Goal: Task Accomplishment & Management: Manage account settings

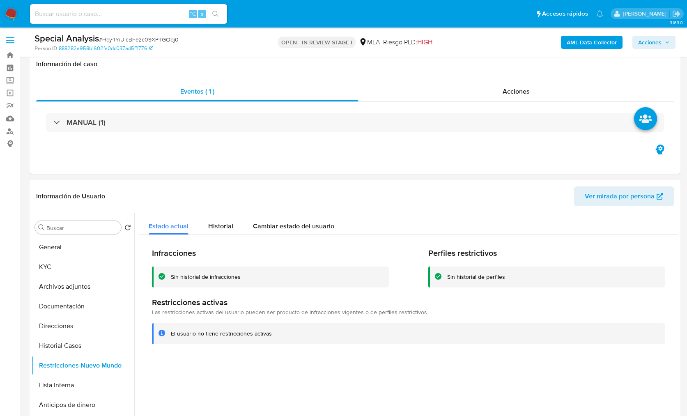
select select "10"
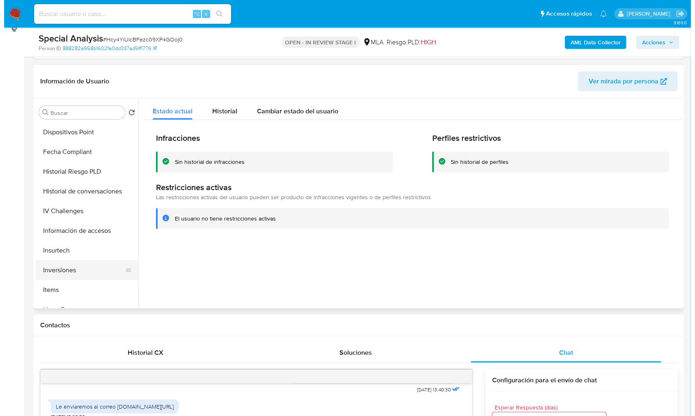
scroll to position [315, 0]
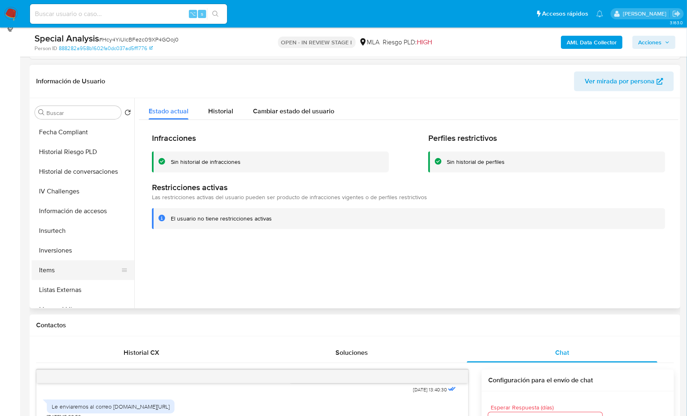
click at [64, 270] on button "Items" at bounding box center [80, 270] width 96 height 20
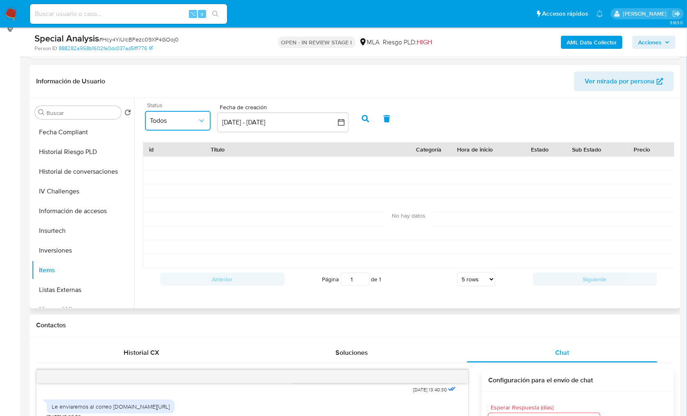
click at [190, 125] on button "Todos" at bounding box center [178, 121] width 66 height 20
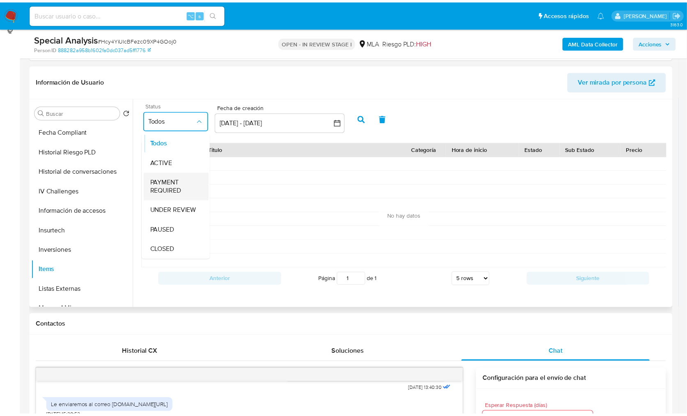
scroll to position [1, 0]
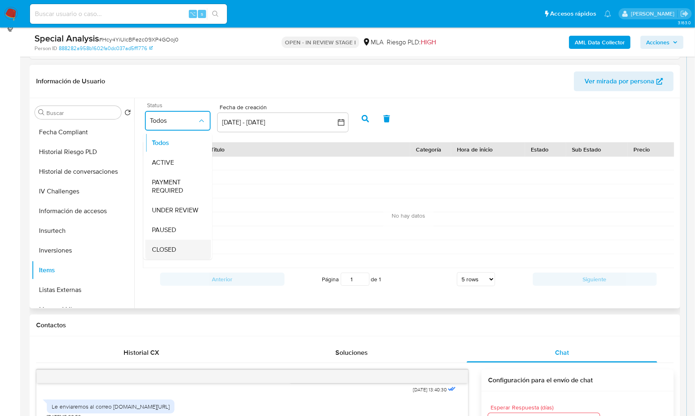
click at [175, 247] on span "CLOSED" at bounding box center [164, 250] width 24 height 8
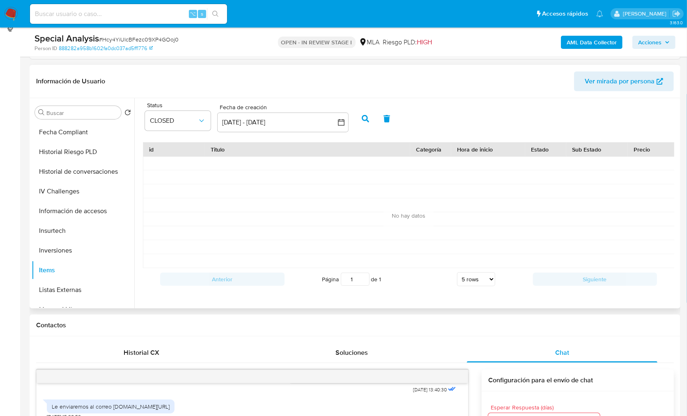
click at [368, 116] on icon "button" at bounding box center [365, 118] width 7 height 7
click at [293, 125] on button "13 sep 2025 - 13 oct 2025" at bounding box center [282, 123] width 131 height 20
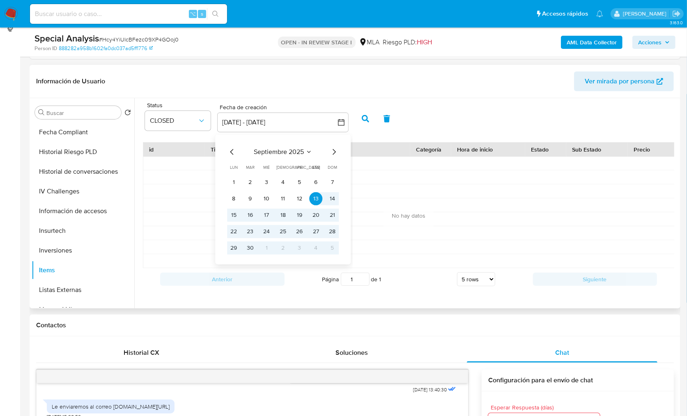
click at [227, 150] on icon "Mes anterior" at bounding box center [232, 152] width 10 height 10
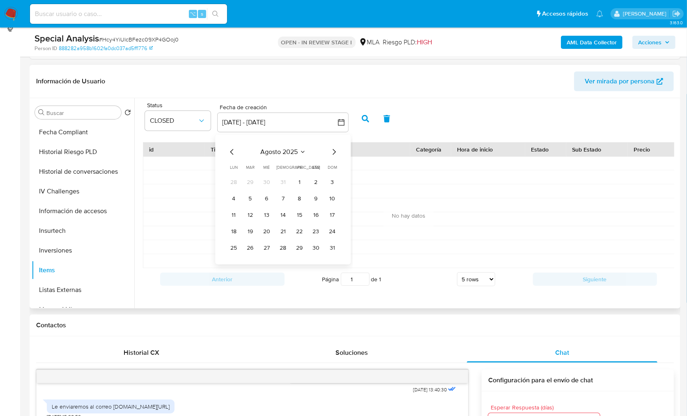
click at [227, 150] on icon "Mes anterior" at bounding box center [232, 152] width 10 height 10
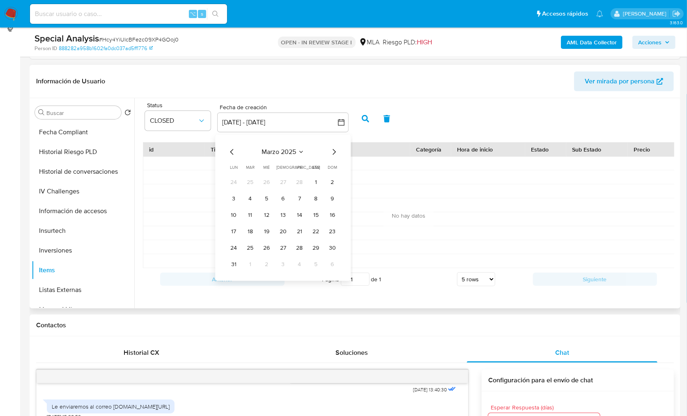
click at [227, 150] on icon "Mes anterior" at bounding box center [232, 152] width 10 height 10
click at [274, 184] on tr "30 31 1 2 3 4 5" at bounding box center [283, 182] width 112 height 13
click at [270, 183] on button "1" at bounding box center [266, 182] width 13 height 13
click at [333, 151] on icon "Mes siguiente" at bounding box center [334, 152] width 10 height 10
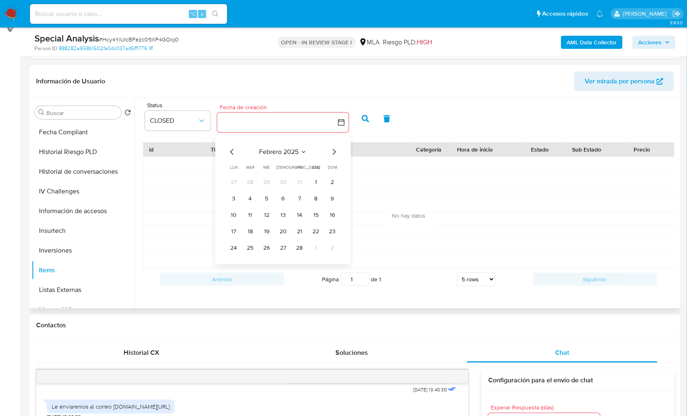
click at [333, 151] on icon "Mes siguiente" at bounding box center [334, 152] width 10 height 10
click at [333, 152] on icon "Mes siguiente" at bounding box center [334, 152] width 10 height 10
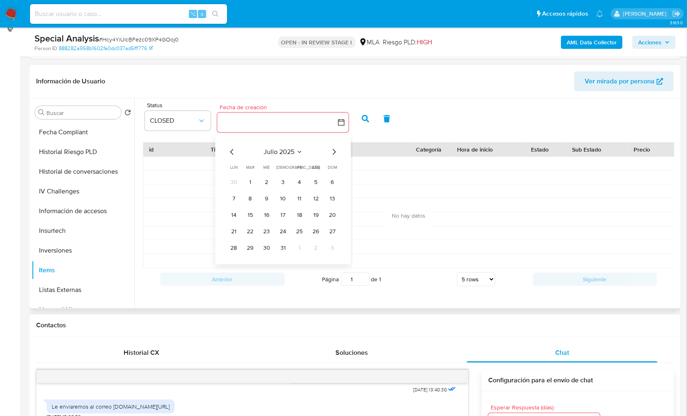
click at [333, 152] on icon "Mes siguiente" at bounding box center [334, 152] width 10 height 10
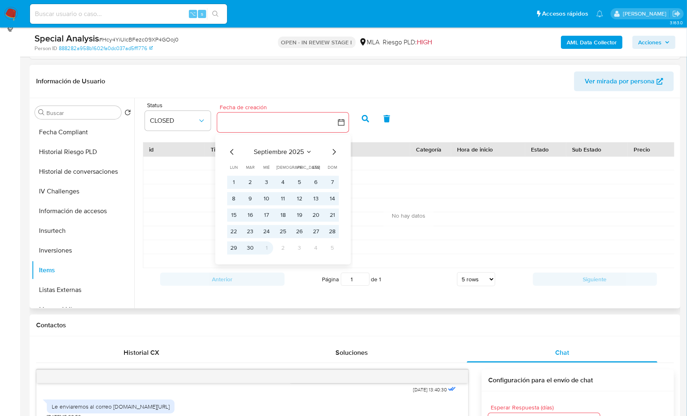
click at [258, 246] on tr "29 30 1 2 3 4 5" at bounding box center [283, 248] width 112 height 13
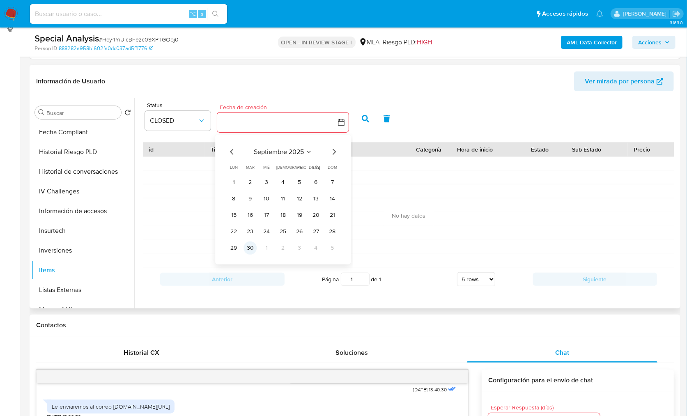
click at [254, 247] on button "30" at bounding box center [250, 248] width 13 height 13
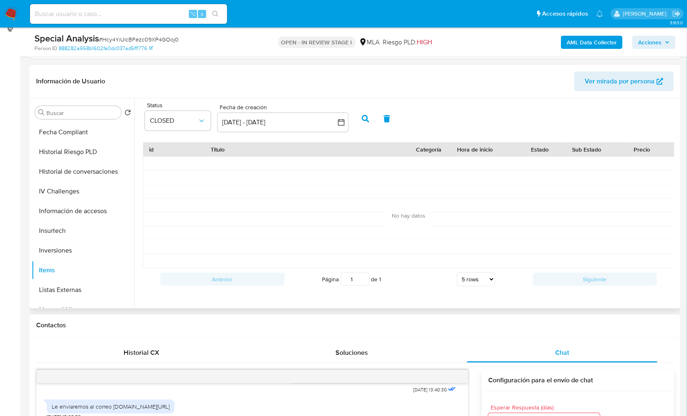
click at [366, 121] on icon "button" at bounding box center [365, 118] width 7 height 7
click at [185, 126] on button "CLOSED" at bounding box center [178, 121] width 66 height 20
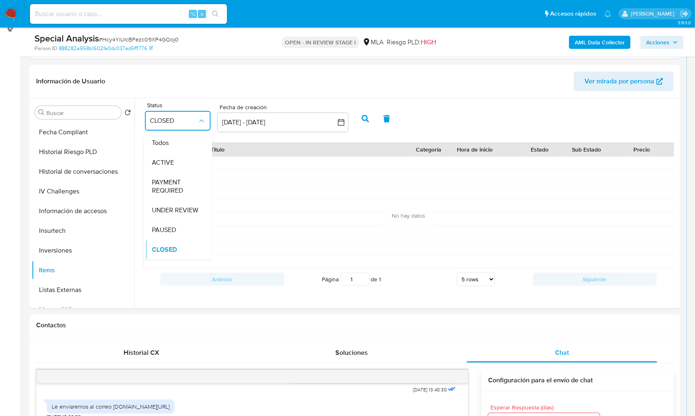
click at [184, 138] on div "Todos" at bounding box center [178, 143] width 53 height 20
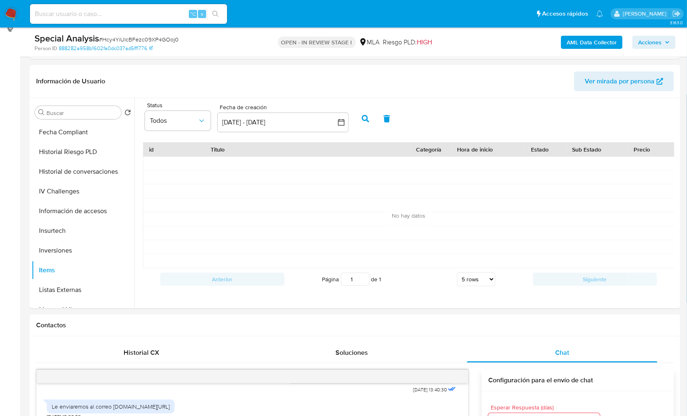
click at [361, 124] on button "button" at bounding box center [365, 119] width 21 height 20
click at [67, 146] on button "KYC" at bounding box center [80, 152] width 96 height 20
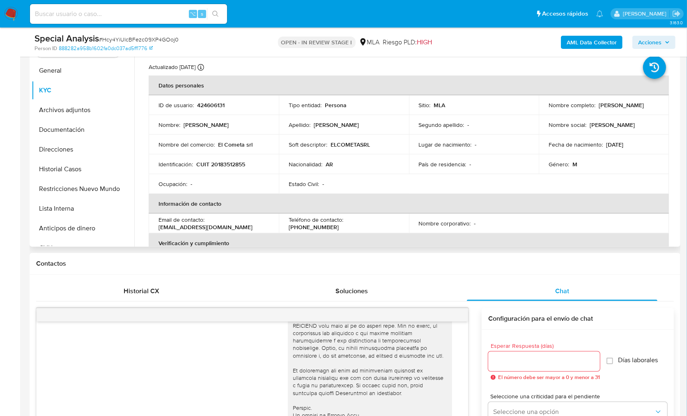
scroll to position [123, 0]
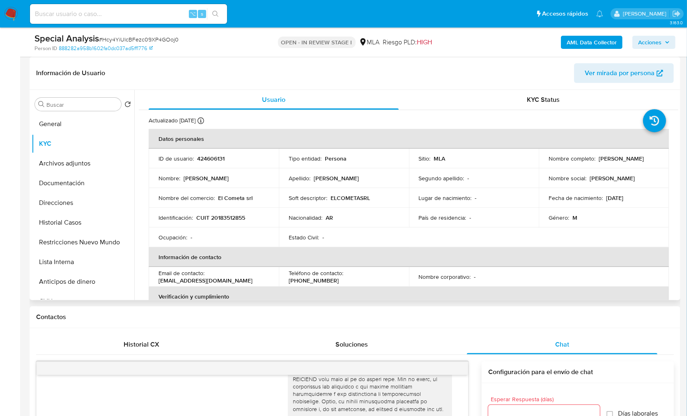
click at [207, 159] on p "424606131" at bounding box center [211, 158] width 28 height 7
copy p "424606131"
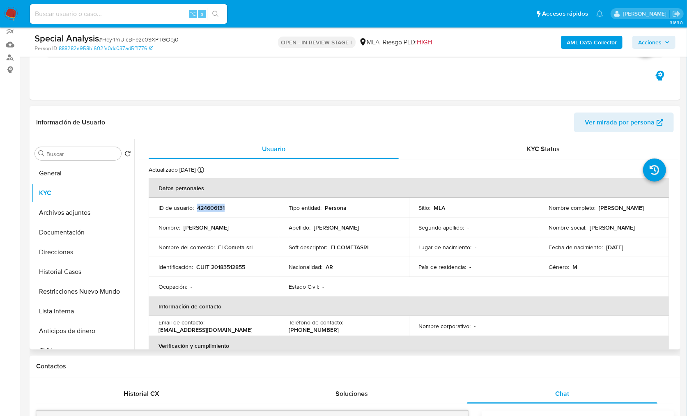
scroll to position [0, 0]
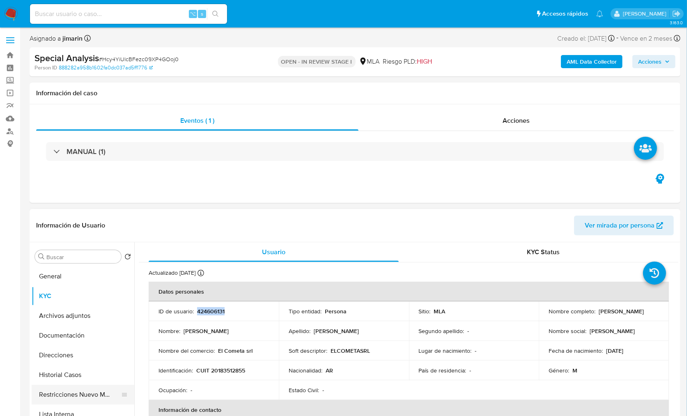
click at [87, 390] on button "Restricciones Nuevo Mundo" at bounding box center [80, 395] width 96 height 20
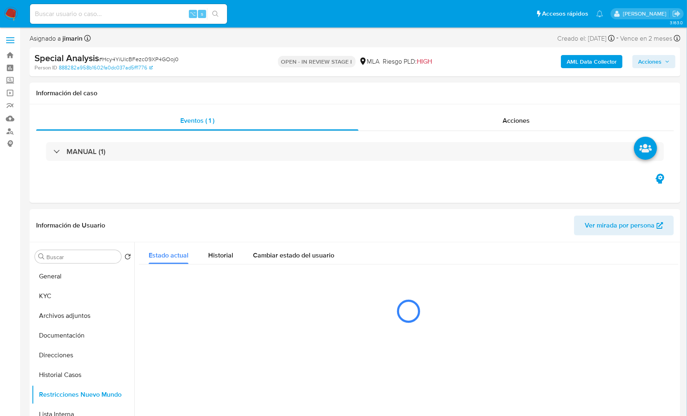
click at [574, 66] on b "AML Data Collector" at bounding box center [592, 61] width 50 height 13
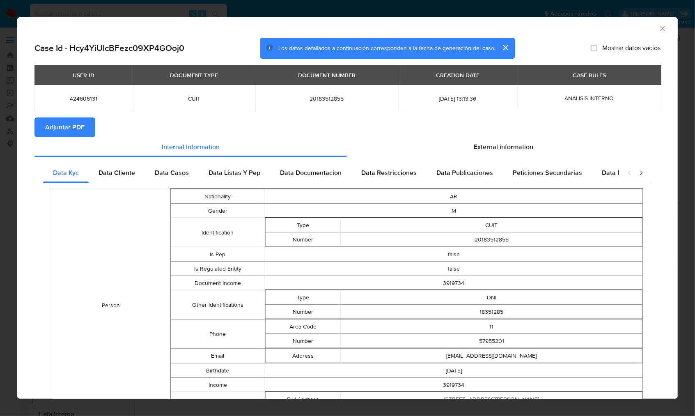
click at [74, 135] on span "Adjuntar PDF" at bounding box center [64, 127] width 39 height 18
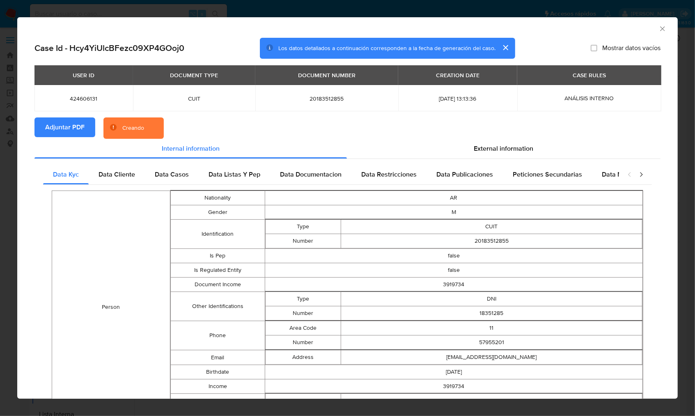
click at [395, 132] on section "Adjuntar PDF Creando" at bounding box center [348, 127] width 626 height 21
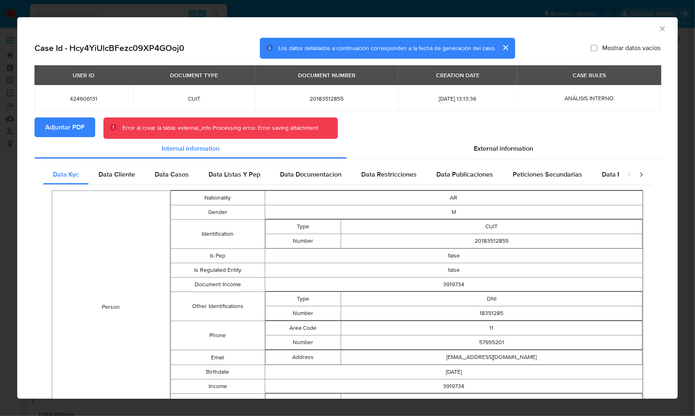
click at [661, 31] on icon "Cerrar ventana" at bounding box center [663, 28] width 5 height 5
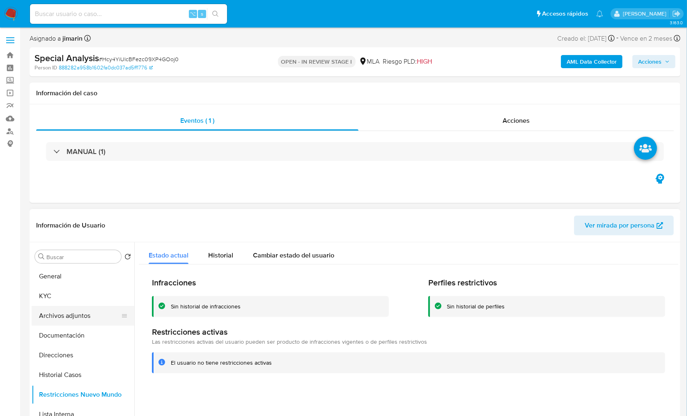
click at [58, 320] on button "Archivos adjuntos" at bounding box center [80, 316] width 96 height 20
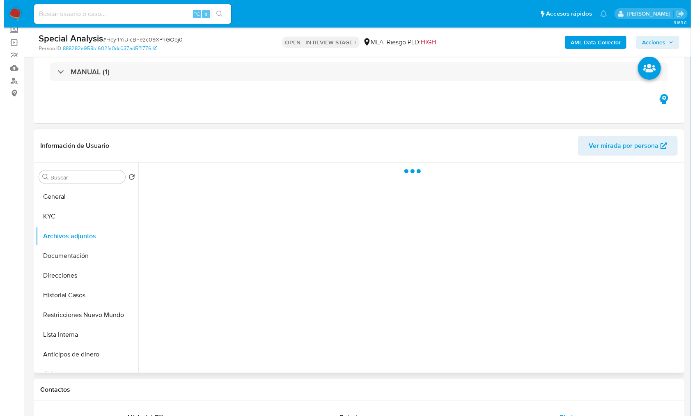
scroll to position [62, 0]
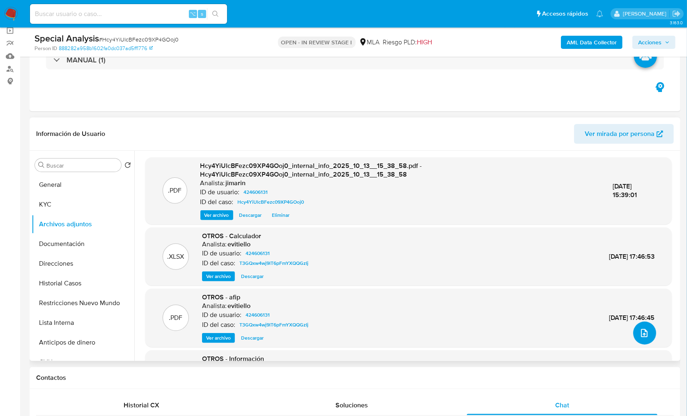
click at [633, 334] on button "upload-file" at bounding box center [644, 333] width 23 height 23
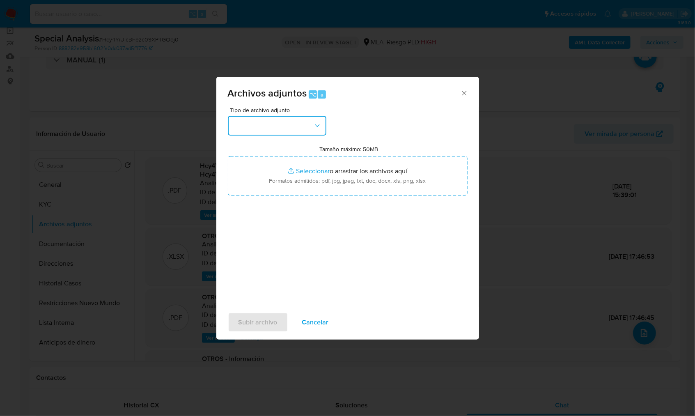
click at [269, 118] on button "button" at bounding box center [277, 126] width 99 height 20
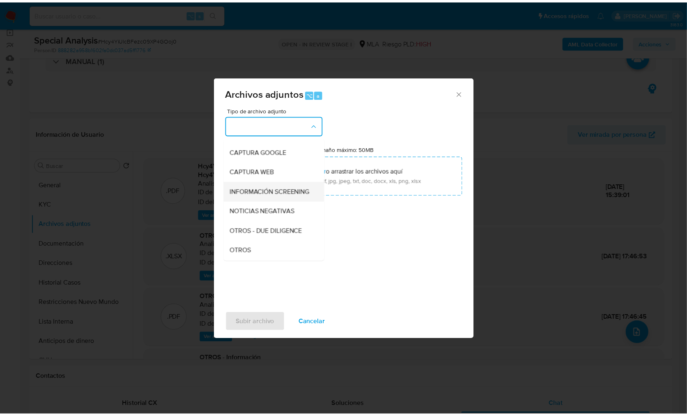
scroll to position [67, 0]
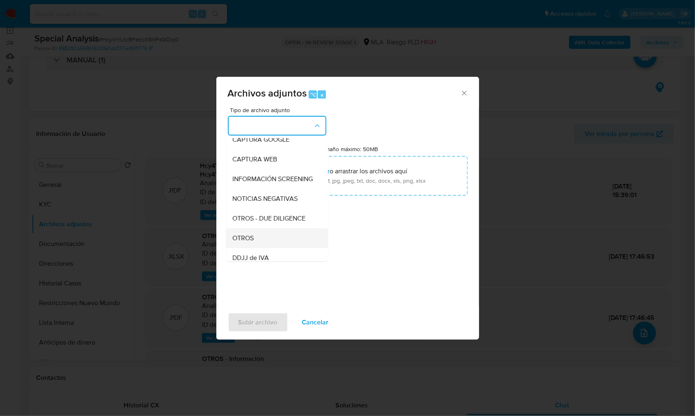
click at [249, 238] on div "OTROS" at bounding box center [275, 238] width 84 height 20
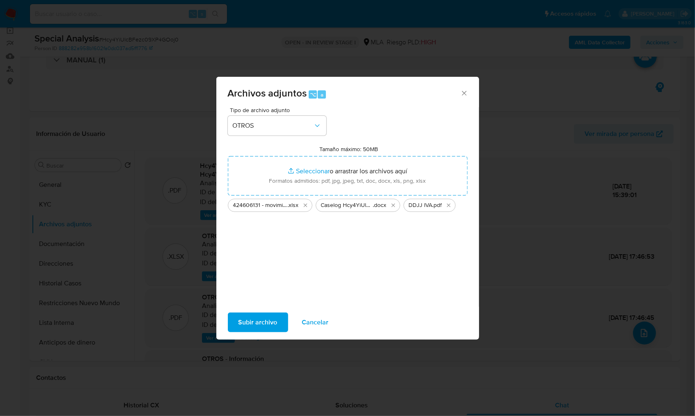
click at [264, 315] on span "Subir archivo" at bounding box center [258, 322] width 39 height 18
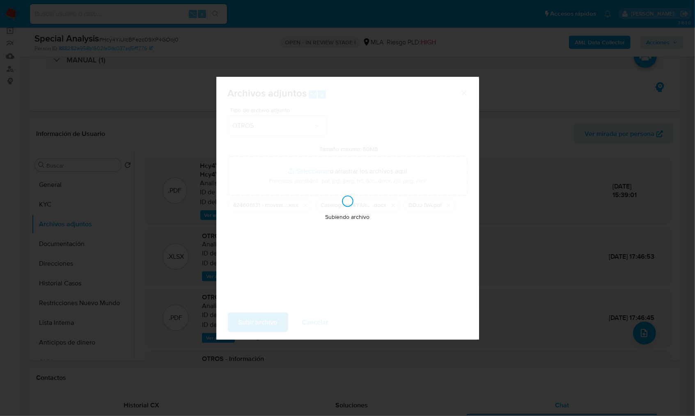
click at [388, 133] on div "Subiendo archivo" at bounding box center [347, 208] width 263 height 263
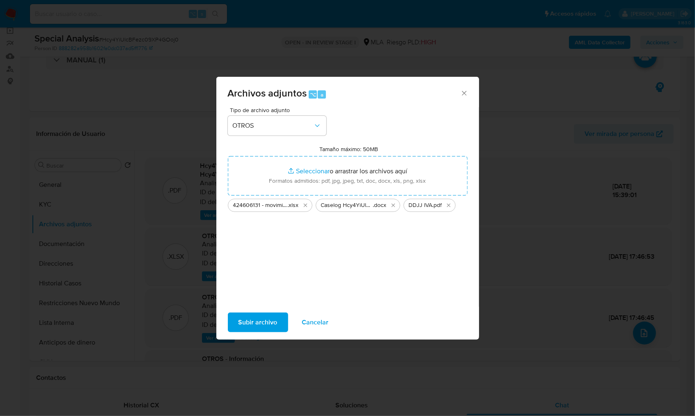
click at [260, 322] on span "Subir archivo" at bounding box center [258, 322] width 39 height 18
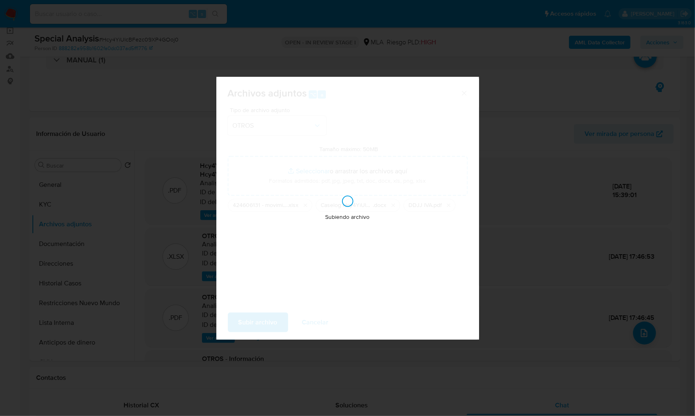
click at [569, 207] on div "Archivos adjuntos ⌥ a Tipo de archivo adjunto OTROS Tamaño máximo: 50MB Selecci…" at bounding box center [347, 208] width 695 height 416
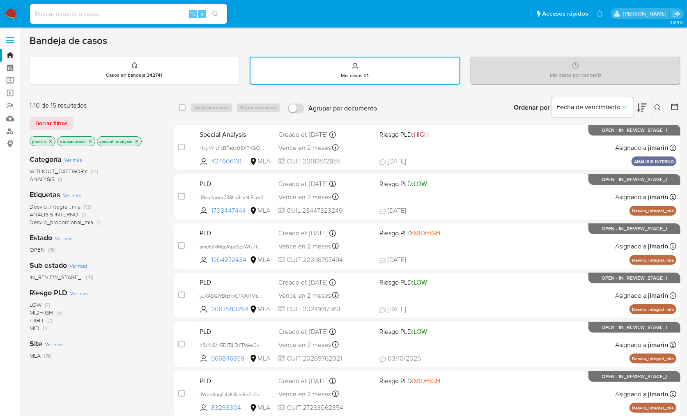
click at [660, 109] on icon at bounding box center [658, 107] width 6 height 6
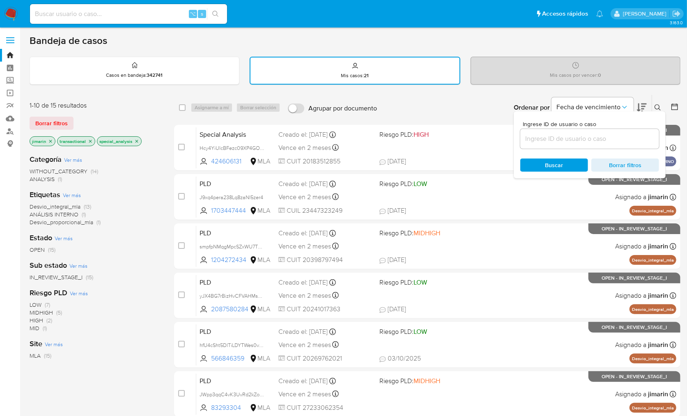
click at [615, 138] on input at bounding box center [589, 139] width 139 height 11
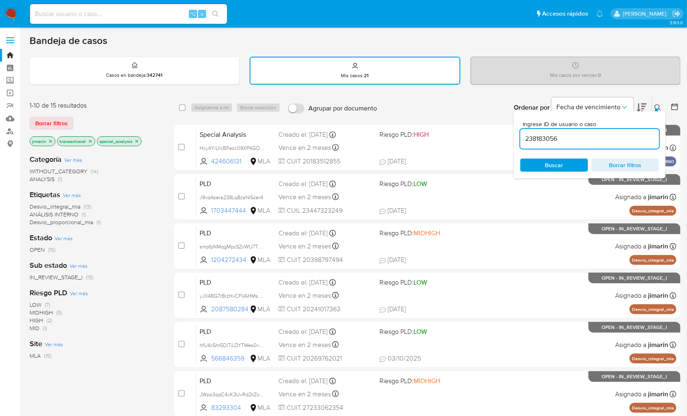
type input "238183056"
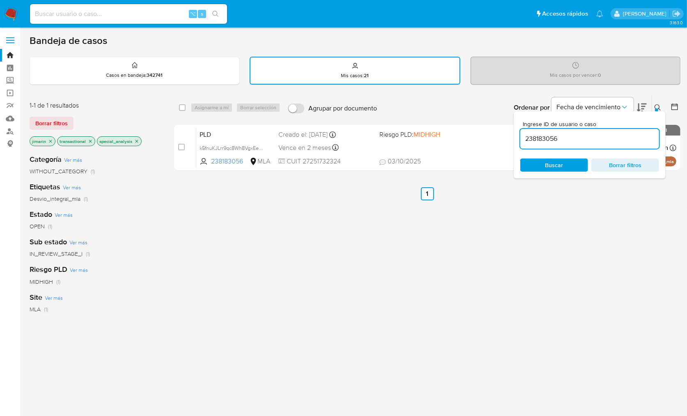
click at [659, 103] on button at bounding box center [659, 108] width 14 height 10
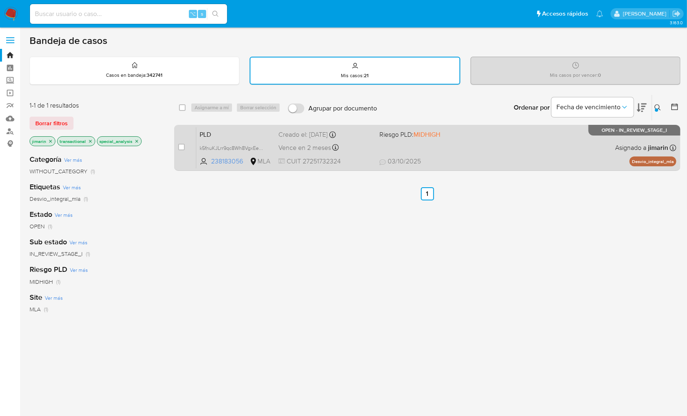
click at [579, 136] on div "PLD k5fnuKJLrr9qc8Wh8VgxEeFm 238183056 MLA Riesgo PLD: MIDHIGH Creado el: 12/09…" at bounding box center [436, 147] width 480 height 41
click at [182, 149] on input "checkbox" at bounding box center [181, 147] width 7 height 7
checkbox input "true"
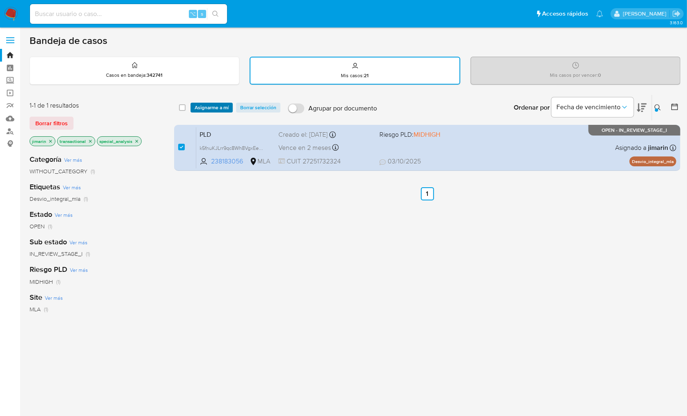
click at [202, 111] on span "Asignarme a mí" at bounding box center [212, 108] width 34 height 8
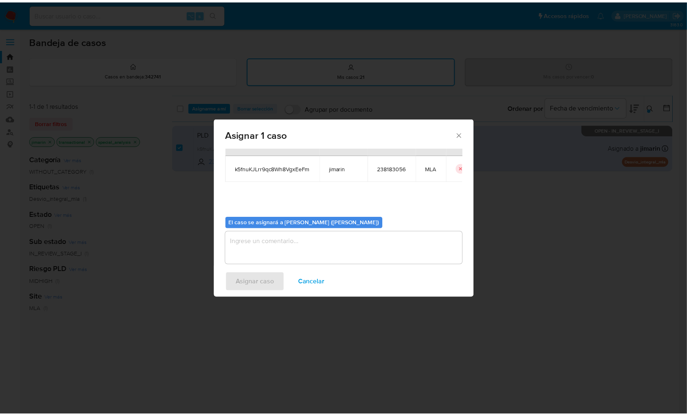
scroll to position [42, 0]
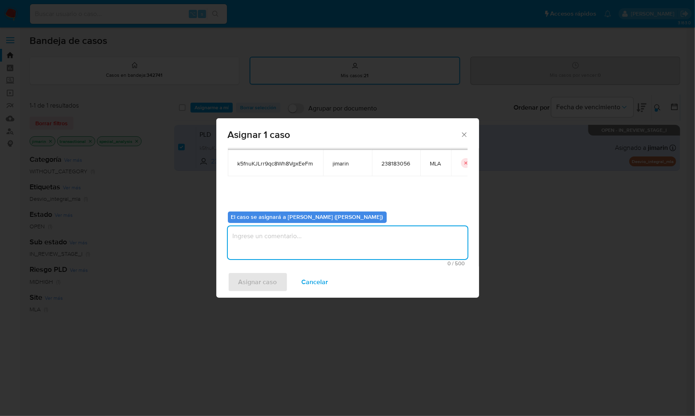
click at [268, 251] on textarea "assign-modal" at bounding box center [348, 242] width 240 height 33
click at [268, 282] on span "Asignar caso" at bounding box center [258, 282] width 39 height 18
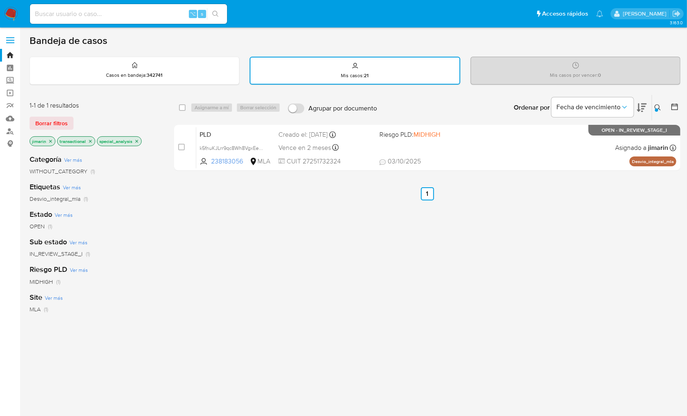
click at [659, 106] on icon at bounding box center [658, 107] width 6 height 6
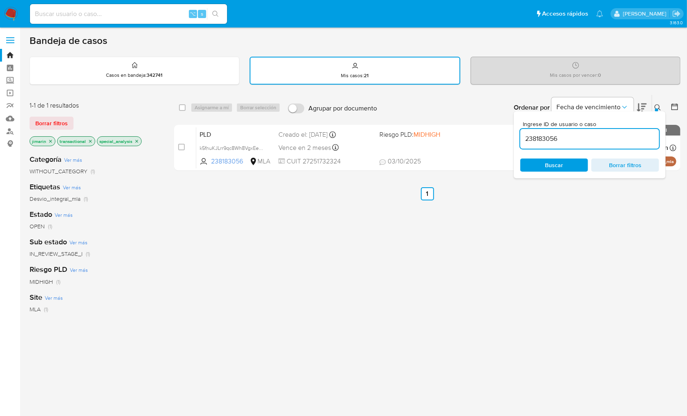
click at [638, 138] on input "238183056" at bounding box center [589, 139] width 139 height 11
type input "510080419"
click at [658, 103] on button at bounding box center [659, 108] width 14 height 10
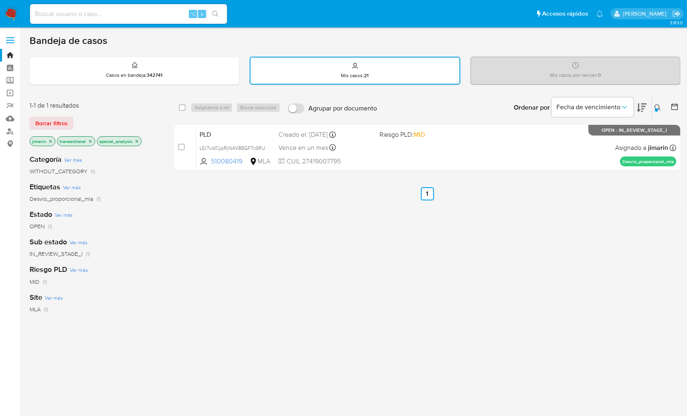
click at [14, 22] on nav "Pausado Ver notificaciones ⌥ s Accesos rápidos Presiona las siguientes teclas p…" at bounding box center [343, 14] width 687 height 28
click at [13, 17] on img at bounding box center [11, 14] width 14 height 14
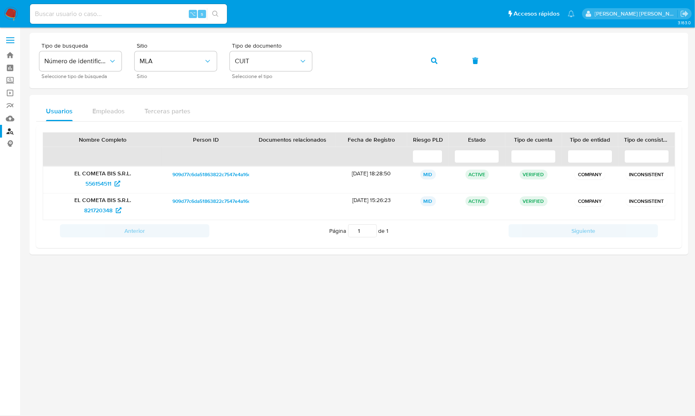
click at [11, 20] on img at bounding box center [11, 14] width 14 height 14
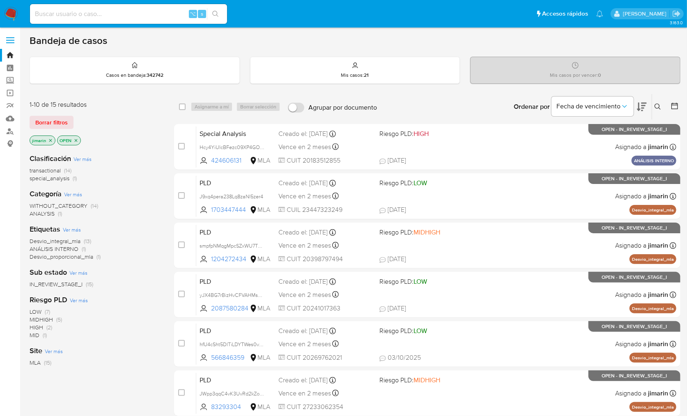
click at [654, 110] on button at bounding box center [659, 107] width 14 height 10
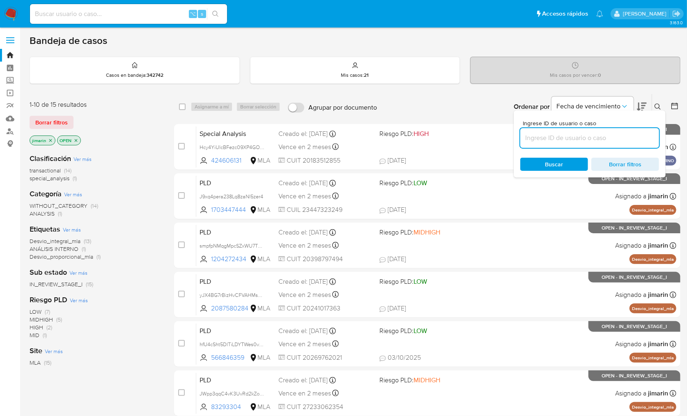
click at [618, 133] on input at bounding box center [589, 138] width 139 height 11
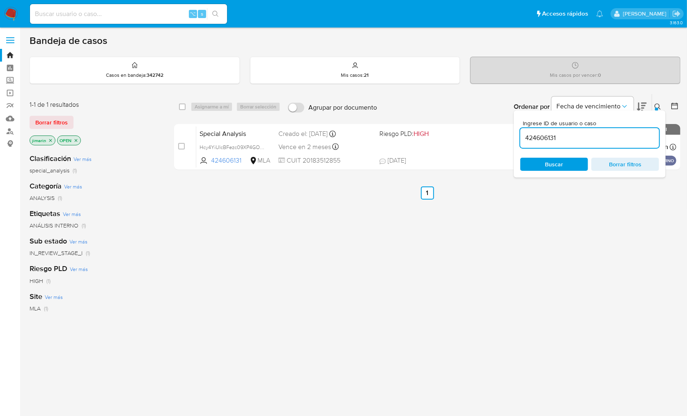
click at [659, 105] on icon at bounding box center [658, 107] width 7 height 7
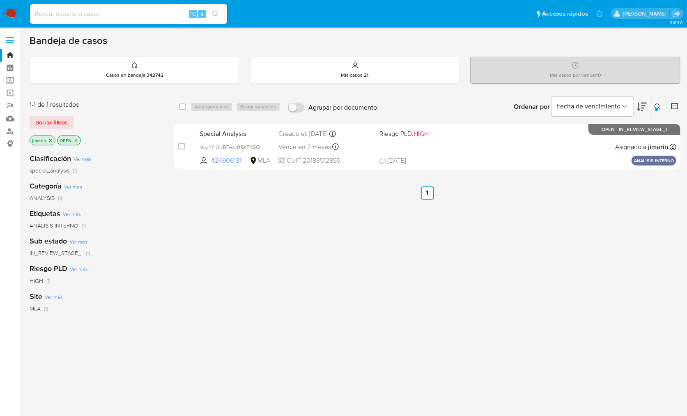
click at [74, 140] on icon "close-filter" at bounding box center [76, 140] width 5 height 5
click at [118, 127] on div "Borrar filtros" at bounding box center [95, 122] width 131 height 13
click at [655, 107] on icon at bounding box center [658, 107] width 7 height 7
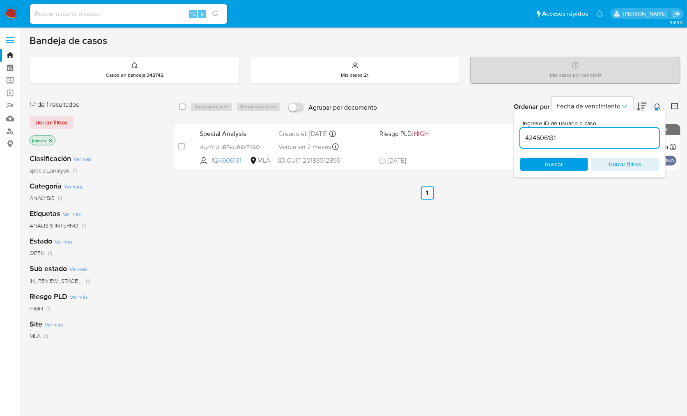
click at [613, 137] on input "424606131" at bounding box center [589, 138] width 139 height 11
click at [580, 131] on div "1306868170" at bounding box center [589, 138] width 139 height 20
click at [578, 137] on input "1306868170" at bounding box center [589, 138] width 139 height 11
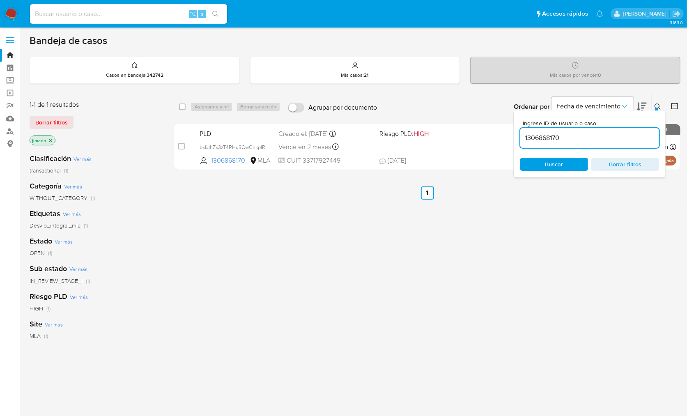
click at [578, 137] on input "1306868170" at bounding box center [589, 138] width 139 height 11
paste input "2087580284"
click at [608, 136] on input "2087580284" at bounding box center [589, 138] width 139 height 11
paste input "32211701"
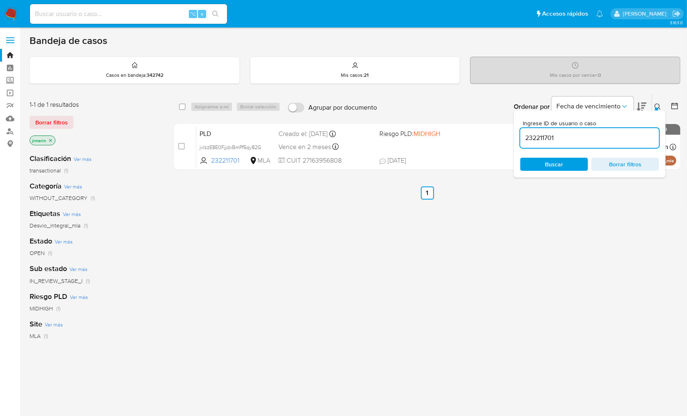
click at [592, 133] on input "232211701" at bounding box center [589, 138] width 139 height 11
paste input "42460613"
click at [594, 143] on div "424606131" at bounding box center [589, 138] width 139 height 20
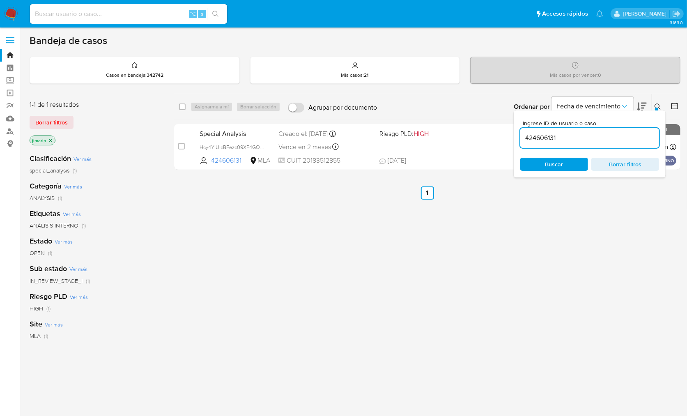
click at [583, 135] on input "424606131" at bounding box center [589, 138] width 139 height 11
paste input "1703447444"
click at [592, 141] on input "1703447444" at bounding box center [589, 138] width 139 height 11
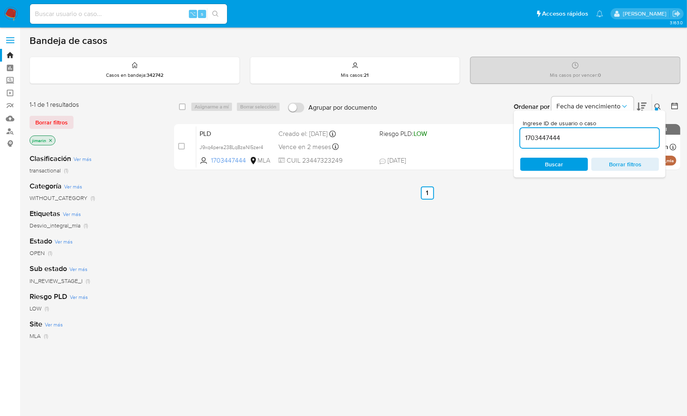
paste input "05936422"
click at [599, 143] on div "105936422" at bounding box center [589, 138] width 139 height 20
click at [573, 138] on input "105936422" at bounding box center [589, 138] width 139 height 11
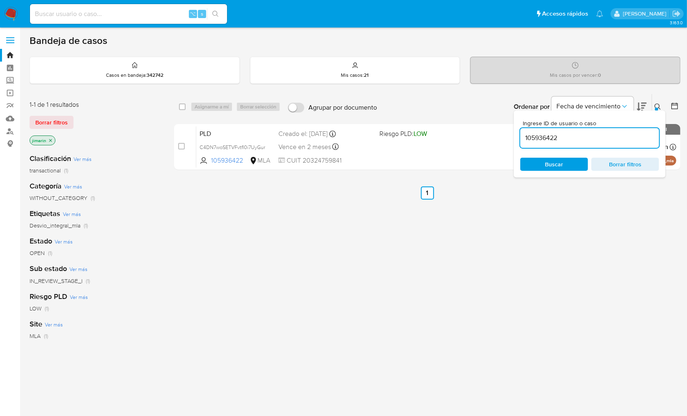
paste input "569653655"
click at [582, 143] on div "569653655" at bounding box center [589, 138] width 139 height 20
click at [582, 138] on input "569653655" at bounding box center [589, 138] width 139 height 11
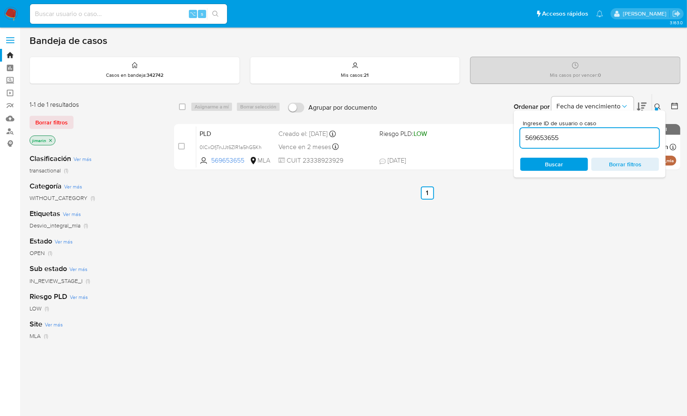
paste input "1089308761"
click at [590, 134] on input "1089308761" at bounding box center [589, 138] width 139 height 11
paste input "204272434"
click at [615, 139] on input "1204272434" at bounding box center [589, 138] width 139 height 11
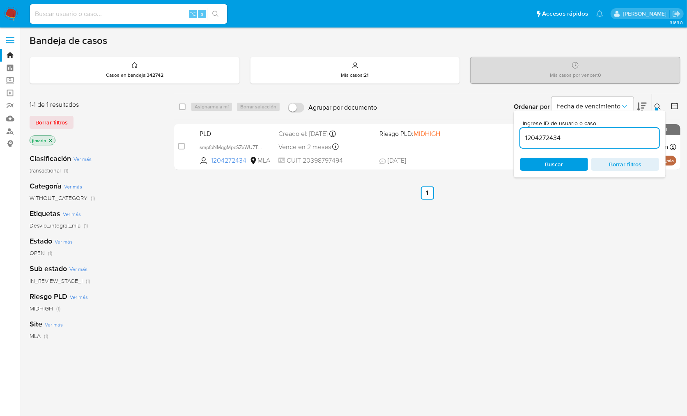
click at [615, 139] on input "1204272434" at bounding box center [589, 138] width 139 height 11
paste input "566846359"
click at [594, 138] on input "566846359" at bounding box center [589, 138] width 139 height 11
paste input "493577483"
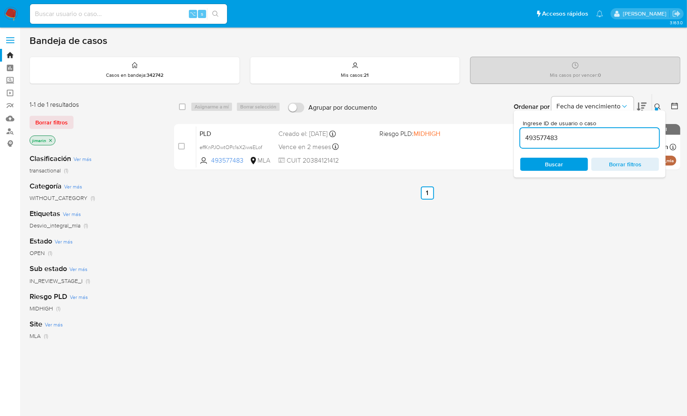
click at [590, 139] on input "493577483" at bounding box center [589, 138] width 139 height 11
paste input "317782435"
click at [612, 137] on input "317782435" at bounding box center [589, 138] width 139 height 11
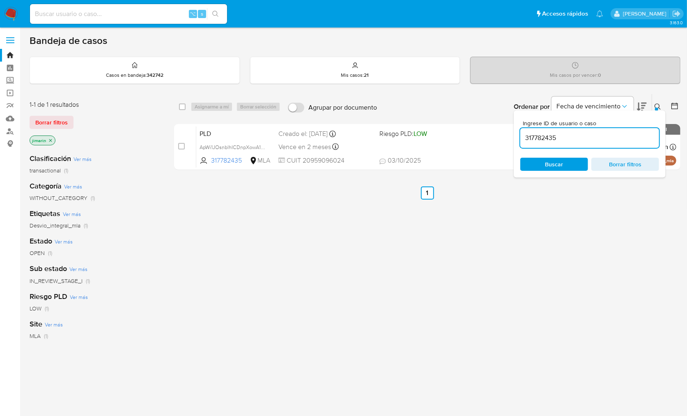
paste input "83293304"
click at [610, 139] on input "83293304" at bounding box center [589, 138] width 139 height 11
paste input "238183056"
click at [586, 138] on input "238183056" at bounding box center [589, 138] width 139 height 11
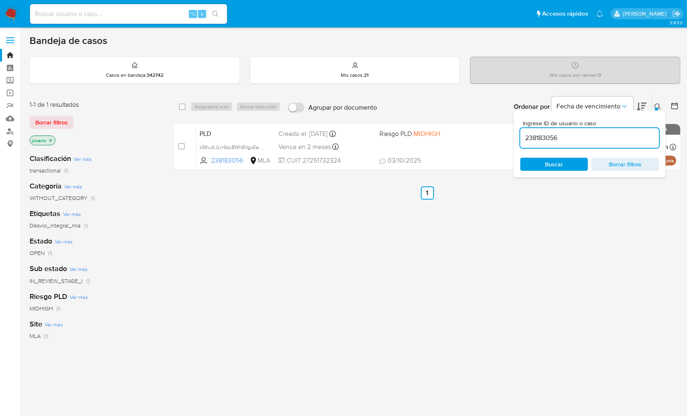
click at [586, 138] on input "238183056" at bounding box center [589, 138] width 139 height 11
paste input "510080419"
type input "510080419"
click at [657, 111] on div "Ingrese ID de usuario o caso 510080419 Buscar Borrar filtros" at bounding box center [590, 144] width 152 height 67
click at [658, 104] on icon at bounding box center [658, 107] width 7 height 7
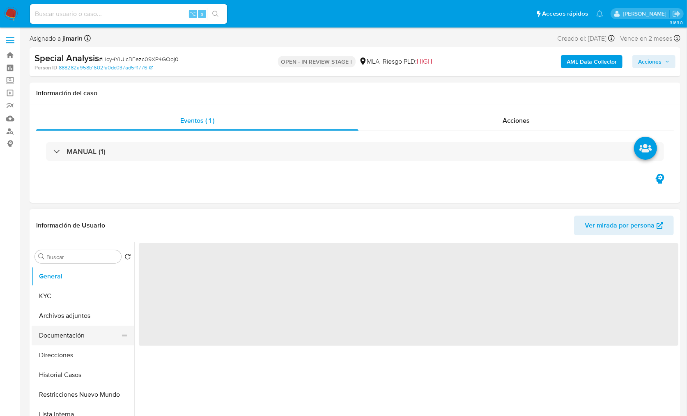
click at [67, 345] on button "Direcciones" at bounding box center [83, 355] width 103 height 20
click at [87, 313] on button "Archivos adjuntos" at bounding box center [80, 316] width 96 height 20
select select "10"
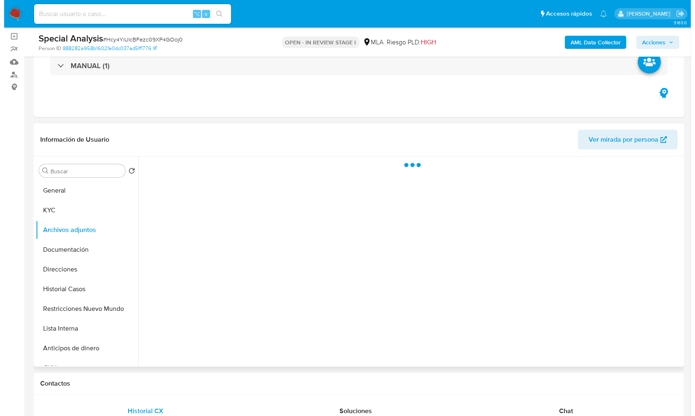
scroll to position [82, 0]
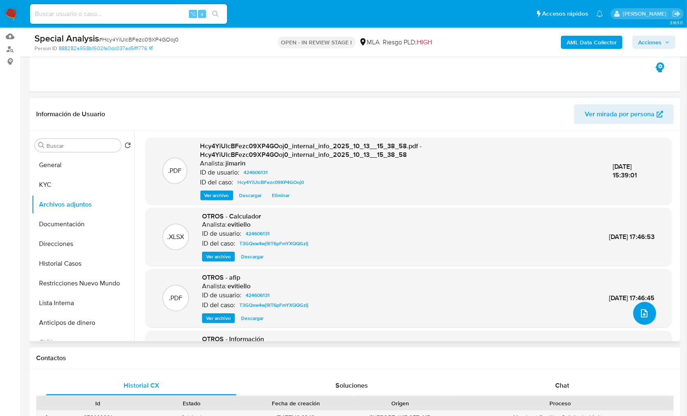
click at [633, 313] on button "upload-file" at bounding box center [644, 313] width 23 height 23
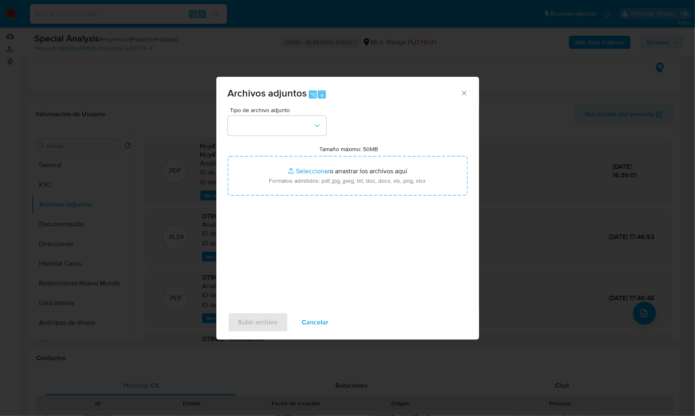
click at [239, 111] on span "Tipo de archivo adjunto" at bounding box center [279, 110] width 99 height 6
click at [247, 126] on button "button" at bounding box center [277, 126] width 99 height 20
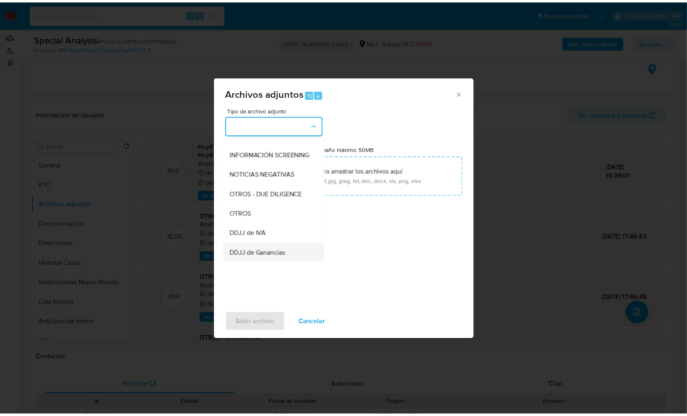
scroll to position [154, 0]
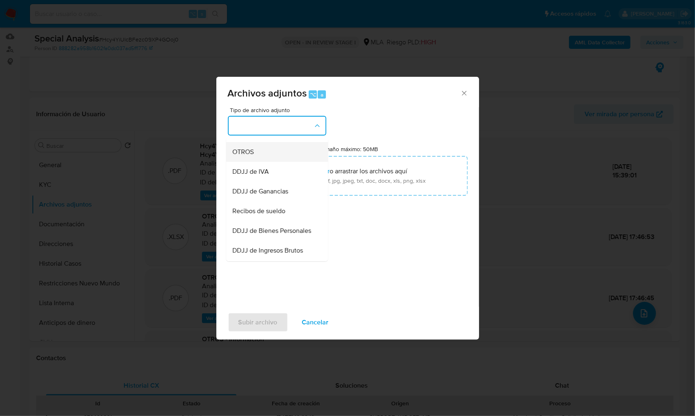
click at [264, 162] on div "OTROS" at bounding box center [275, 152] width 84 height 20
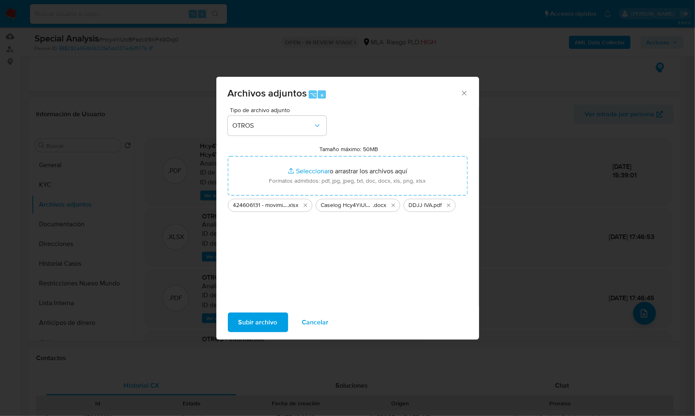
click at [236, 228] on div "Tipo de archivo adjunto OTROS Tamaño máximo: 50MB Seleccionar archivos Seleccio…" at bounding box center [348, 204] width 240 height 194
click at [253, 308] on div "Subir archivo Cancelar" at bounding box center [347, 322] width 263 height 31
click at [255, 322] on span "Subir archivo" at bounding box center [258, 322] width 39 height 18
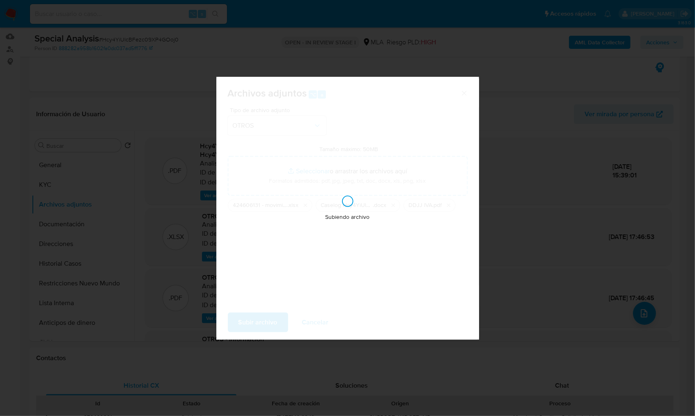
click at [375, 169] on div "Subiendo archivo" at bounding box center [347, 208] width 263 height 263
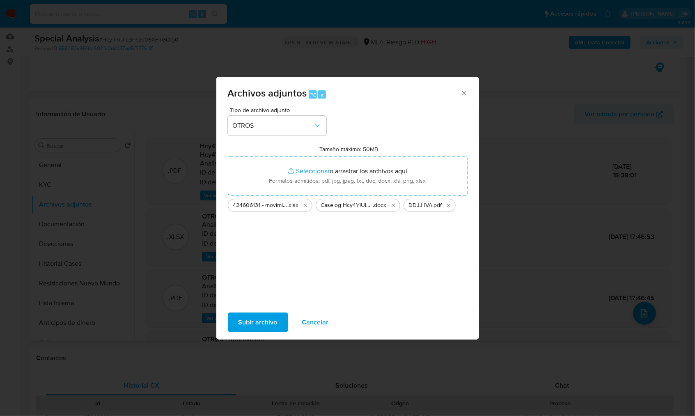
click at [396, 296] on div "Tipo de archivo adjunto OTROS Tamaño máximo: 50MB Seleccionar archivos Seleccio…" at bounding box center [348, 204] width 240 height 194
click at [270, 316] on span "Subir archivo" at bounding box center [258, 322] width 39 height 18
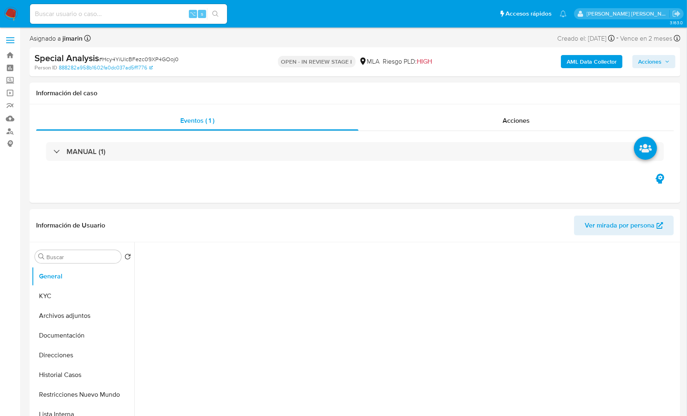
select select "10"
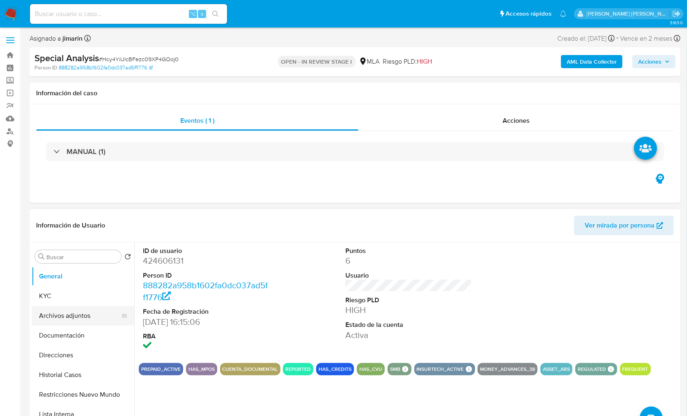
click at [81, 322] on button "Archivos adjuntos" at bounding box center [80, 316] width 96 height 20
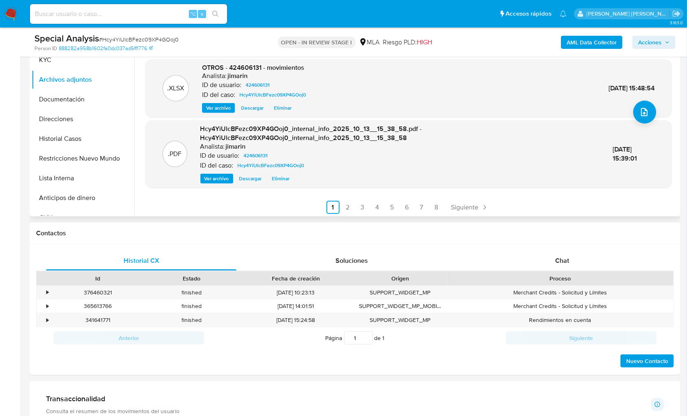
scroll to position [78, 0]
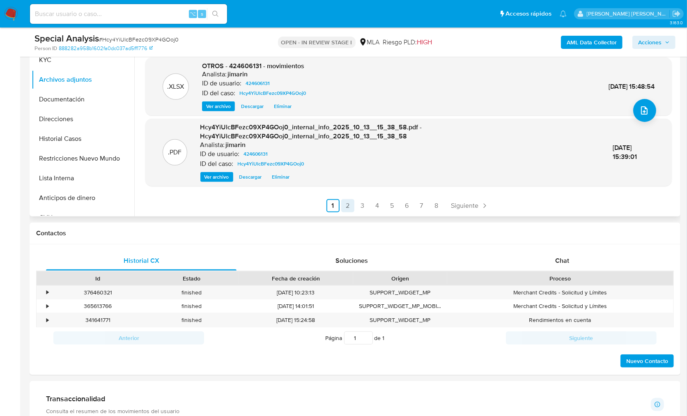
click at [346, 203] on link "2" at bounding box center [347, 205] width 13 height 13
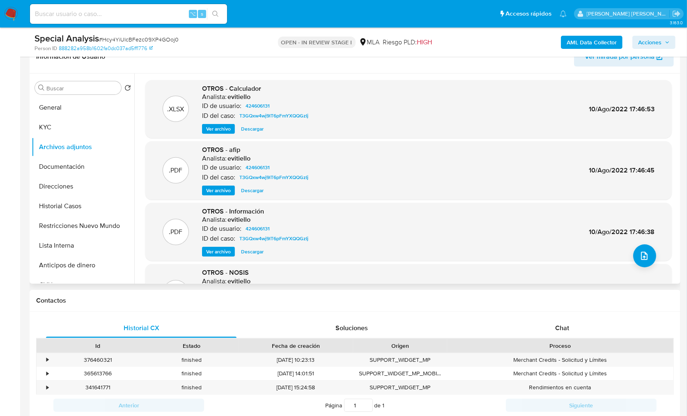
scroll to position [122, 0]
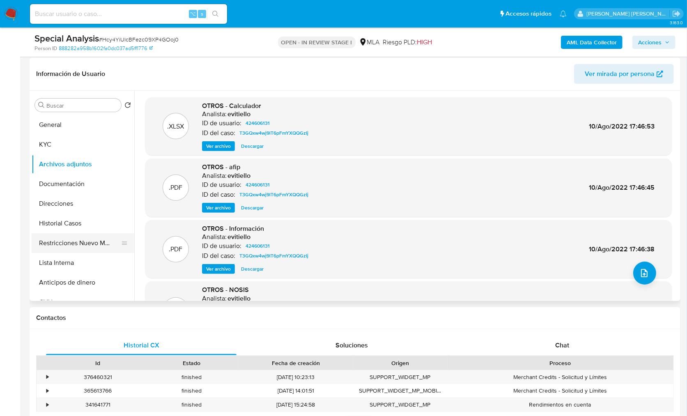
click at [96, 246] on button "Restricciones Nuevo Mundo" at bounding box center [80, 243] width 96 height 20
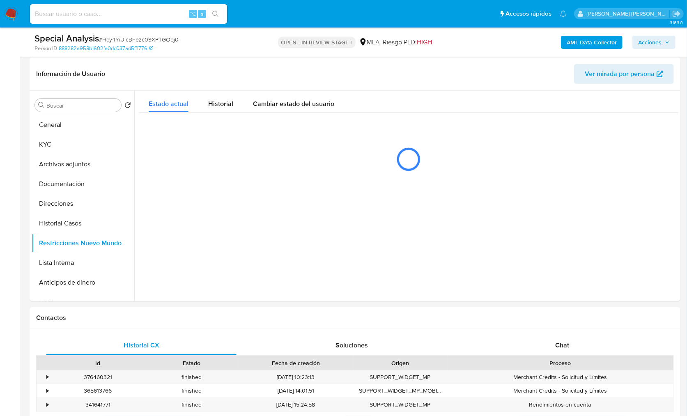
click at [650, 42] on span "Acciones" at bounding box center [649, 42] width 23 height 13
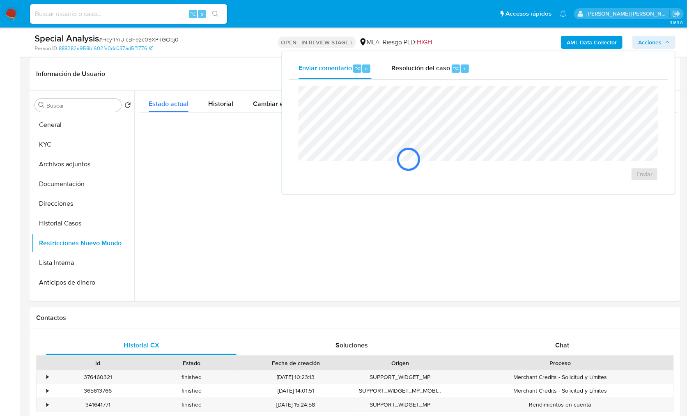
click at [486, 66] on div "Enviar comentario ⌥ c Resolución del caso ⌥ r" at bounding box center [479, 68] width 380 height 21
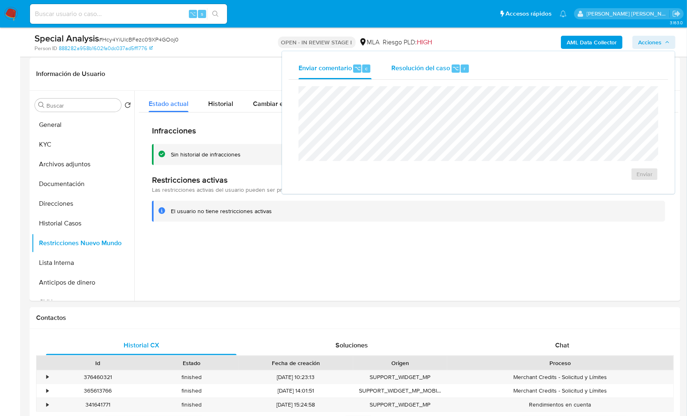
click at [437, 67] on span "Resolución del caso" at bounding box center [420, 67] width 59 height 9
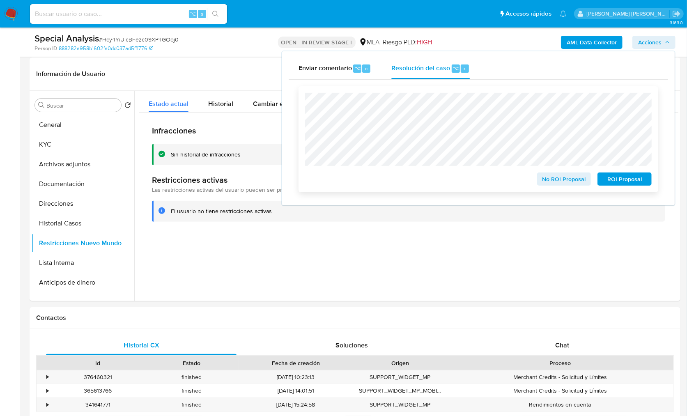
click at [561, 184] on span "No ROI Proposal" at bounding box center [564, 179] width 43 height 12
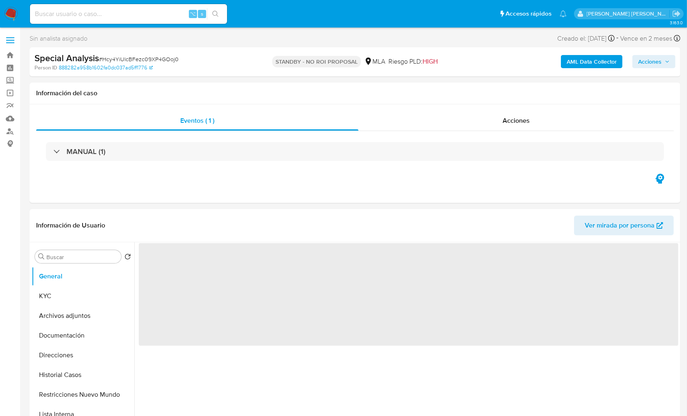
select select "10"
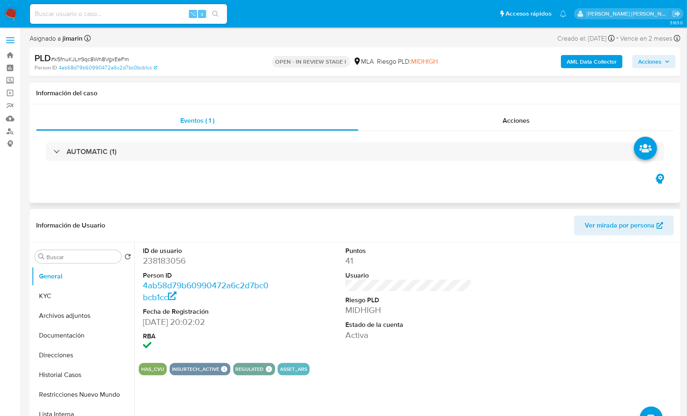
click at [345, 180] on div "Eventos ( 1 ) Acciones AUTOMATIC (1)" at bounding box center [355, 153] width 651 height 99
click at [354, 191] on div "Eventos ( 1 ) Acciones AUTOMATIC (1)" at bounding box center [355, 153] width 651 height 99
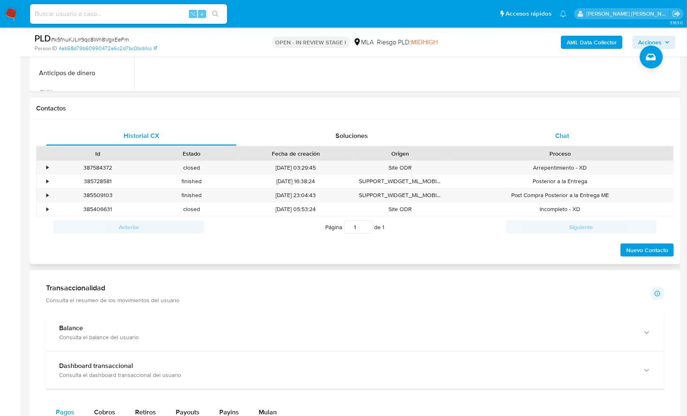
scroll to position [326, 0]
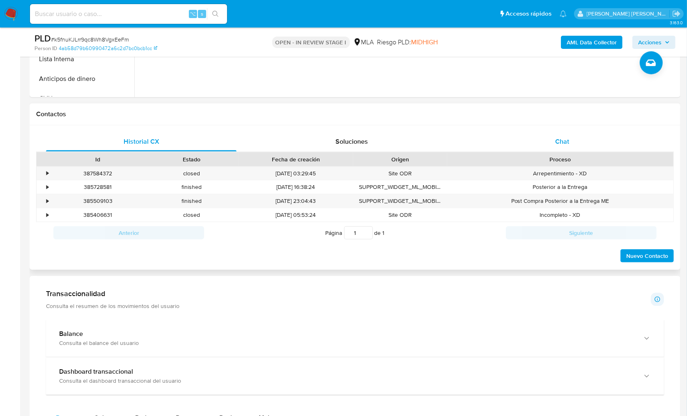
click at [568, 143] on span "Chat" at bounding box center [562, 141] width 14 height 9
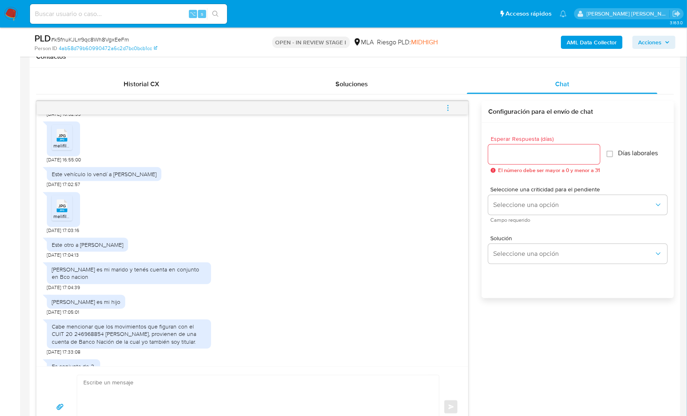
scroll to position [182, 0]
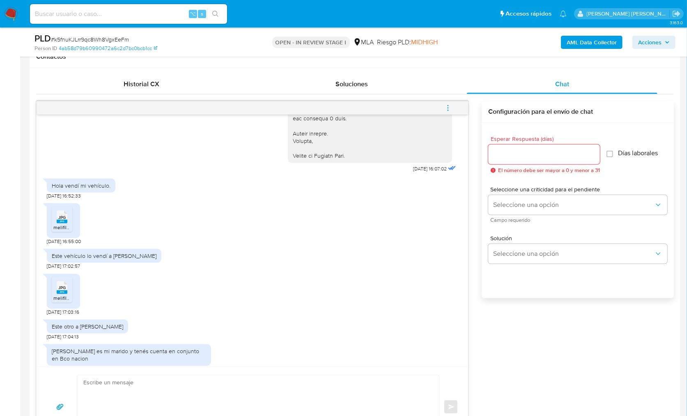
click at [65, 223] on rect at bounding box center [62, 222] width 11 height 4
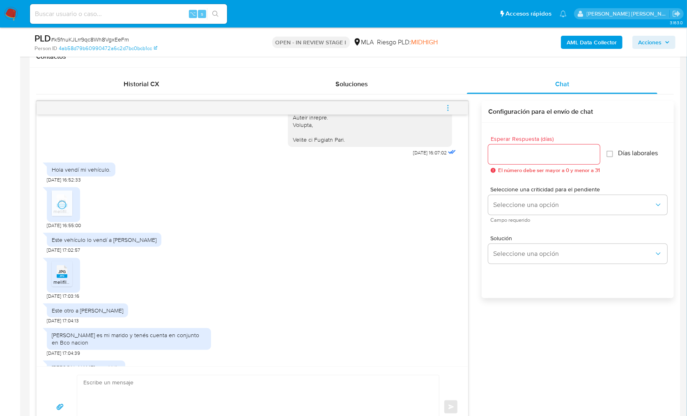
scroll to position [262, 0]
click at [75, 276] on ul "JPG JPG melifile2600305126276208845.jpg" at bounding box center [63, 274] width 23 height 28
click at [69, 277] on div "JPG JPG" at bounding box center [61, 269] width 17 height 16
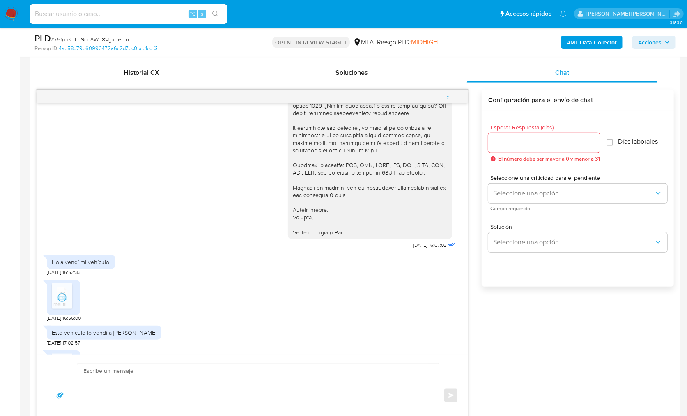
scroll to position [1128, 0]
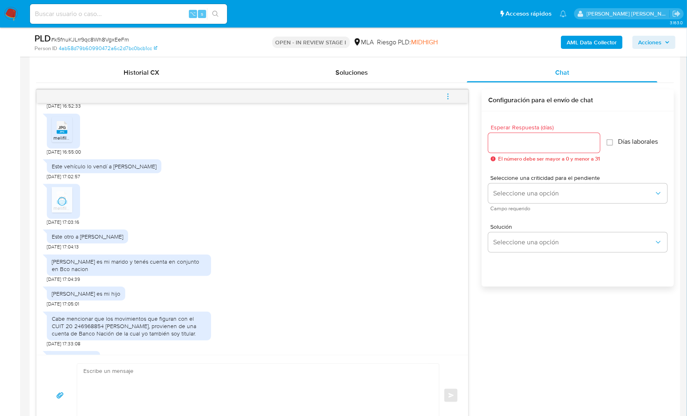
click at [450, 94] on icon "menu-action" at bounding box center [447, 96] width 7 height 7
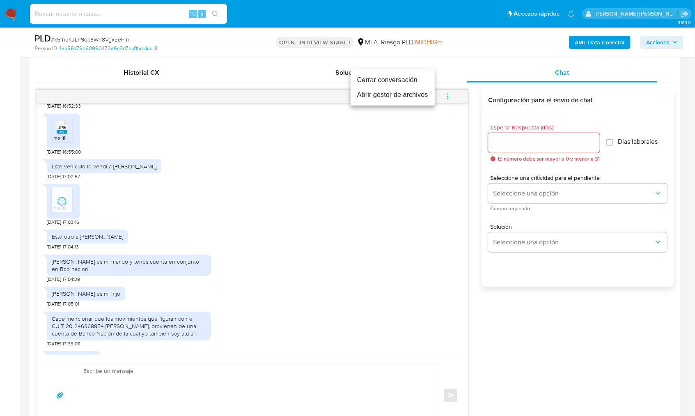
click at [375, 101] on li "Abrir gestor de archivos" at bounding box center [393, 94] width 84 height 15
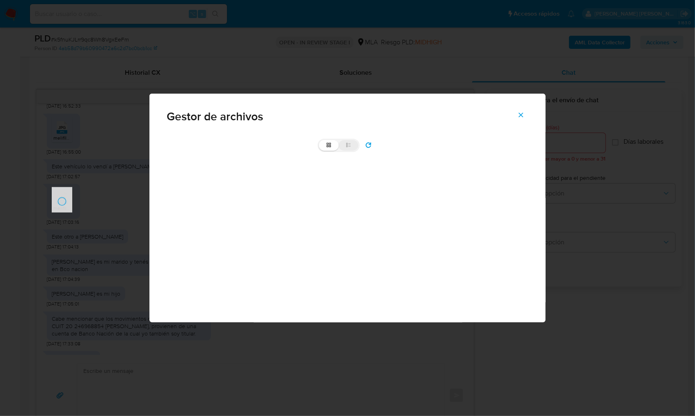
click at [348, 145] on icon at bounding box center [349, 145] width 6 height 6
click at [320, 140] on input "list" at bounding box center [319, 140] width 0 height 0
radio input "true"
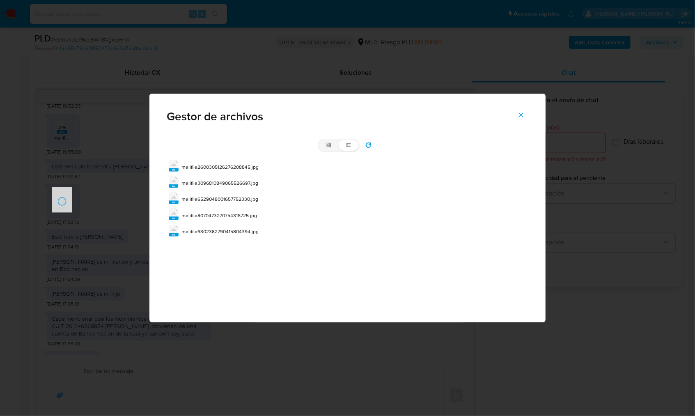
click at [522, 113] on icon "Cerrar" at bounding box center [521, 115] width 5 height 5
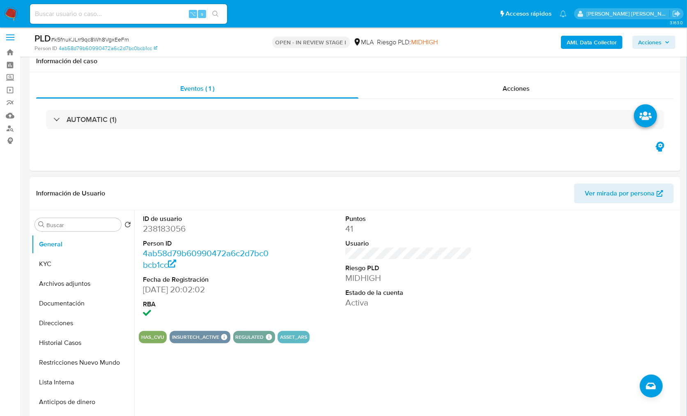
scroll to position [0, 0]
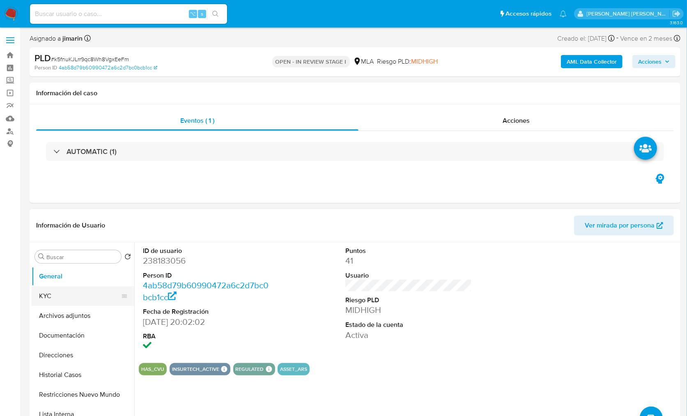
click at [71, 297] on button "KYC" at bounding box center [80, 296] width 96 height 20
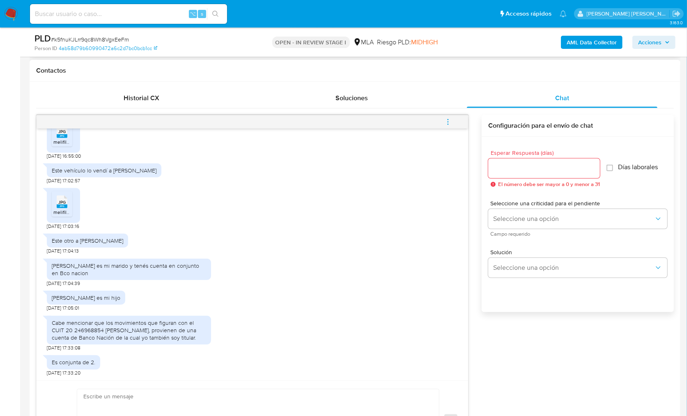
scroll to position [374, 0]
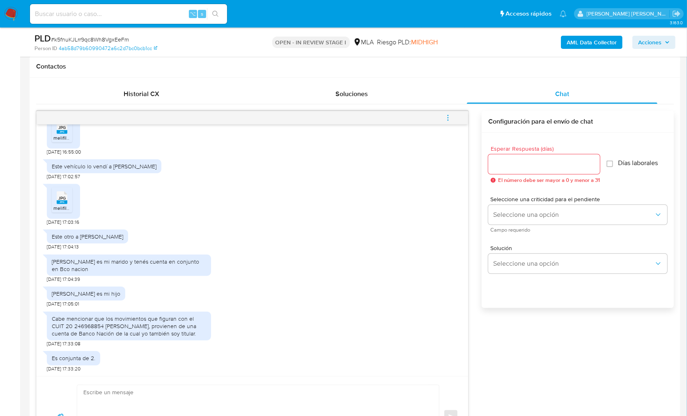
click at [193, 388] on textarea at bounding box center [255, 416] width 345 height 63
paste textarea "Hola, ¡Muchas gracias por tu respuesta! Confirmamos la recepción de la document…"
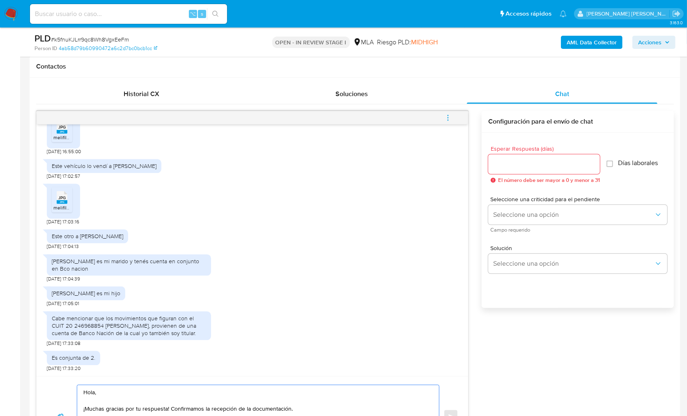
scroll to position [419, 0]
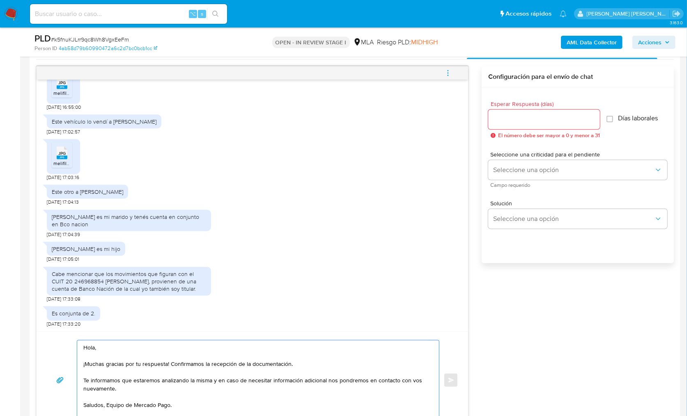
type textarea "Hola, ¡Muchas gracias por tu respuesta! Confirmamos la recepción de la document…"
click at [508, 124] on div at bounding box center [544, 120] width 112 height 20
click at [508, 119] on input "Esperar Respuesta (días)" at bounding box center [544, 119] width 112 height 11
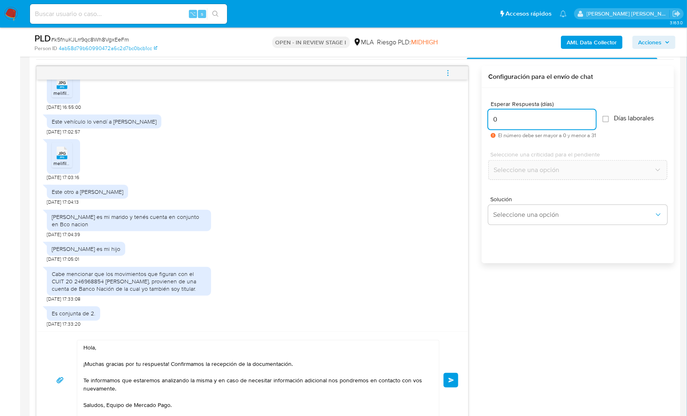
scroll to position [247, 0]
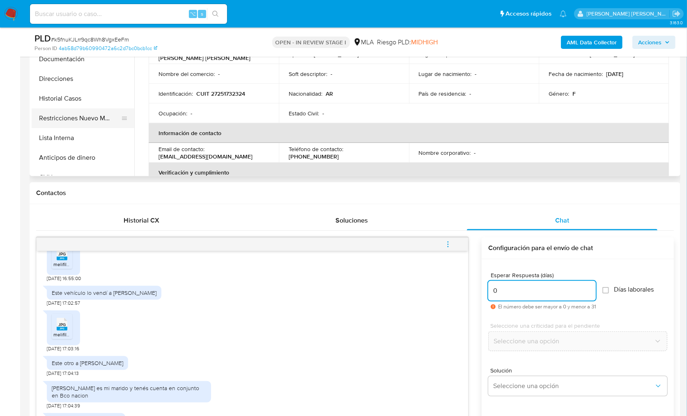
type input "0"
click at [51, 112] on button "Restricciones Nuevo Mundo" at bounding box center [80, 118] width 96 height 20
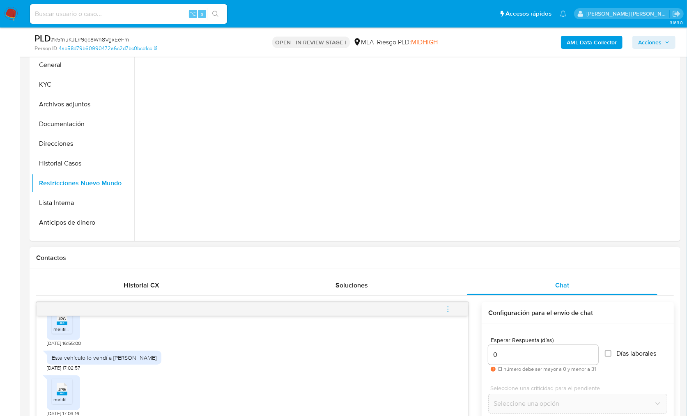
scroll to position [175, 0]
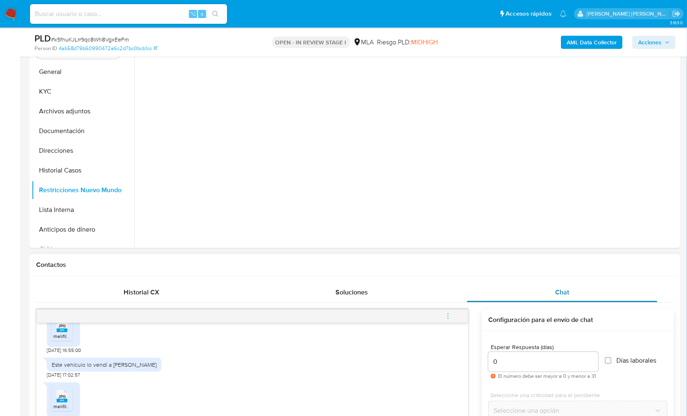
click at [564, 288] on span "Chat" at bounding box center [562, 292] width 14 height 9
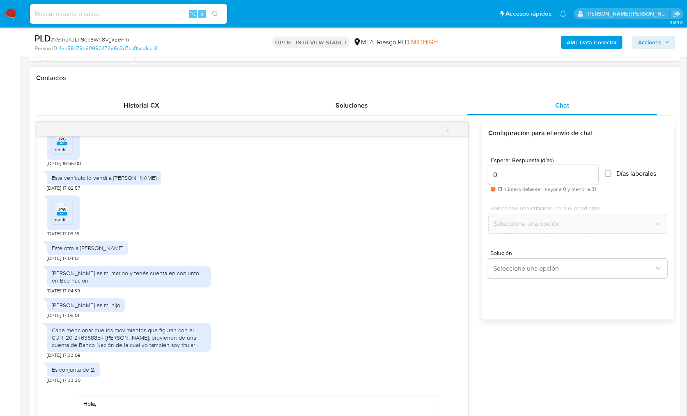
scroll to position [467, 0]
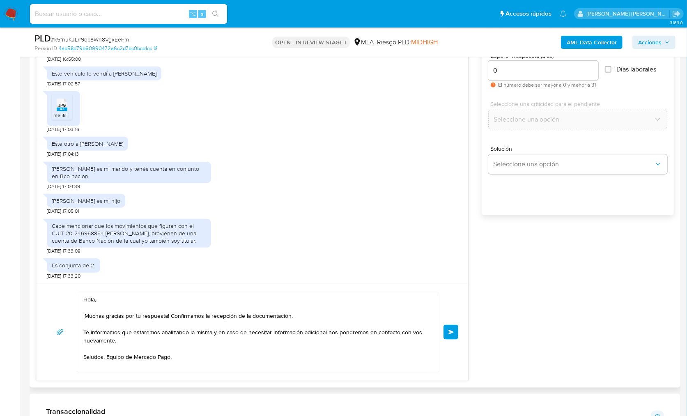
click at [449, 333] on span "Enviar" at bounding box center [452, 332] width 6 height 5
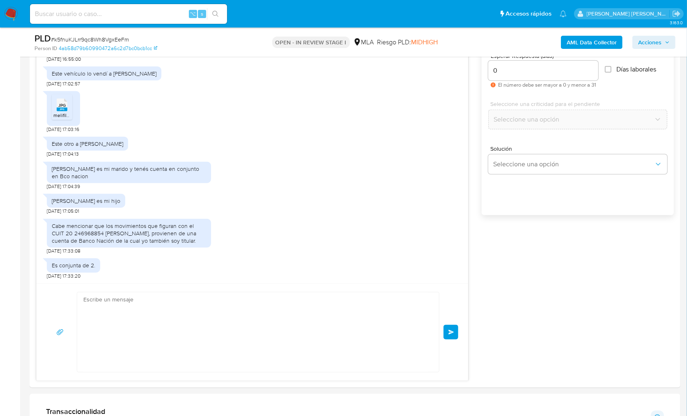
scroll to position [1271, 0]
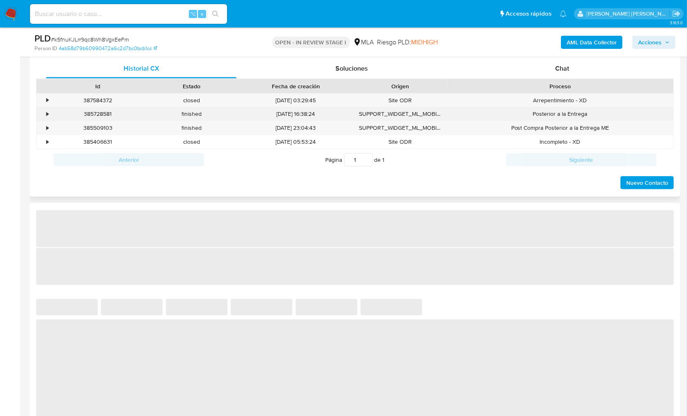
scroll to position [400, 0]
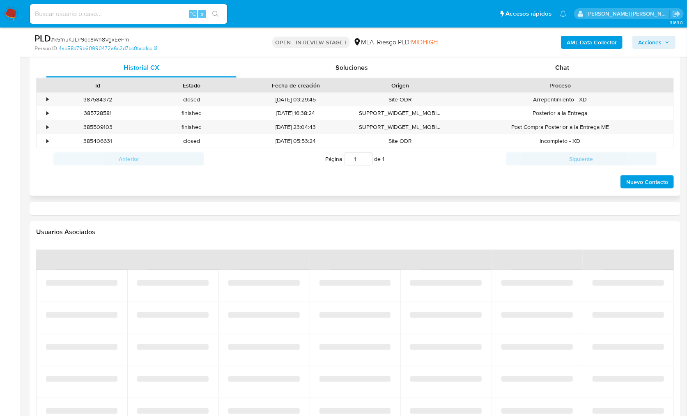
select select "10"
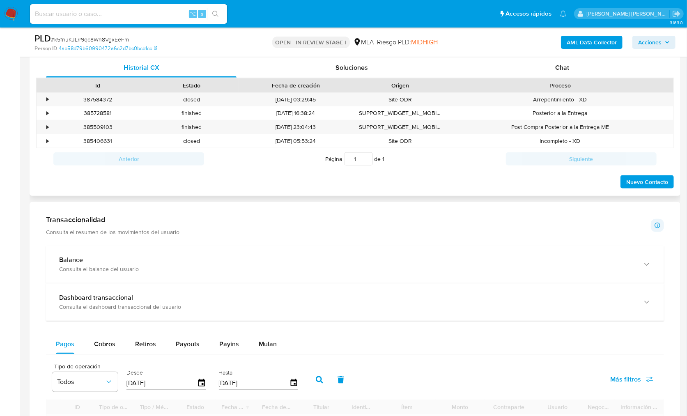
click at [592, 78] on div "Proceso" at bounding box center [560, 85] width 226 height 14
click at [588, 69] on div "Chat" at bounding box center [562, 68] width 191 height 20
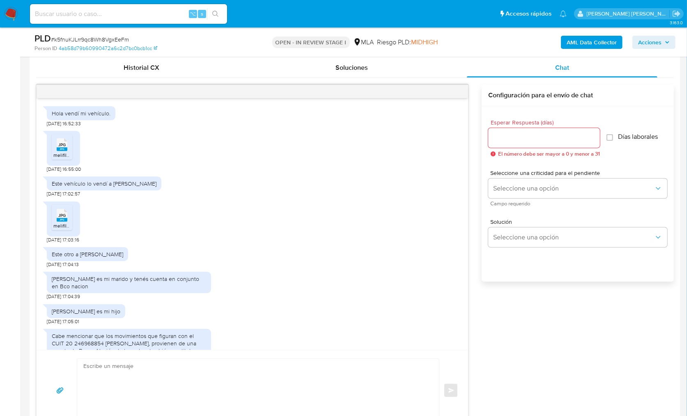
scroll to position [142, 0]
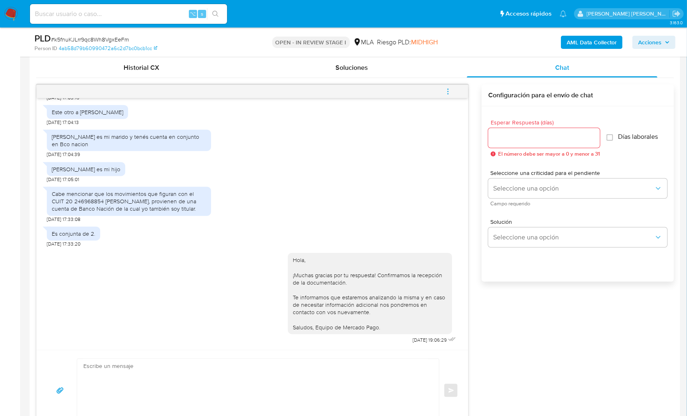
drag, startPoint x: 463, startPoint y: 95, endPoint x: 447, endPoint y: 89, distance: 16.3
click at [450, 89] on icon "menu-action" at bounding box center [447, 91] width 7 height 7
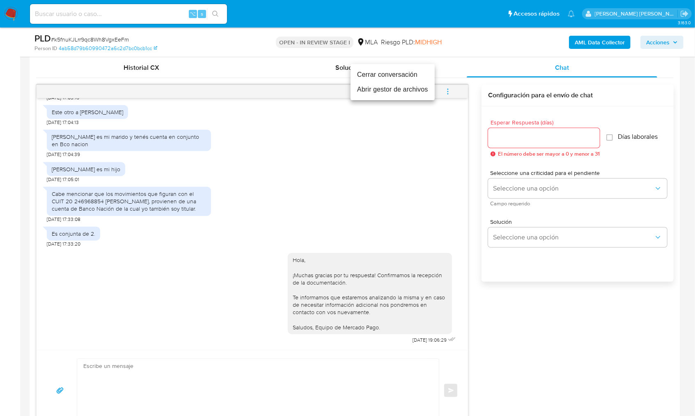
click at [398, 78] on li "Cerrar conversación" at bounding box center [393, 74] width 84 height 15
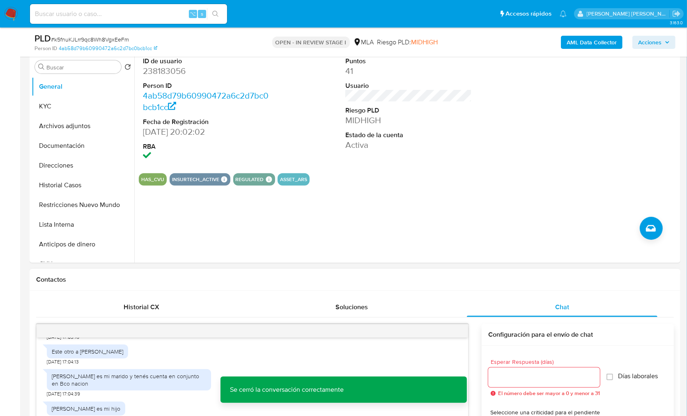
scroll to position [181, 0]
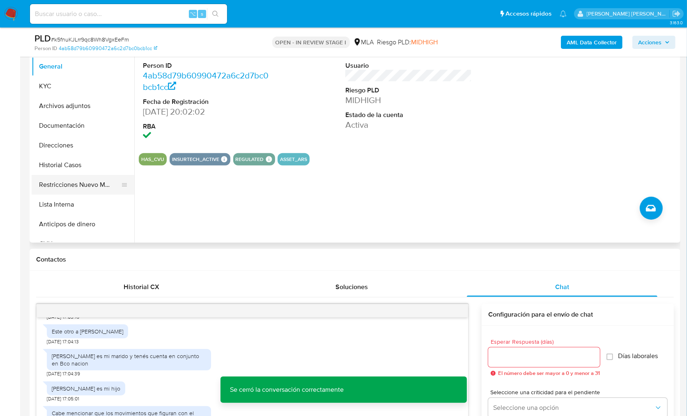
drag, startPoint x: 78, startPoint y: 185, endPoint x: 87, endPoint y: 186, distance: 9.1
click at [78, 185] on button "Restricciones Nuevo Mundo" at bounding box center [80, 185] width 96 height 20
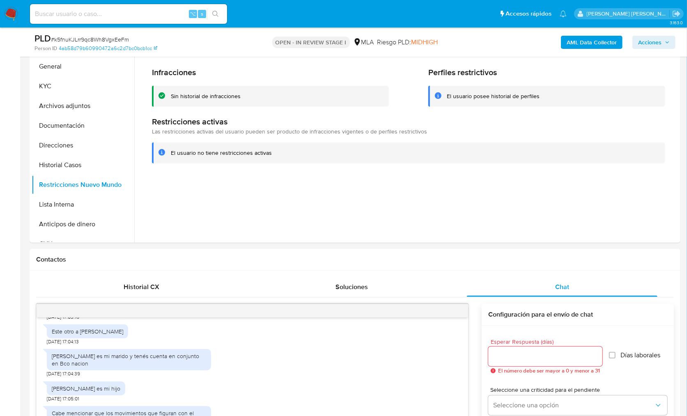
click at [573, 45] on b "AML Data Collector" at bounding box center [592, 42] width 50 height 13
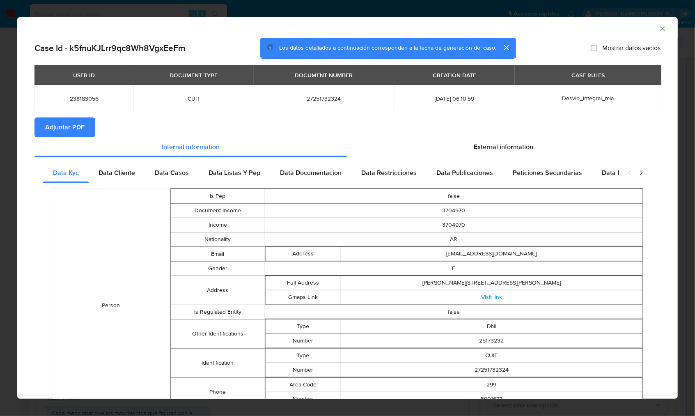
click at [81, 130] on span "Adjuntar PDF" at bounding box center [64, 127] width 39 height 18
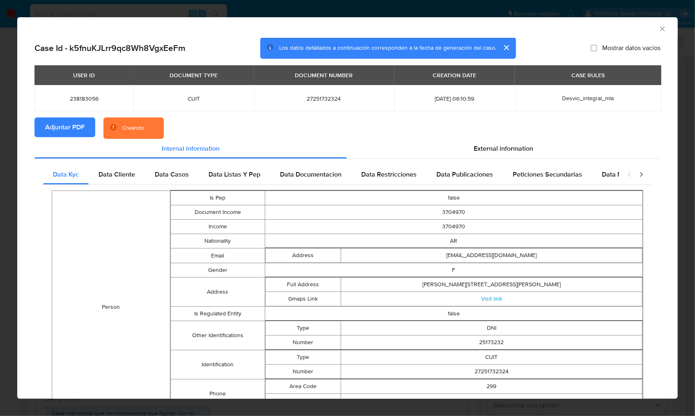
click at [260, 129] on section "Adjuntar PDF Creando" at bounding box center [348, 127] width 626 height 21
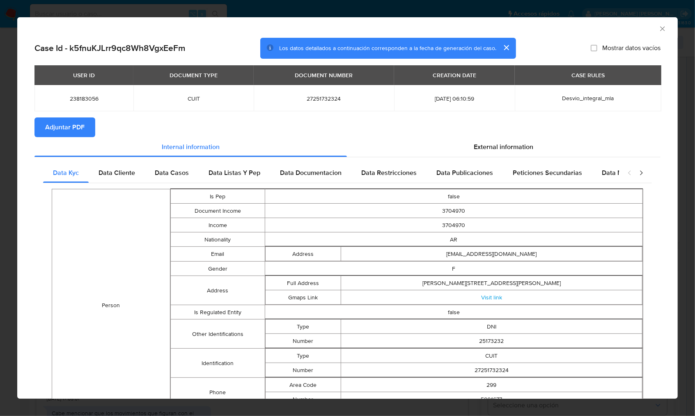
click at [659, 29] on icon "Cerrar ventana" at bounding box center [663, 29] width 8 height 8
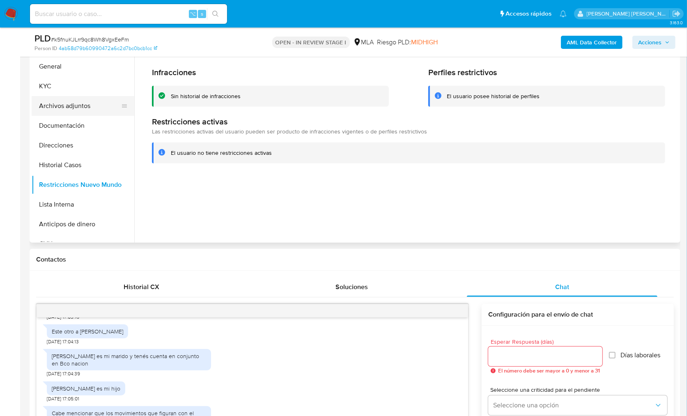
click at [76, 105] on button "Archivos adjuntos" at bounding box center [80, 106] width 96 height 20
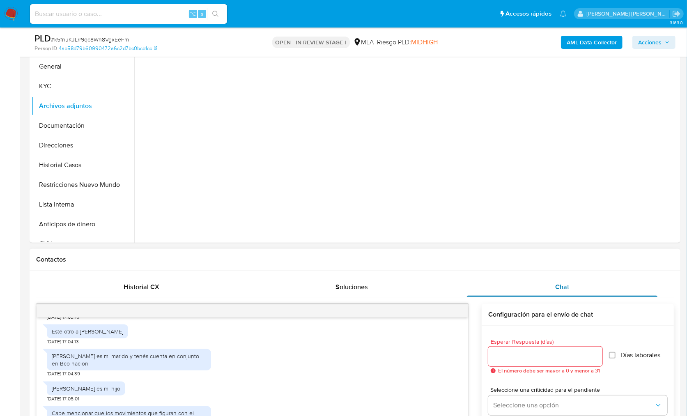
click at [572, 287] on div "Chat" at bounding box center [562, 287] width 191 height 20
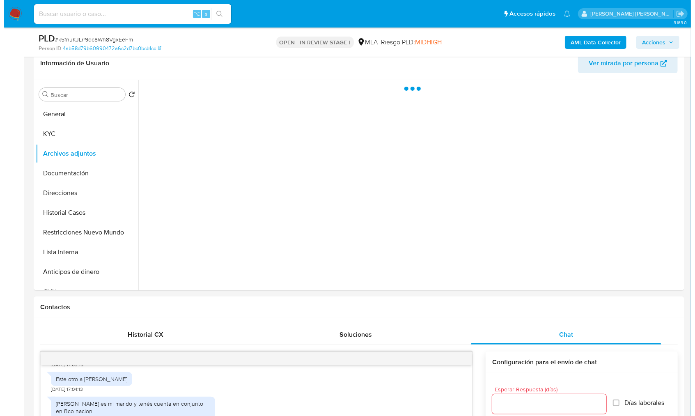
scroll to position [115, 0]
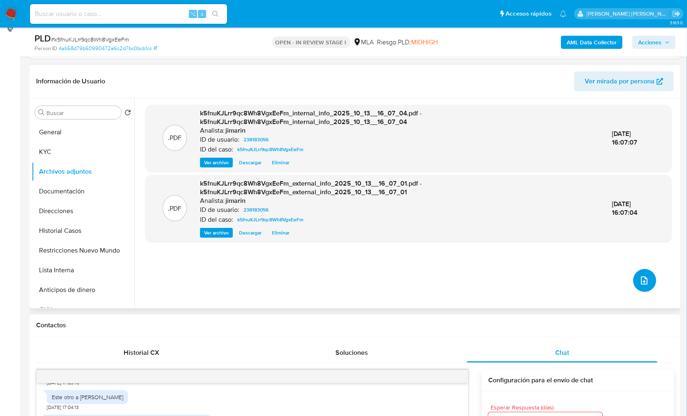
click at [640, 279] on icon "upload-file" at bounding box center [645, 281] width 10 height 10
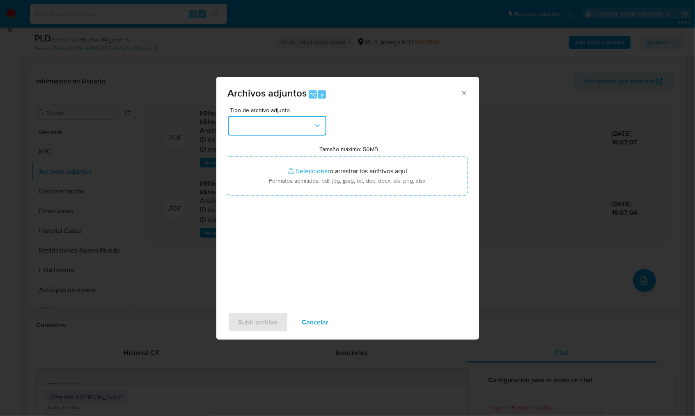
click at [245, 123] on button "button" at bounding box center [277, 126] width 99 height 20
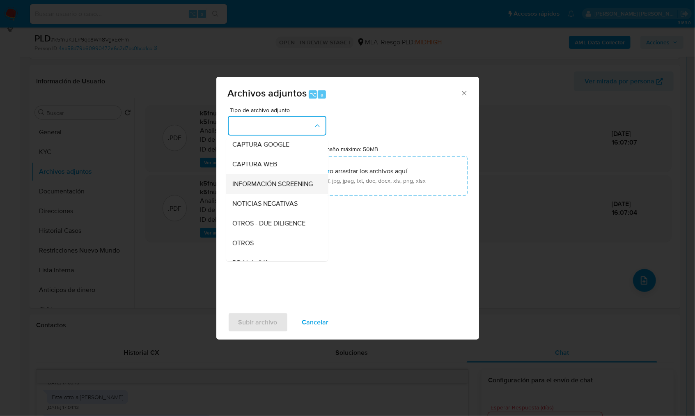
scroll to position [74, 0]
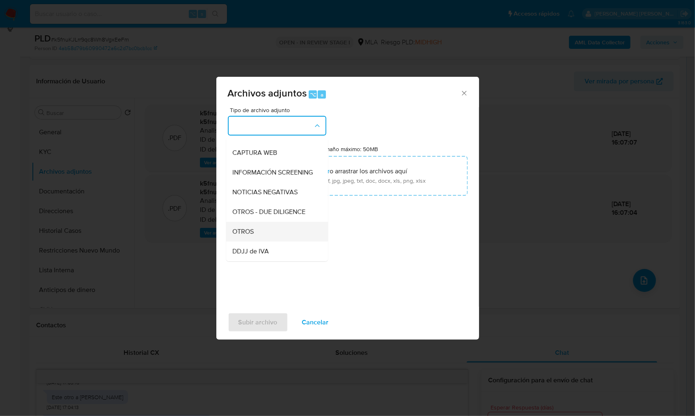
click at [255, 237] on div "OTROS" at bounding box center [275, 232] width 84 height 20
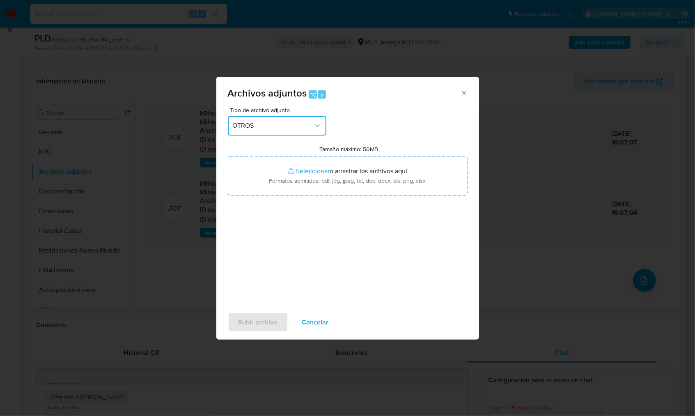
click at [309, 133] on button "OTROS" at bounding box center [277, 126] width 99 height 20
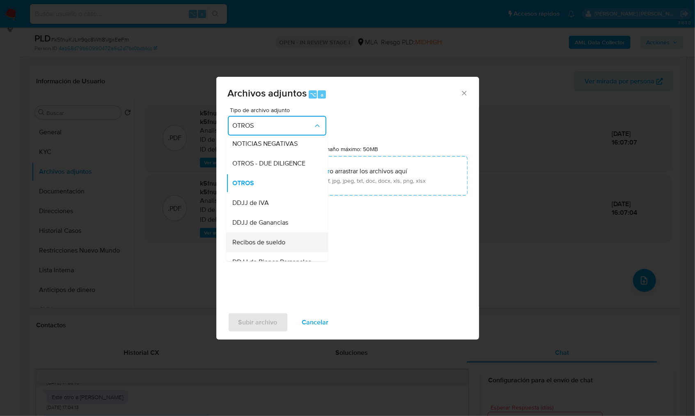
scroll to position [178, 0]
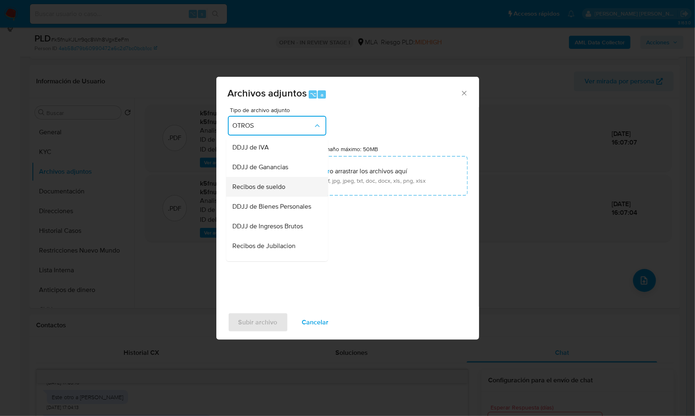
click at [280, 191] on span "Recibos de sueldo" at bounding box center [259, 187] width 53 height 8
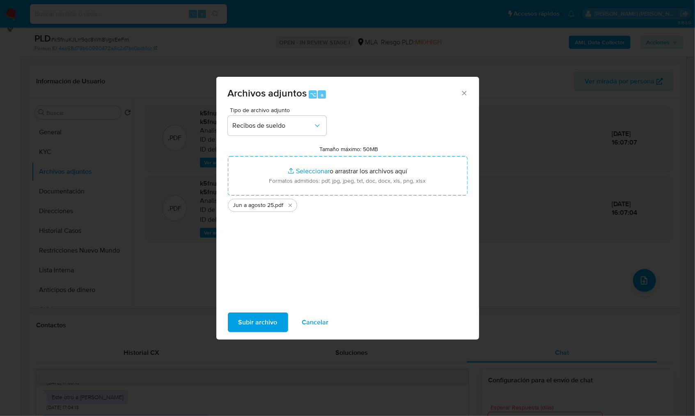
click at [267, 320] on span "Subir archivo" at bounding box center [258, 322] width 39 height 18
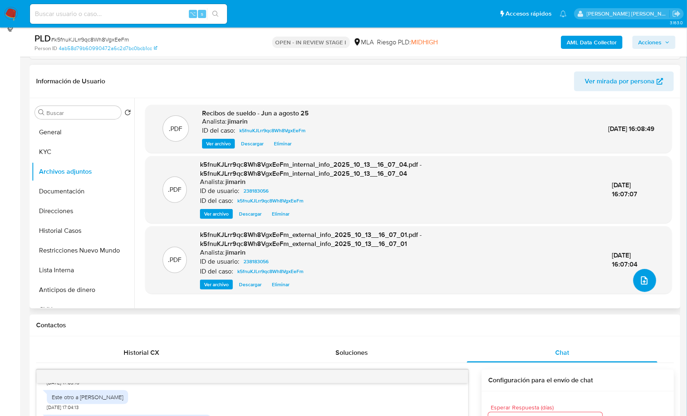
click at [651, 281] on button "upload-file" at bounding box center [644, 280] width 23 height 23
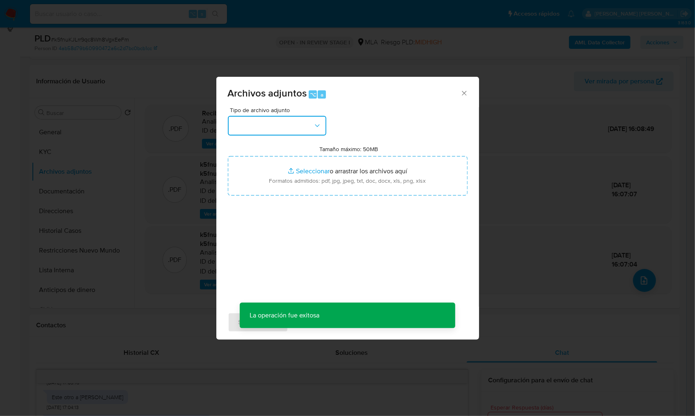
click at [228, 118] on button "button" at bounding box center [277, 126] width 99 height 20
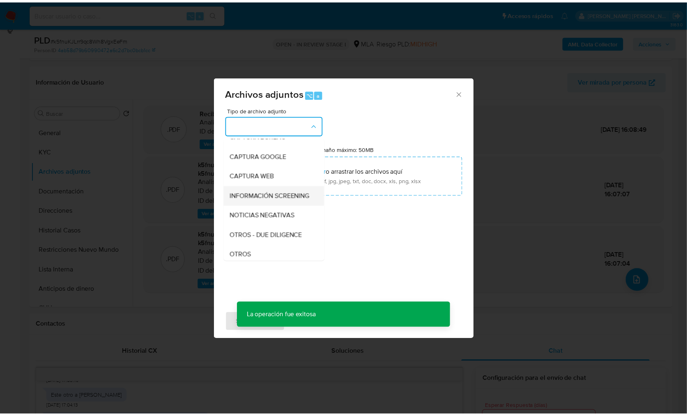
scroll to position [64, 0]
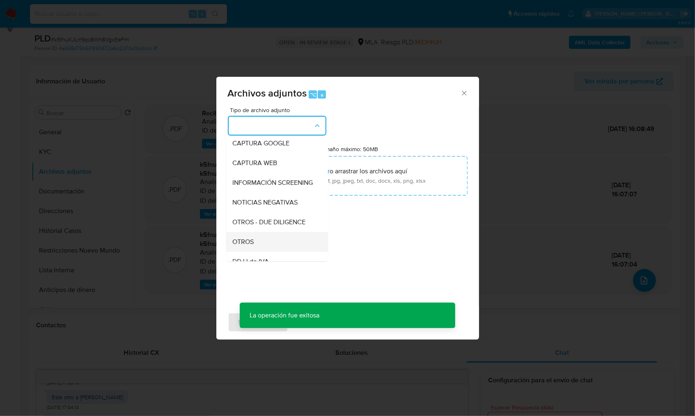
click at [259, 249] on div "OTROS" at bounding box center [275, 242] width 84 height 20
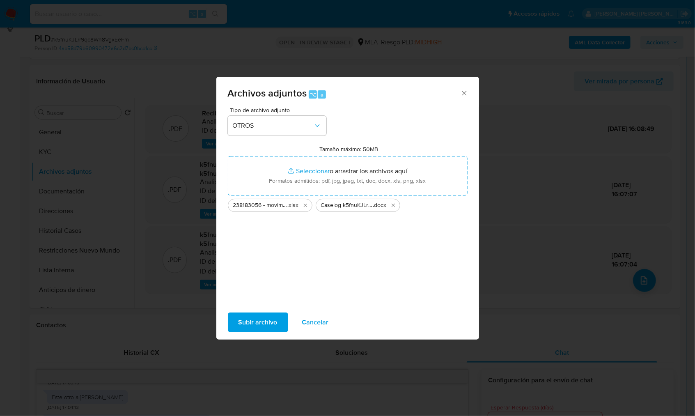
click at [273, 324] on span "Subir archivo" at bounding box center [258, 322] width 39 height 18
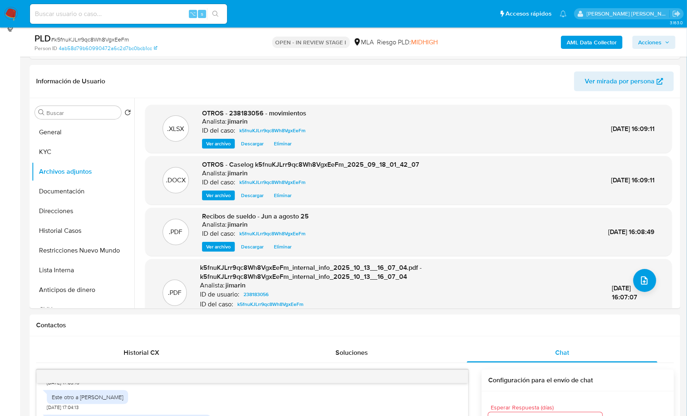
click at [662, 46] on span "Acciones" at bounding box center [654, 43] width 32 height 12
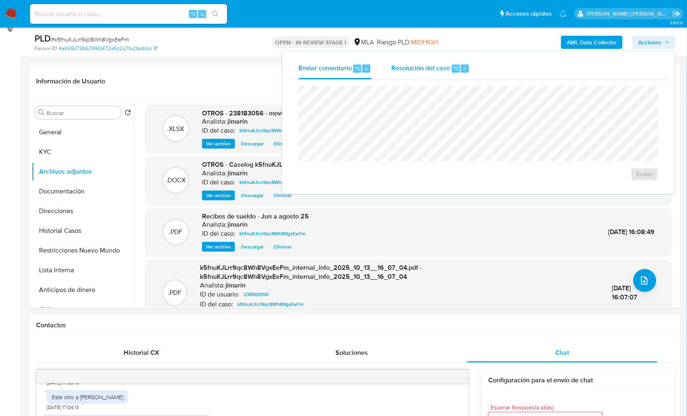
click at [414, 74] on div "Resolución del caso ⌥ r" at bounding box center [430, 68] width 78 height 21
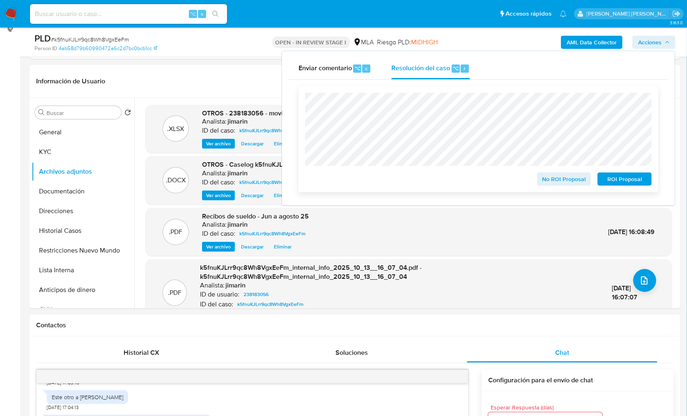
click at [571, 185] on span "No ROI Proposal" at bounding box center [564, 179] width 43 height 12
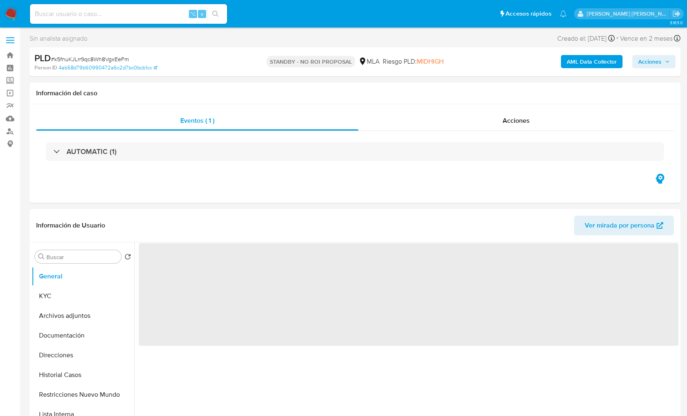
select select "10"
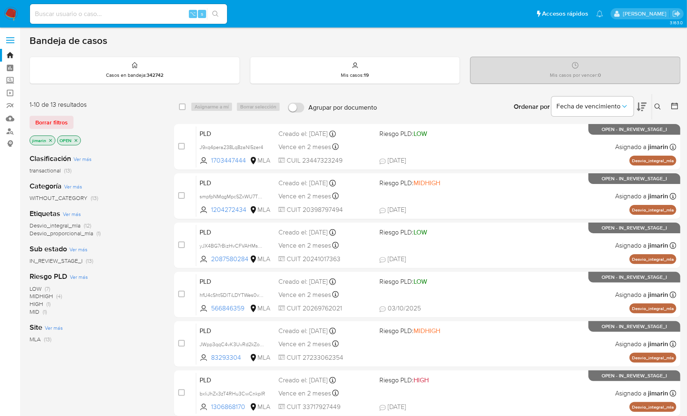
click at [76, 140] on icon "close-filter" at bounding box center [76, 140] width 5 height 5
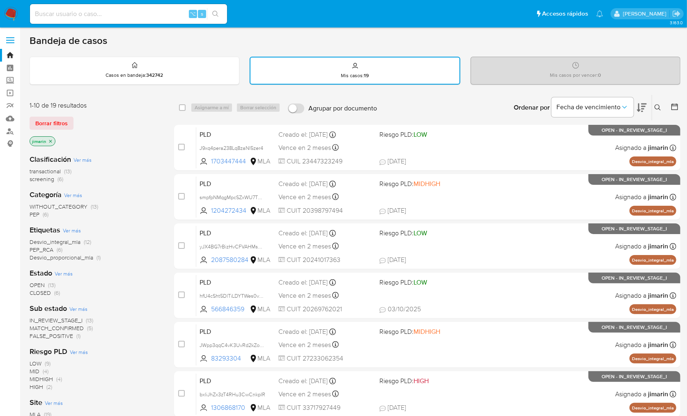
click at [658, 106] on icon at bounding box center [658, 107] width 7 height 7
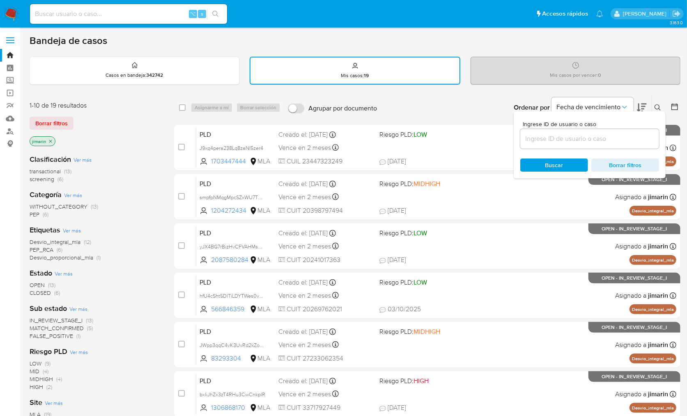
click at [622, 145] on div at bounding box center [589, 139] width 139 height 20
click at [622, 139] on input at bounding box center [589, 139] width 139 height 11
paste input "510080419"
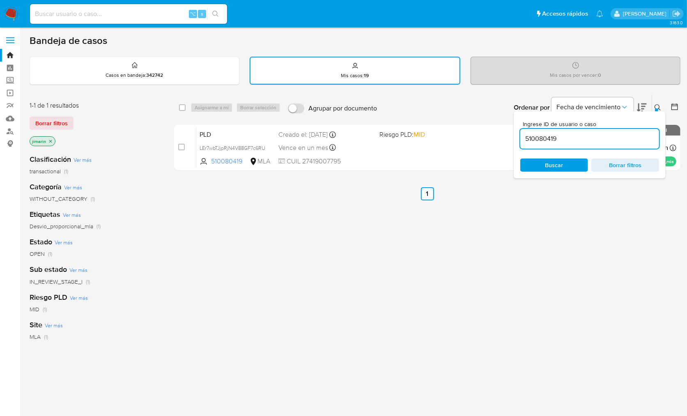
drag, startPoint x: 657, startPoint y: 108, endPoint x: 638, endPoint y: 122, distance: 23.0
click at [657, 108] on div at bounding box center [656, 109] width 3 height 3
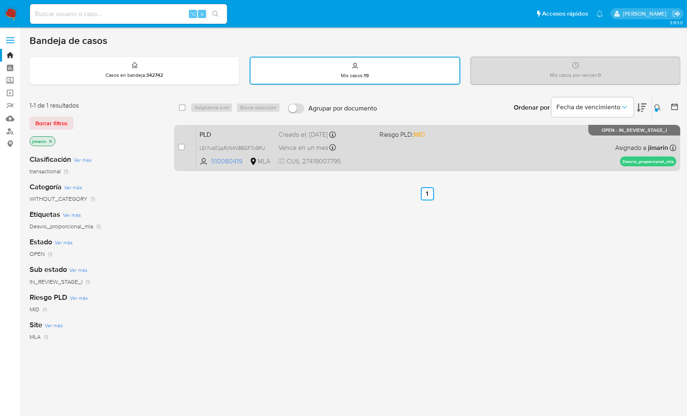
click at [539, 138] on div "PLD LEr7wbTJjpRjN4V88GF7c6RU 510080419 MLA Riesgo PLD: MID Creado el: [DATE] Cr…" at bounding box center [436, 147] width 480 height 41
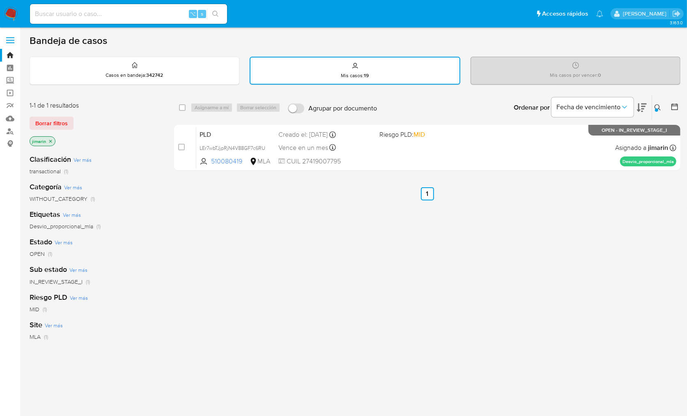
click at [660, 107] on icon at bounding box center [658, 107] width 6 height 6
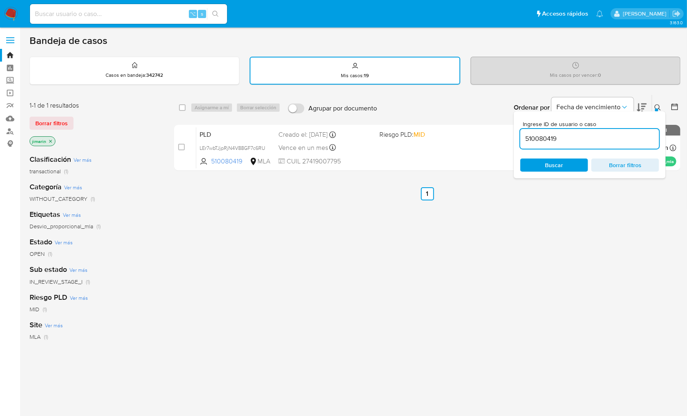
click at [617, 137] on input "510080419" at bounding box center [589, 139] width 139 height 11
click at [660, 108] on icon at bounding box center [658, 107] width 7 height 7
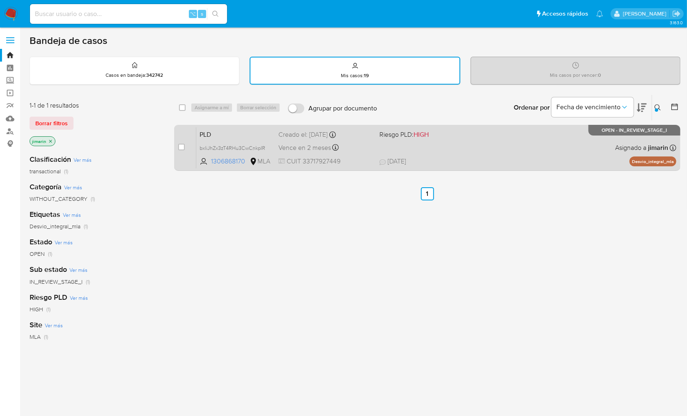
click at [455, 150] on div "PLD bxliJhZx3zT4RHu3CwCnkpIR 1306868170 MLA Riesgo PLD: HIGH Creado el: [DATE] …" at bounding box center [436, 147] width 480 height 41
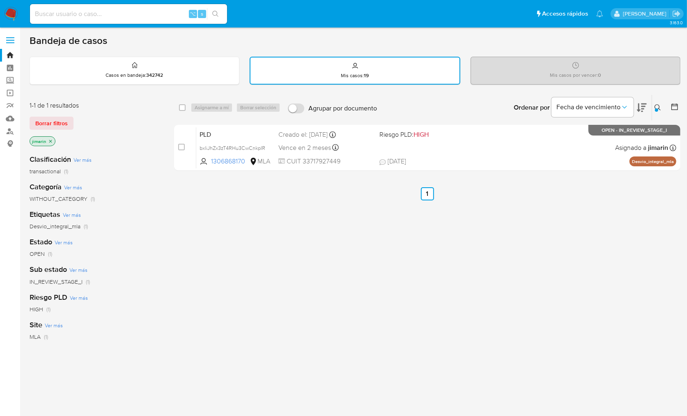
click at [658, 107] on icon at bounding box center [658, 107] width 7 height 7
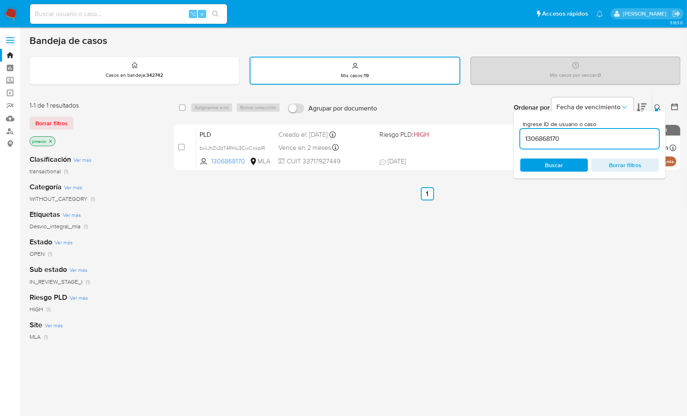
click at [647, 137] on input "1306868170" at bounding box center [589, 139] width 139 height 11
type input "2087580284"
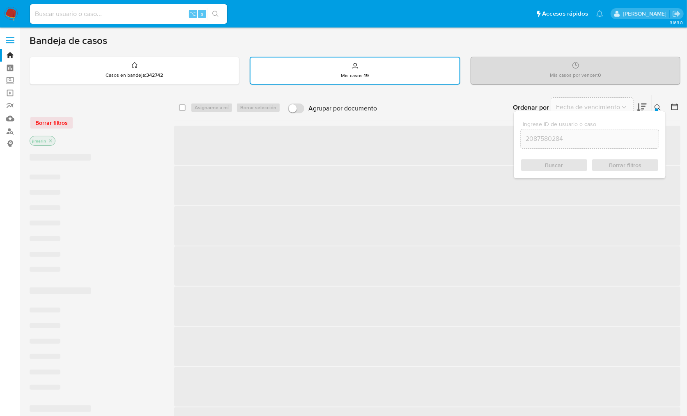
click at [657, 103] on button at bounding box center [659, 108] width 14 height 10
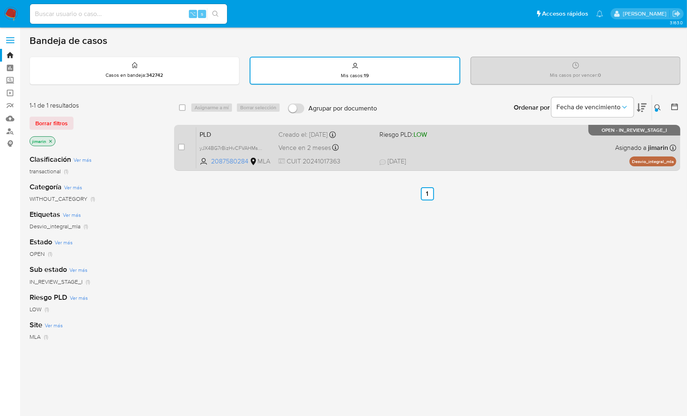
click at [573, 145] on div "PLD yJX4BG7rBizHvCFVAHMsG4uq 2087580284 MLA Riesgo PLD: LOW Creado el: [DATE] C…" at bounding box center [436, 147] width 480 height 41
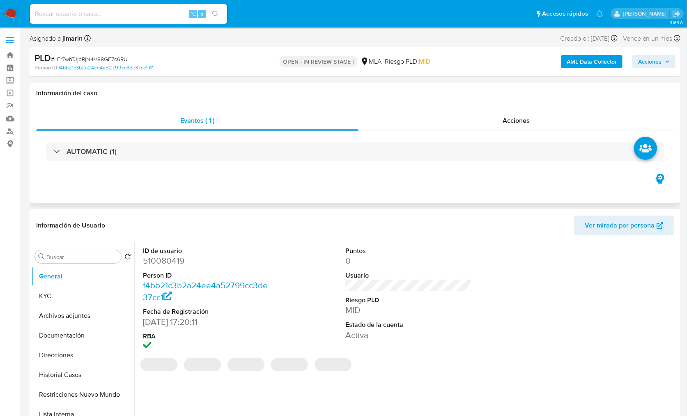
select select "10"
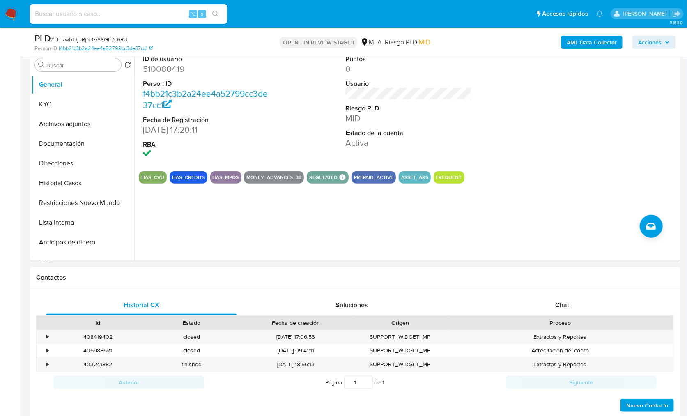
scroll to position [388, 0]
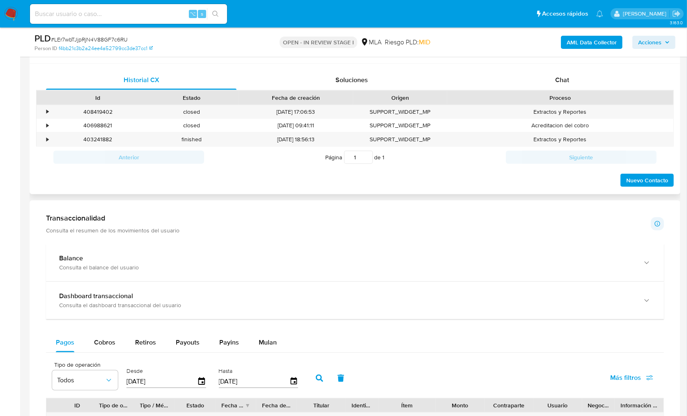
click at [550, 94] on div "Proceso" at bounding box center [560, 98] width 215 height 8
click at [562, 84] on span "Chat" at bounding box center [562, 79] width 14 height 9
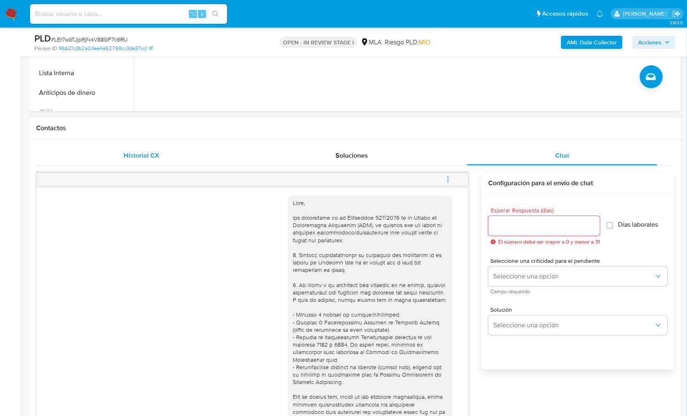
scroll to position [214, 0]
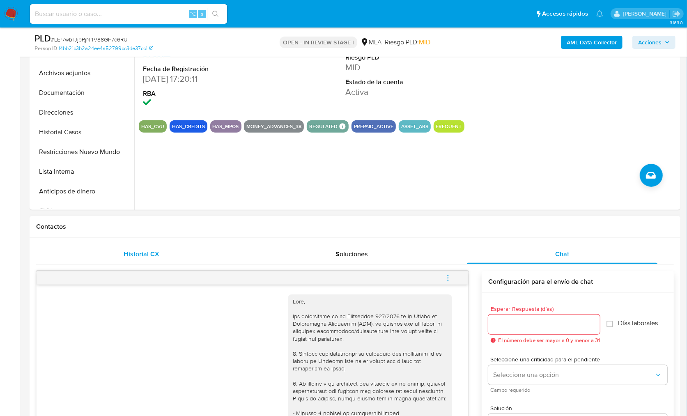
click at [154, 248] on div "Historial CX" at bounding box center [141, 254] width 191 height 20
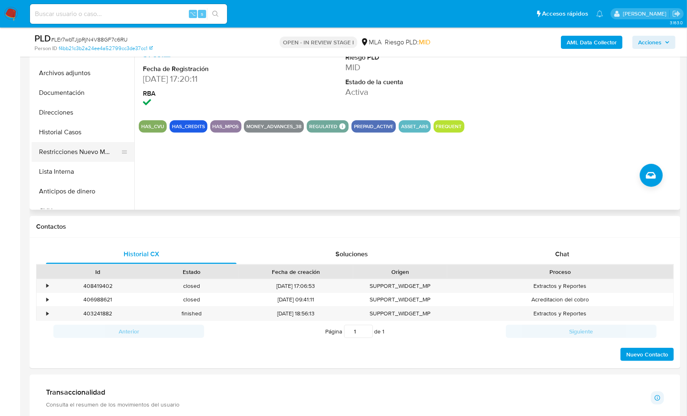
click at [88, 150] on button "Restricciones Nuevo Mundo" at bounding box center [80, 152] width 96 height 20
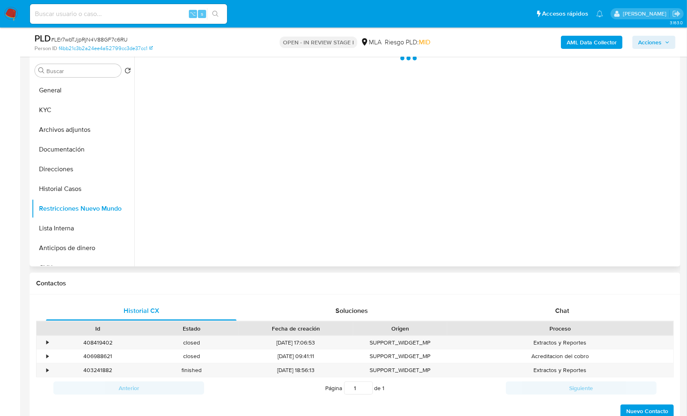
scroll to position [146, 0]
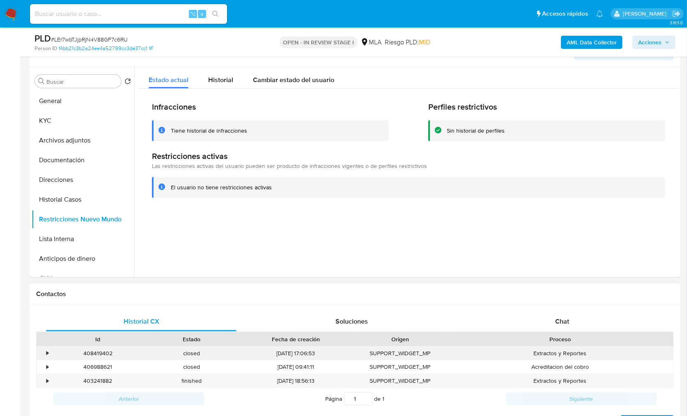
click at [89, 353] on div "408419402" at bounding box center [98, 354] width 94 height 14
copy div "408419402"
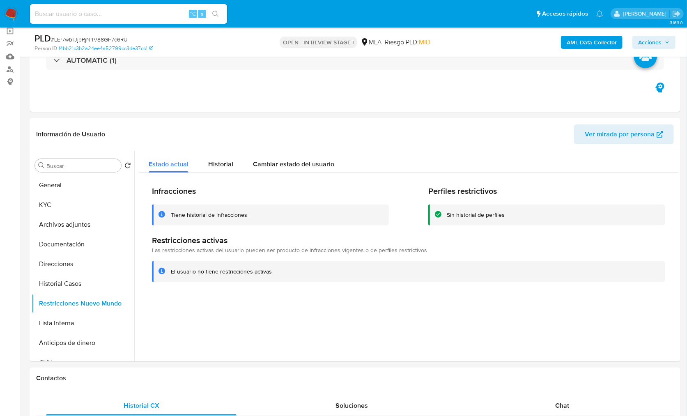
scroll to position [53, 0]
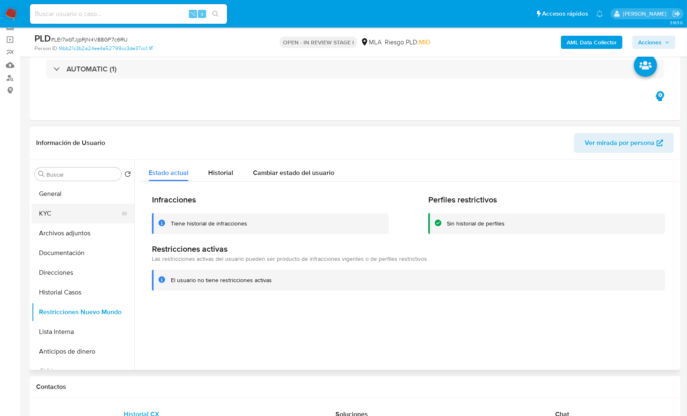
click at [104, 218] on button "KYC" at bounding box center [80, 214] width 96 height 20
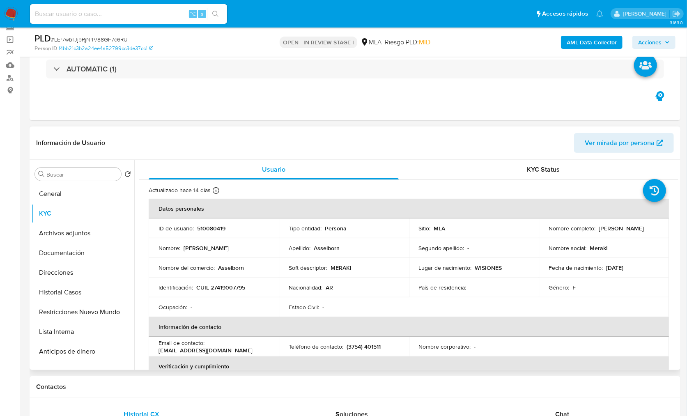
click at [235, 289] on p "CUIL 27419007795" at bounding box center [220, 287] width 49 height 7
copy p "27419007795"
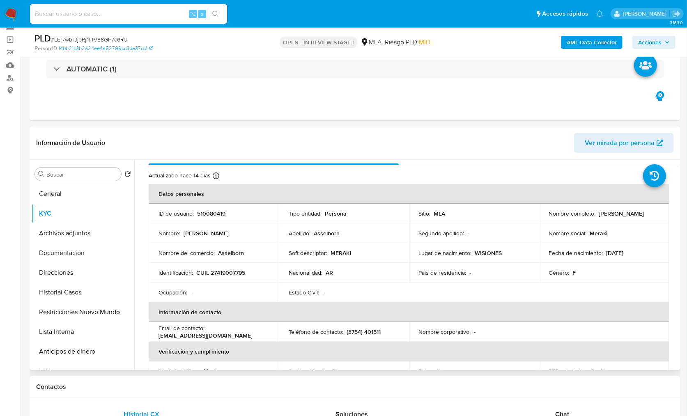
scroll to position [0, 0]
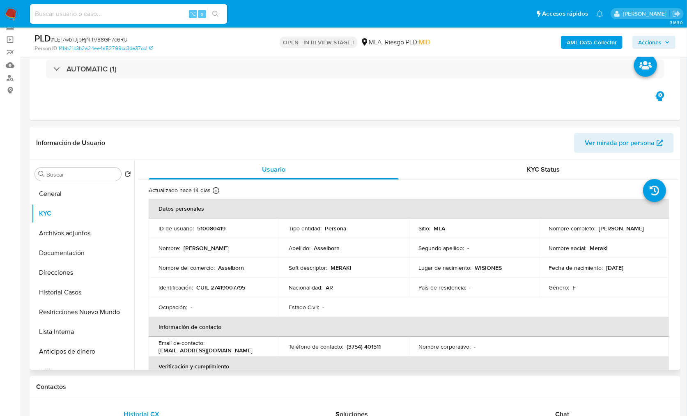
click at [226, 269] on p "Asselborn" at bounding box center [231, 267] width 26 height 7
click at [226, 268] on p "Asselborn" at bounding box center [231, 267] width 26 height 7
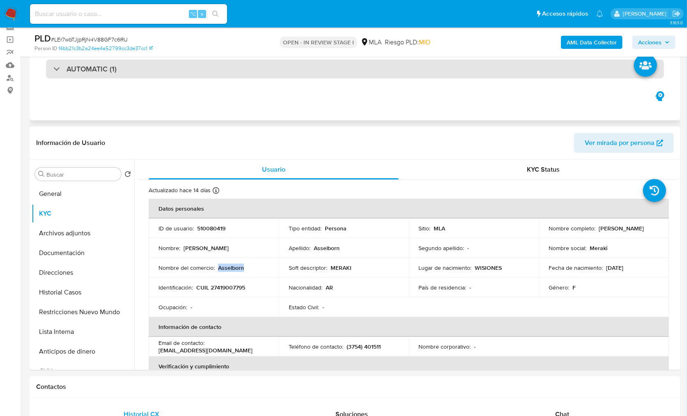
copy p "Asselborn"
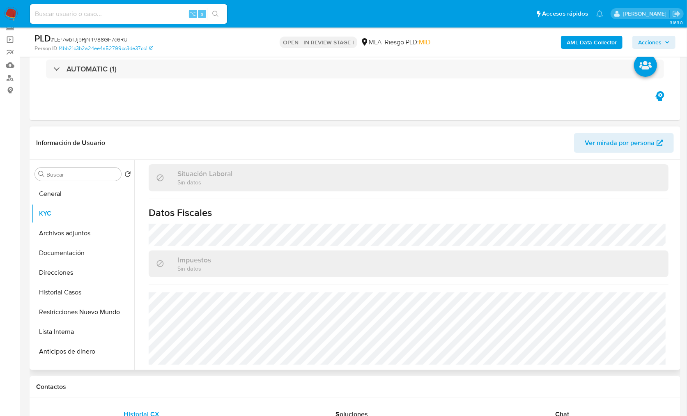
scroll to position [432, 0]
click at [74, 258] on button "Documentación" at bounding box center [80, 253] width 96 height 20
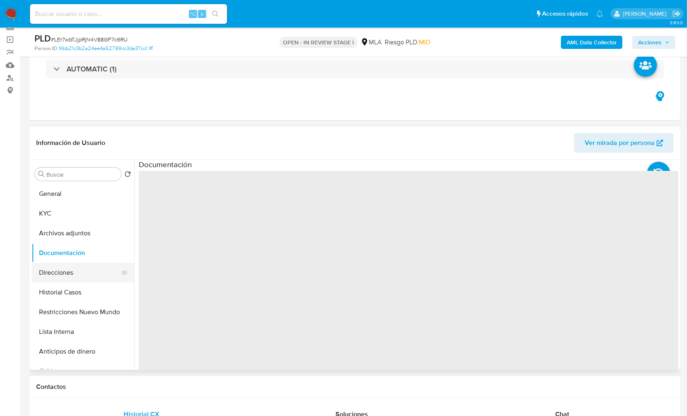
click at [76, 269] on button "Direcciones" at bounding box center [80, 273] width 96 height 20
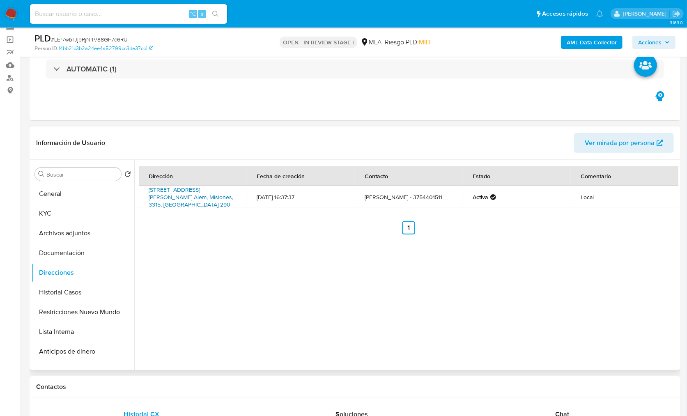
click at [181, 196] on link "Avenida San Martín 290, Leandro N. Alem, Misiones, 3315, Argentina 290" at bounding box center [191, 197] width 85 height 23
click at [86, 305] on button "Restricciones Nuevo Mundo" at bounding box center [80, 312] width 96 height 20
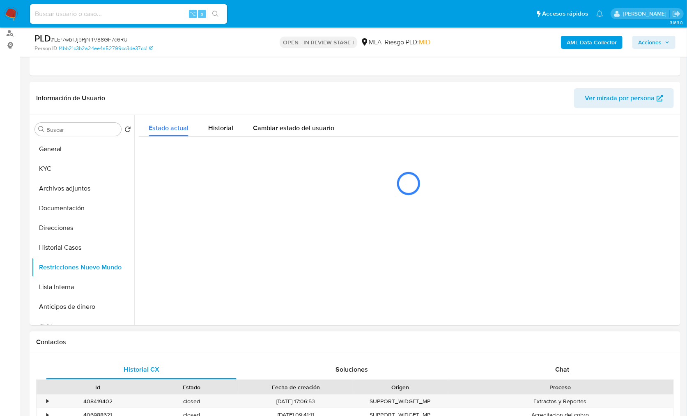
scroll to position [220, 0]
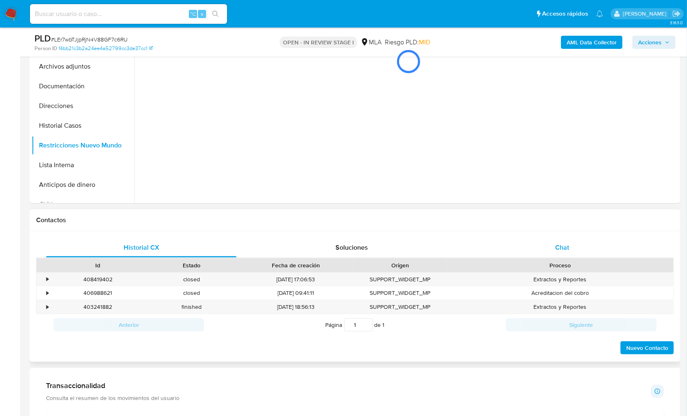
click at [600, 249] on div "Chat" at bounding box center [562, 248] width 191 height 20
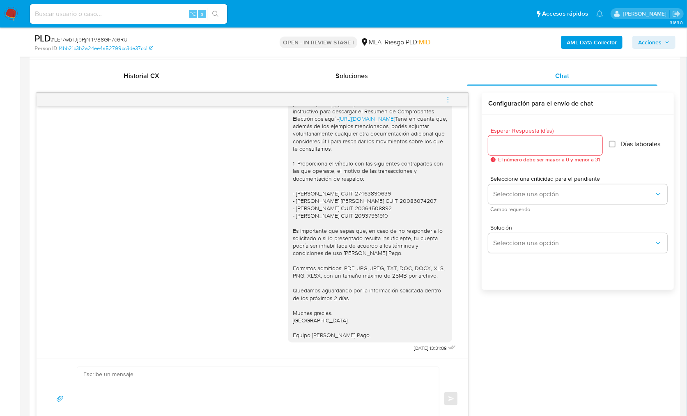
scroll to position [762, 0]
click at [515, 328] on div "17/09/2025 14:45:39 Hola, Esperamos que te encuentres muy bien. Te consultamos …" at bounding box center [355, 266] width 638 height 347
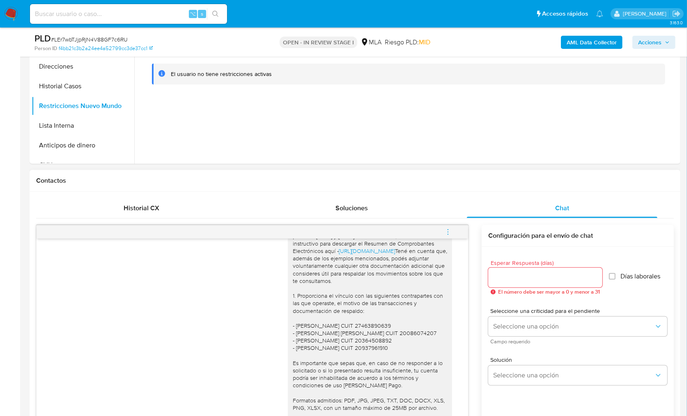
click at [480, 332] on div "17/09/2025 14:45:39 Hola, Esperamos que te encuentres muy bien. Te consultamos …" at bounding box center [355, 398] width 638 height 347
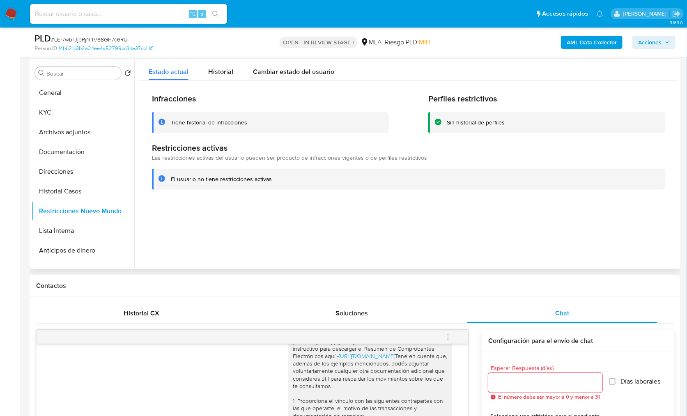
scroll to position [151, 0]
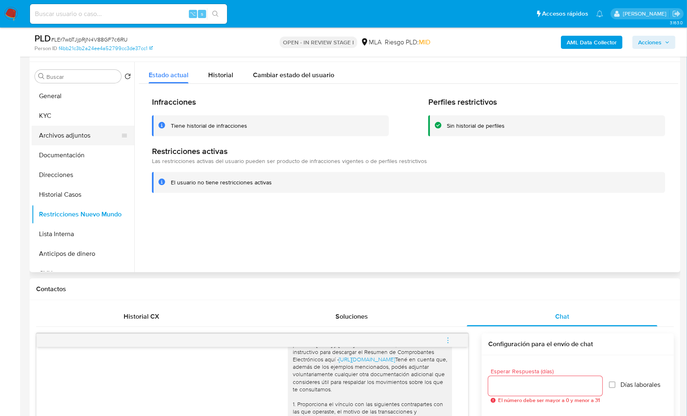
click at [54, 130] on button "Archivos adjuntos" at bounding box center [80, 136] width 96 height 20
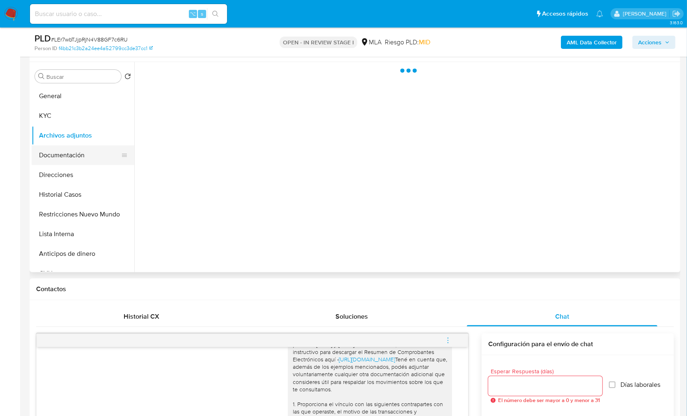
click at [63, 150] on button "Documentación" at bounding box center [80, 155] width 96 height 20
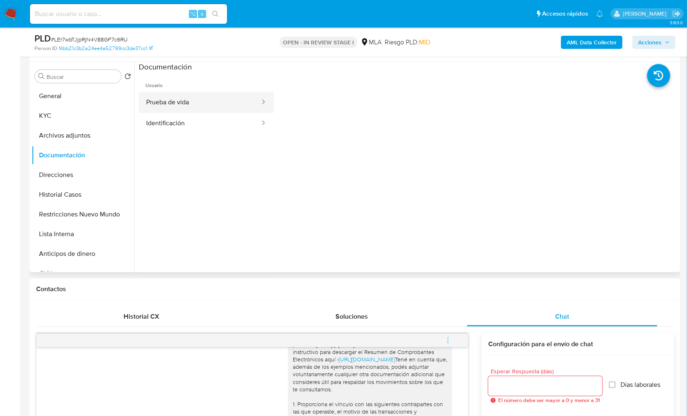
click at [203, 96] on button "Prueba de vida" at bounding box center [200, 102] width 122 height 21
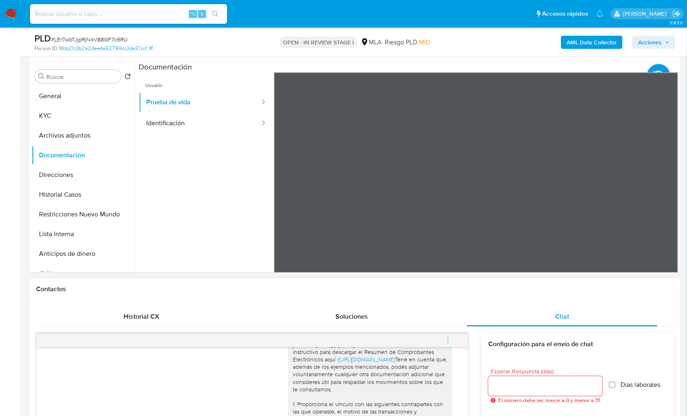
click at [86, 123] on button "KYC" at bounding box center [80, 116] width 96 height 20
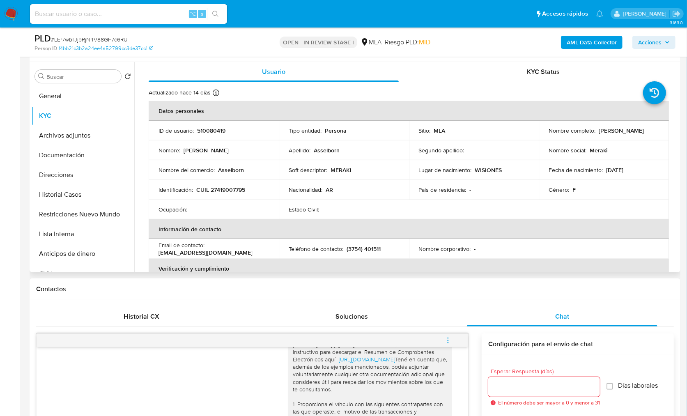
scroll to position [0, 0]
click at [143, 312] on span "Historial CX" at bounding box center [142, 316] width 36 height 9
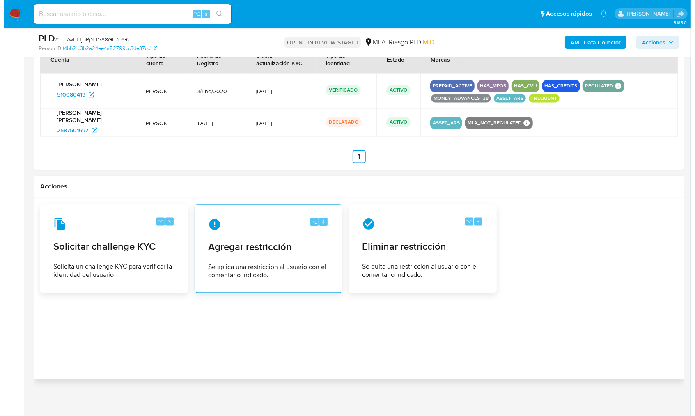
scroll to position [1043, 0]
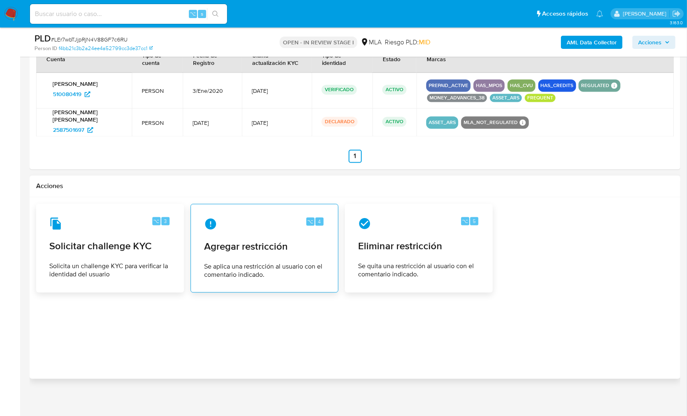
click at [225, 222] on div "⌥ 4" at bounding box center [264, 223] width 121 height 13
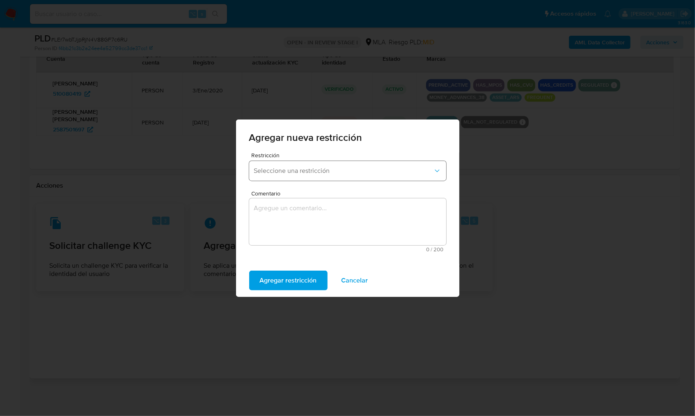
click at [308, 174] on span "Seleccione una restricción" at bounding box center [343, 171] width 179 height 8
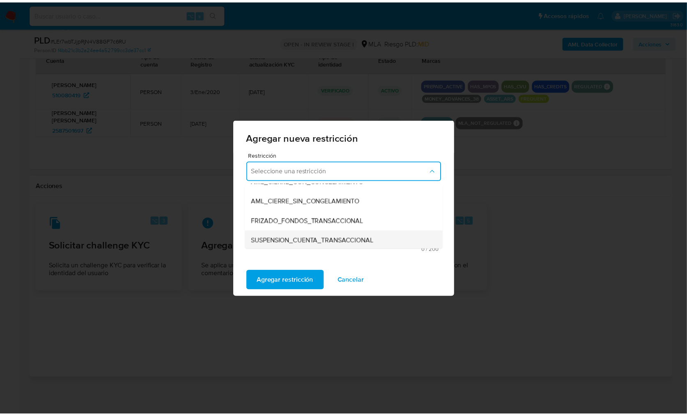
scroll to position [82, 0]
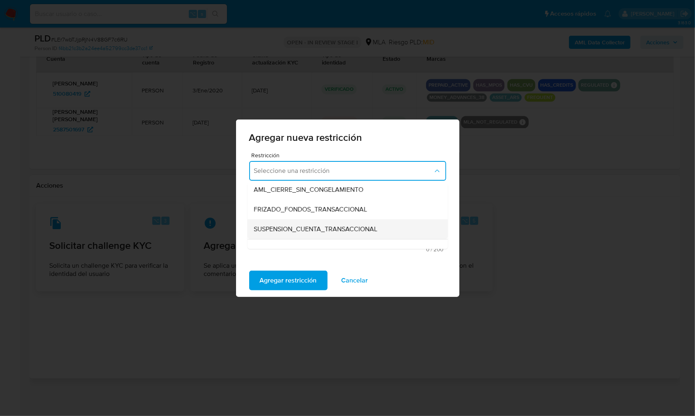
click at [319, 227] on span "SUSPENSION_CUENTA_TRANSACCIONAL" at bounding box center [316, 229] width 124 height 8
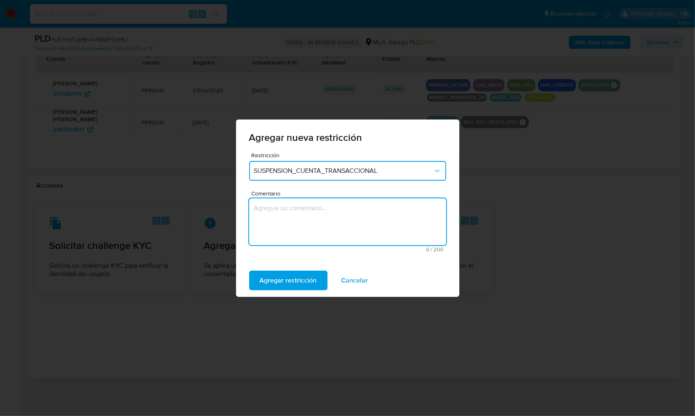
click at [324, 225] on textarea "Comentario" at bounding box center [347, 221] width 197 height 47
type textarea "AML"
click at [301, 272] on span "Agregar restricción" at bounding box center [288, 281] width 57 height 18
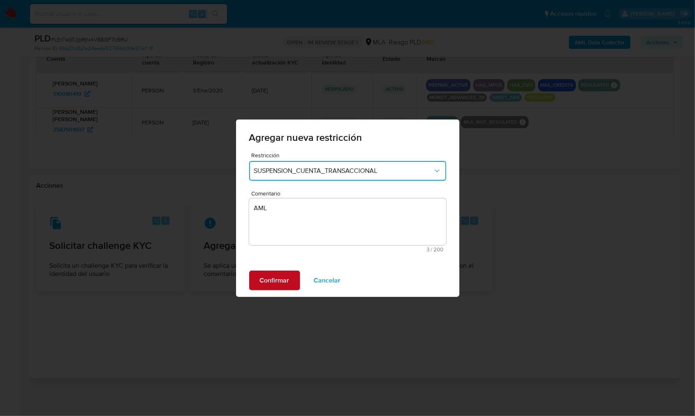
click at [286, 280] on span "Confirmar" at bounding box center [275, 281] width 30 height 18
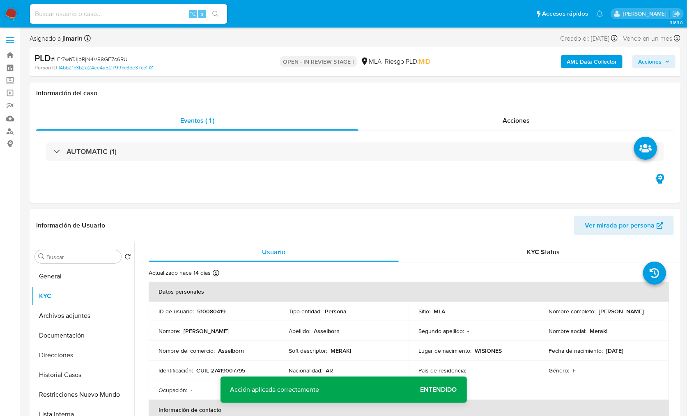
scroll to position [279, 0]
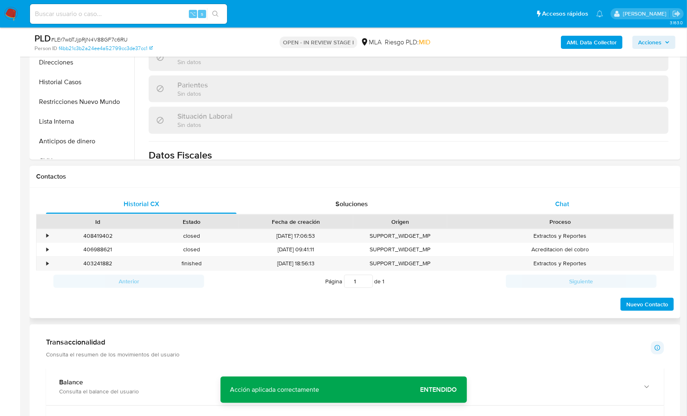
click at [579, 200] on div "Chat" at bounding box center [562, 204] width 191 height 20
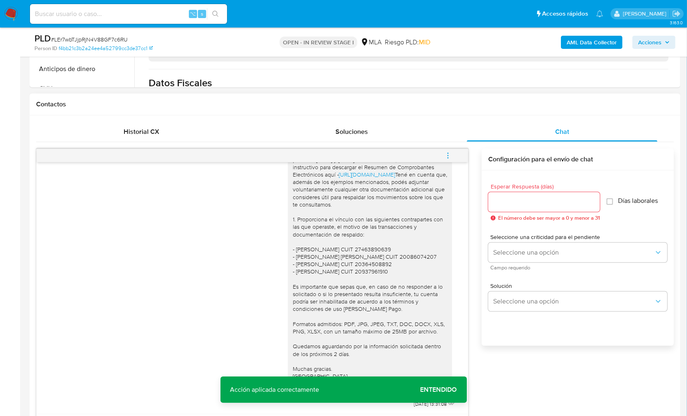
scroll to position [351, 0]
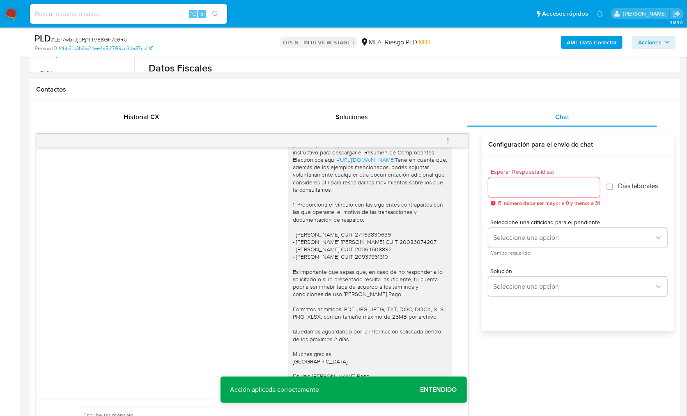
click at [446, 141] on icon "menu-action" at bounding box center [447, 140] width 7 height 7
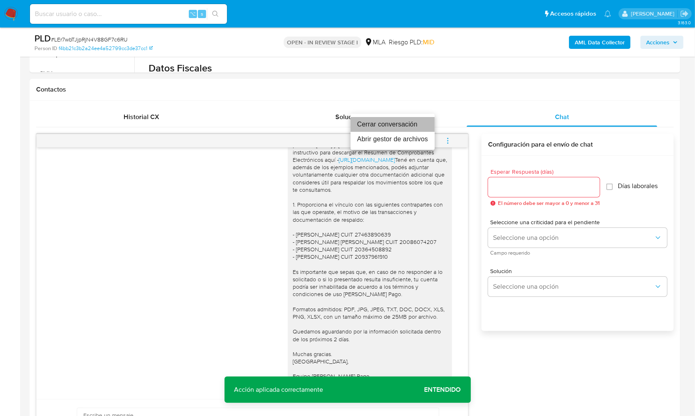
click at [406, 125] on li "Cerrar conversación" at bounding box center [393, 124] width 84 height 15
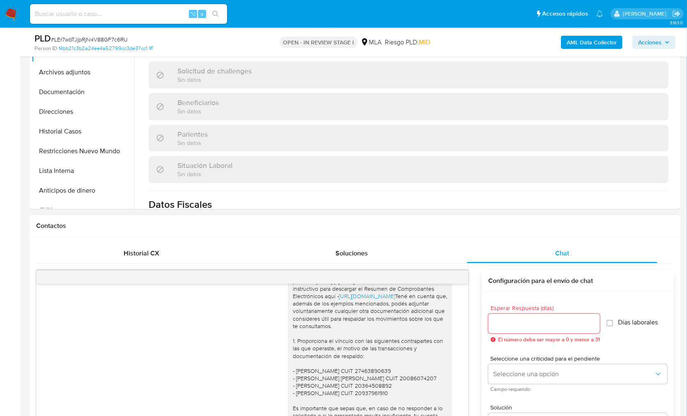
scroll to position [197, 0]
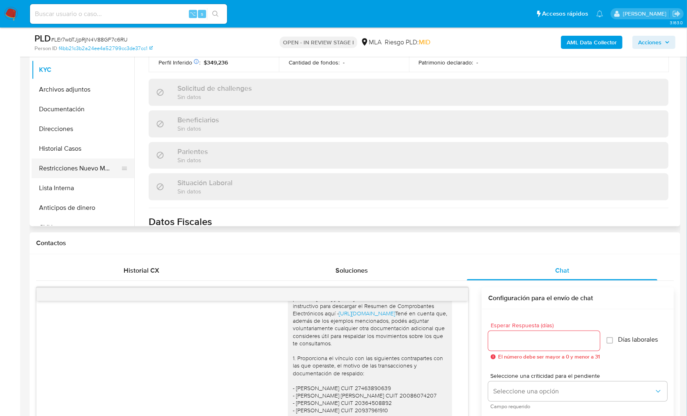
click at [104, 170] on button "Restricciones Nuevo Mundo" at bounding box center [80, 169] width 96 height 20
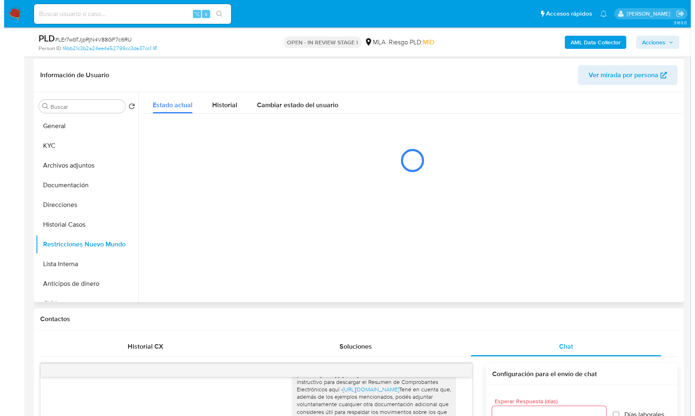
scroll to position [118, 0]
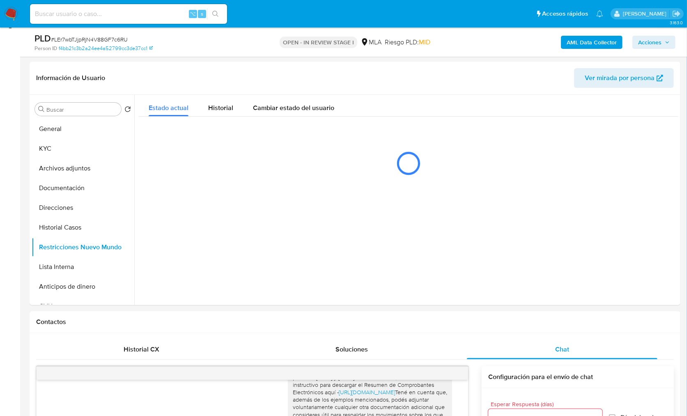
click at [580, 47] on b "AML Data Collector" at bounding box center [592, 42] width 50 height 13
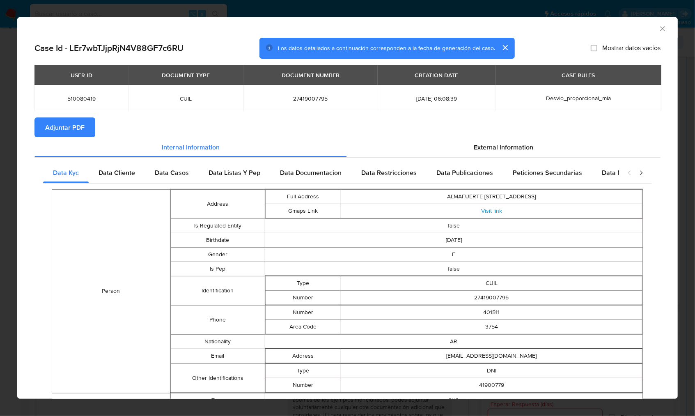
click at [83, 130] on span "Adjuntar PDF" at bounding box center [64, 127] width 39 height 18
click at [658, 35] on div "AML Data Collector" at bounding box center [347, 27] width 661 height 21
click at [661, 30] on icon "Cerrar ventana" at bounding box center [663, 28] width 5 height 5
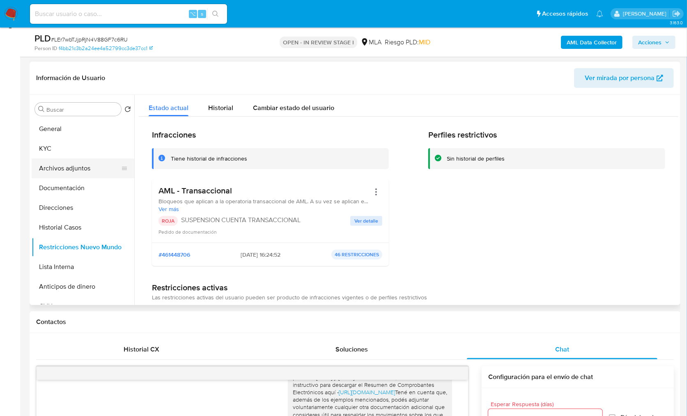
click at [58, 168] on button "Archivos adjuntos" at bounding box center [80, 169] width 96 height 20
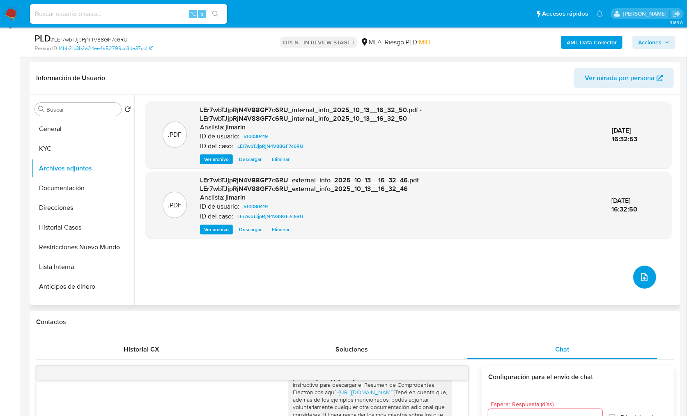
click at [642, 284] on button "upload-file" at bounding box center [644, 277] width 23 height 23
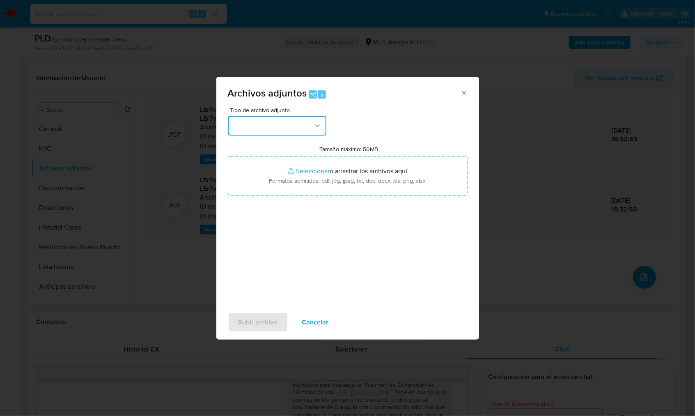
click at [298, 130] on button "button" at bounding box center [277, 126] width 99 height 20
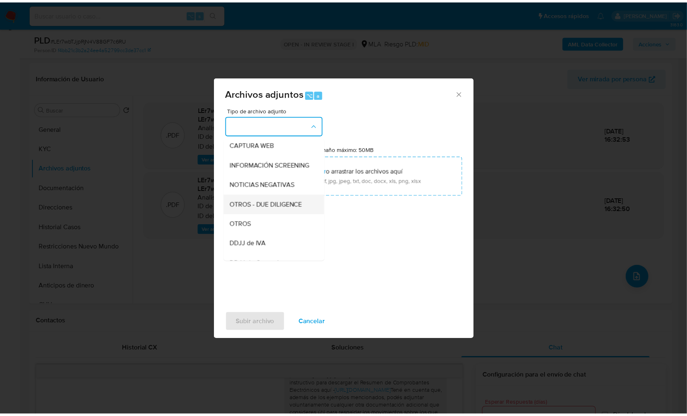
scroll to position [82, 0]
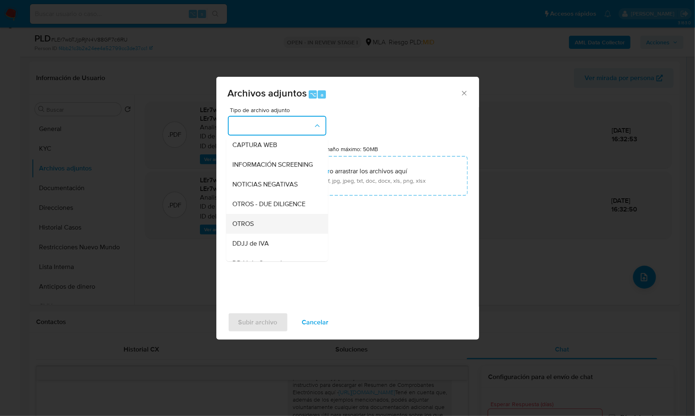
click at [259, 234] on div "OTROS" at bounding box center [275, 224] width 84 height 20
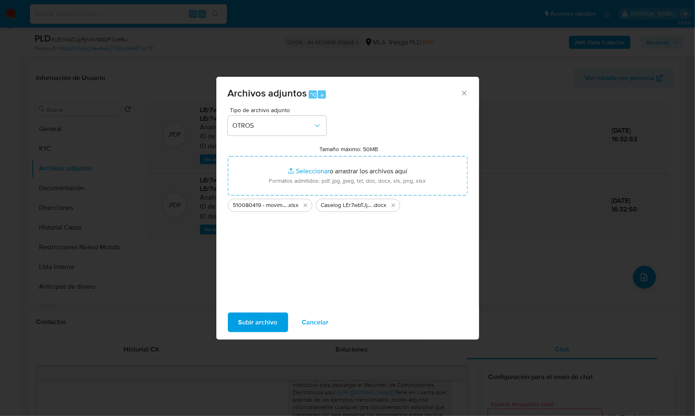
click at [236, 322] on button "Subir archivo" at bounding box center [258, 323] width 60 height 20
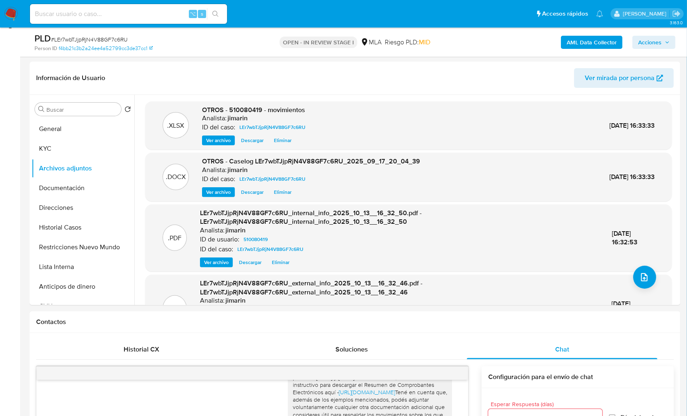
click at [645, 48] on span "Acciones" at bounding box center [649, 42] width 23 height 13
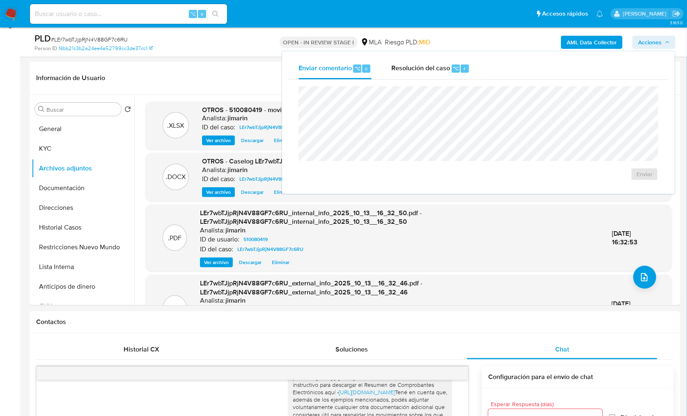
click at [649, 45] on span "Acciones" at bounding box center [649, 42] width 23 height 13
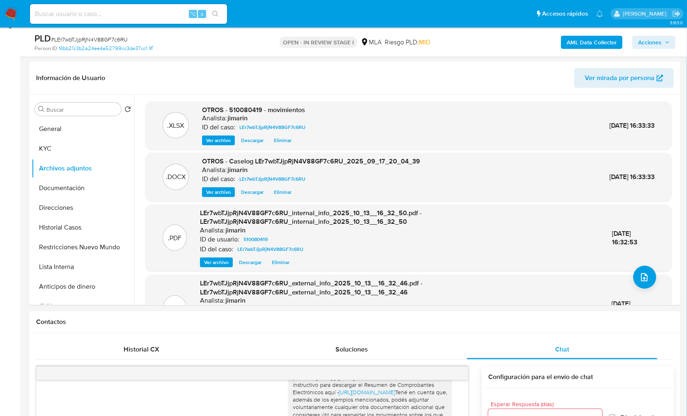
click at [647, 38] on span "Acciones" at bounding box center [649, 42] width 23 height 13
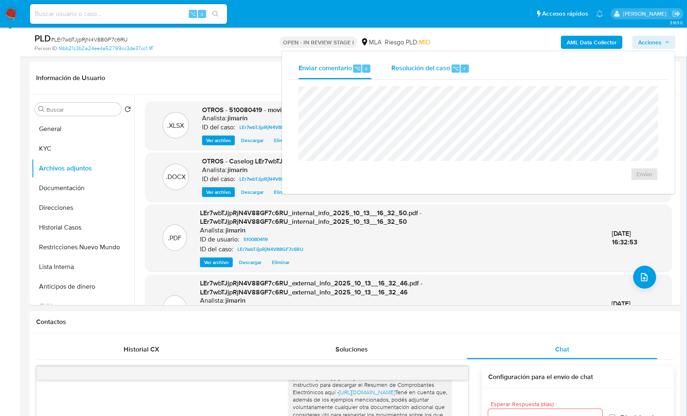
click at [417, 57] on div "Enviar comentario ⌥ c Resolución del caso ⌥ r Enviar" at bounding box center [478, 122] width 393 height 143
click at [423, 74] on div "Resolución del caso ⌥ r" at bounding box center [430, 68] width 78 height 21
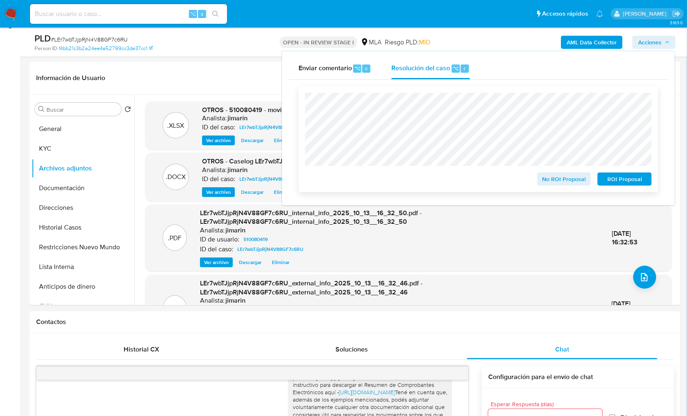
click at [633, 182] on span "ROI Proposal" at bounding box center [624, 179] width 43 height 12
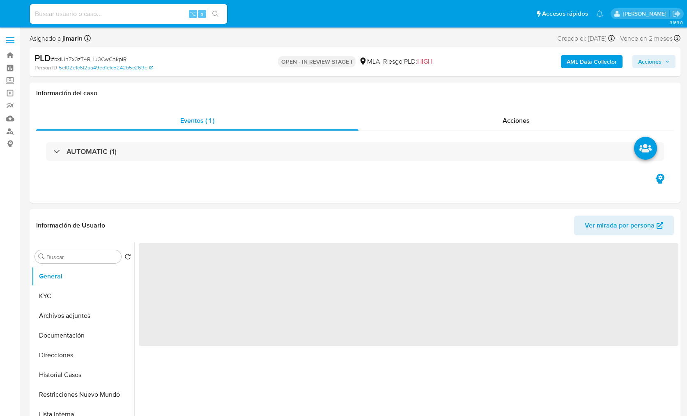
select select "10"
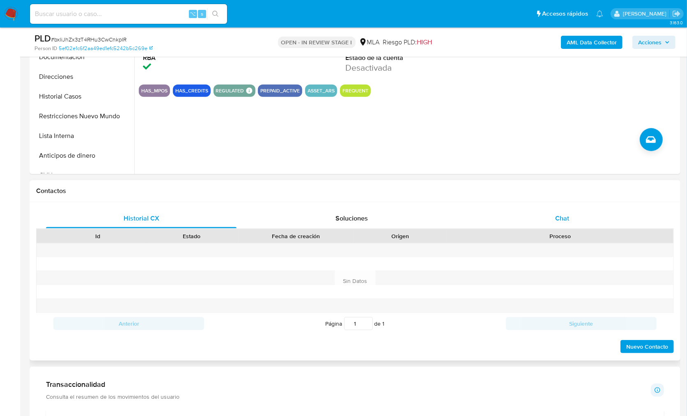
click at [578, 214] on div "Chat" at bounding box center [562, 219] width 191 height 20
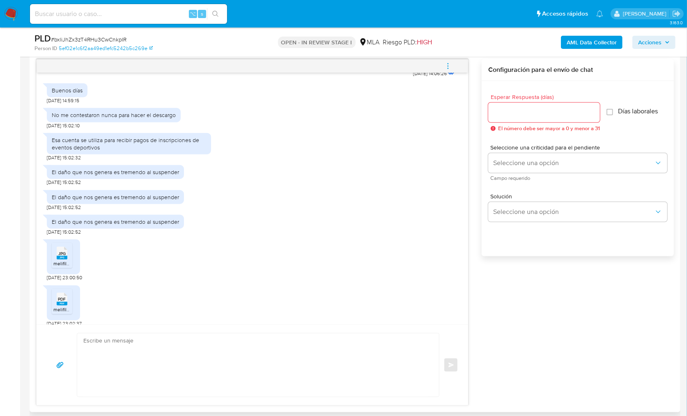
scroll to position [404, 0]
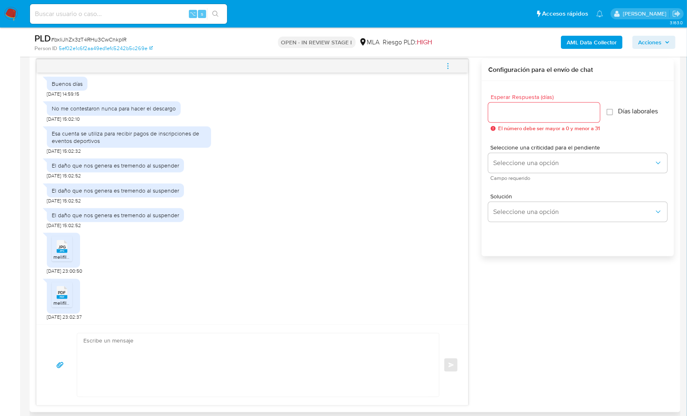
click at [64, 251] on rect at bounding box center [62, 251] width 11 height 4
click at [64, 292] on span "PDF" at bounding box center [62, 292] width 8 height 5
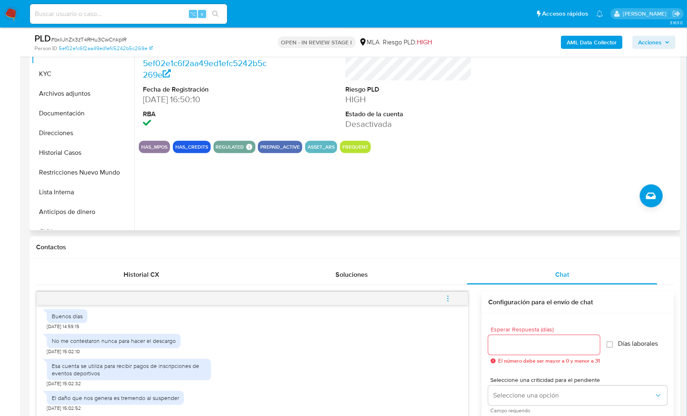
scroll to position [177, 0]
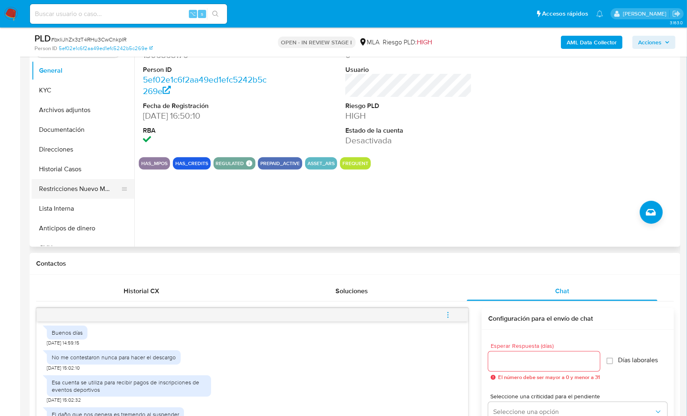
click at [113, 185] on button "Restricciones Nuevo Mundo" at bounding box center [80, 189] width 96 height 20
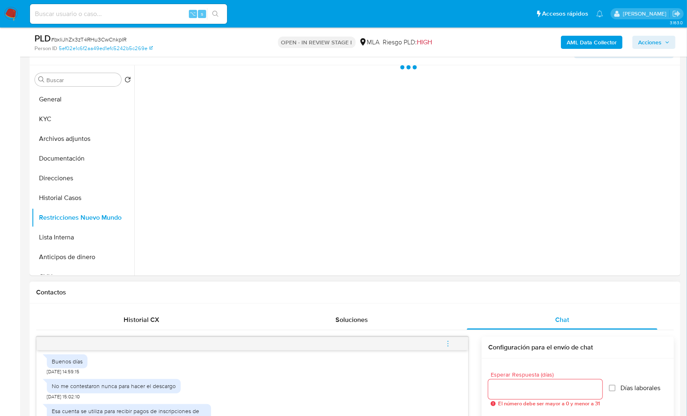
scroll to position [122, 0]
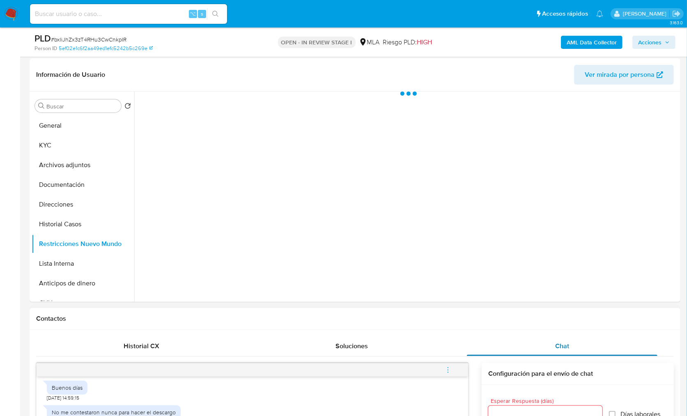
click at [596, 338] on div "Chat" at bounding box center [562, 346] width 191 height 20
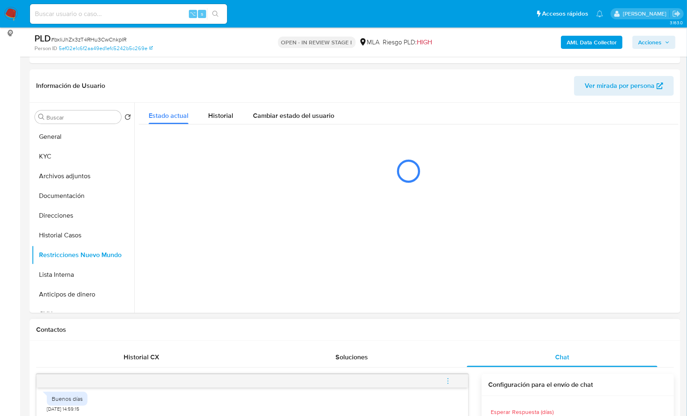
scroll to position [110, 0]
click at [602, 339] on div "Contactos" at bounding box center [355, 331] width 651 height 22
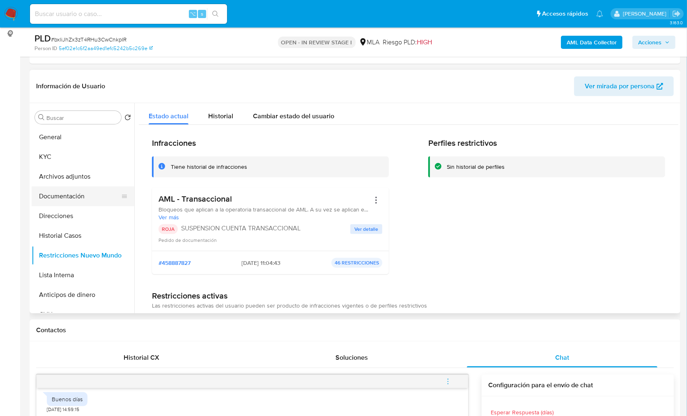
click at [63, 206] on button "Direcciones" at bounding box center [83, 216] width 103 height 20
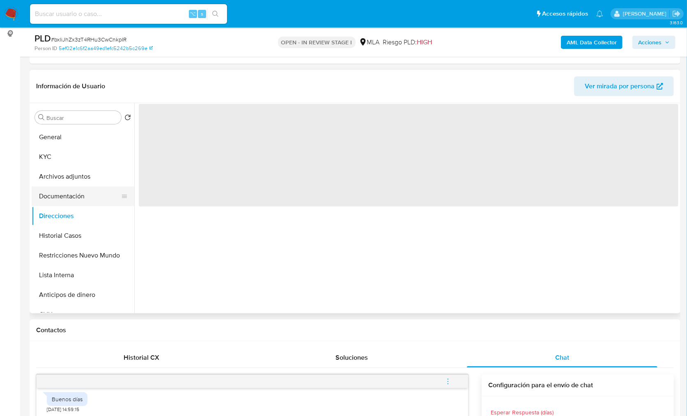
click at [68, 198] on button "Documentación" at bounding box center [80, 196] width 96 height 20
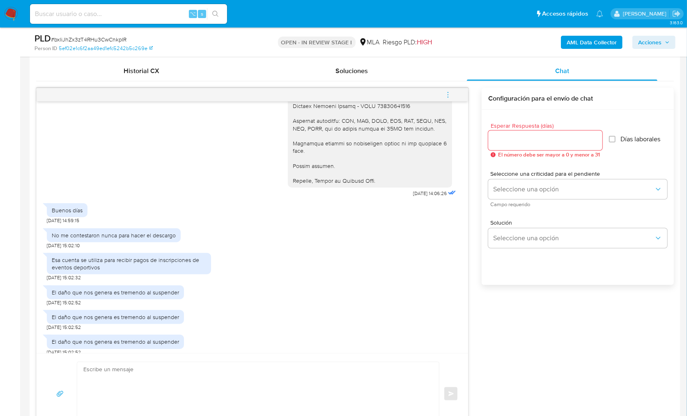
scroll to position [1542, 0]
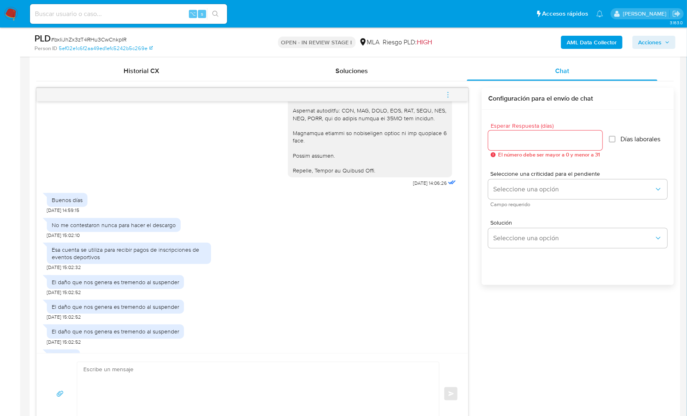
click at [274, 271] on div "Esa cuenta se utiliza para recibir pagos de inscripciones de eventos deportivos…" at bounding box center [252, 255] width 411 height 32
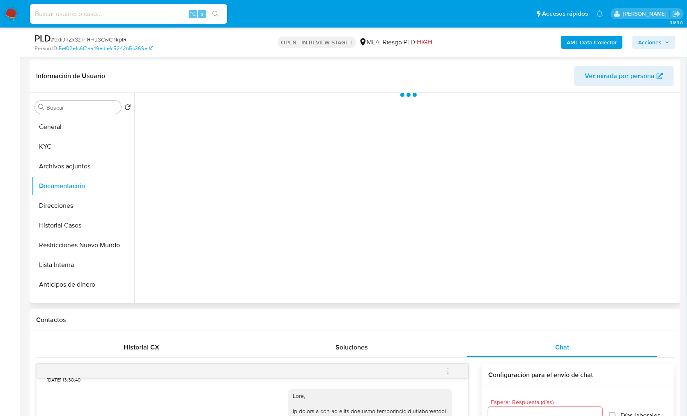
scroll to position [106, 0]
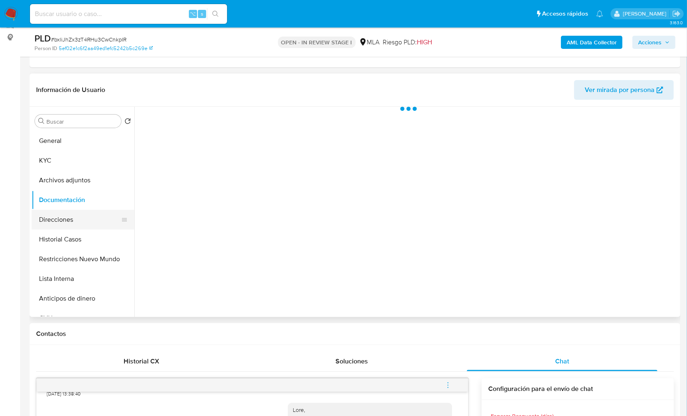
click at [73, 219] on button "Direcciones" at bounding box center [80, 220] width 96 height 20
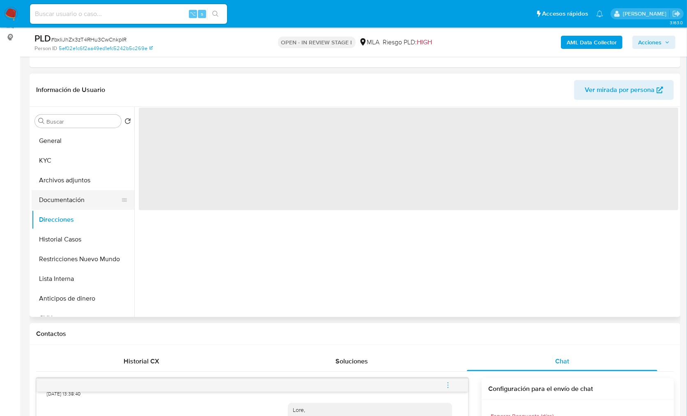
click at [73, 202] on button "Documentación" at bounding box center [80, 200] width 96 height 20
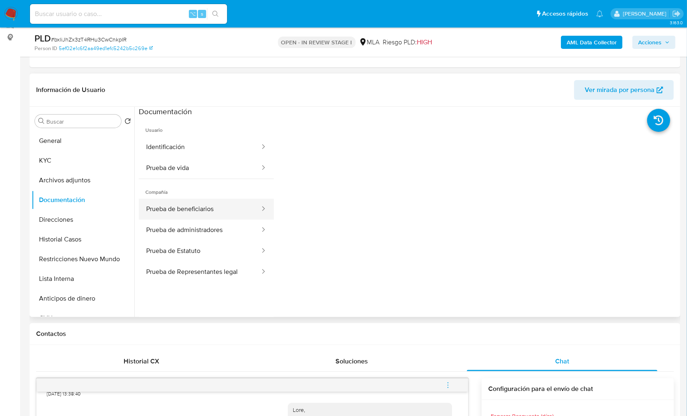
click at [219, 212] on button "Prueba de beneficiarios" at bounding box center [200, 209] width 122 height 21
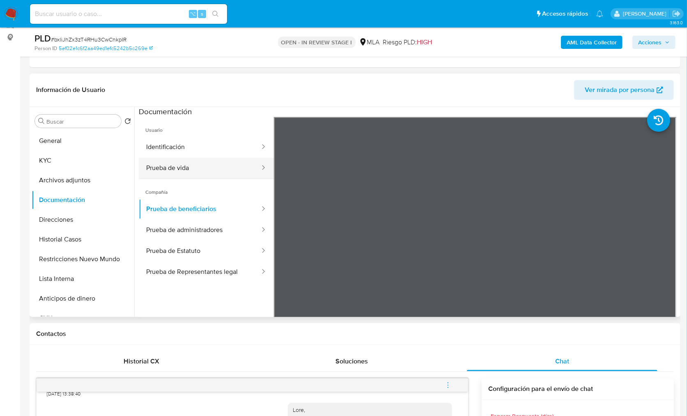
click at [182, 159] on button "Prueba de vida" at bounding box center [200, 168] width 122 height 21
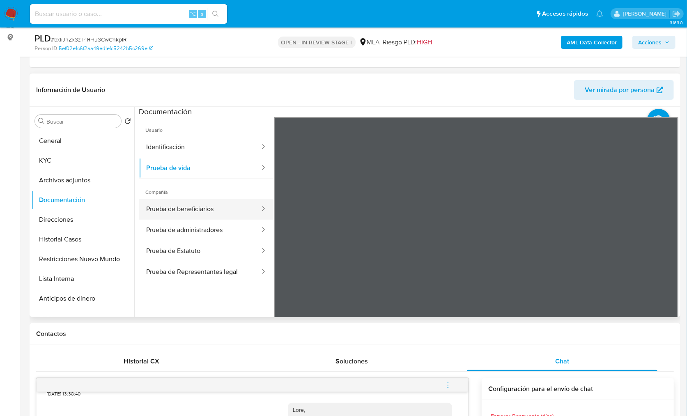
click at [198, 216] on button "Prueba de beneficiarios" at bounding box center [200, 209] width 122 height 21
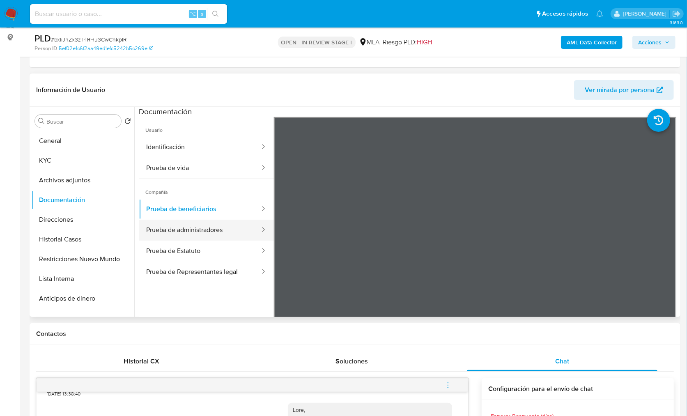
click at [207, 227] on button "Prueba de administradores" at bounding box center [200, 230] width 122 height 21
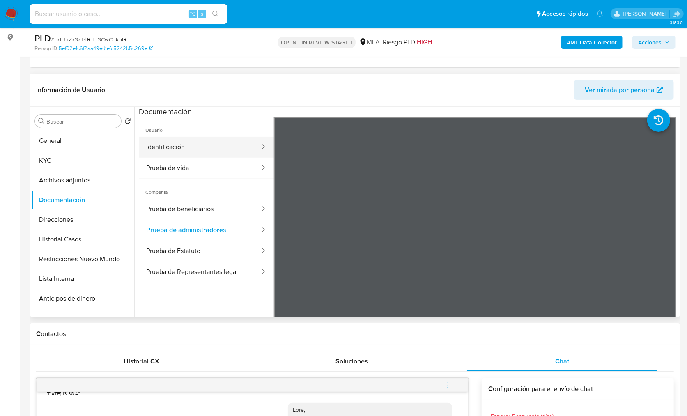
click at [171, 141] on button "Identificación" at bounding box center [200, 147] width 122 height 21
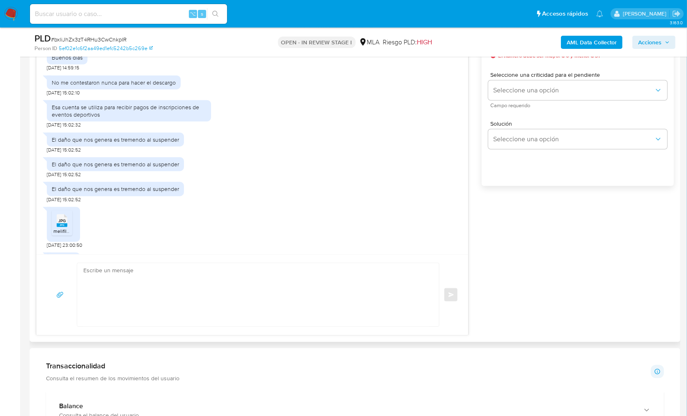
scroll to position [1652, 0]
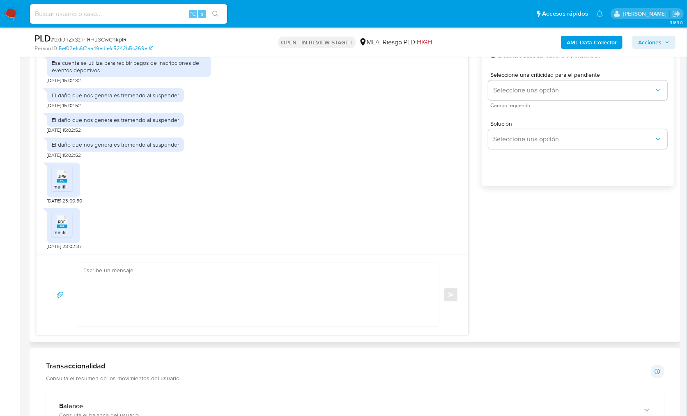
click at [219, 290] on textarea at bounding box center [255, 294] width 345 height 63
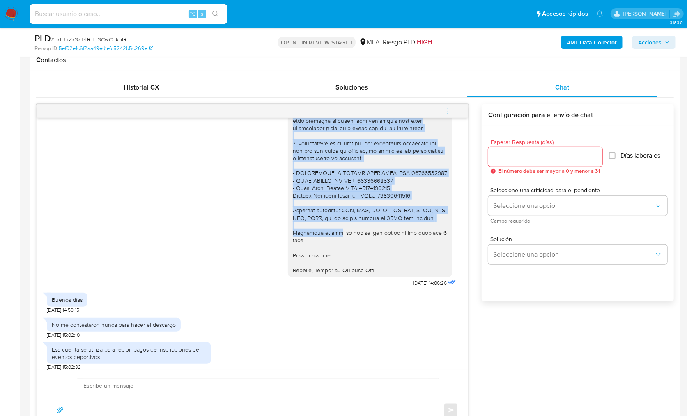
scroll to position [1506, 0]
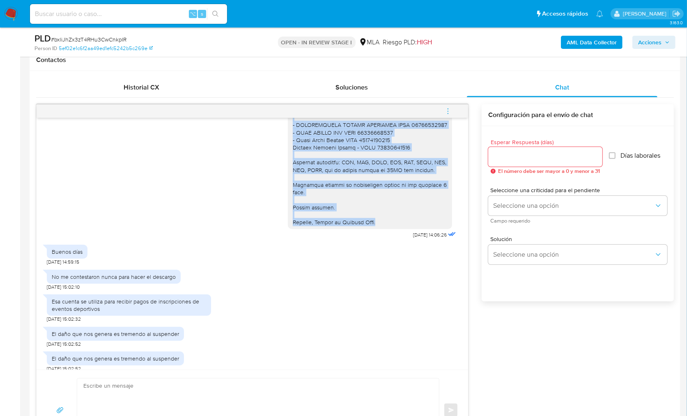
drag, startPoint x: 283, startPoint y: 161, endPoint x: 381, endPoint y: 247, distance: 130.7
click at [380, 229] on div at bounding box center [370, 50] width 164 height 358
copy div "Hola, En virtud a que no hemos recibido documentación respaldatoria a los fondo…"
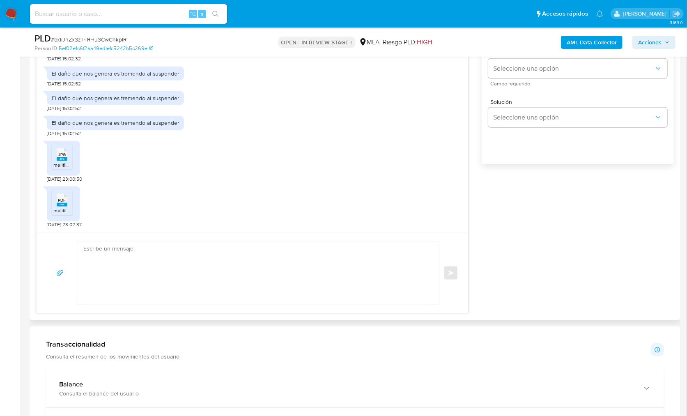
scroll to position [1635, 0]
click at [350, 251] on textarea at bounding box center [255, 273] width 345 height 63
paste textarea "Hola, En virtud a que no hemos recibido documentación respaldatoria a los fondo…"
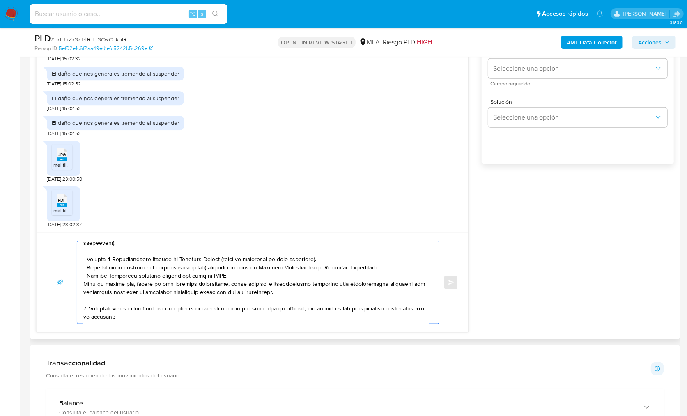
scroll to position [0, 0]
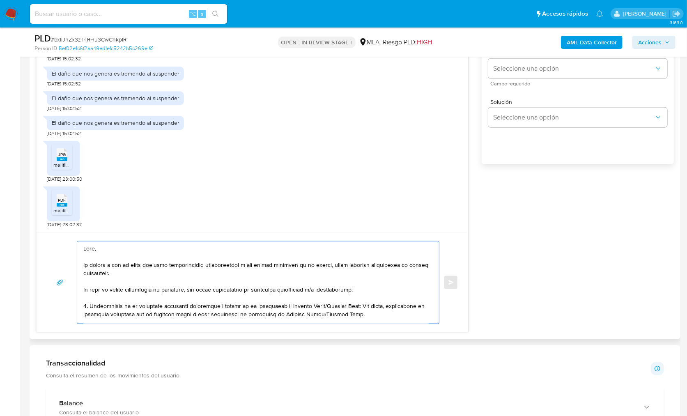
click at [106, 253] on textarea at bounding box center [255, 283] width 345 height 82
drag, startPoint x: 83, startPoint y: 265, endPoint x: 92, endPoint y: 261, distance: 9.4
click at [83, 265] on textarea at bounding box center [255, 283] width 345 height 82
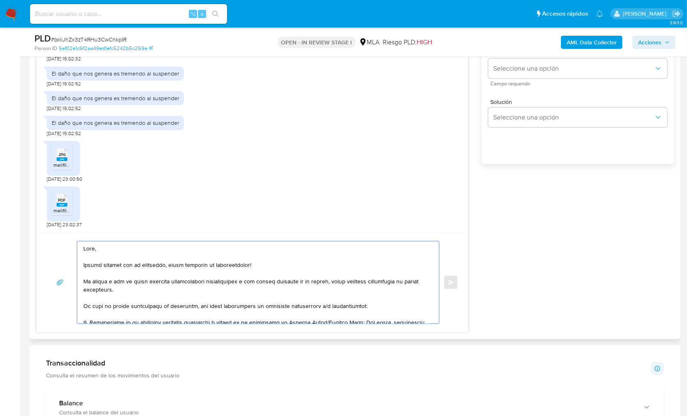
click at [83, 280] on textarea at bounding box center [255, 283] width 345 height 82
drag, startPoint x: 183, startPoint y: 290, endPoint x: 119, endPoint y: 279, distance: 65.0
click at [119, 279] on textarea at bounding box center [255, 283] width 345 height 82
drag, startPoint x: 361, startPoint y: 306, endPoint x: 119, endPoint y: 281, distance: 242.8
click at [119, 281] on textarea at bounding box center [255, 283] width 345 height 82
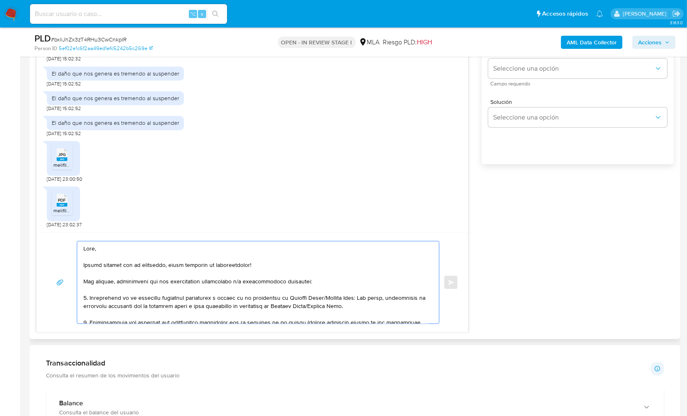
drag, startPoint x: 370, startPoint y: 306, endPoint x: 79, endPoint y: 293, distance: 290.7
click at [79, 294] on div at bounding box center [256, 283] width 358 height 82
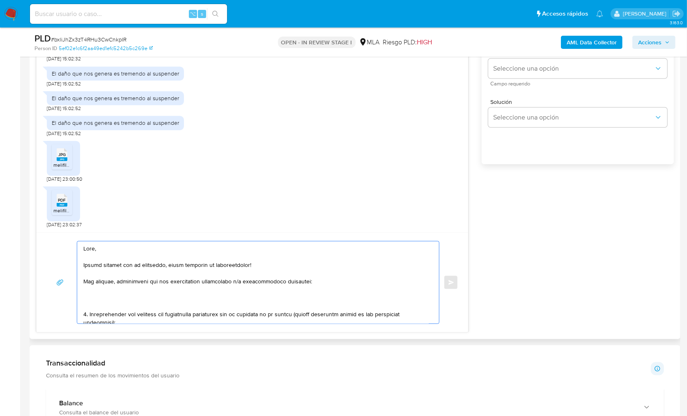
click at [193, 299] on textarea at bounding box center [255, 283] width 345 height 82
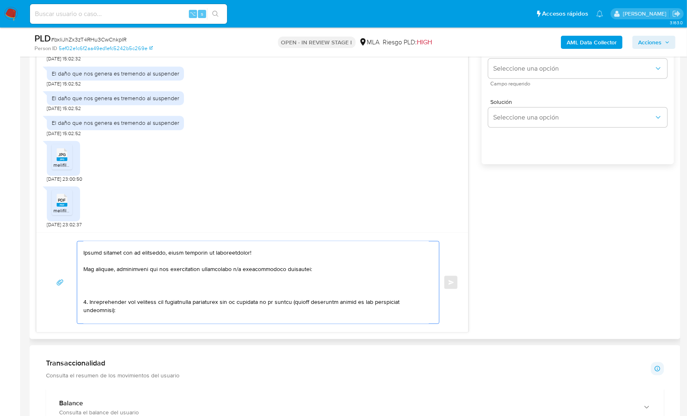
scroll to position [15, 0]
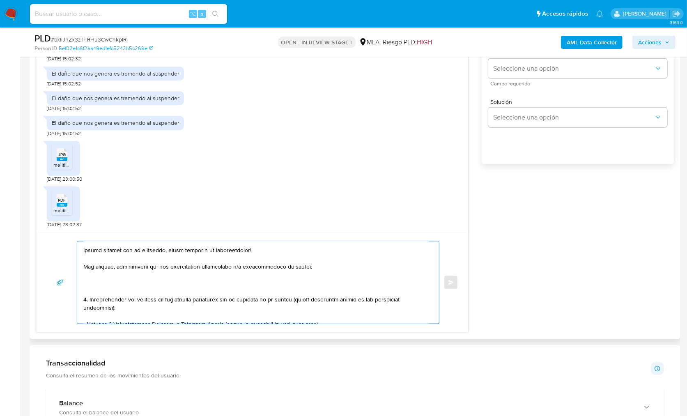
click at [87, 299] on textarea at bounding box center [255, 283] width 345 height 82
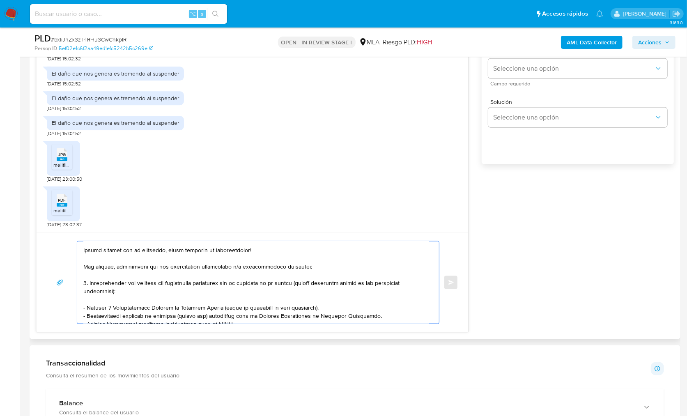
click at [140, 293] on textarea at bounding box center [255, 283] width 345 height 82
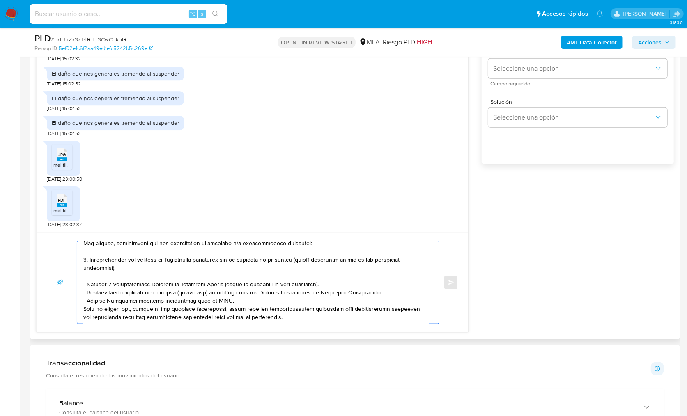
scroll to position [40, 0]
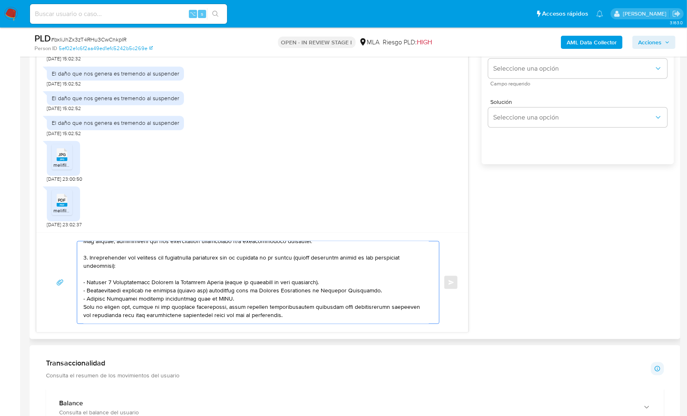
click at [233, 293] on textarea at bounding box center [255, 283] width 345 height 82
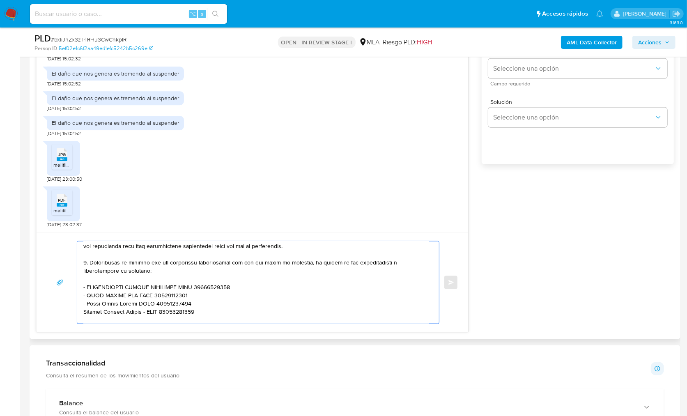
scroll to position [115, 0]
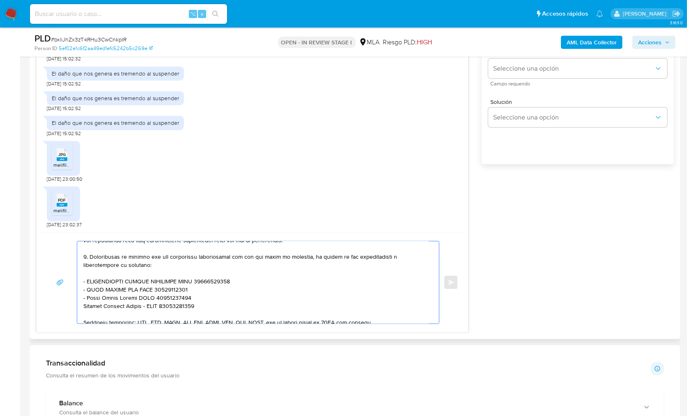
drag, startPoint x: 84, startPoint y: 256, endPoint x: 204, endPoint y: 303, distance: 128.8
click at [204, 303] on textarea at bounding box center [255, 283] width 345 height 82
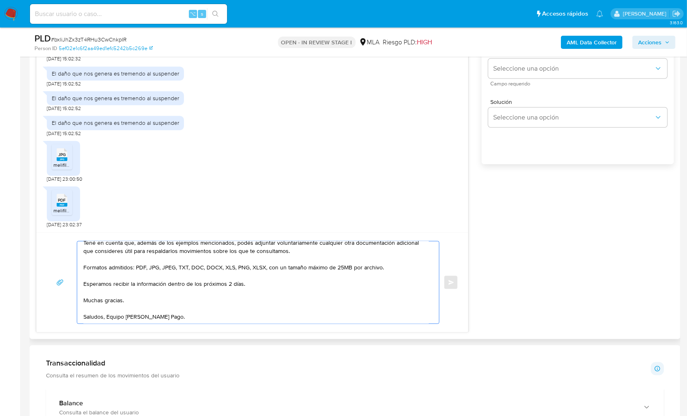
scroll to position [104, 0]
click at [251, 286] on textarea "Hola, Muchas gracias por tu respuesta, hemos recibido la documentación! Sin emb…" at bounding box center [255, 283] width 345 height 82
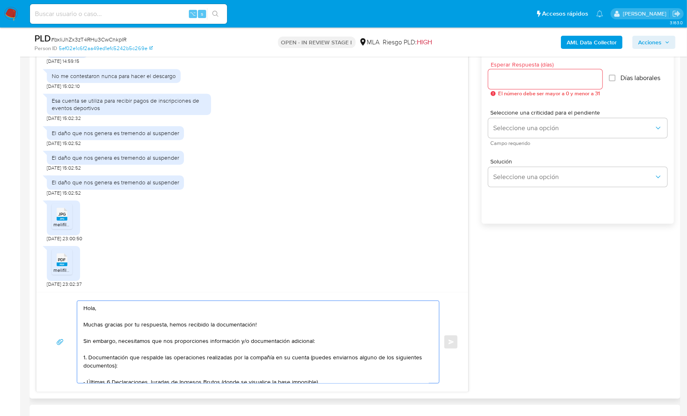
scroll to position [456, 0]
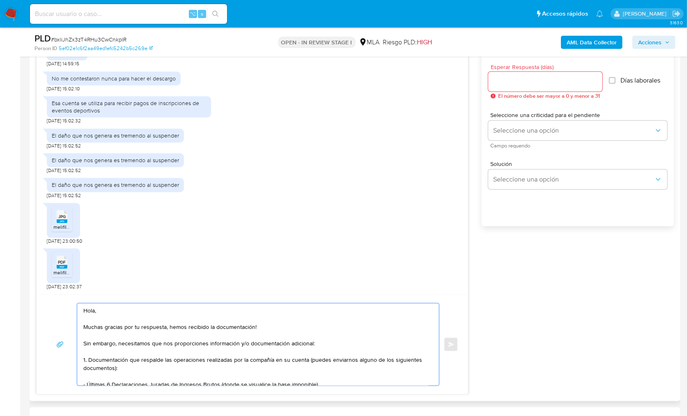
type textarea "Hola, Muchas gracias por tu respuesta, hemos recibido la documentación! Sin emb…"
click at [513, 81] on input "Esperar Respuesta (días)" at bounding box center [545, 81] width 114 height 11
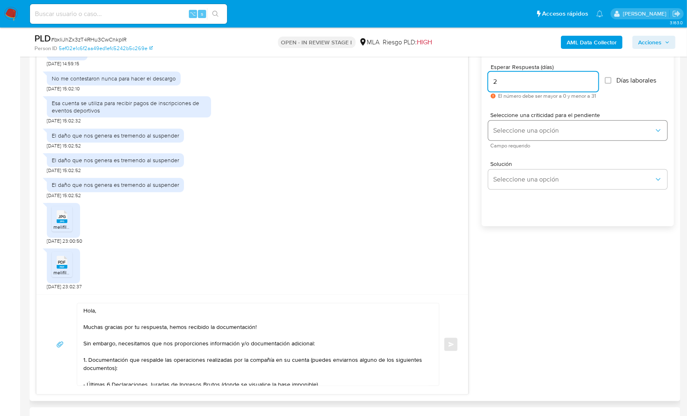
type input "2"
click at [520, 130] on span "Seleccione una opción" at bounding box center [573, 131] width 161 height 8
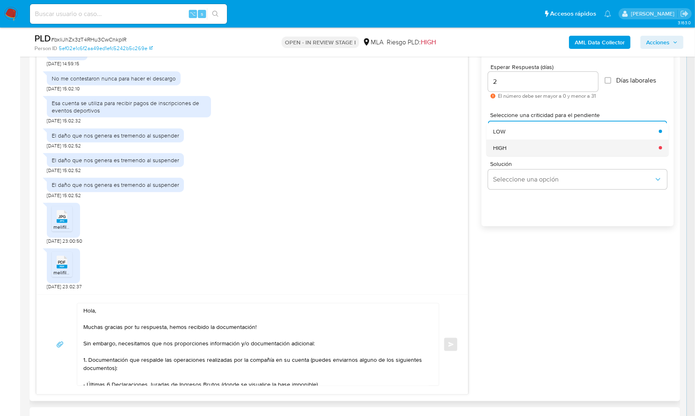
click at [525, 146] on div "HIGH" at bounding box center [573, 148] width 161 height 16
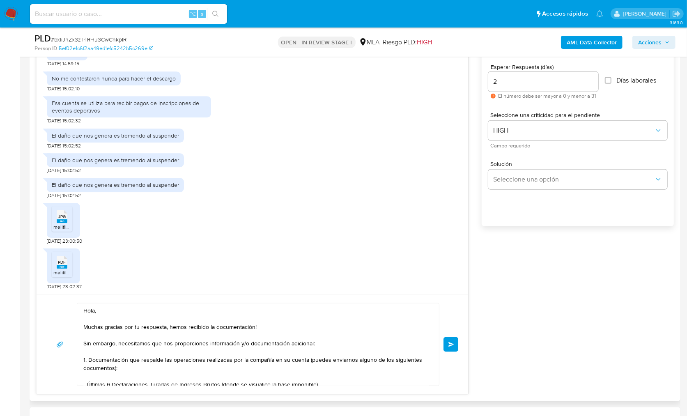
click at [453, 342] on span "Enviar" at bounding box center [452, 344] width 6 height 5
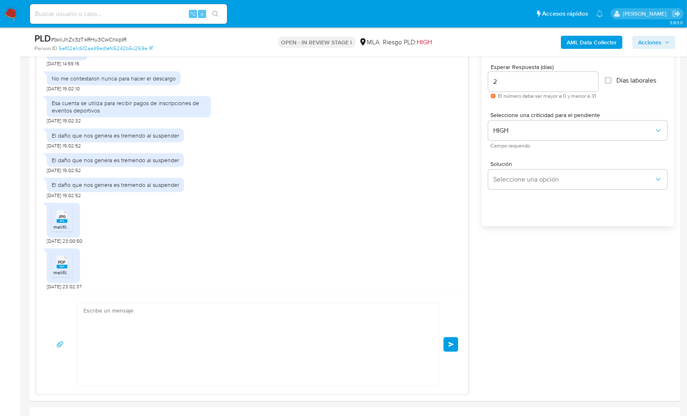
scroll to position [1908, 0]
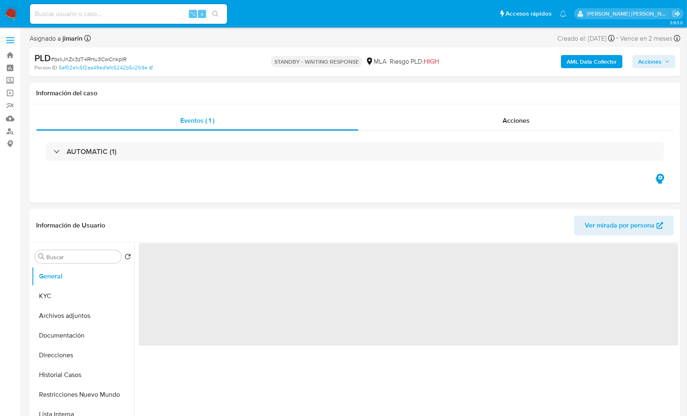
select select "10"
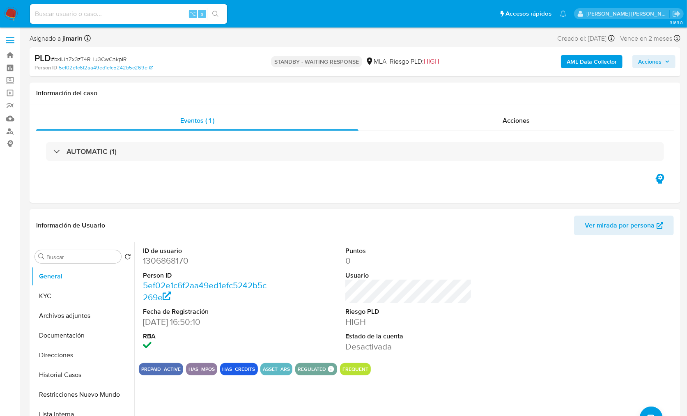
click at [351, 216] on header "Información de Usuario Ver mirada por persona" at bounding box center [355, 226] width 638 height 20
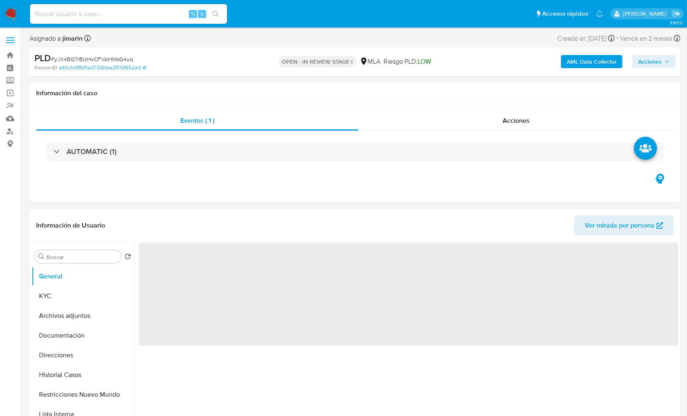
select select "10"
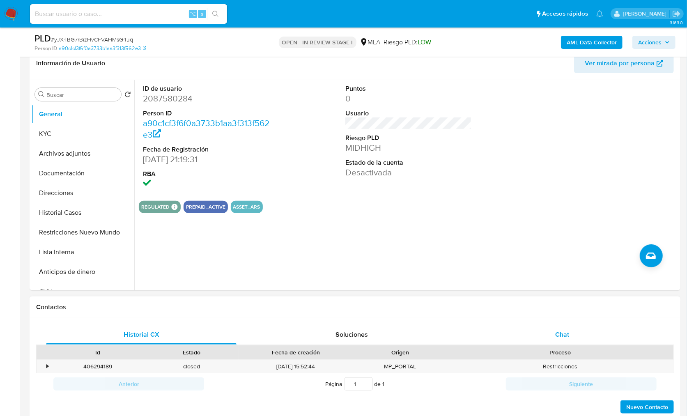
click at [571, 332] on div "Chat" at bounding box center [562, 335] width 191 height 20
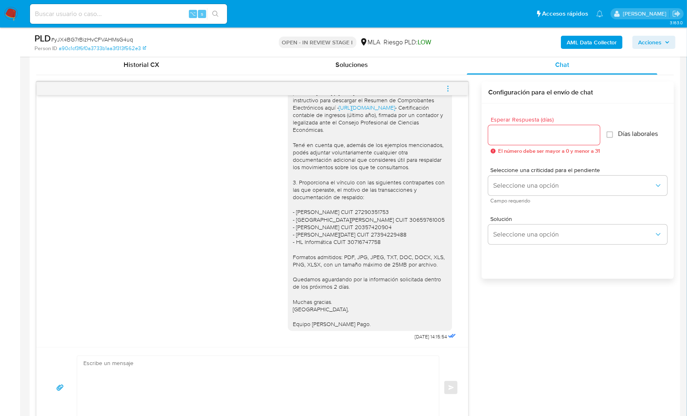
scroll to position [401, 0]
click at [456, 89] on button "menu-action" at bounding box center [448, 91] width 27 height 20
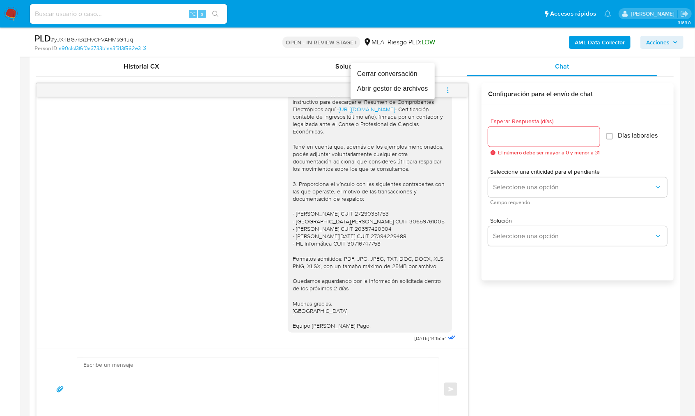
click at [387, 76] on li "Cerrar conversación" at bounding box center [393, 74] width 84 height 15
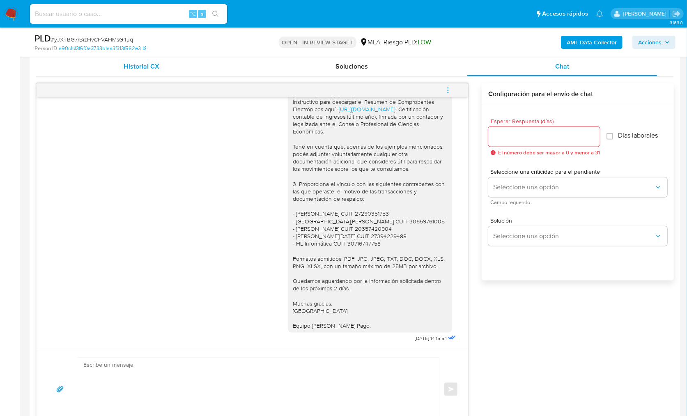
click at [210, 71] on div "Historial CX" at bounding box center [141, 67] width 191 height 20
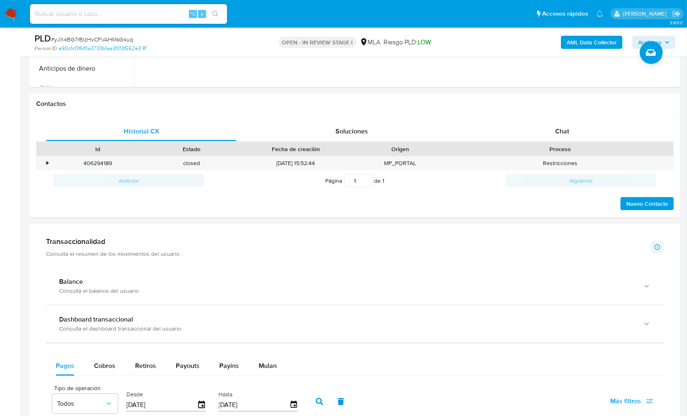
scroll to position [325, 0]
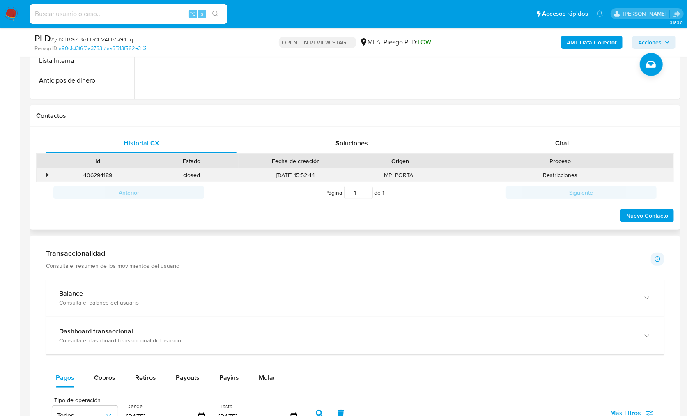
click at [106, 176] on div "406294189" at bounding box center [98, 175] width 94 height 14
copy div "406294189"
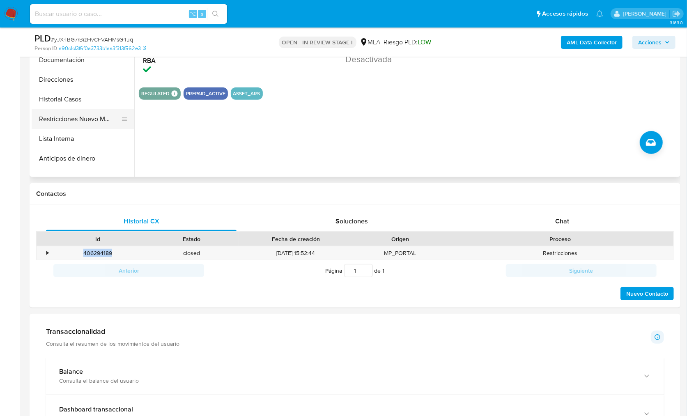
click at [100, 113] on button "Restricciones Nuevo Mundo" at bounding box center [80, 119] width 96 height 20
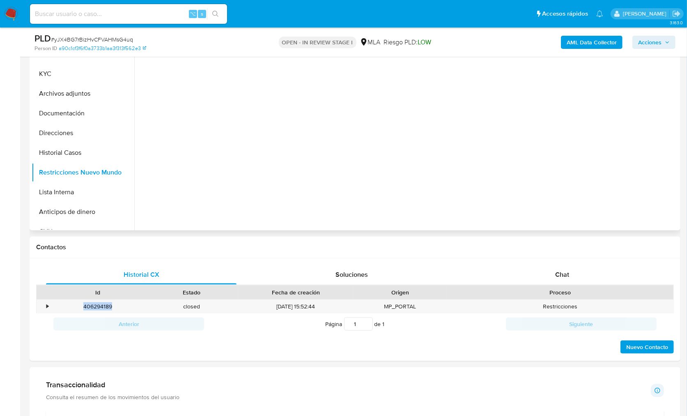
scroll to position [179, 0]
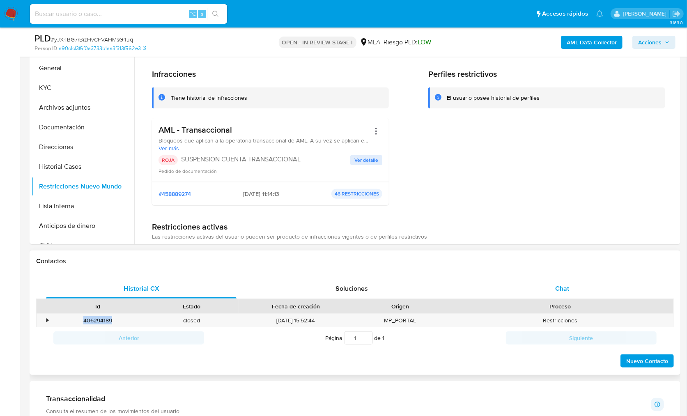
click at [581, 290] on div "Chat" at bounding box center [562, 289] width 191 height 20
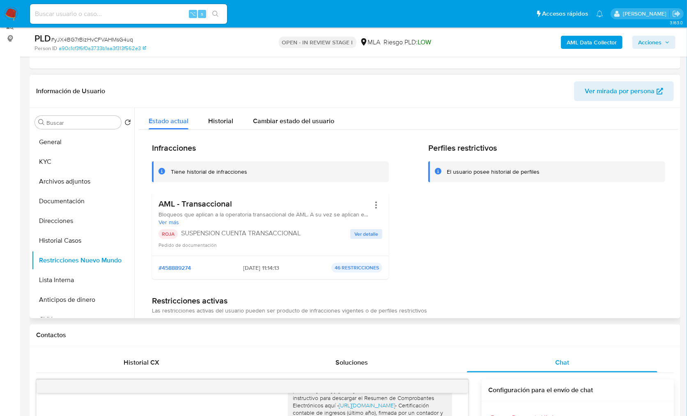
scroll to position [105, 0]
click at [76, 165] on button "KYC" at bounding box center [80, 162] width 96 height 20
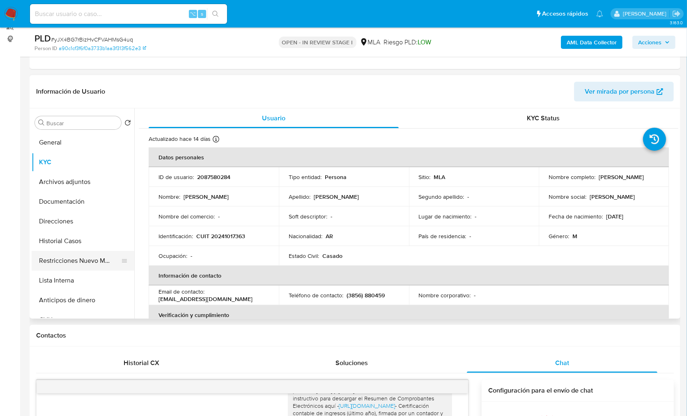
click at [89, 261] on button "Restricciones Nuevo Mundo" at bounding box center [80, 261] width 96 height 20
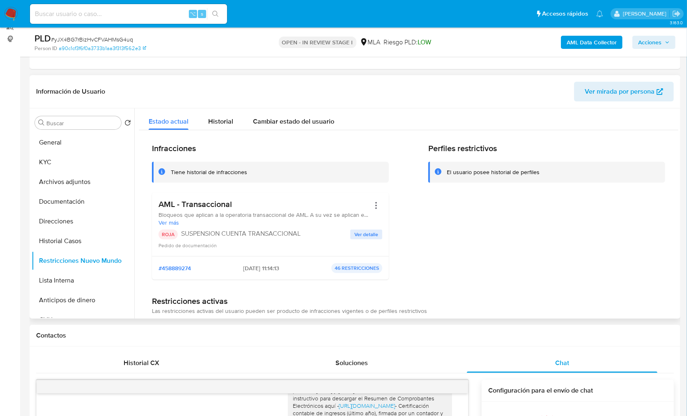
click at [463, 279] on div "Perfiles restrictivos El usuario posee historial de perfiles" at bounding box center [546, 214] width 237 height 143
click at [480, 366] on div "Chat" at bounding box center [562, 363] width 191 height 20
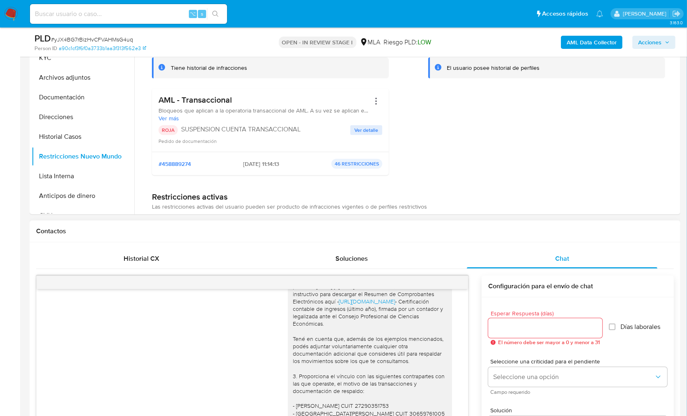
scroll to position [351, 0]
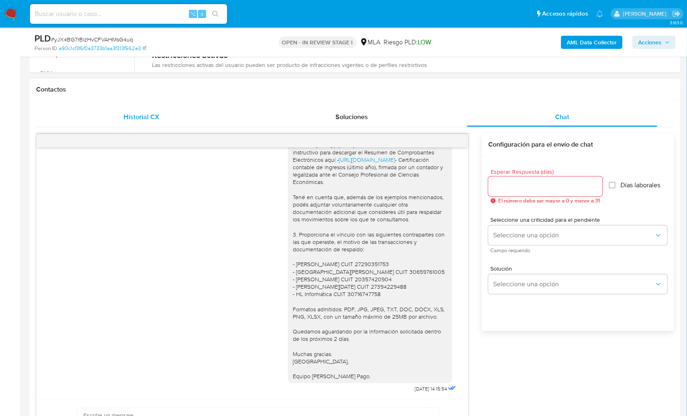
click at [139, 107] on div "Historial CX" at bounding box center [141, 117] width 191 height 20
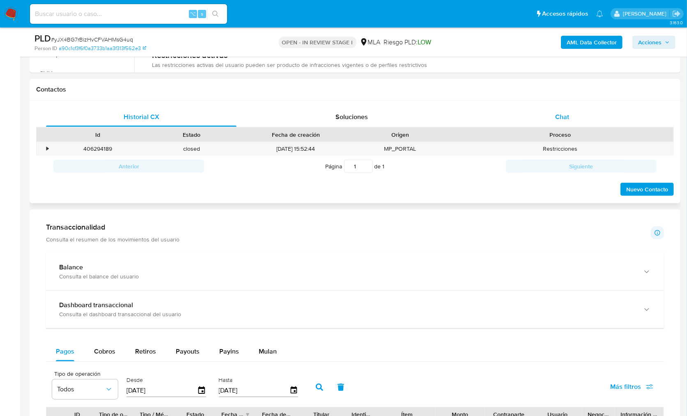
click at [580, 115] on div "Chat" at bounding box center [562, 117] width 191 height 20
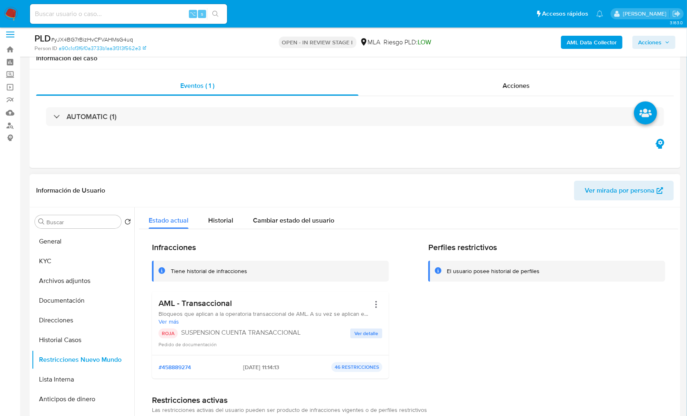
scroll to position [0, 0]
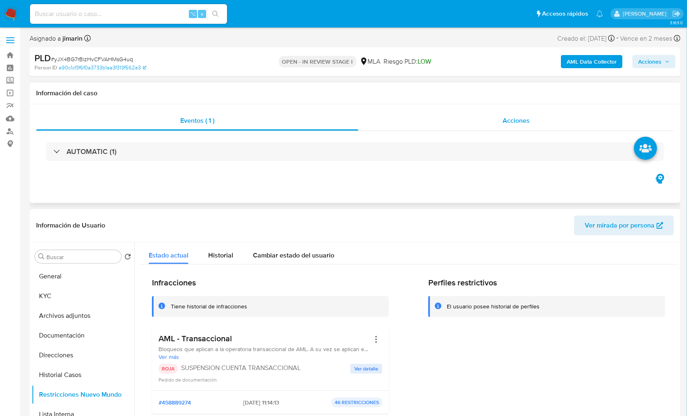
click at [511, 113] on div "Acciones" at bounding box center [516, 121] width 315 height 20
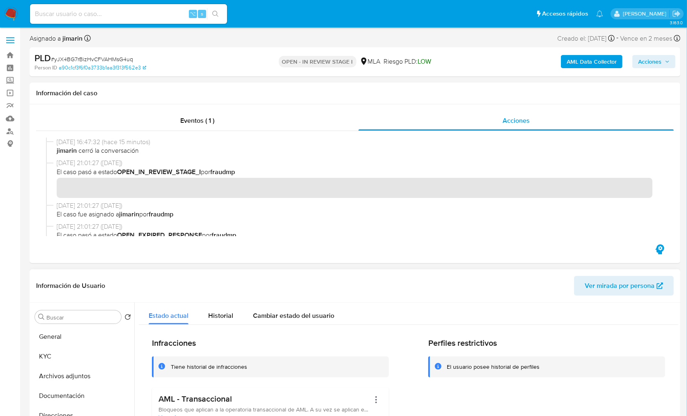
click at [463, 312] on div "Estado actual Historial Cambiar estado del usuario" at bounding box center [409, 314] width 540 height 22
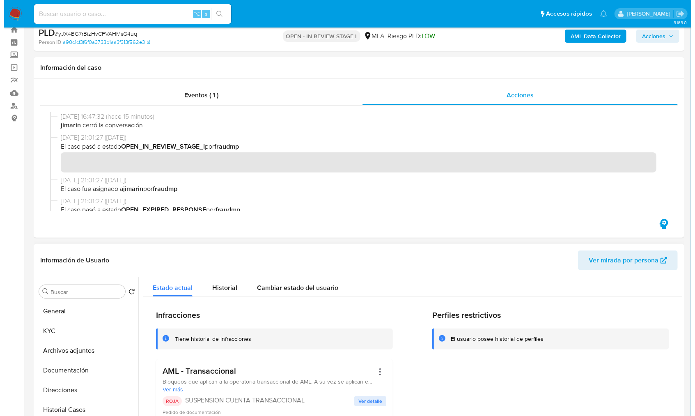
scroll to position [157, 0]
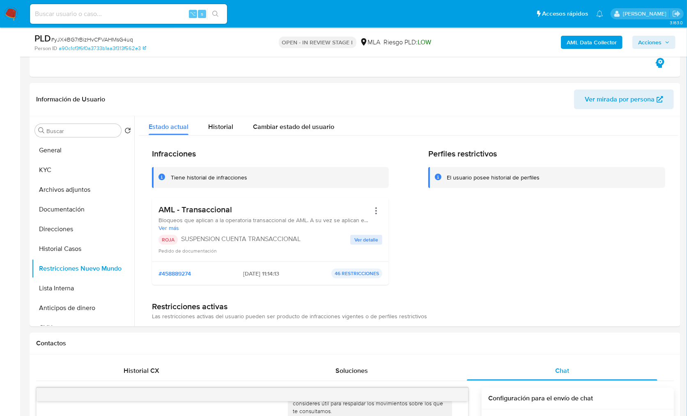
click at [578, 41] on b "AML Data Collector" at bounding box center [592, 42] width 50 height 13
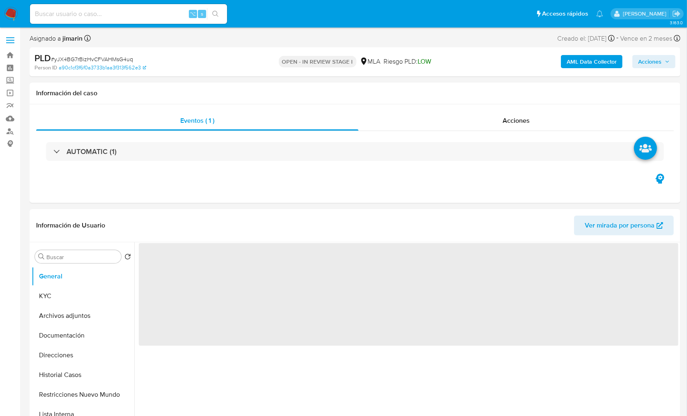
select select "10"
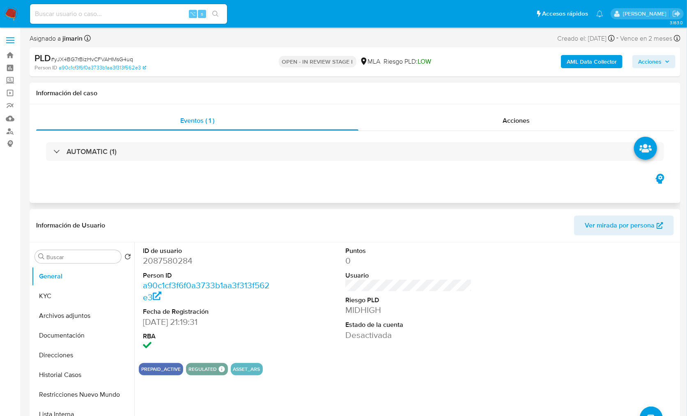
scroll to position [163, 0]
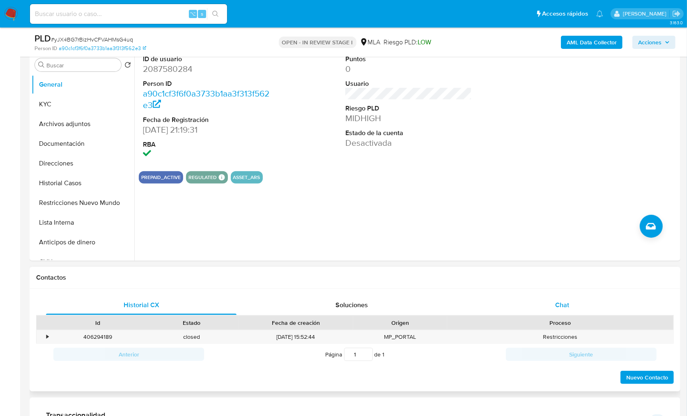
click at [567, 297] on div "Chat" at bounding box center [562, 305] width 191 height 20
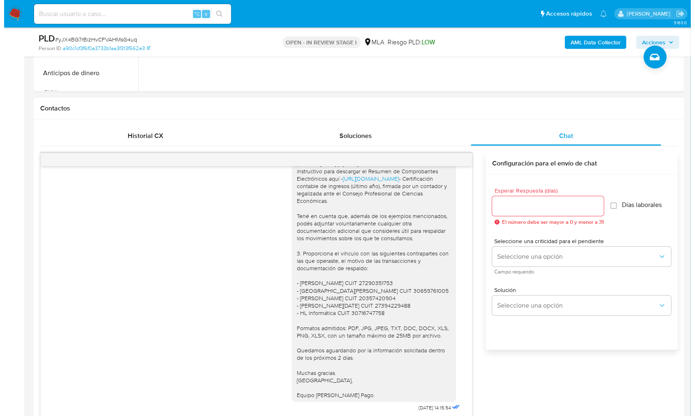
scroll to position [146, 0]
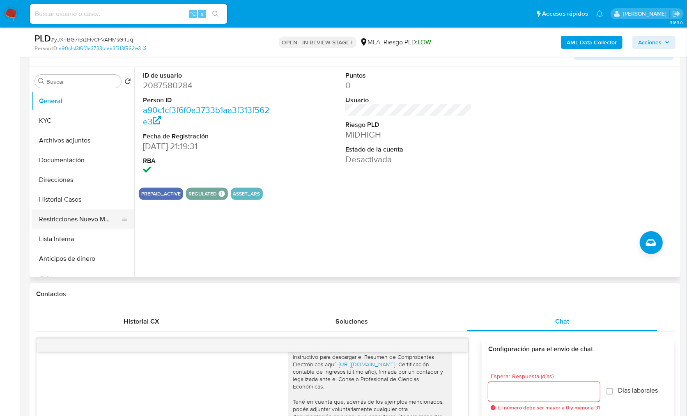
click at [89, 223] on button "Restricciones Nuevo Mundo" at bounding box center [80, 220] width 96 height 20
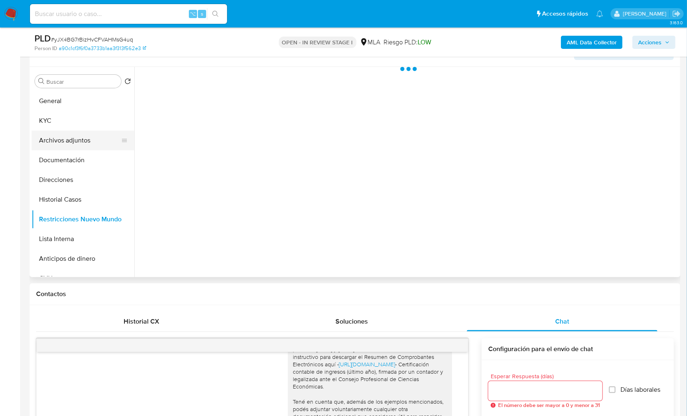
click at [57, 133] on button "Archivos adjuntos" at bounding box center [80, 141] width 96 height 20
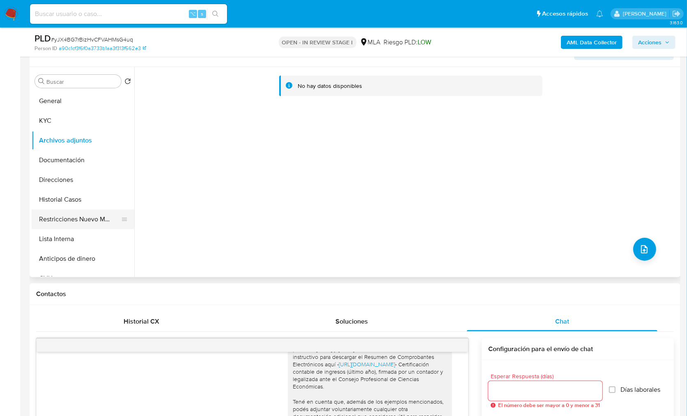
click at [89, 223] on button "Restricciones Nuevo Mundo" at bounding box center [80, 220] width 96 height 20
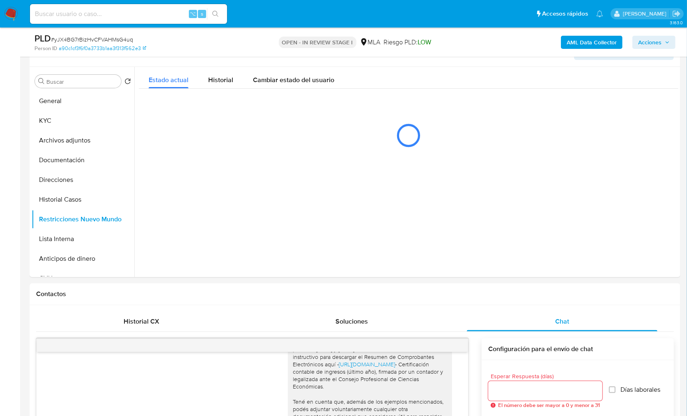
click at [593, 44] on b "AML Data Collector" at bounding box center [592, 42] width 50 height 13
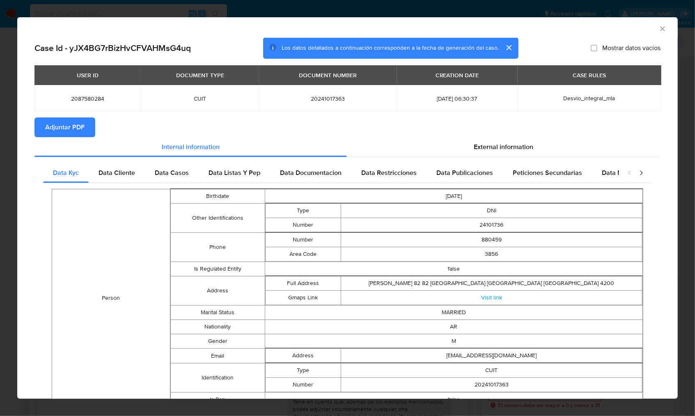
click at [65, 124] on span "Adjuntar PDF" at bounding box center [64, 127] width 39 height 18
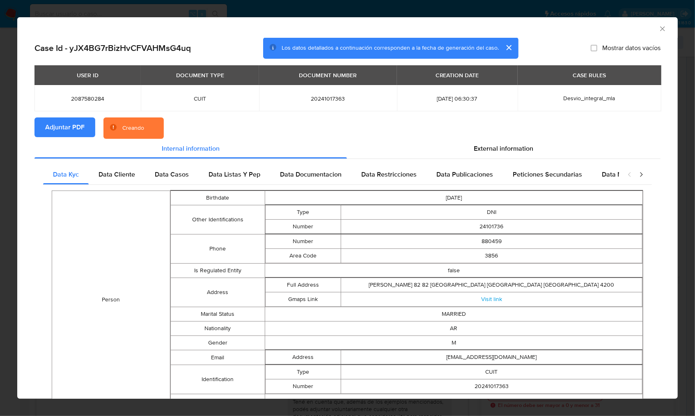
click at [266, 128] on section "Adjuntar PDF Creando" at bounding box center [348, 127] width 626 height 21
click at [639, 32] on div "AML Data Collector" at bounding box center [347, 27] width 661 height 21
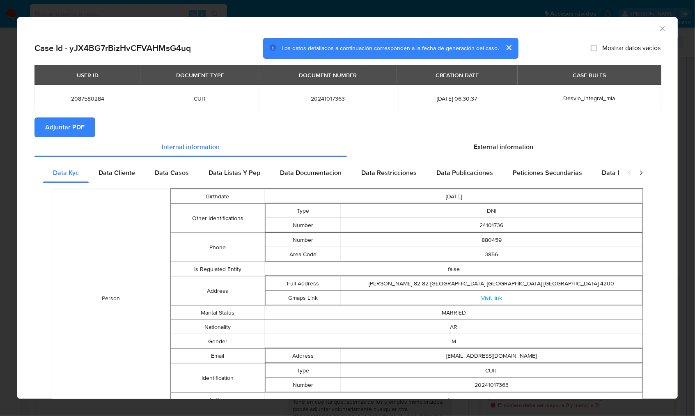
click at [661, 28] on icon "Cerrar ventana" at bounding box center [663, 28] width 5 height 5
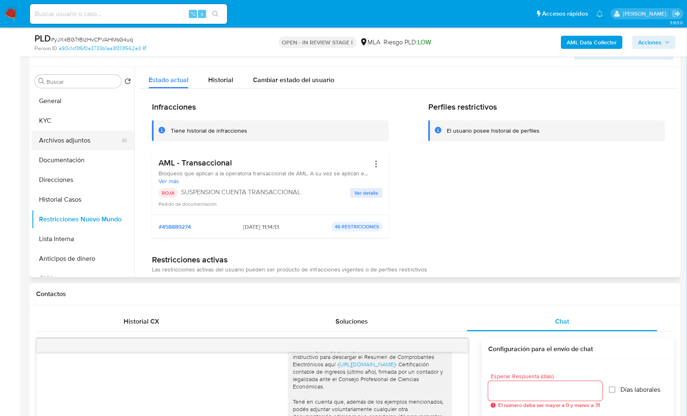
click at [85, 137] on button "Archivos adjuntos" at bounding box center [80, 141] width 96 height 20
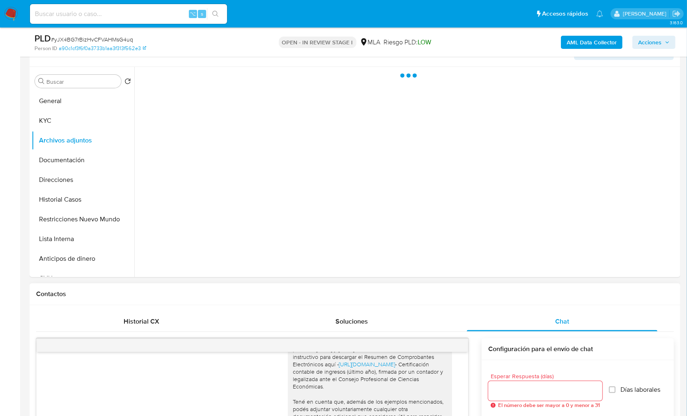
click at [489, 296] on h1 "Contactos" at bounding box center [355, 294] width 638 height 8
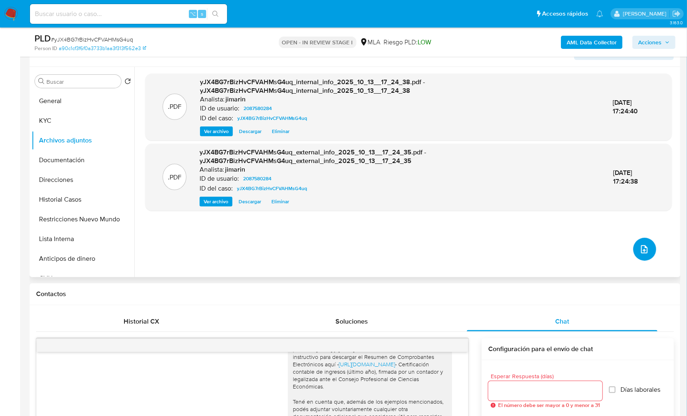
click at [641, 252] on icon "upload-file" at bounding box center [645, 249] width 10 height 10
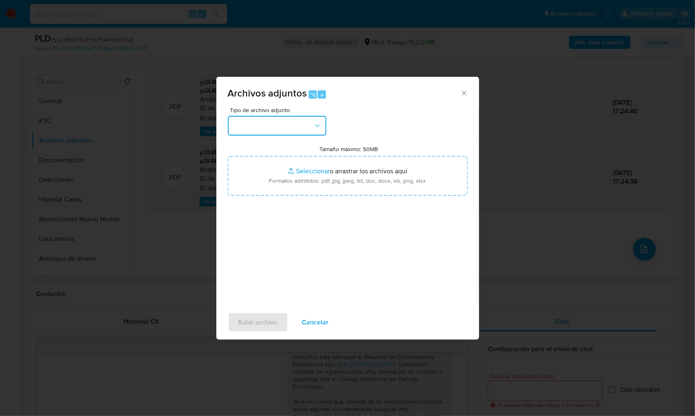
click at [294, 119] on button "button" at bounding box center [277, 126] width 99 height 20
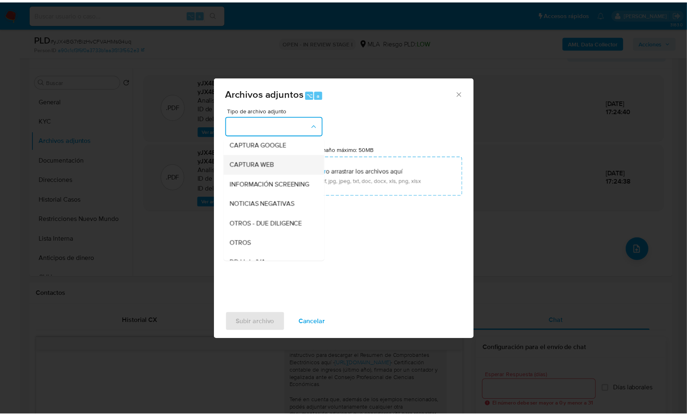
scroll to position [75, 0]
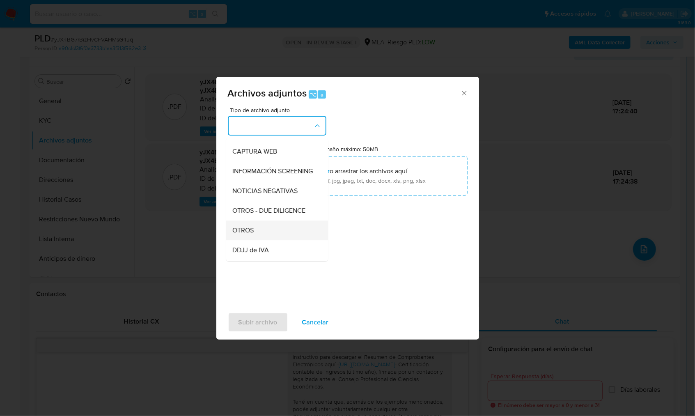
click at [271, 230] on div "OTROS" at bounding box center [275, 231] width 84 height 20
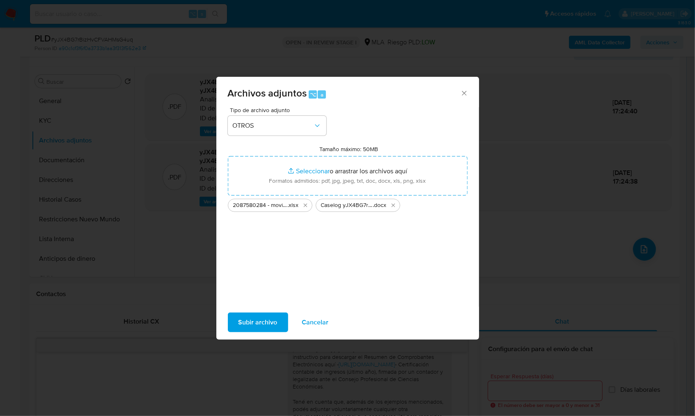
click at [266, 320] on span "Subir archivo" at bounding box center [258, 322] width 39 height 18
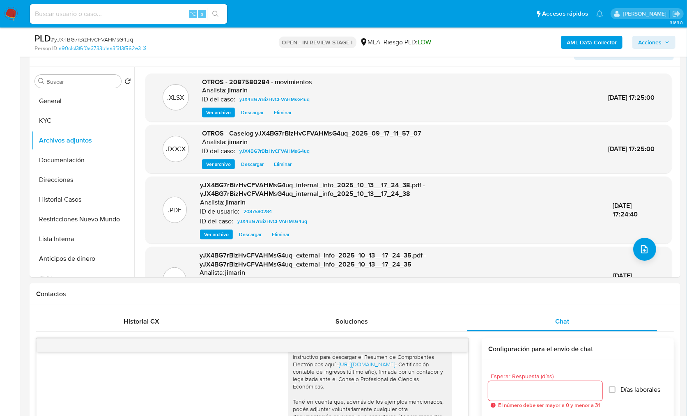
click at [650, 44] on span "Acciones" at bounding box center [649, 42] width 23 height 13
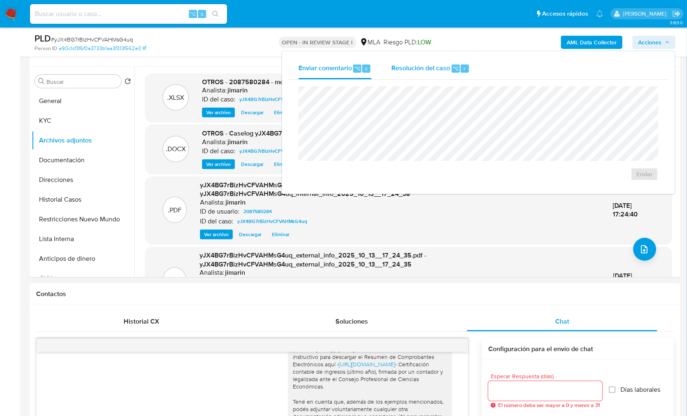
click at [456, 76] on div "Resolución del caso ⌥ r" at bounding box center [430, 68] width 78 height 21
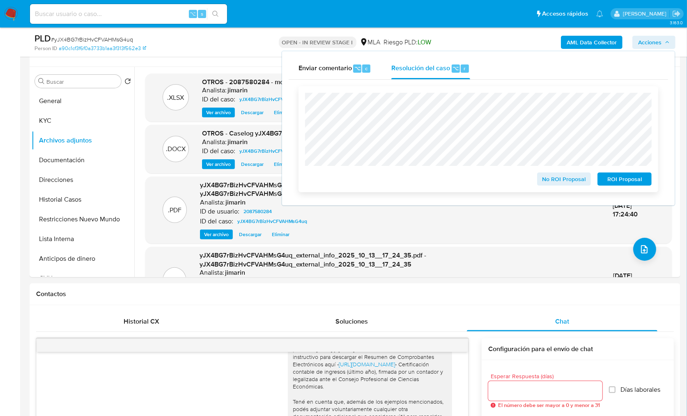
click at [633, 185] on span "ROI Proposal" at bounding box center [624, 179] width 43 height 12
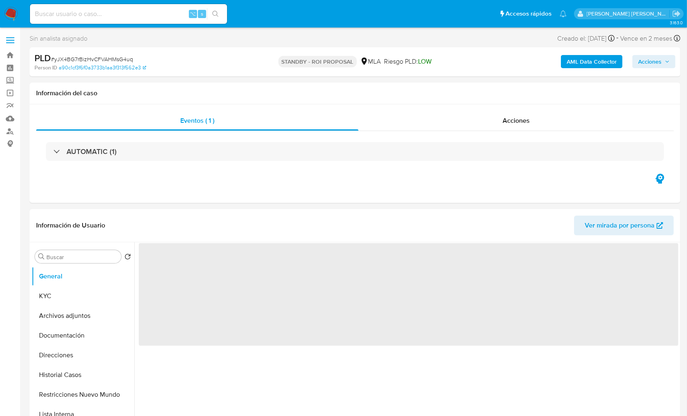
select select "10"
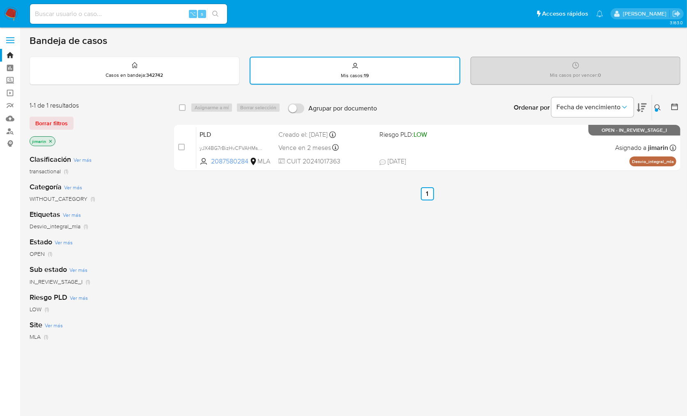
click at [661, 107] on button at bounding box center [659, 108] width 14 height 10
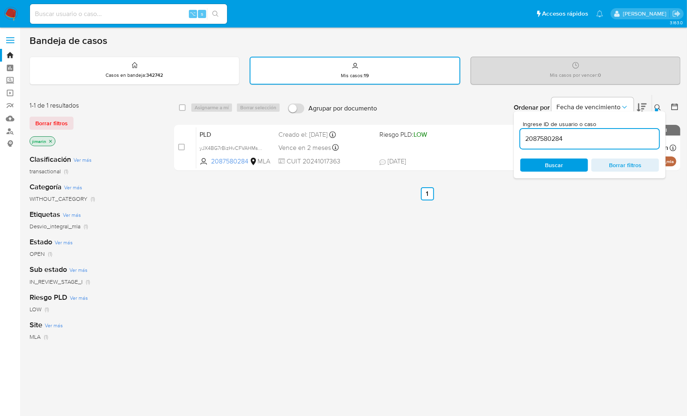
click at [634, 135] on input "2087580284" at bounding box center [589, 139] width 139 height 11
type input "232211701"
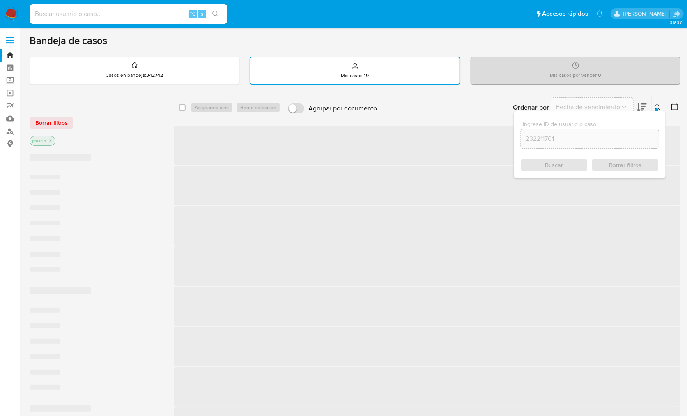
click at [661, 106] on icon at bounding box center [658, 107] width 7 height 7
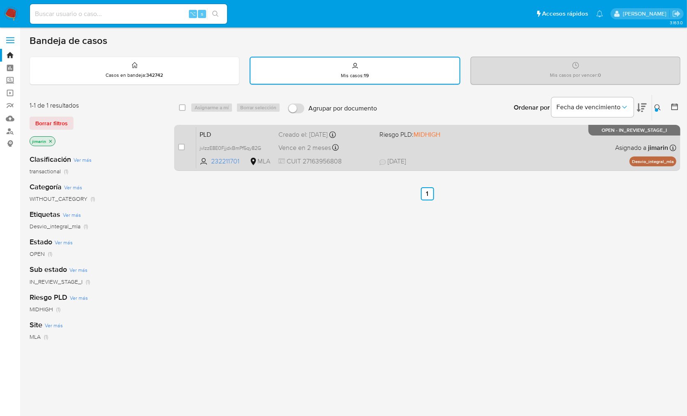
click at [610, 143] on div "PLD jvIzzE8E0FjjdxBmPf5qy82G 232211701 MLA Riesgo PLD: MIDHIGH Creado el: 12/09…" at bounding box center [436, 147] width 480 height 41
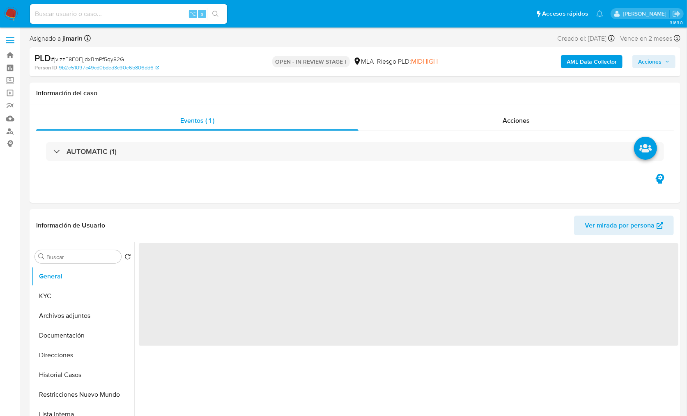
select select "10"
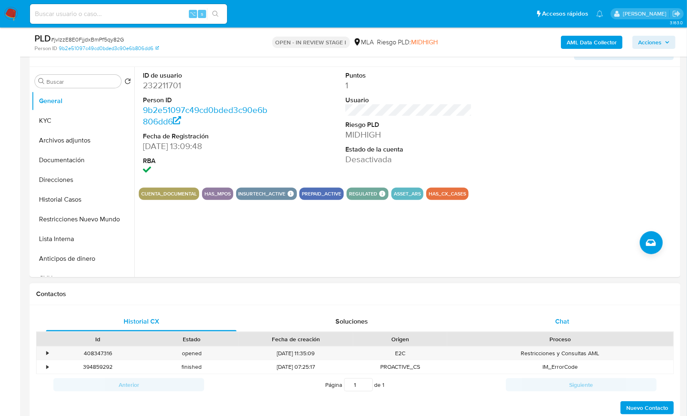
click at [574, 322] on div "Chat" at bounding box center [562, 322] width 191 height 20
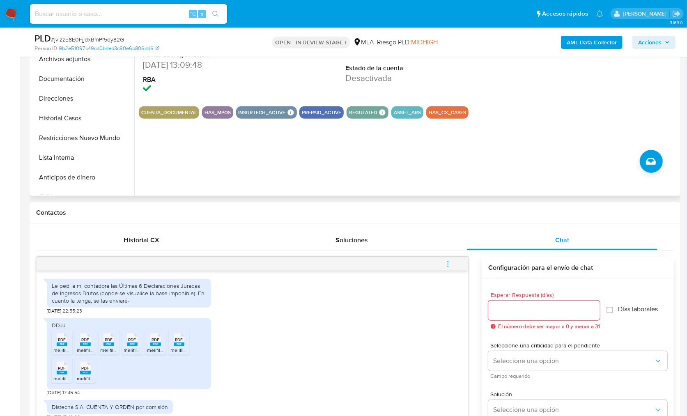
scroll to position [165, 0]
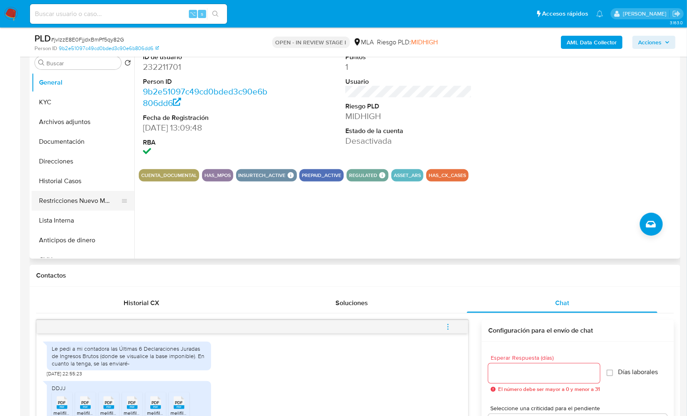
click at [96, 200] on button "Restricciones Nuevo Mundo" at bounding box center [80, 201] width 96 height 20
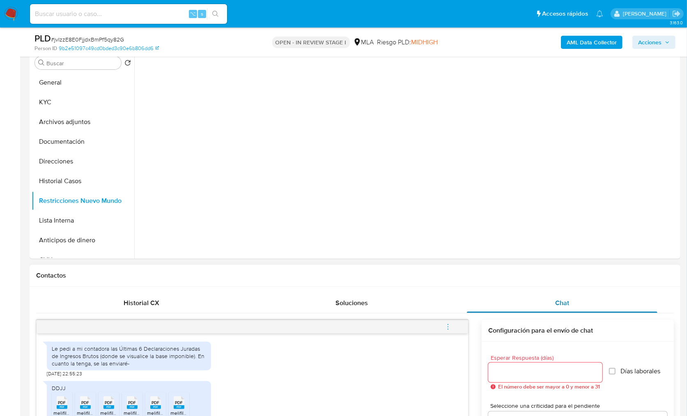
click at [534, 299] on div "Chat" at bounding box center [562, 303] width 191 height 20
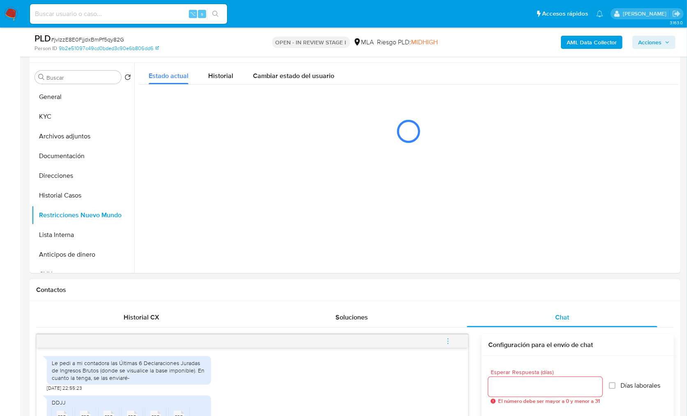
scroll to position [149, 0]
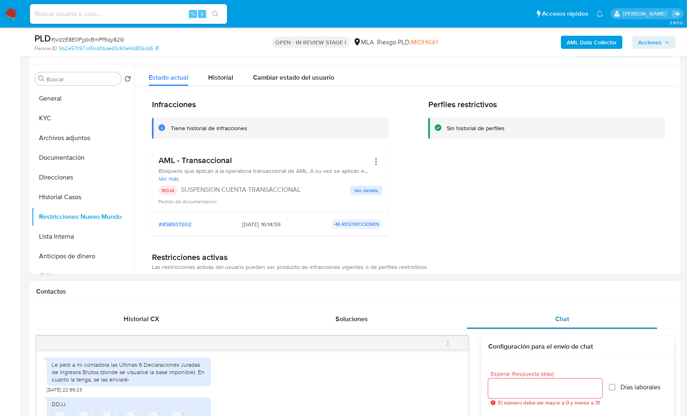
click at [558, 312] on div "Chat" at bounding box center [562, 319] width 191 height 20
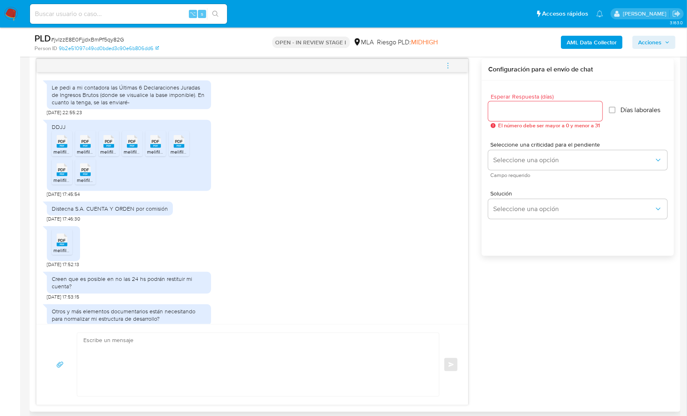
scroll to position [454, 0]
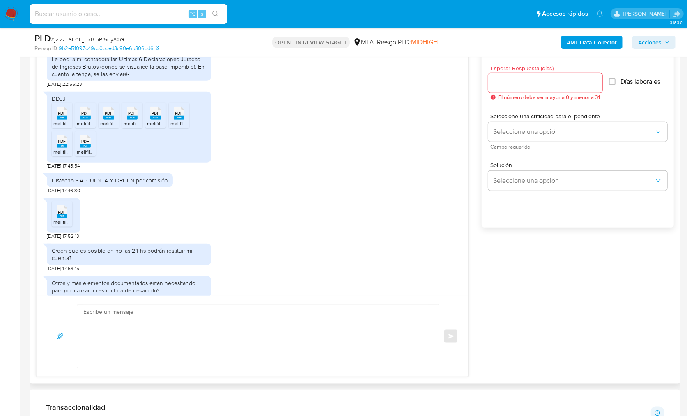
click at [606, 265] on div "Le pedi a mi contadora las Últimas 6 Declaraciones Juradas de Ingresos Brutos (…" at bounding box center [355, 203] width 638 height 347
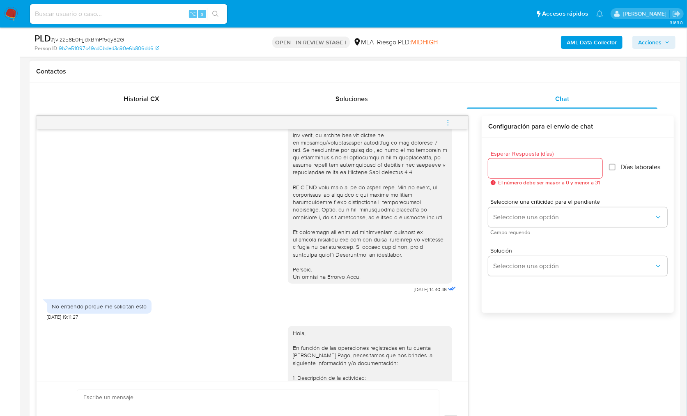
scroll to position [312, 0]
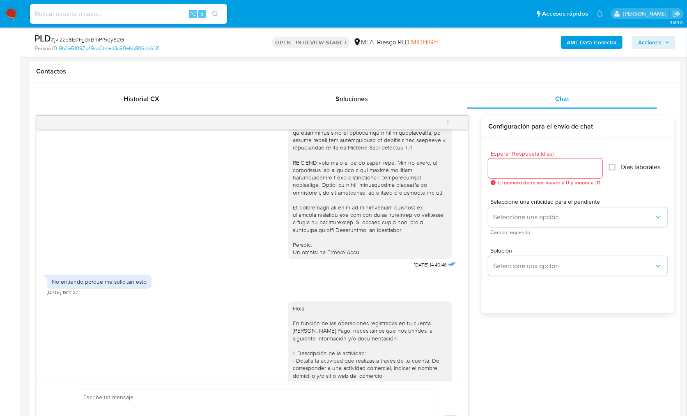
click at [230, 295] on div "No entiendo porque me solicitan esto 17/09/2025 19:11:27" at bounding box center [252, 283] width 411 height 25
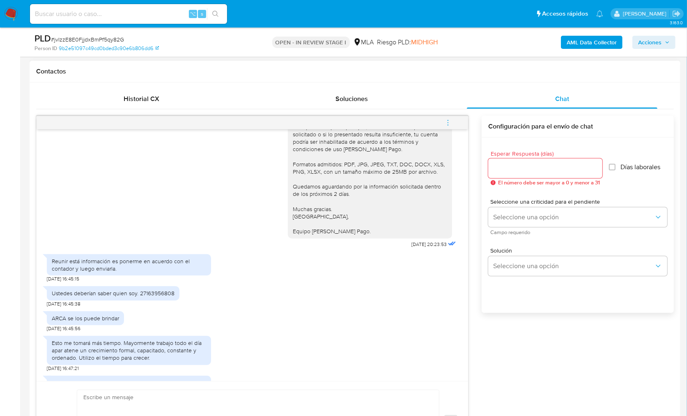
scroll to position [836, 0]
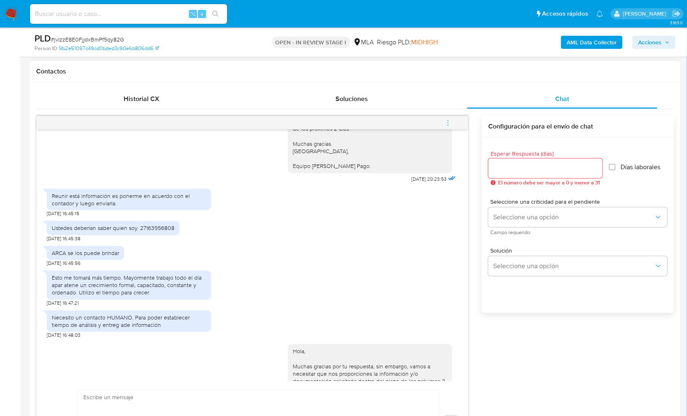
click at [251, 242] on div "Ustedes deberían saber quien soy. 27163956808 23/09/2025 16:45:38" at bounding box center [252, 229] width 411 height 25
click at [245, 267] on div "ARCA se los puede brindar 23/09/2025 16:45:56" at bounding box center [252, 254] width 411 height 25
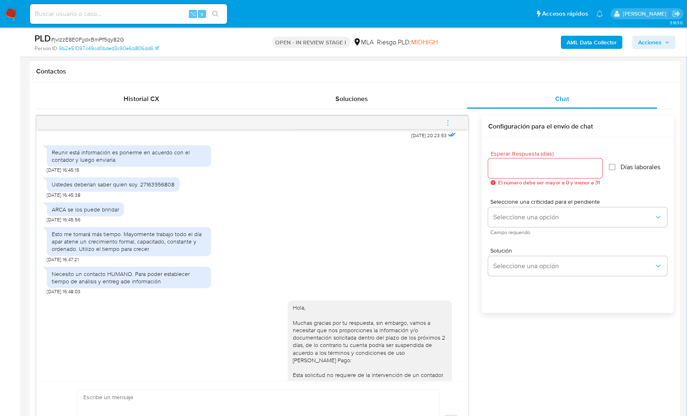
scroll to position [881, 0]
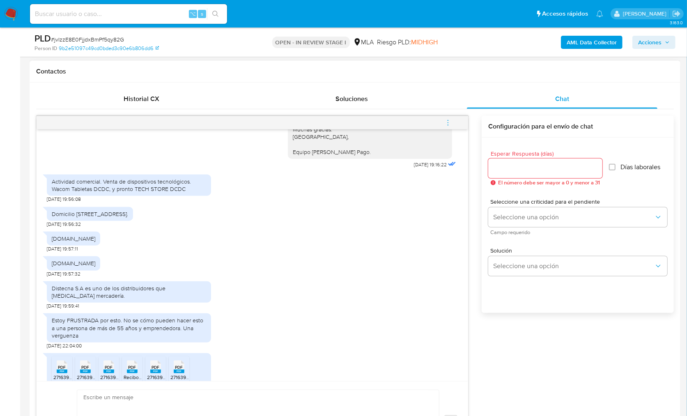
scroll to position [1980, 0]
drag, startPoint x: 51, startPoint y: 218, endPoint x: 191, endPoint y: 227, distance: 140.4
click at [191, 196] on div "Actividad comercial. Venta de dispositivos tecnológicos. Wacom Tabletas DCDC, y…" at bounding box center [129, 184] width 164 height 21
copy div "Actividad comercial. Venta de dispositivos tecnológicos. Wacom Tabletas DCDC, y…"
drag, startPoint x: 52, startPoint y: 276, endPoint x: 140, endPoint y: 274, distance: 88.3
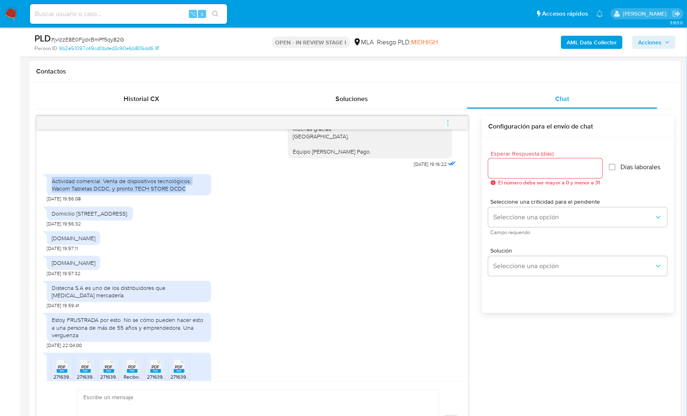
click at [140, 252] on div "www.wacontabletasdcdc.com.ar 29/09/2025 19:57:11" at bounding box center [252, 239] width 411 height 25
copy div "www.wacontabletasdcdc.com.ar"
drag, startPoint x: 50, startPoint y: 302, endPoint x: 126, endPoint y: 302, distance: 76.0
click at [126, 276] on div "www.techstoredcdc.com.ar 29/09/2025 19:57:32" at bounding box center [252, 264] width 411 height 25
copy div "www.techstoredcdc.com.ar"
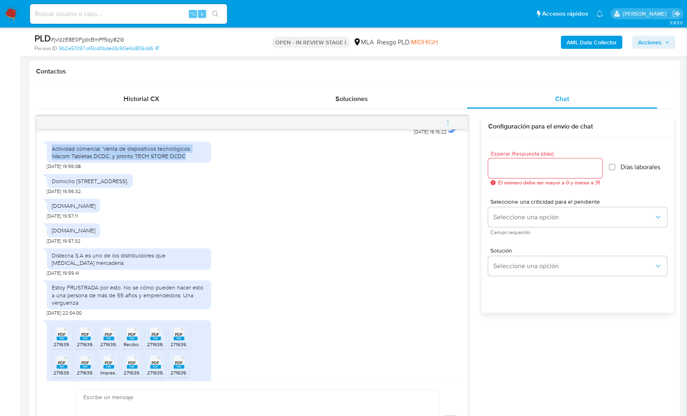
scroll to position [2037, 0]
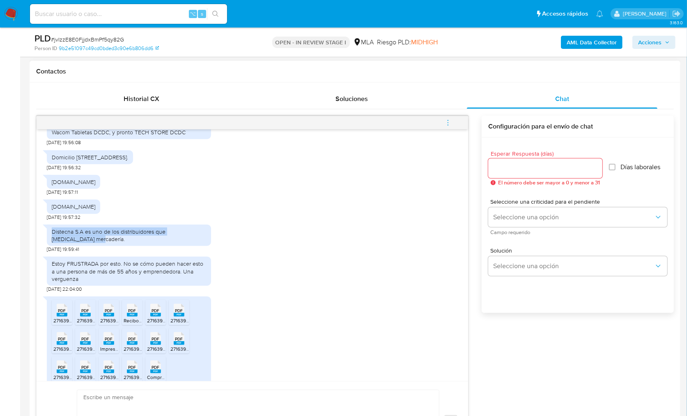
drag, startPoint x: 76, startPoint y: 279, endPoint x: 46, endPoint y: 269, distance: 31.0
click at [47, 246] on div "Distecna S.A es uno de los distribuidores que compro mercadería." at bounding box center [129, 235] width 164 height 21
copy div "Distecna S.A es uno de los distribuidores que compro mercadería."
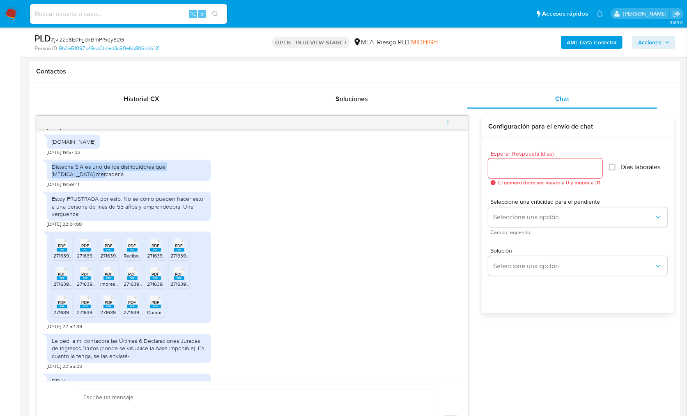
scroll to position [2125, 0]
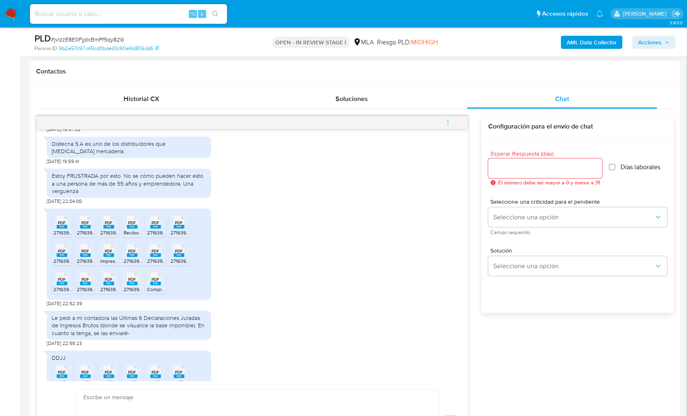
click at [58, 226] on span "PDF" at bounding box center [62, 222] width 8 height 5
click at [87, 226] on span "PDF" at bounding box center [86, 222] width 8 height 5
click at [105, 226] on span "PDF" at bounding box center [109, 222] width 8 height 5
click at [127, 229] on icon at bounding box center [132, 222] width 11 height 13
click at [152, 226] on span "PDF" at bounding box center [156, 222] width 8 height 5
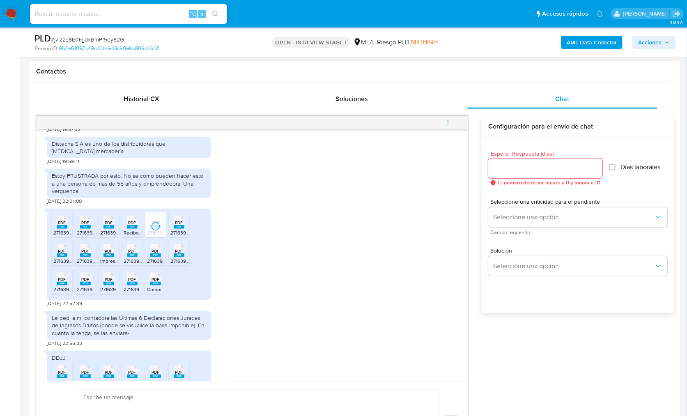
click at [181, 226] on span "PDF" at bounding box center [179, 222] width 8 height 5
click at [64, 254] on span "PDF" at bounding box center [62, 251] width 8 height 5
click at [87, 254] on span "PDF" at bounding box center [86, 251] width 8 height 5
click at [108, 254] on span "PDF" at bounding box center [109, 251] width 8 height 5
click at [126, 258] on div "PDF PDF" at bounding box center [132, 250] width 17 height 16
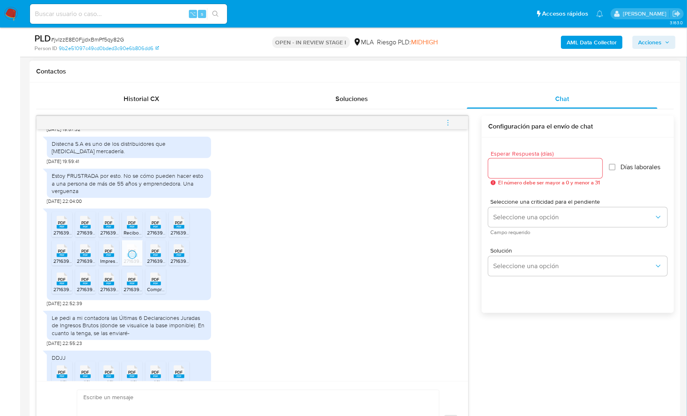
drag, startPoint x: 152, startPoint y: 290, endPoint x: 169, endPoint y: 297, distance: 18.1
click at [153, 254] on span "PDF" at bounding box center [156, 251] width 8 height 5
click at [177, 254] on span "PDF" at bounding box center [179, 251] width 8 height 5
click at [154, 285] on rect at bounding box center [155, 284] width 11 height 4
click at [130, 282] on span "PDF" at bounding box center [133, 279] width 8 height 5
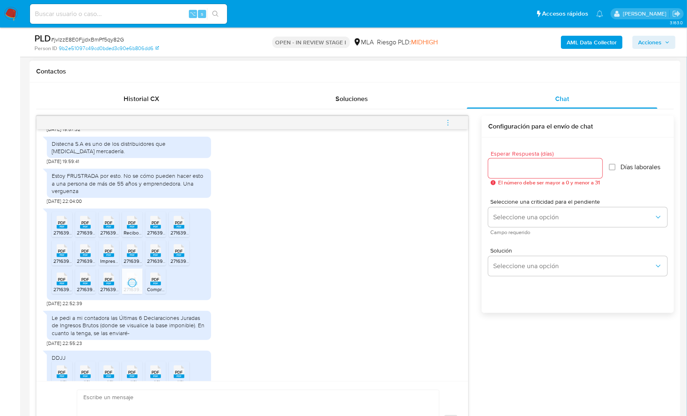
click at [104, 285] on rect at bounding box center [109, 284] width 11 height 4
click at [85, 282] on span "PDF" at bounding box center [86, 279] width 8 height 5
click at [62, 282] on span "PDF" at bounding box center [62, 279] width 8 height 5
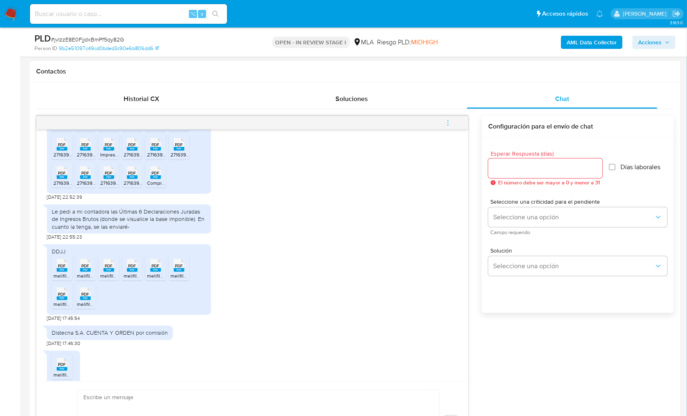
scroll to position [2232, 0]
click at [65, 267] on span "PDF" at bounding box center [62, 264] width 8 height 5
click at [83, 267] on span "PDF" at bounding box center [86, 264] width 8 height 5
click at [111, 267] on span "PDF" at bounding box center [109, 264] width 8 height 5
click at [132, 267] on span "PDF" at bounding box center [133, 264] width 8 height 5
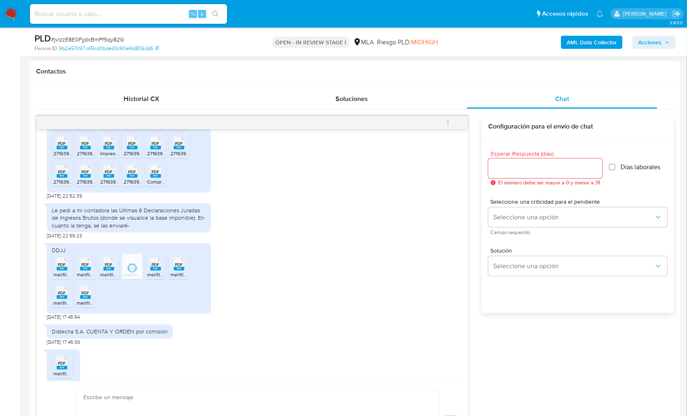
click at [151, 271] on rect at bounding box center [155, 269] width 11 height 4
click at [176, 267] on span "PDF" at bounding box center [179, 264] width 8 height 5
click at [89, 299] on icon at bounding box center [85, 292] width 11 height 13
click at [59, 299] on rect at bounding box center [62, 297] width 11 height 4
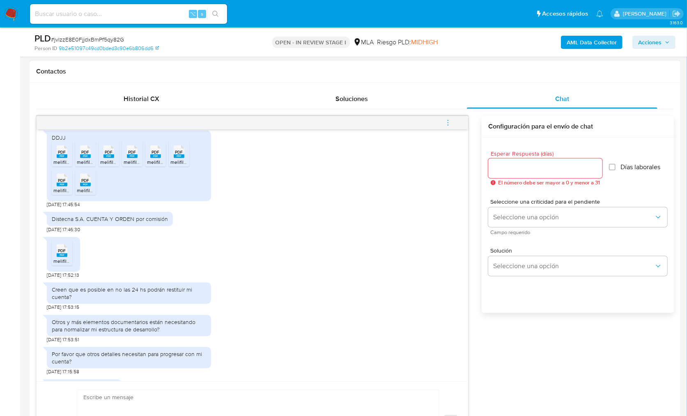
scroll to position [2376, 0]
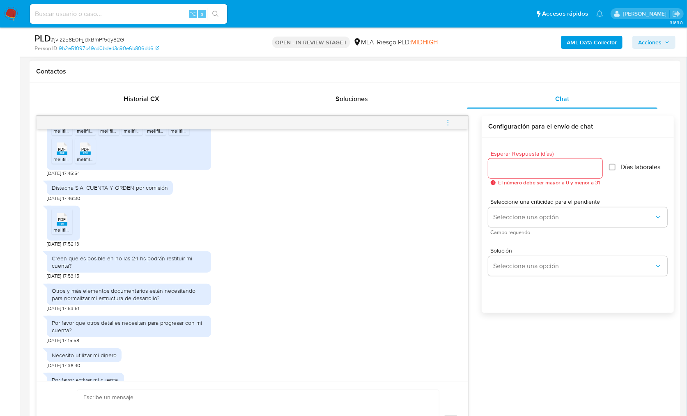
click at [66, 226] on rect at bounding box center [62, 224] width 11 height 4
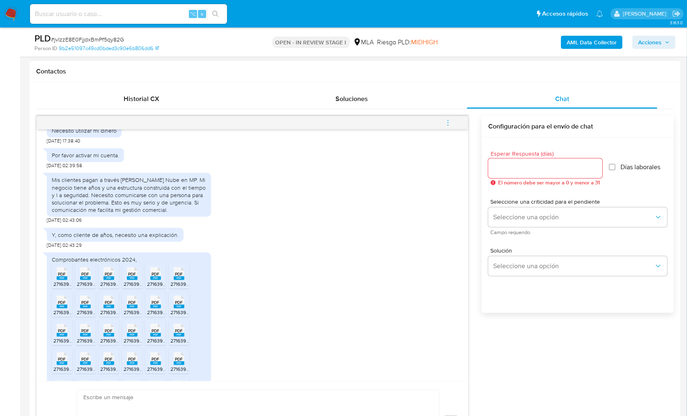
scroll to position [2633, 0]
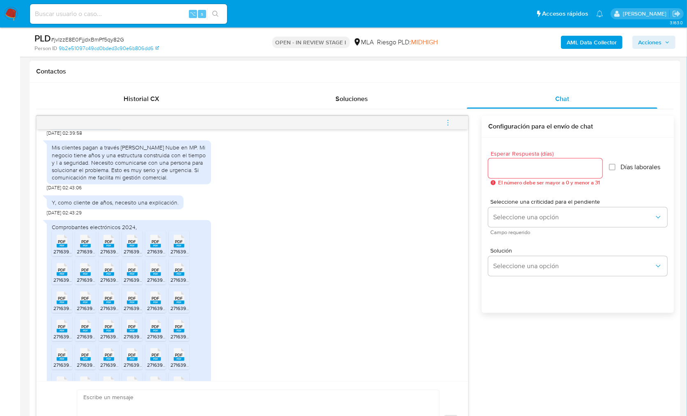
click at [61, 244] on span "PDF" at bounding box center [62, 241] width 8 height 5
click at [92, 249] on div "PDF PDF" at bounding box center [85, 241] width 17 height 16
click at [106, 244] on span "PDF" at bounding box center [109, 241] width 8 height 5
click at [131, 244] on span "PDF" at bounding box center [133, 241] width 8 height 5
click at [158, 244] on span "PDF" at bounding box center [156, 241] width 8 height 5
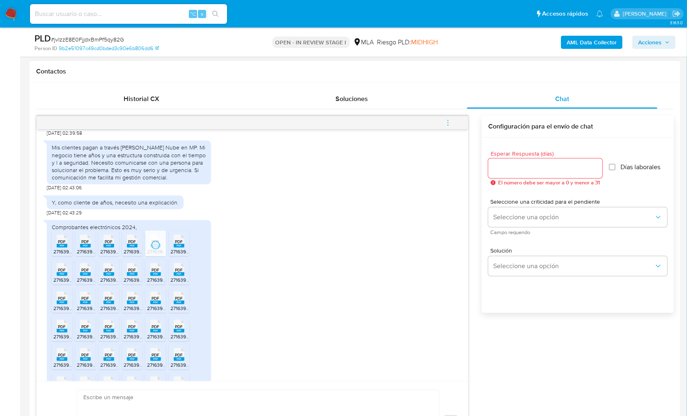
click at [178, 244] on span "PDF" at bounding box center [179, 241] width 8 height 5
click at [179, 276] on icon at bounding box center [179, 269] width 11 height 13
click at [156, 273] on span "PDF" at bounding box center [156, 269] width 8 height 5
click at [129, 276] on rect at bounding box center [132, 274] width 11 height 4
click at [107, 273] on span "PDF" at bounding box center [109, 269] width 8 height 5
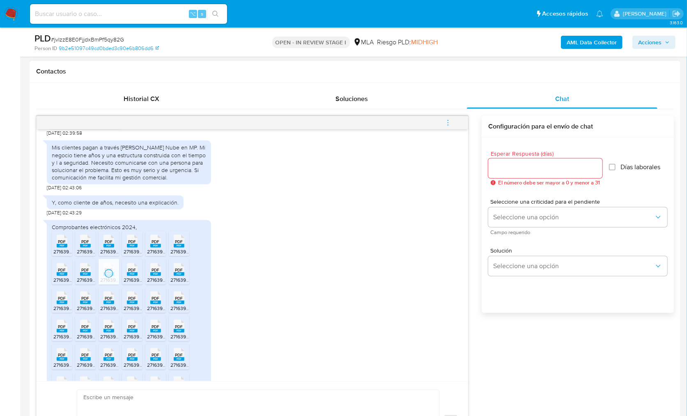
click at [84, 276] on rect at bounding box center [85, 274] width 11 height 4
click at [60, 276] on rect at bounding box center [62, 274] width 11 height 4
click at [62, 301] on span "PDF" at bounding box center [62, 298] width 8 height 5
click at [85, 301] on span "PDF" at bounding box center [86, 298] width 8 height 5
click at [114, 304] on rect at bounding box center [109, 303] width 11 height 4
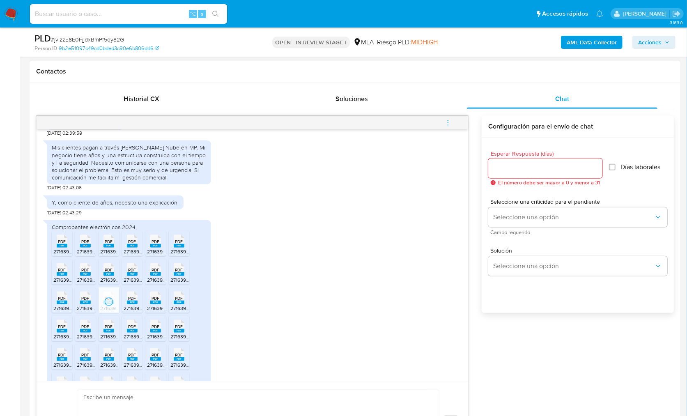
click at [129, 304] on rect at bounding box center [132, 303] width 11 height 4
click at [149, 305] on div "PDF PDF" at bounding box center [155, 297] width 17 height 16
click at [180, 301] on span "PDF" at bounding box center [179, 298] width 8 height 5
click at [180, 340] on span "27163956808_006_00005_00000272.pdf" at bounding box center [216, 336] width 92 height 7
click at [157, 333] on rect at bounding box center [155, 331] width 11 height 4
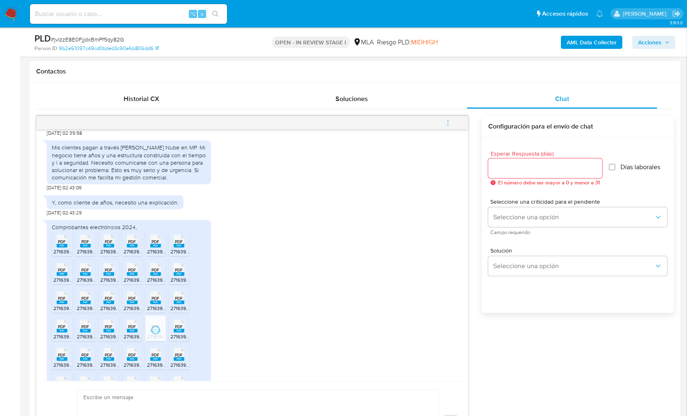
click at [134, 329] on span "PDF" at bounding box center [133, 326] width 8 height 5
click at [106, 333] on rect at bounding box center [109, 331] width 11 height 4
click at [83, 333] on rect at bounding box center [85, 331] width 11 height 4
click at [64, 329] on span "PDF" at bounding box center [62, 326] width 8 height 5
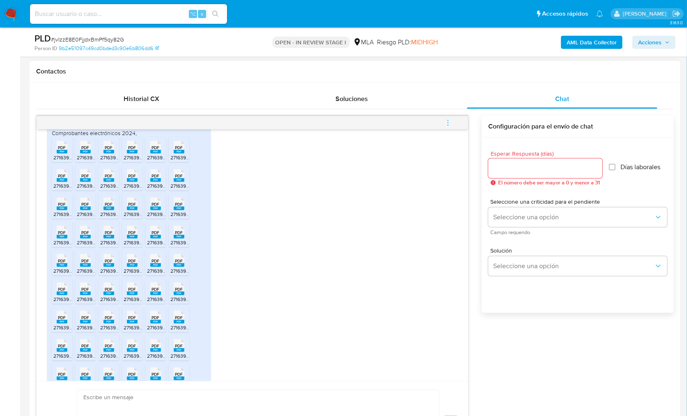
scroll to position [2731, 0]
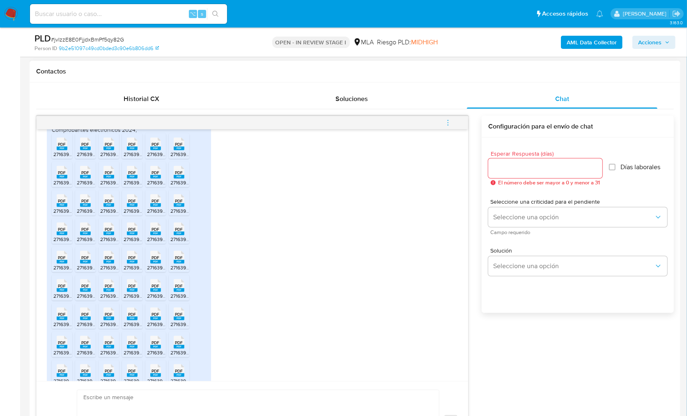
click at [180, 260] on span "PDF" at bounding box center [179, 257] width 8 height 5
click at [154, 260] on span "PDF" at bounding box center [156, 257] width 8 height 5
click at [132, 260] on span "PDF" at bounding box center [133, 257] width 8 height 5
click at [108, 260] on span "PDF" at bounding box center [109, 257] width 8 height 5
click at [85, 260] on span "PDF" at bounding box center [86, 257] width 8 height 5
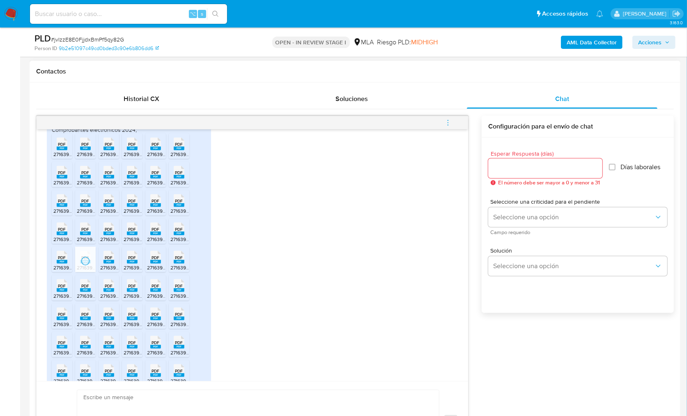
click at [59, 260] on span "PDF" at bounding box center [62, 257] width 8 height 5
click at [60, 289] on span "PDF" at bounding box center [62, 285] width 8 height 5
click at [84, 292] on rect at bounding box center [85, 290] width 11 height 4
click at [105, 289] on span "PDF" at bounding box center [109, 285] width 8 height 5
click at [136, 292] on icon at bounding box center [132, 285] width 11 height 13
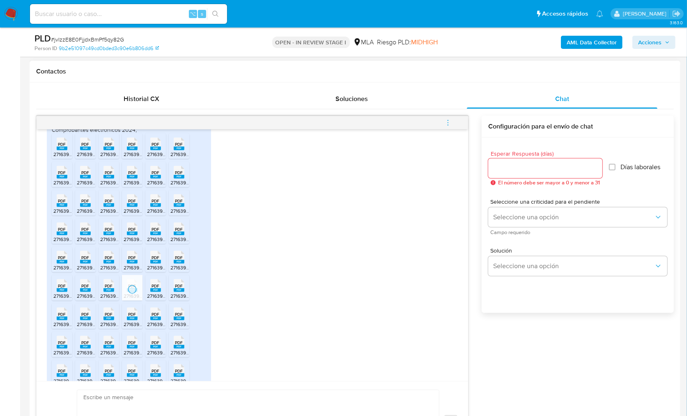
click at [152, 292] on rect at bounding box center [155, 290] width 11 height 4
click at [178, 289] on span "PDF" at bounding box center [179, 285] width 8 height 5
click at [181, 320] on icon at bounding box center [179, 314] width 11 height 13
click at [156, 317] on span "PDF" at bounding box center [156, 314] width 8 height 5
click at [129, 317] on span "PDF" at bounding box center [133, 314] width 8 height 5
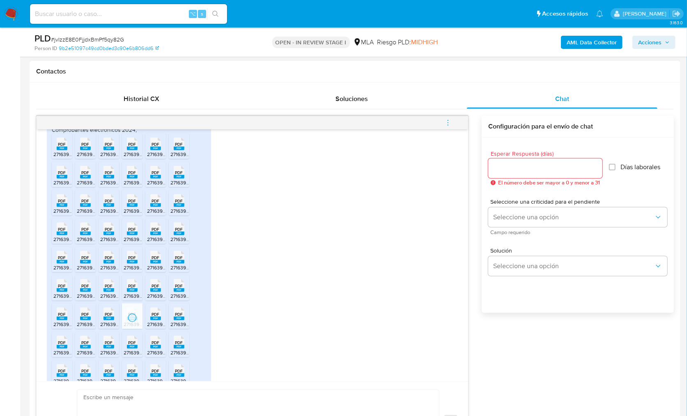
click at [109, 317] on span "PDF" at bounding box center [109, 314] width 8 height 5
click at [87, 320] on rect at bounding box center [85, 319] width 11 height 4
click at [64, 317] on span "PDF" at bounding box center [62, 314] width 8 height 5
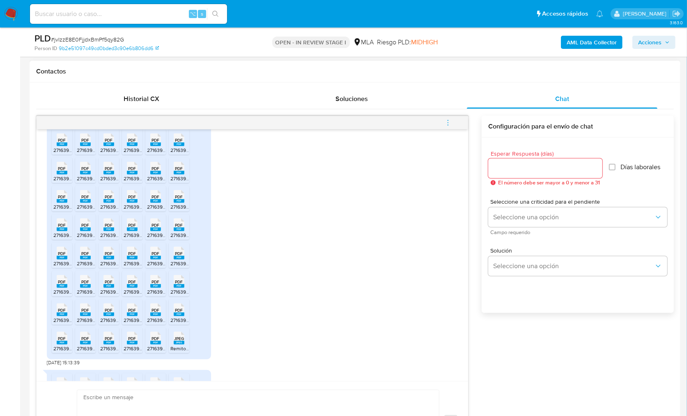
scroll to position [2816, 0]
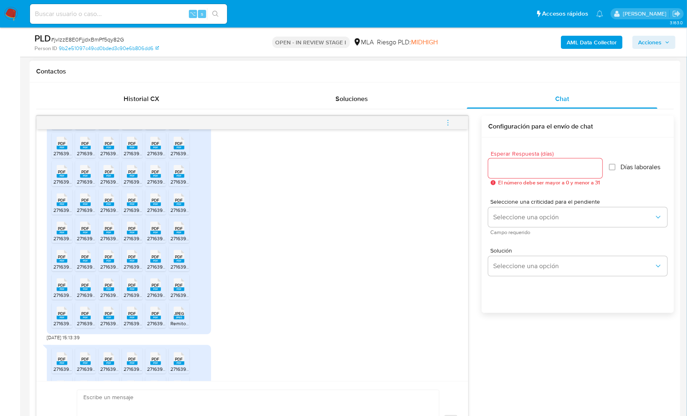
click at [180, 270] on span "27163956808_001_00005_00000049.pdf" at bounding box center [216, 266] width 92 height 7
click at [158, 263] on rect at bounding box center [155, 261] width 11 height 4
click at [135, 260] on span "PDF" at bounding box center [133, 256] width 8 height 5
click at [111, 260] on span "PDF" at bounding box center [109, 256] width 8 height 5
click at [91, 264] on div "PDF PDF" at bounding box center [85, 256] width 17 height 16
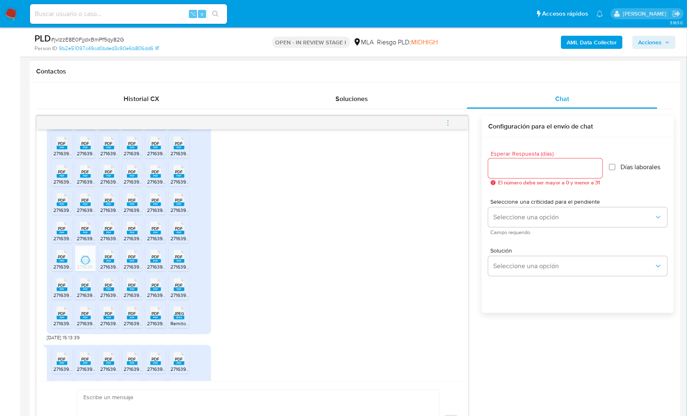
click at [60, 263] on rect at bounding box center [62, 261] width 11 height 4
click at [60, 288] on span "PDF" at bounding box center [62, 285] width 8 height 5
click at [82, 292] on icon "PDF" at bounding box center [85, 285] width 11 height 14
click at [114, 292] on div "PDF PDF" at bounding box center [108, 284] width 17 height 16
drag, startPoint x: 135, startPoint y: 327, endPoint x: 143, endPoint y: 334, distance: 11.1
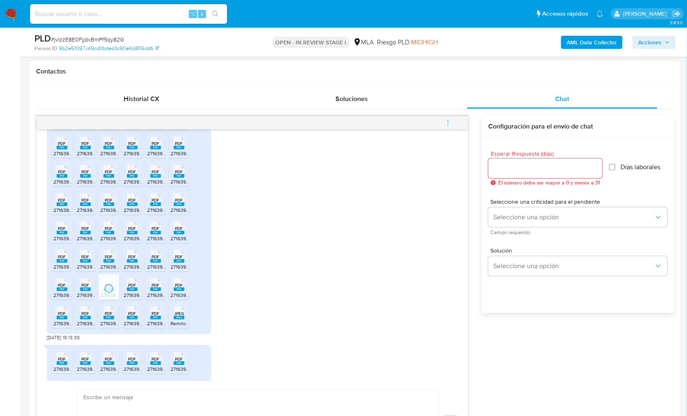
click at [135, 291] on rect at bounding box center [132, 290] width 11 height 4
click at [152, 288] on span "PDF" at bounding box center [156, 285] width 8 height 5
click at [171, 292] on div "PDF PDF" at bounding box center [178, 284] width 17 height 16
click at [175, 316] on span "JPEG" at bounding box center [179, 313] width 10 height 5
click at [155, 316] on span "PDF" at bounding box center [156, 313] width 8 height 5
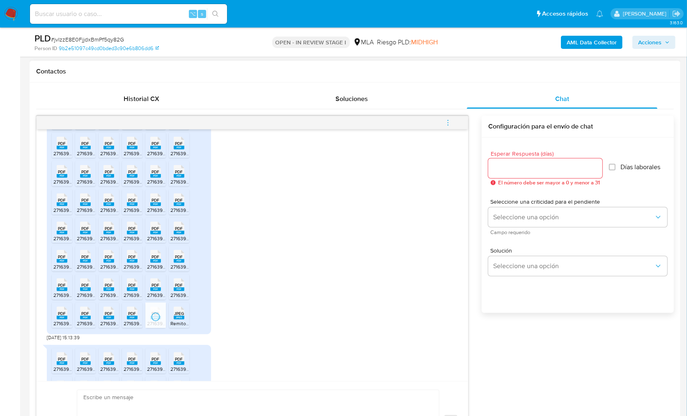
click at [129, 320] on rect at bounding box center [132, 318] width 11 height 4
click at [106, 320] on rect at bounding box center [109, 318] width 11 height 4
click at [87, 320] on rect at bounding box center [85, 318] width 11 height 4
click at [60, 316] on span "PDF" at bounding box center [62, 313] width 8 height 5
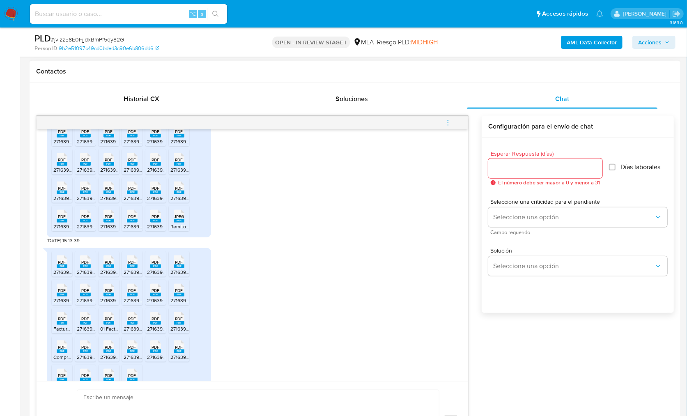
scroll to position [2949, 0]
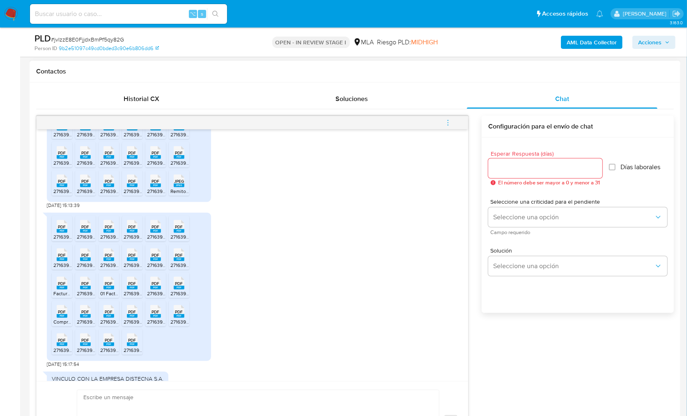
click at [188, 242] on li "PDF PDF 27163956808_006_00005_00000323.pdf" at bounding box center [179, 228] width 21 height 25
click at [153, 230] on span "PDF" at bounding box center [156, 226] width 8 height 5
click at [132, 230] on span "PDF" at bounding box center [133, 226] width 8 height 5
click at [109, 233] on rect at bounding box center [109, 231] width 11 height 4
click at [81, 233] on rect at bounding box center [85, 231] width 11 height 4
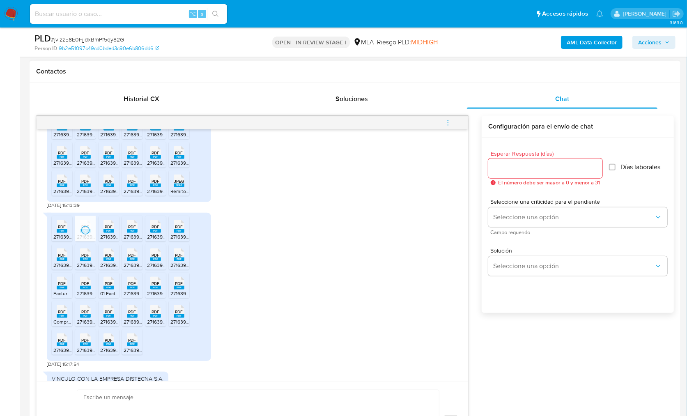
click at [62, 233] on rect at bounding box center [62, 231] width 11 height 4
click at [63, 258] on span "PDF" at bounding box center [62, 255] width 8 height 5
click at [78, 262] on div "PDF PDF" at bounding box center [85, 254] width 17 height 16
click at [111, 261] on rect at bounding box center [109, 260] width 11 height 4
click at [136, 261] on rect at bounding box center [132, 260] width 11 height 4
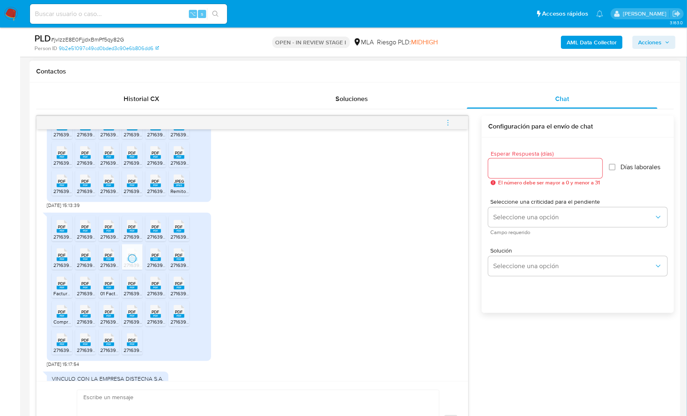
click at [152, 258] on span "PDF" at bounding box center [156, 255] width 8 height 5
click at [184, 261] on rect at bounding box center [179, 260] width 11 height 4
click at [179, 286] on span "PDF" at bounding box center [179, 283] width 8 height 5
click at [157, 290] on rect at bounding box center [155, 288] width 11 height 4
click at [130, 290] on rect at bounding box center [132, 288] width 11 height 4
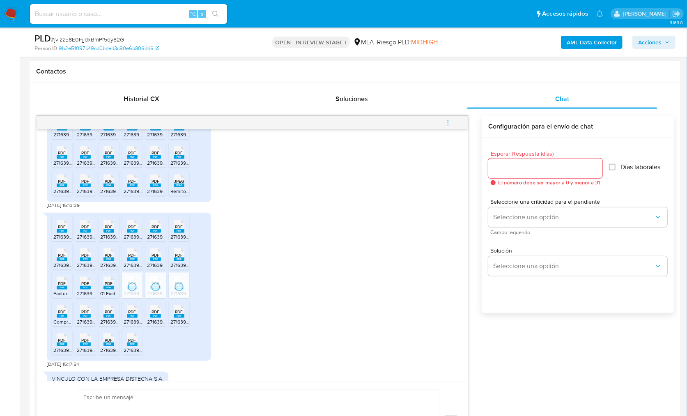
click at [108, 290] on rect at bounding box center [109, 288] width 11 height 4
click at [84, 290] on rect at bounding box center [85, 288] width 11 height 4
click at [64, 290] on rect at bounding box center [62, 288] width 11 height 4
click at [65, 325] on span "Comprobante de transferencia.pdf" at bounding box center [91, 321] width 76 height 7
click at [83, 325] on span "27163956808_006_00005_00000330.pdf" at bounding box center [123, 321] width 93 height 7
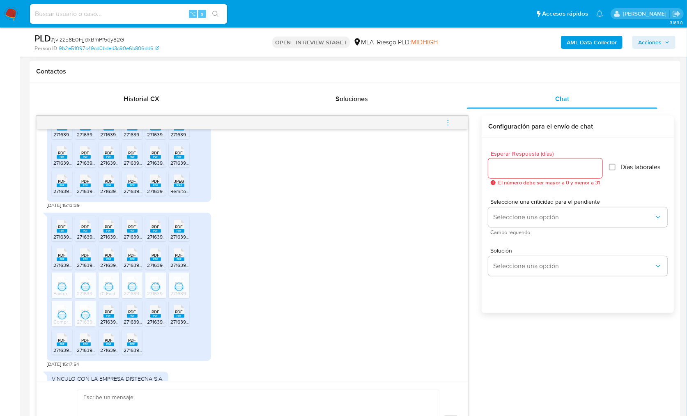
click at [107, 318] on rect at bounding box center [109, 316] width 11 height 4
click at [130, 315] on span "PDF" at bounding box center [133, 311] width 8 height 5
click at [155, 315] on span "PDF" at bounding box center [156, 311] width 8 height 5
click at [176, 315] on span "PDF" at bounding box center [179, 311] width 8 height 5
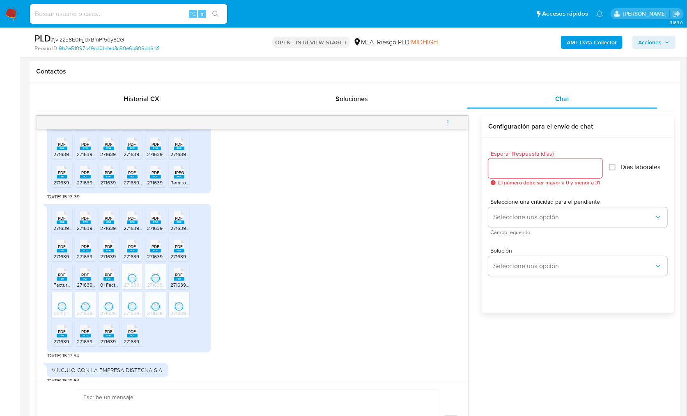
scroll to position [2964, 0]
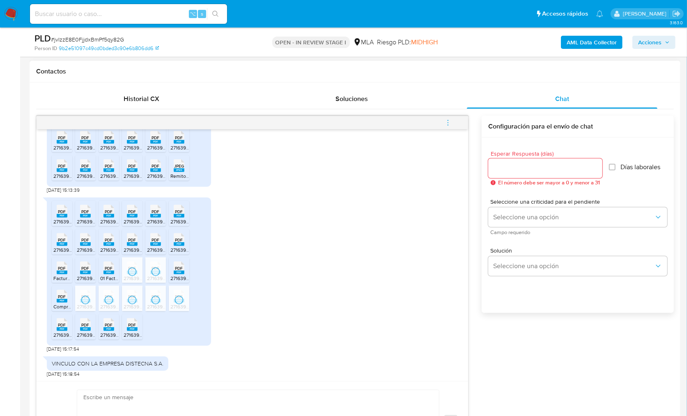
click at [138, 332] on div "PDF PDF" at bounding box center [132, 324] width 17 height 16
click at [101, 332] on div "PDF PDF" at bounding box center [108, 324] width 17 height 16
click at [83, 328] on span "PDF" at bounding box center [86, 324] width 8 height 5
click at [62, 328] on span "PDF" at bounding box center [62, 324] width 8 height 5
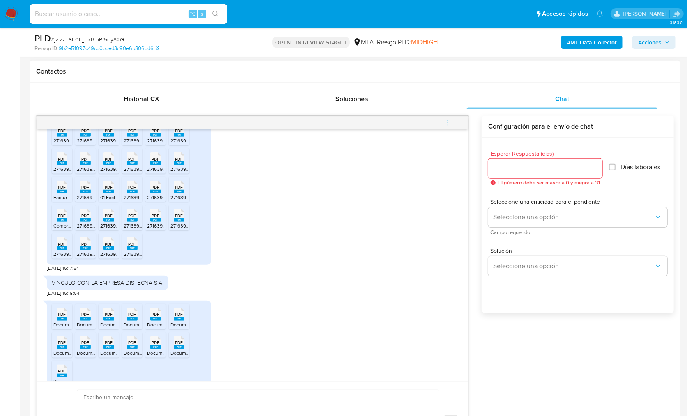
scroll to position [3055, 0]
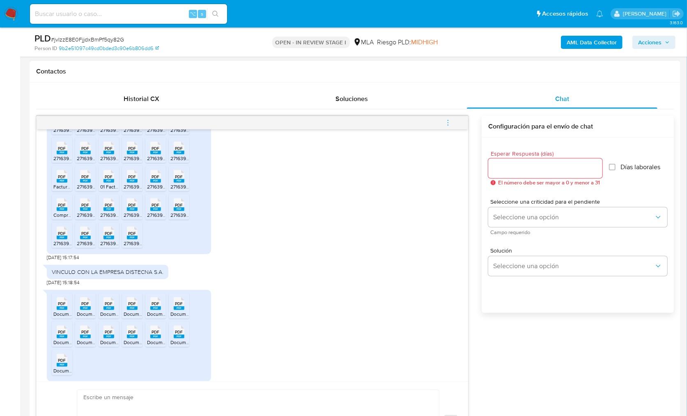
click at [182, 306] on span "PDF" at bounding box center [179, 303] width 8 height 5
click at [153, 306] on span "PDF" at bounding box center [156, 303] width 8 height 5
click at [131, 306] on span "PDF" at bounding box center [133, 303] width 8 height 5
click at [114, 310] on icon at bounding box center [109, 303] width 11 height 13
click at [87, 306] on span "PDF" at bounding box center [86, 303] width 8 height 5
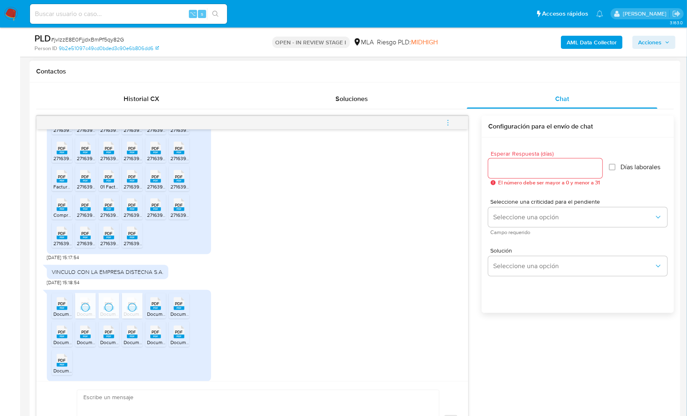
click at [65, 310] on rect at bounding box center [62, 308] width 11 height 4
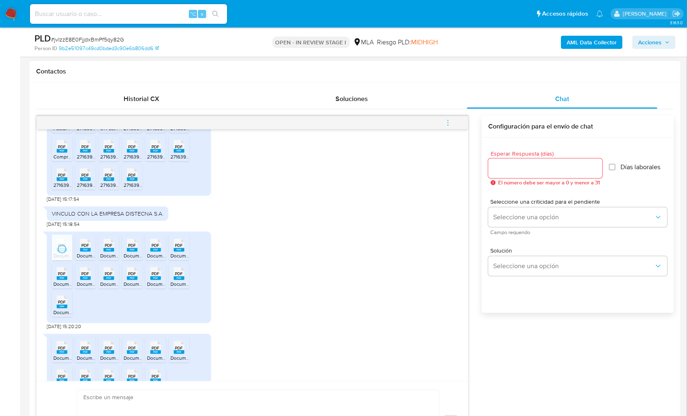
scroll to position [3117, 0]
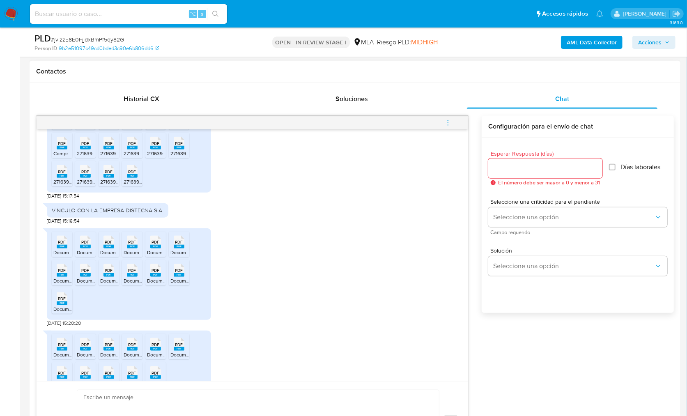
click at [64, 273] on span "PDF" at bounding box center [62, 270] width 8 height 5
click at [85, 273] on span "PDF" at bounding box center [86, 270] width 8 height 5
click at [110, 273] on span "PDF" at bounding box center [109, 270] width 8 height 5
click at [127, 277] on icon at bounding box center [132, 270] width 11 height 13
click at [156, 277] on rect at bounding box center [155, 275] width 11 height 4
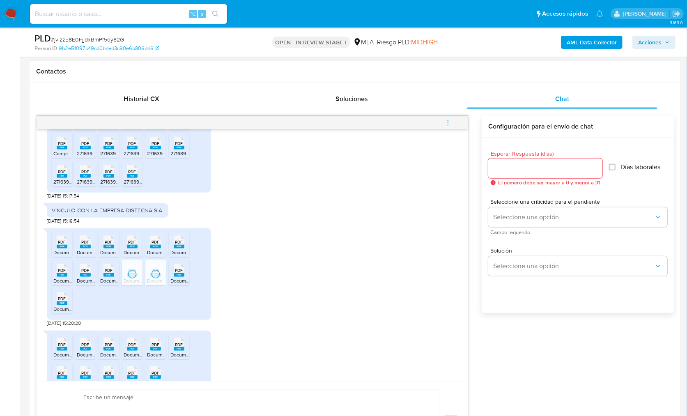
click at [179, 273] on span "PDF" at bounding box center [179, 270] width 8 height 5
click at [64, 305] on rect at bounding box center [62, 304] width 11 height 4
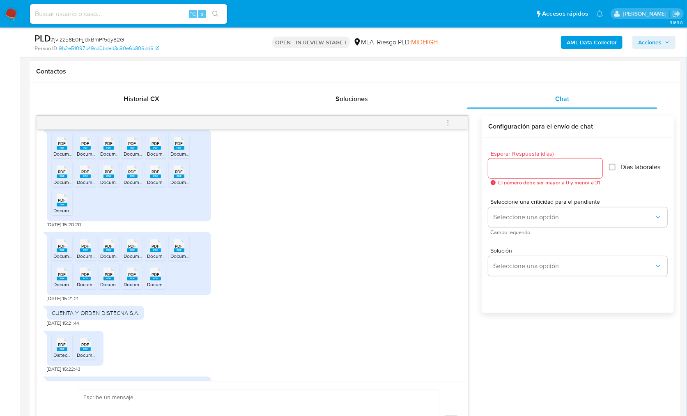
scroll to position [3272, 0]
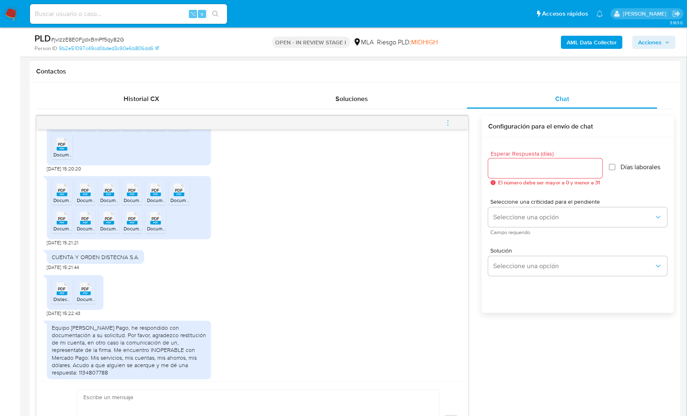
click at [63, 196] on rect at bounding box center [62, 195] width 11 height 4
click at [86, 193] on span "PDF" at bounding box center [86, 190] width 8 height 5
click at [109, 193] on span "PDF" at bounding box center [109, 190] width 8 height 5
click at [134, 193] on span "PDF" at bounding box center [133, 190] width 8 height 5
click at [150, 197] on icon "PDF" at bounding box center [155, 190] width 11 height 14
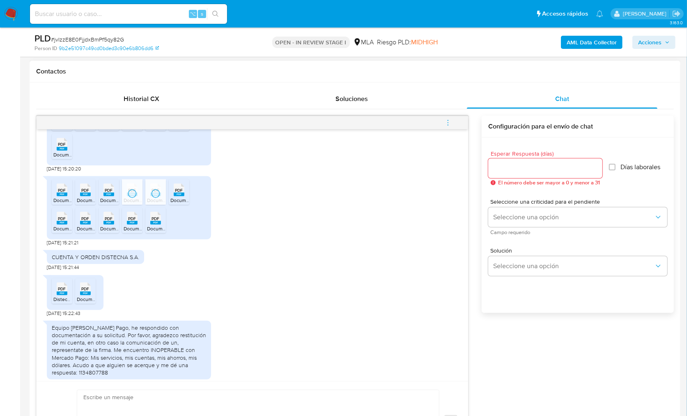
click at [183, 196] on icon at bounding box center [179, 190] width 11 height 13
click at [157, 221] on span "PDF" at bounding box center [156, 218] width 8 height 5
click at [136, 225] on rect at bounding box center [132, 223] width 11 height 4
click at [104, 225] on rect at bounding box center [109, 223] width 11 height 4
click at [87, 225] on rect at bounding box center [85, 223] width 11 height 4
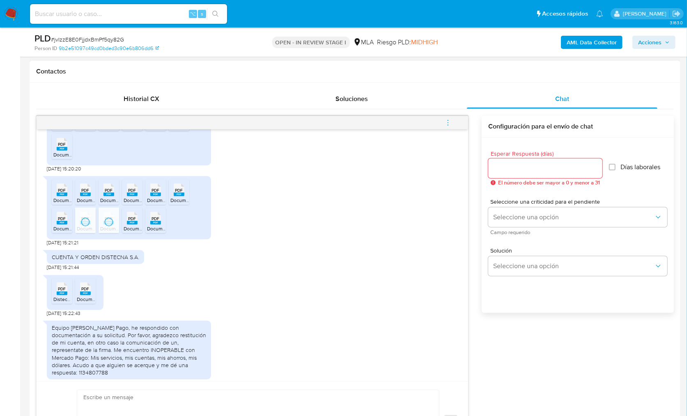
click at [59, 221] on span "PDF" at bounding box center [62, 218] width 8 height 5
click at [58, 295] on icon at bounding box center [62, 288] width 11 height 13
click at [78, 296] on div "PDF PDF" at bounding box center [85, 288] width 17 height 16
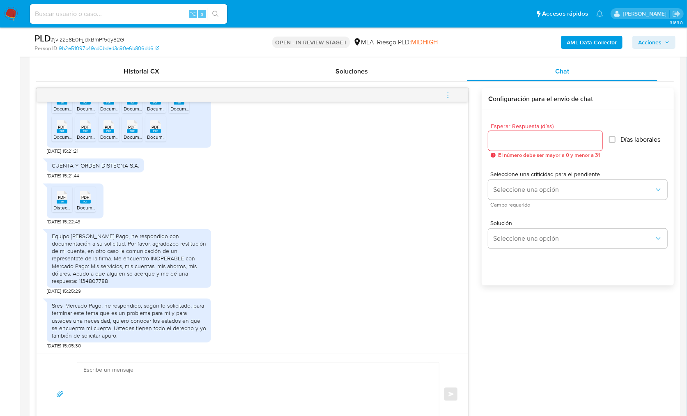
scroll to position [527, 0]
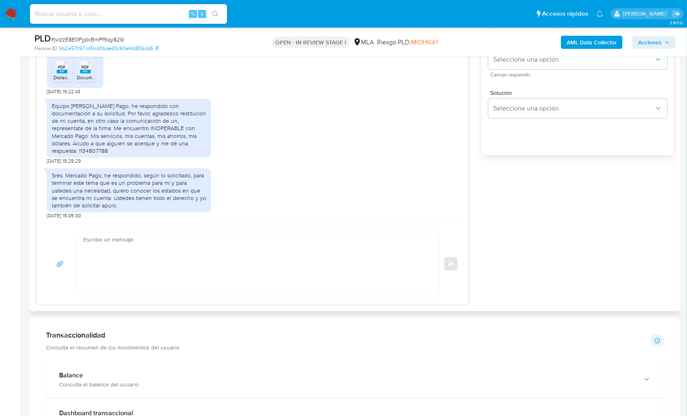
click at [511, 264] on div "17/09/2025 14:40:46 No entiendo porque me solicitan esto 17/09/2025 19:11:27 Ho…" at bounding box center [355, 131] width 638 height 347
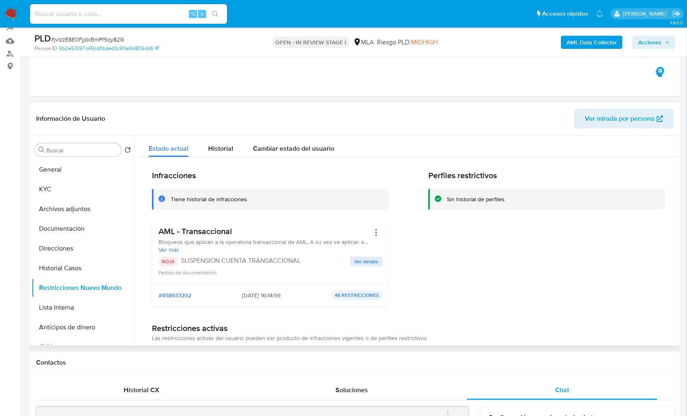
scroll to position [57, 0]
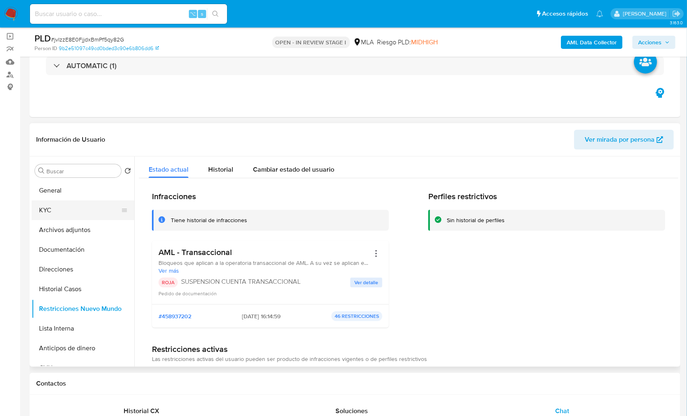
click at [51, 212] on button "KYC" at bounding box center [80, 210] width 96 height 20
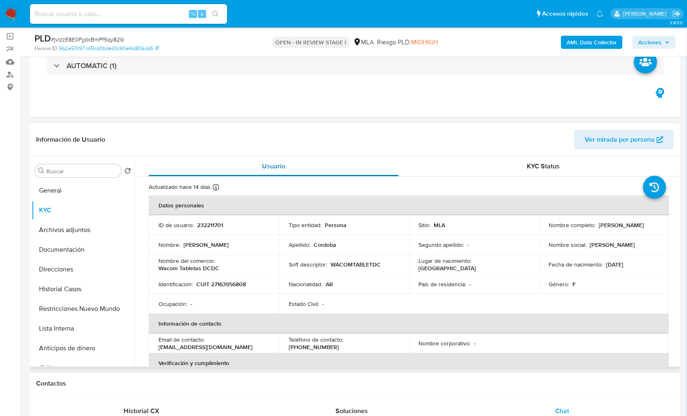
click at [340, 174] on div "Usuario" at bounding box center [274, 167] width 250 height 20
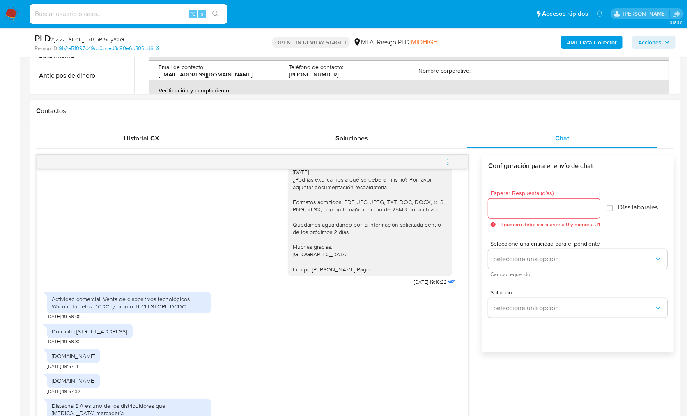
scroll to position [1966, 0]
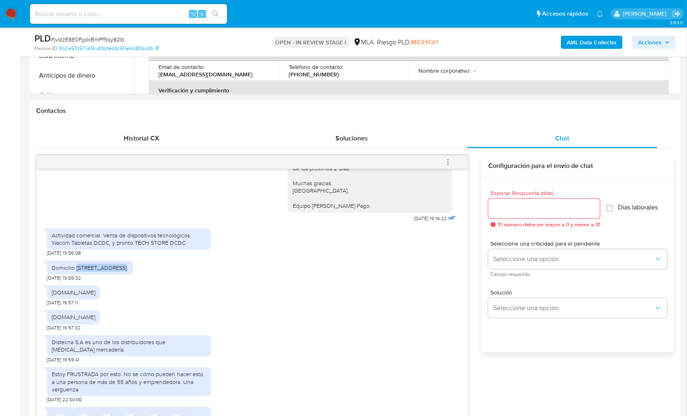
drag, startPoint x: 76, startPoint y: 307, endPoint x: 120, endPoint y: 306, distance: 43.1
click at [120, 272] on div "Domicilio Av Santa Fe 3283." at bounding box center [90, 267] width 76 height 7
copy div "Av Santa Fe 3283"
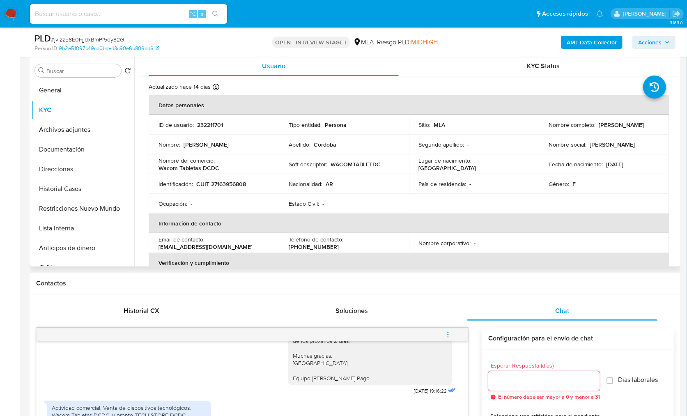
scroll to position [0, 0]
drag, startPoint x: 162, startPoint y: 168, endPoint x: 224, endPoint y: 168, distance: 62.0
click at [224, 168] on div "Nombre del comercio : Wacom Tabletas DCDC" at bounding box center [214, 164] width 111 height 15
copy p "Wacom Tabletas DCDC"
drag, startPoint x: 597, startPoint y: 125, endPoint x: 665, endPoint y: 125, distance: 67.8
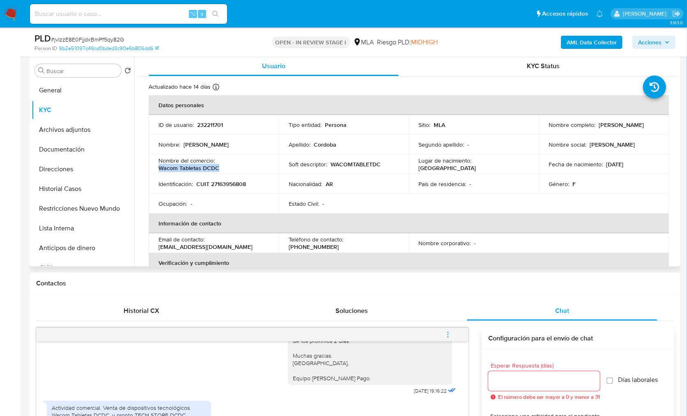
click at [665, 125] on td "Nombre completo : Diana Maria Cordoba" at bounding box center [604, 125] width 130 height 20
copy p "Diana Maria Cordoba"
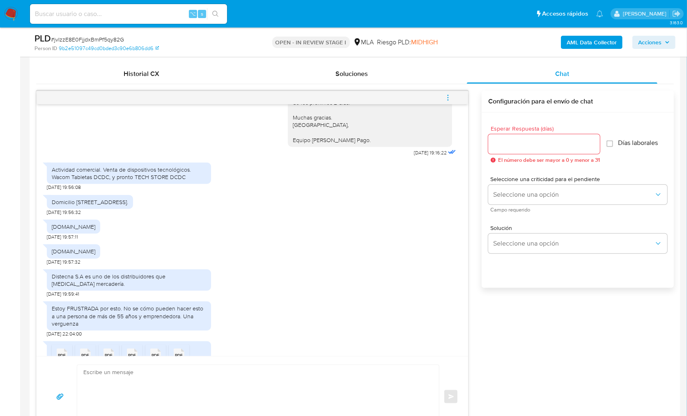
scroll to position [1968, 0]
drag, startPoint x: 52, startPoint y: 205, endPoint x: 201, endPoint y: 215, distance: 149.8
click at [201, 180] on div "Actividad comercial. Venta de dispositivos tecnológicos. Wacom Tabletas DCDC, y…" at bounding box center [129, 172] width 154 height 15
copy div "Actividad comercial. Venta de dispositivos tecnológicos. Wacom Tabletas DCDC, y…"
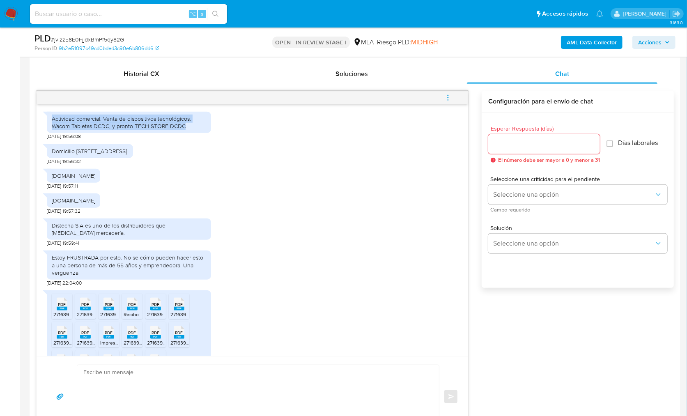
scroll to position [2045, 0]
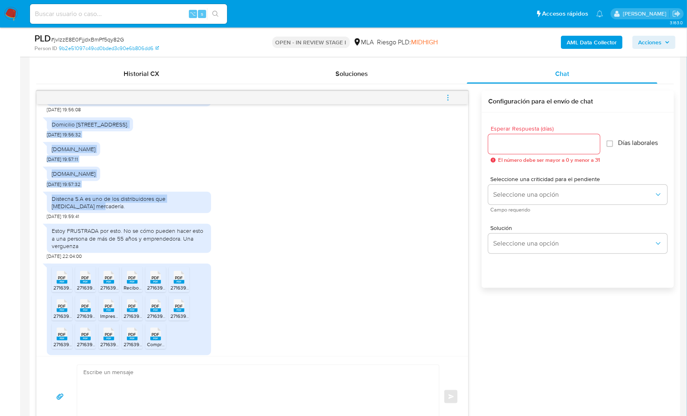
drag, startPoint x: 51, startPoint y: 161, endPoint x: 99, endPoint y: 246, distance: 97.3
click at [99, 246] on div "17/09/2025 14:40:46 No entiendo porque me solicitan esto 17/09/2025 19:11:27 Ho…" at bounding box center [253, 230] width 432 height 252
copy div "Domicilio Av Santa Fe 3283. 29/09/2025 19:56:32 www.wacontabletasdcdc.com.ar 29…"
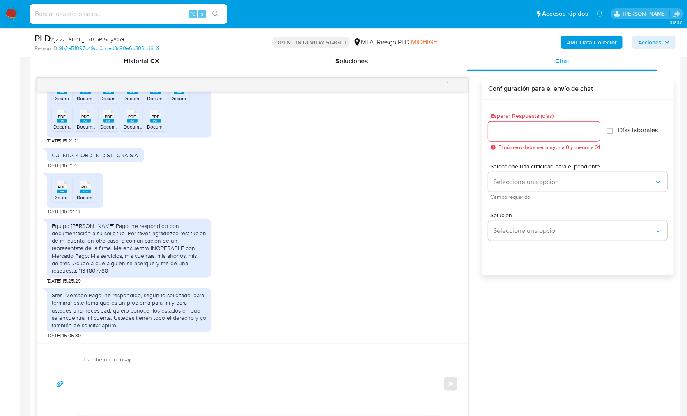
scroll to position [409, 0]
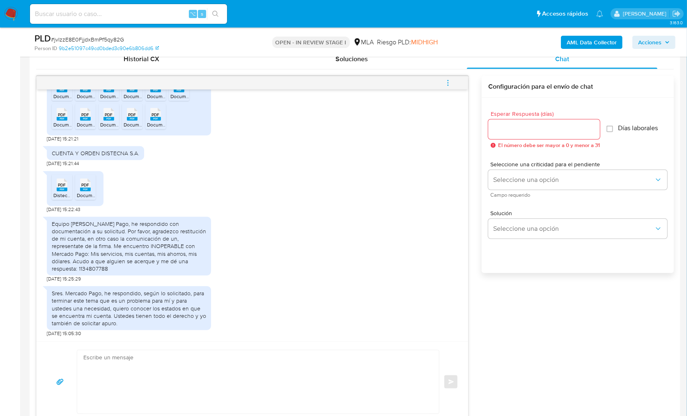
click at [260, 261] on div "Equipo de Mercado Pago, he respondido con documentación a su solicitud. Por fav…" at bounding box center [252, 248] width 411 height 70
click at [293, 308] on div "Sres. Mercado Pago, he respondido, según lo solicitado, para terminar este tema…" at bounding box center [252, 309] width 411 height 55
click at [318, 376] on textarea at bounding box center [255, 381] width 345 height 63
paste textarea "Hola XXX, Muchas gracias por la respuesta. ¡Te contamos que tu cuenta ya está a…"
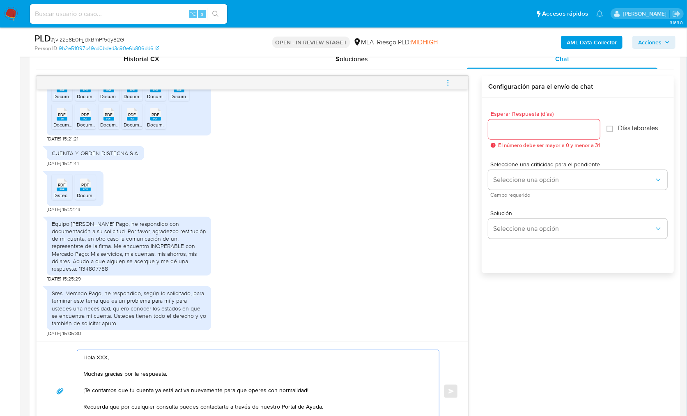
scroll to position [424, 0]
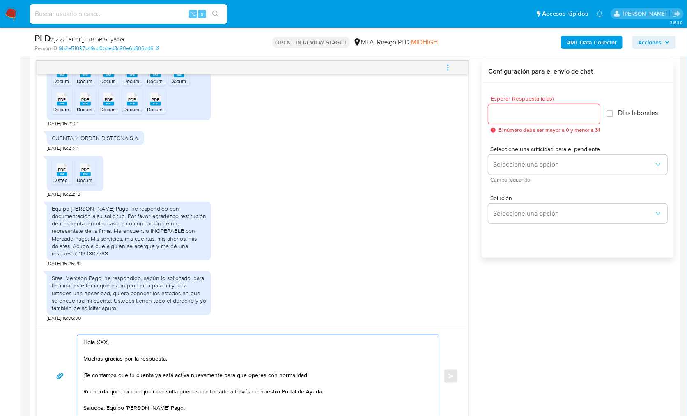
click at [104, 341] on textarea "Hola XXX, Muchas gracias por la respuesta. ¡Te contamos que tu cuenta ya está a…" at bounding box center [255, 376] width 345 height 82
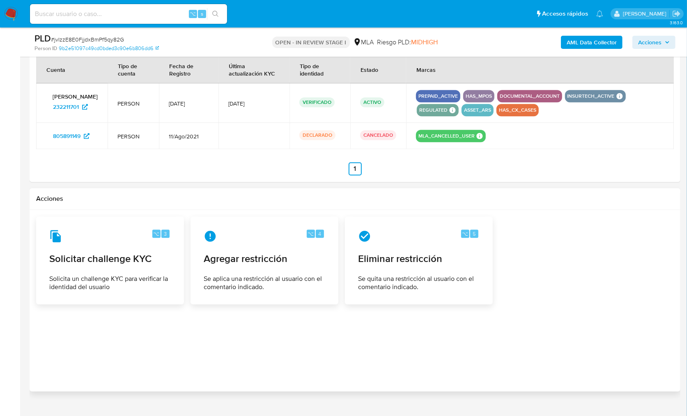
scroll to position [1366, 0]
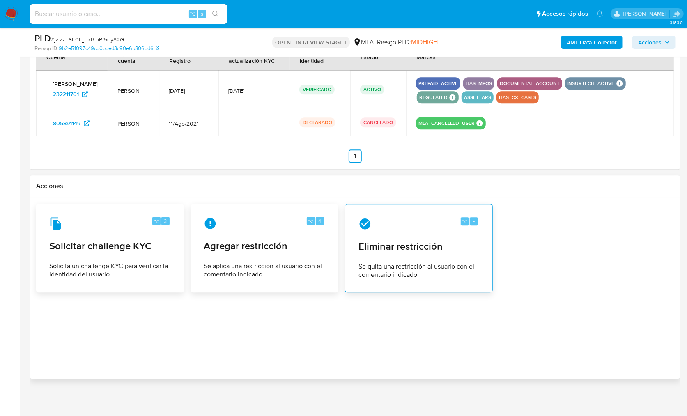
type textarea "Hola, Muchas gracias por la respuesta. ¡Te contamos que tu cuenta ya está activ…"
click at [401, 250] on span "Eliminar restricción" at bounding box center [419, 246] width 121 height 12
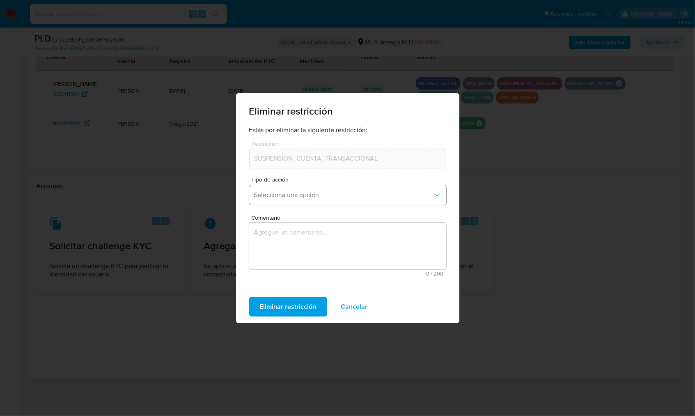
click at [305, 193] on span "Selecciona una opción" at bounding box center [343, 195] width 179 height 8
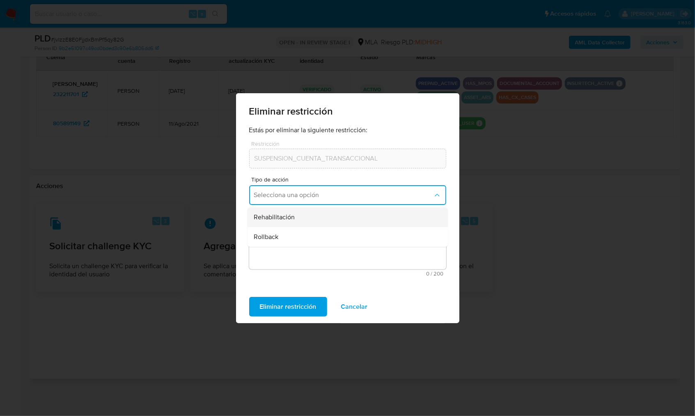
click at [295, 220] on div "Rehabilitación" at bounding box center [345, 217] width 182 height 20
click at [288, 251] on textarea "Comentario" at bounding box center [347, 246] width 197 height 47
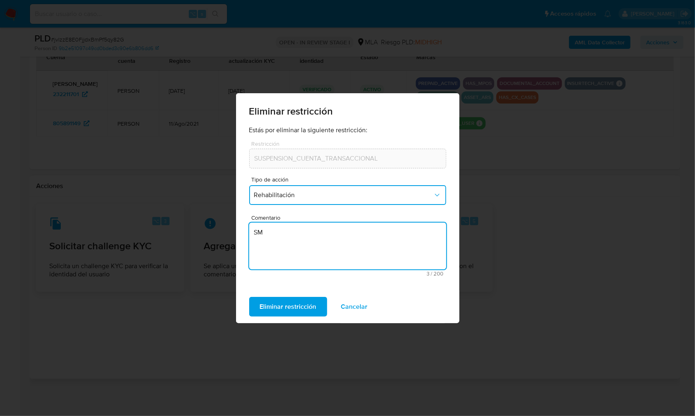
type textarea "S"
type textarea "AML"
click at [269, 301] on span "Eliminar restricción" at bounding box center [288, 307] width 57 height 18
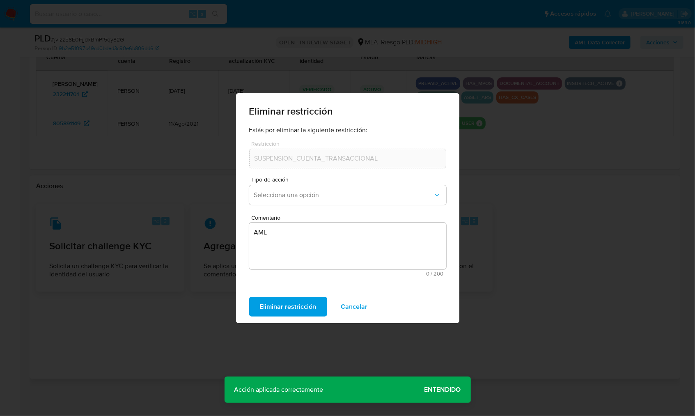
click at [454, 390] on span "Entendido" at bounding box center [443, 390] width 37 height 0
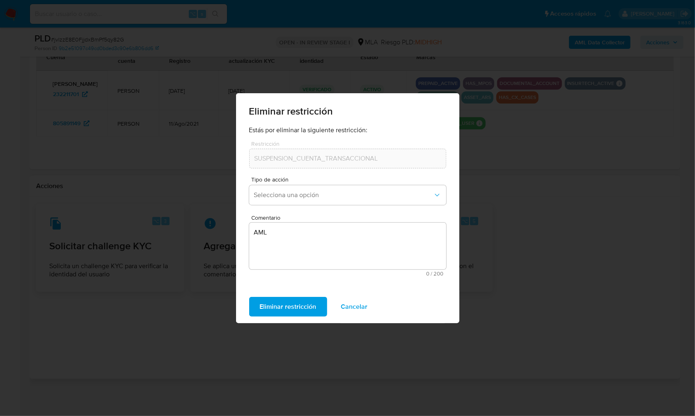
click at [353, 302] on span "Cancelar" at bounding box center [354, 307] width 27 height 18
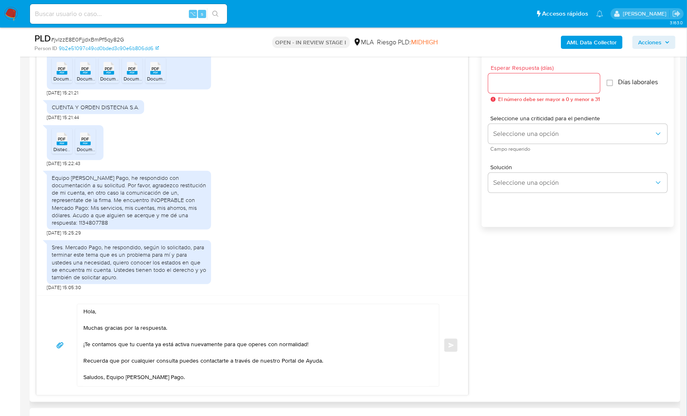
scroll to position [453, 0]
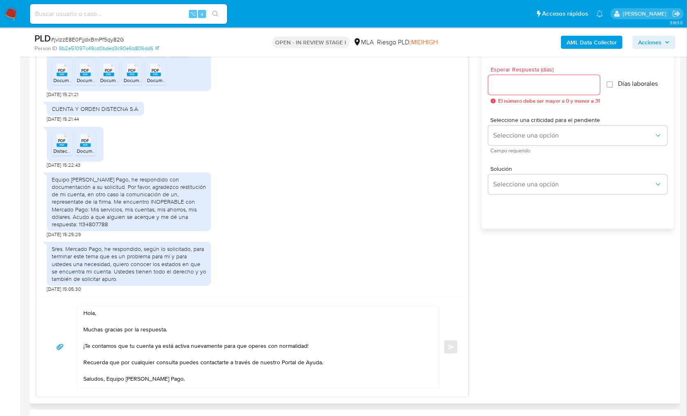
click at [520, 88] on input "Esperar Respuesta (días)" at bounding box center [544, 85] width 112 height 11
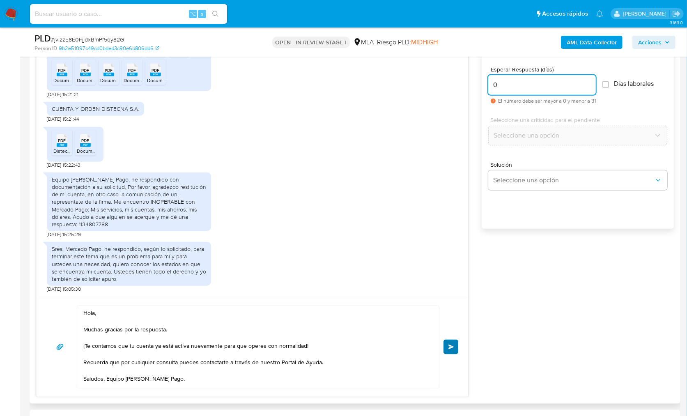
type input "0"
click at [449, 345] on span "Enviar" at bounding box center [452, 347] width 6 height 5
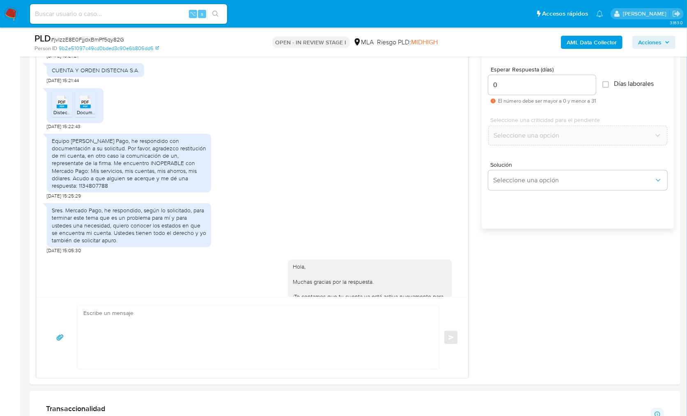
scroll to position [0, 0]
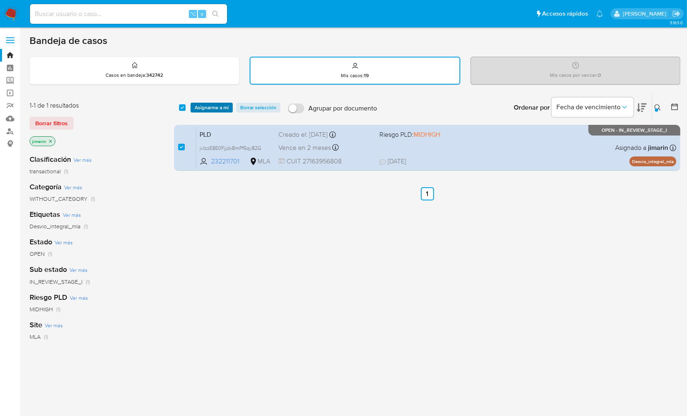
click at [210, 111] on span "Asignarme a mí" at bounding box center [212, 108] width 34 height 8
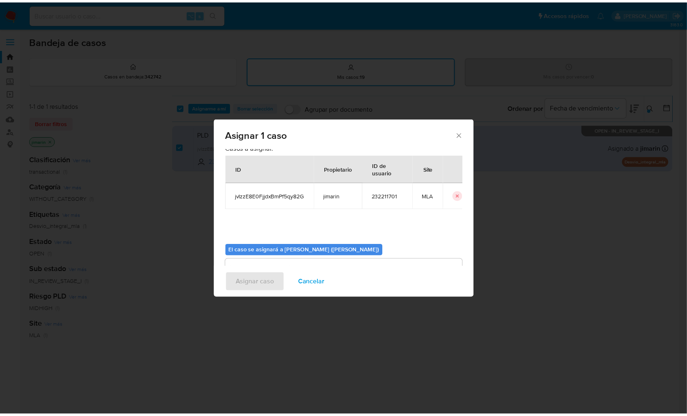
scroll to position [42, 0]
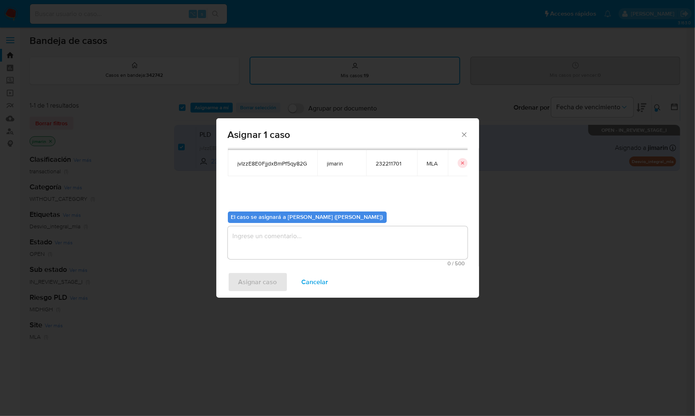
click at [299, 246] on textarea "assign-modal" at bounding box center [348, 242] width 240 height 33
click at [262, 288] on span "Asignar caso" at bounding box center [258, 282] width 39 height 18
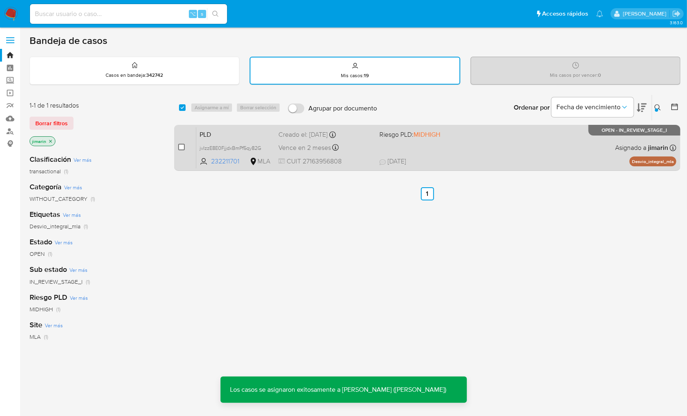
click at [178, 147] on input "checkbox" at bounding box center [181, 147] width 7 height 7
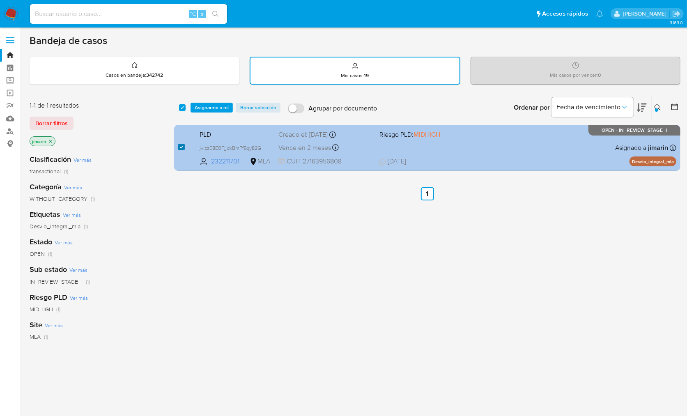
click at [184, 144] on input "checkbox" at bounding box center [181, 147] width 7 height 7
checkbox input "false"
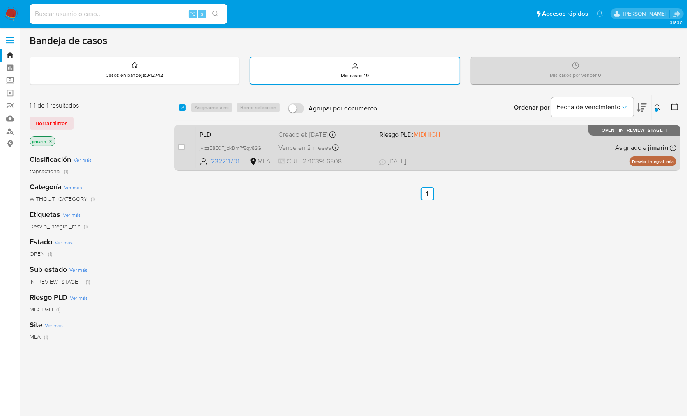
click at [251, 235] on div "select-all-cases-checkbox Asignarme a mí Borrar selección Agrupar por documento…" at bounding box center [427, 280] width 507 height 372
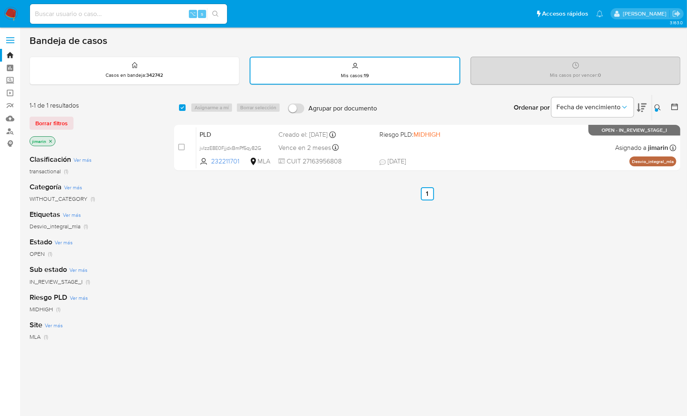
click at [15, 18] on img at bounding box center [11, 14] width 14 height 14
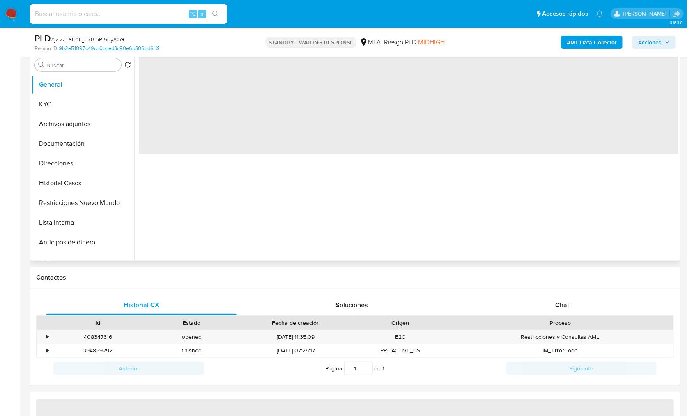
scroll to position [349, 0]
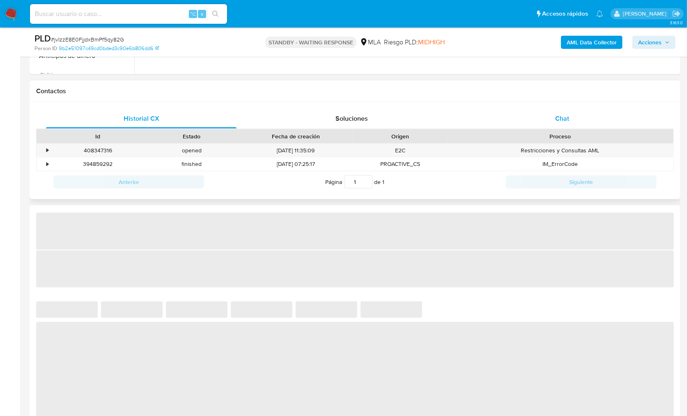
click at [574, 109] on div "Chat" at bounding box center [562, 119] width 191 height 20
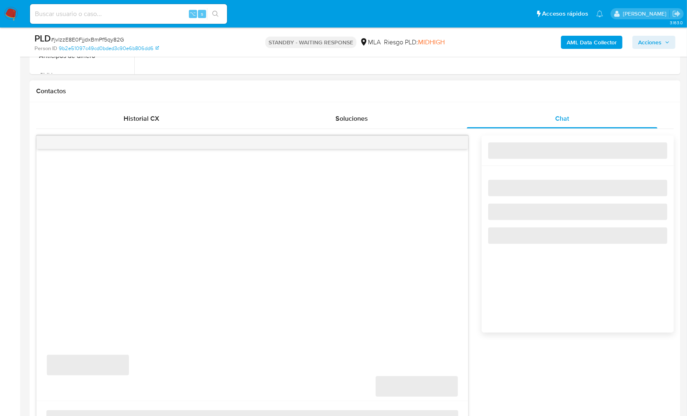
select select "10"
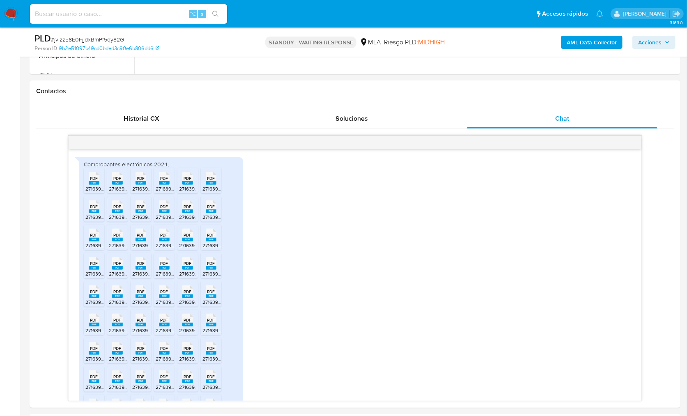
scroll to position [725, 0]
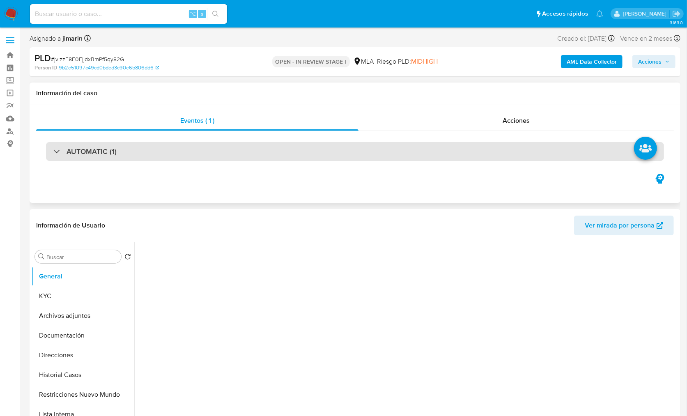
select select "10"
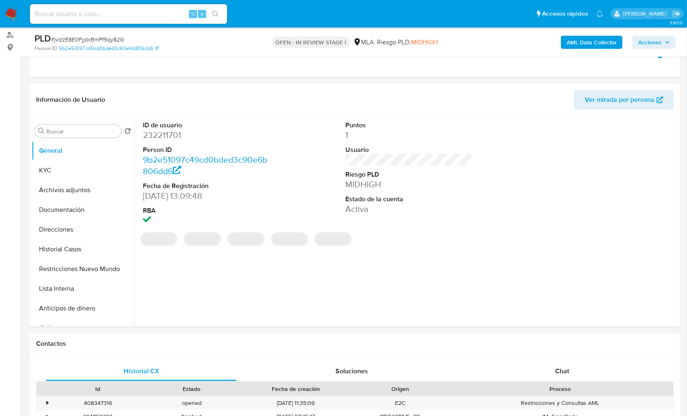
scroll to position [286, 0]
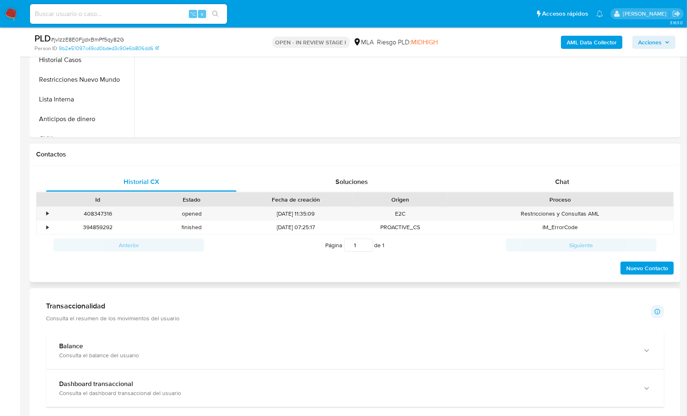
click at [580, 192] on div "Id Estado Fecha de creación Origen Proceso" at bounding box center [355, 199] width 638 height 14
click at [581, 182] on div "Chat" at bounding box center [562, 182] width 191 height 20
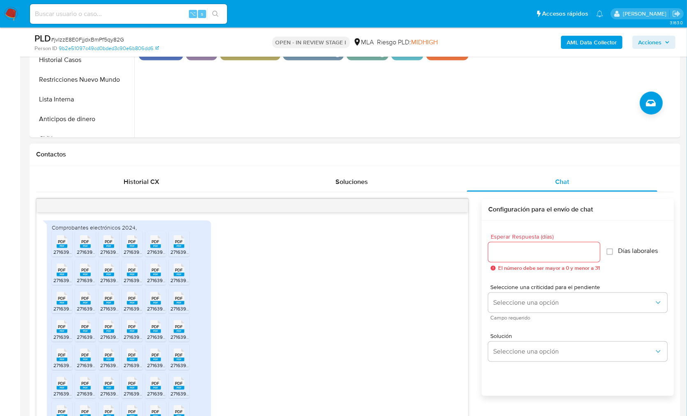
scroll to position [725, 0]
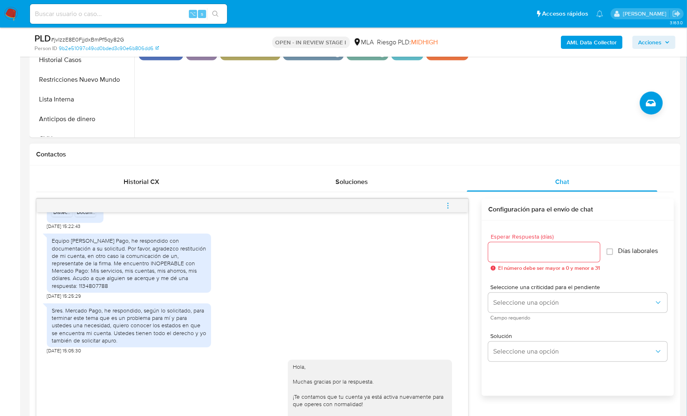
click at [451, 202] on icon "menu-action" at bounding box center [447, 205] width 7 height 7
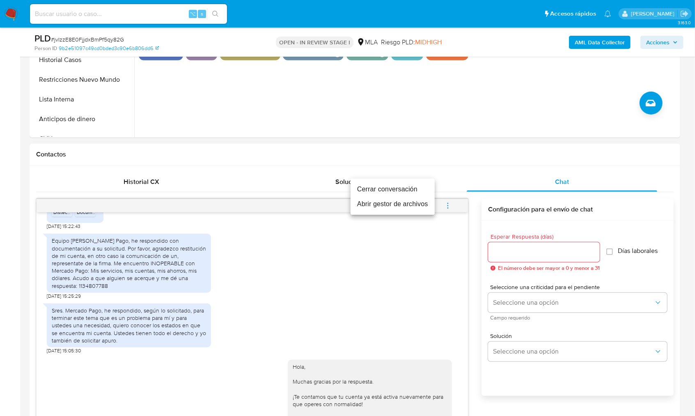
click at [417, 195] on li "Cerrar conversación" at bounding box center [393, 189] width 84 height 15
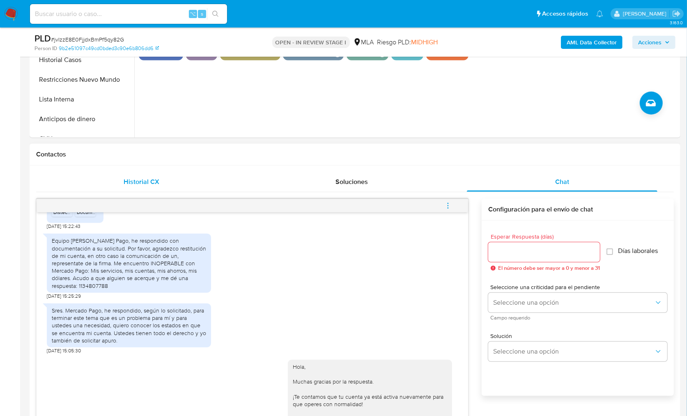
click at [208, 180] on div "Historial CX" at bounding box center [141, 182] width 191 height 20
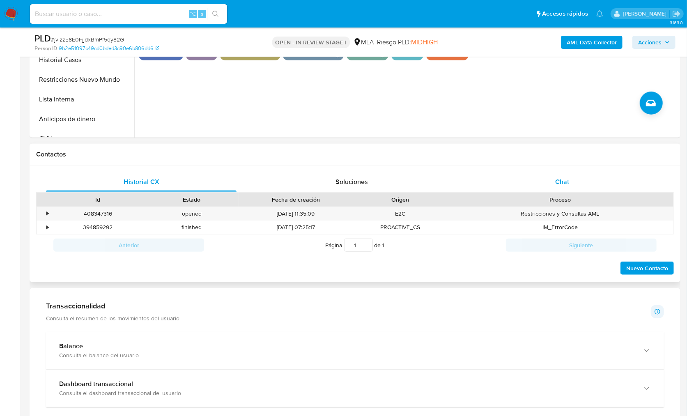
click at [618, 178] on div "Chat" at bounding box center [562, 182] width 191 height 20
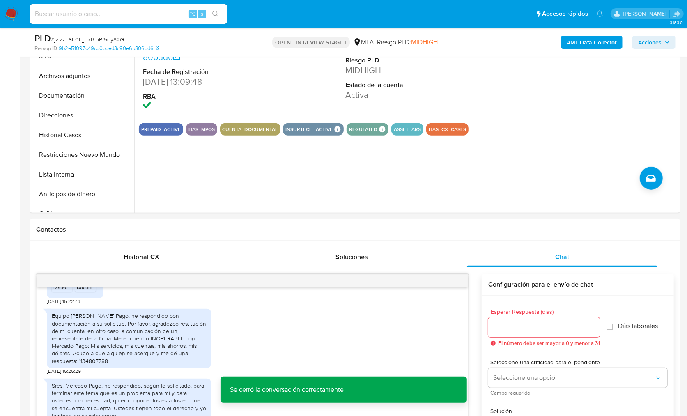
scroll to position [207, 0]
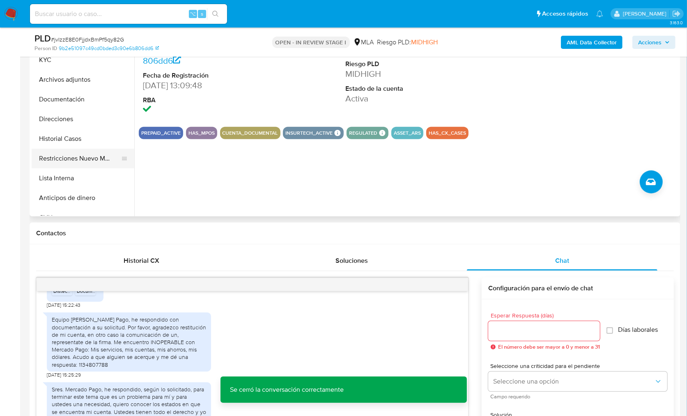
click at [75, 163] on button "Restricciones Nuevo Mundo" at bounding box center [80, 159] width 96 height 20
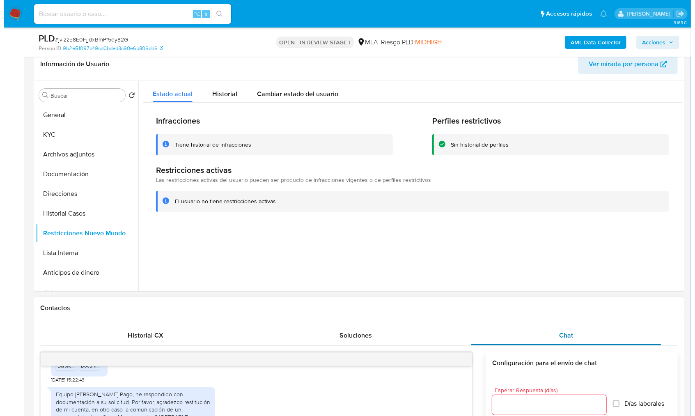
scroll to position [130, 0]
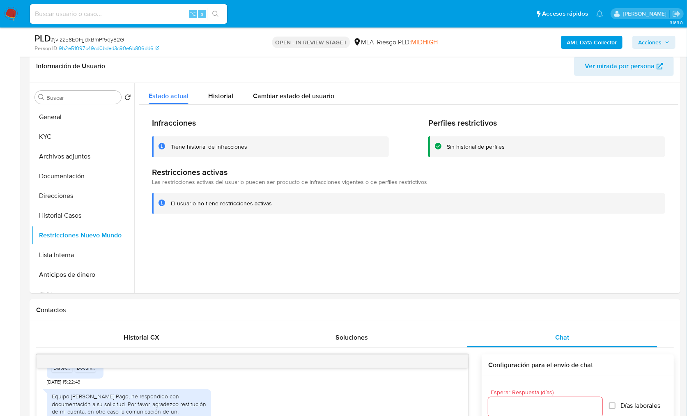
click at [567, 48] on button "AML Data Collector" at bounding box center [592, 42] width 62 height 13
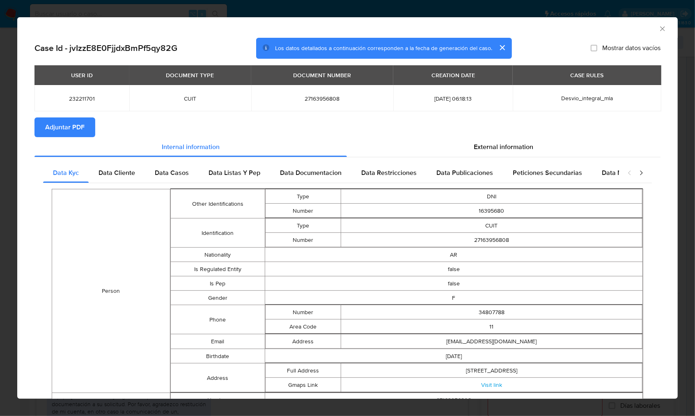
click at [76, 130] on span "Adjuntar PDF" at bounding box center [64, 127] width 39 height 18
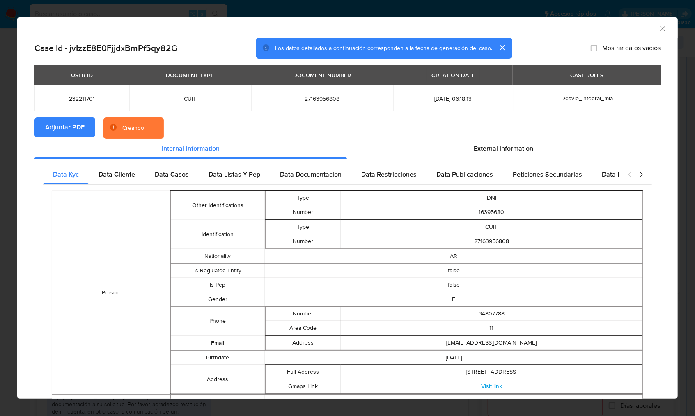
click at [235, 130] on section "Adjuntar PDF Creando" at bounding box center [348, 127] width 626 height 21
click at [525, 122] on section "Adjuntar PDF Creando" at bounding box center [348, 127] width 626 height 21
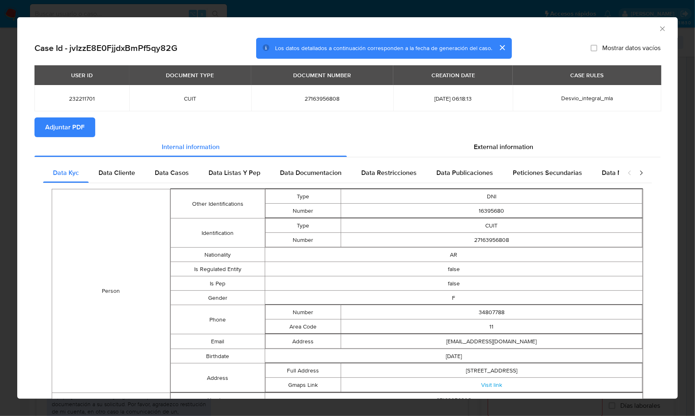
click at [659, 28] on icon "Cerrar ventana" at bounding box center [663, 29] width 8 height 8
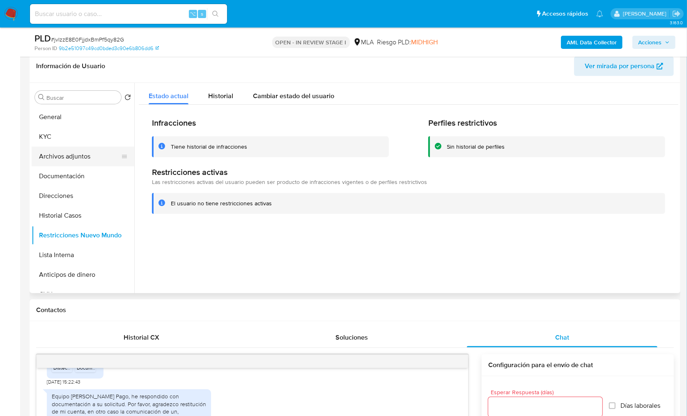
click at [85, 156] on button "Archivos adjuntos" at bounding box center [80, 157] width 96 height 20
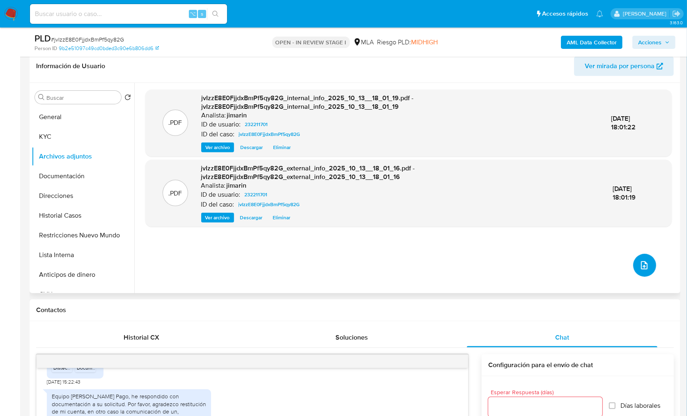
click at [641, 267] on icon "upload-file" at bounding box center [644, 265] width 7 height 8
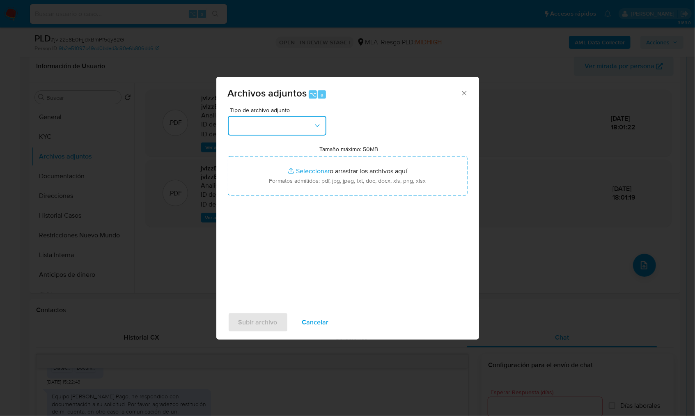
click at [271, 128] on button "button" at bounding box center [277, 126] width 99 height 20
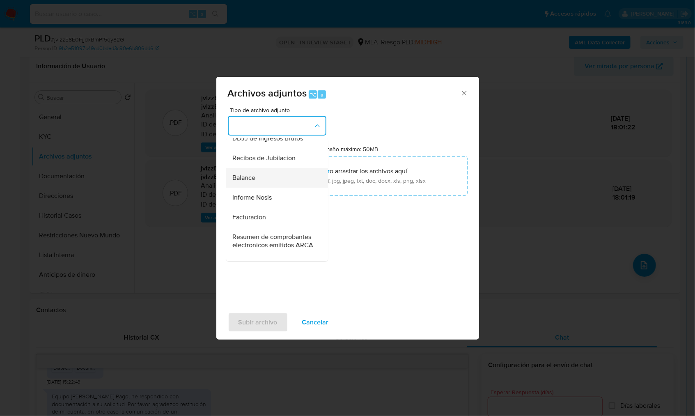
scroll to position [269, 0]
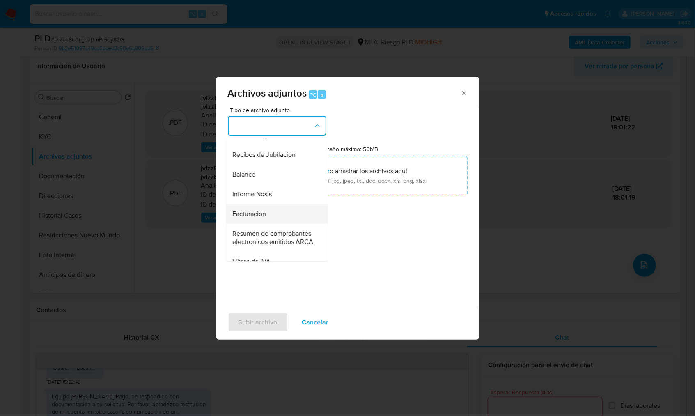
click at [258, 218] on span "Facturacion" at bounding box center [250, 214] width 34 height 8
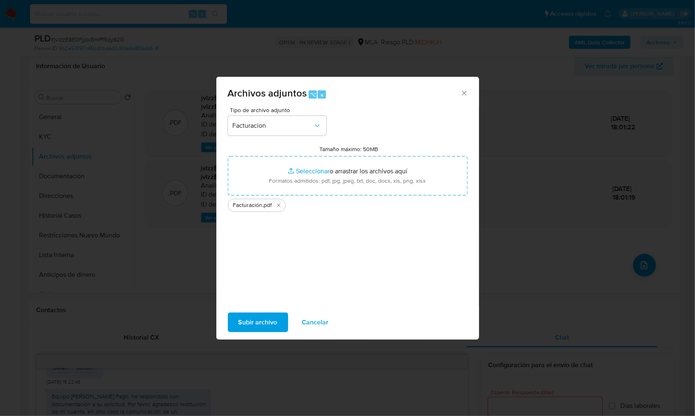
click at [257, 320] on span "Subir archivo" at bounding box center [258, 322] width 39 height 18
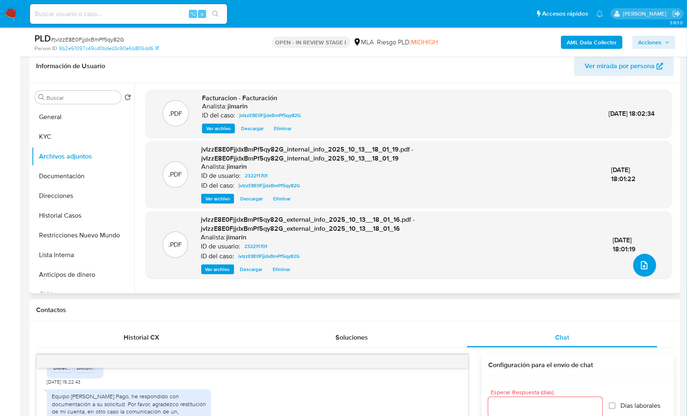
click at [640, 270] on button "upload-file" at bounding box center [644, 265] width 23 height 23
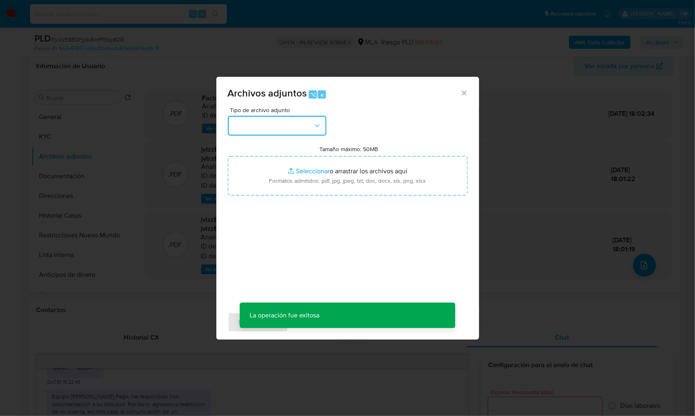
click at [289, 129] on button "button" at bounding box center [277, 126] width 99 height 20
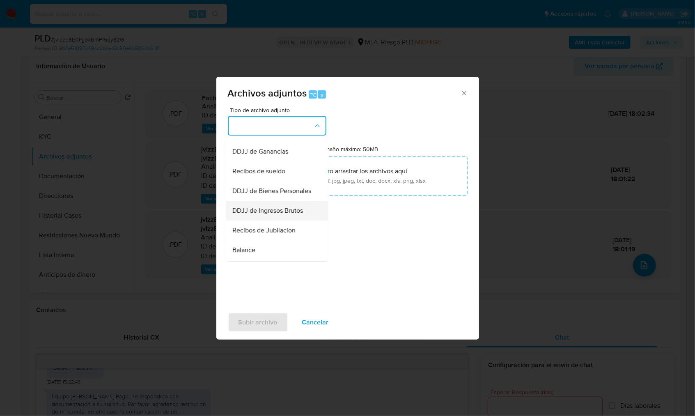
scroll to position [197, 0]
click at [282, 191] on span "DDJJ de Bienes Personales" at bounding box center [272, 187] width 79 height 8
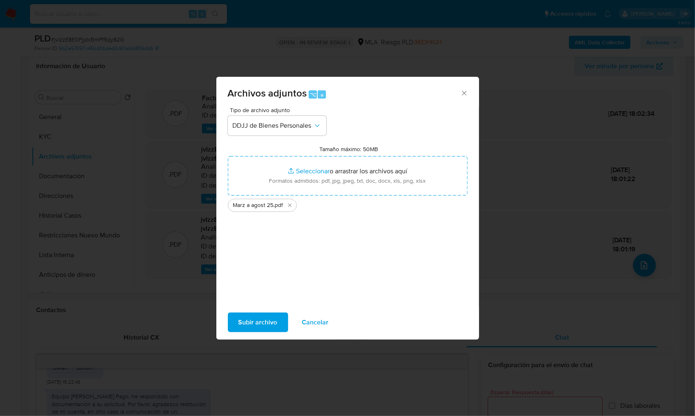
click at [267, 319] on span "Subir archivo" at bounding box center [258, 322] width 39 height 18
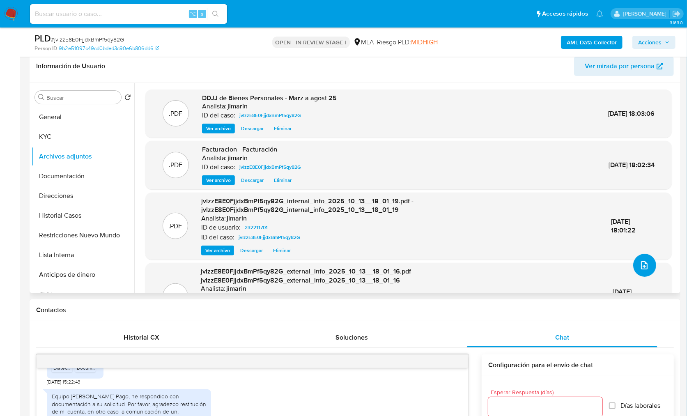
click at [640, 264] on icon "upload-file" at bounding box center [645, 265] width 10 height 10
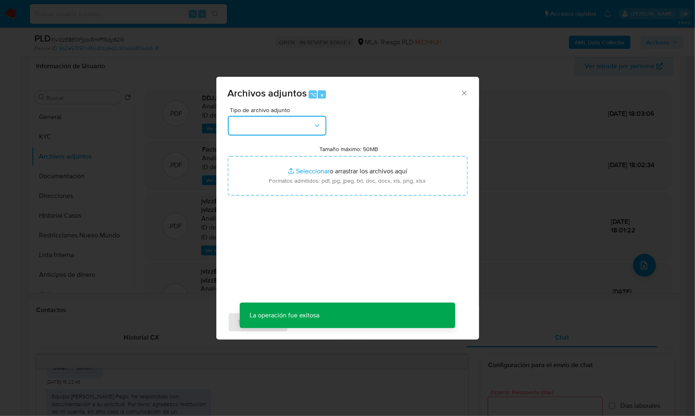
click at [267, 132] on button "button" at bounding box center [277, 126] width 99 height 20
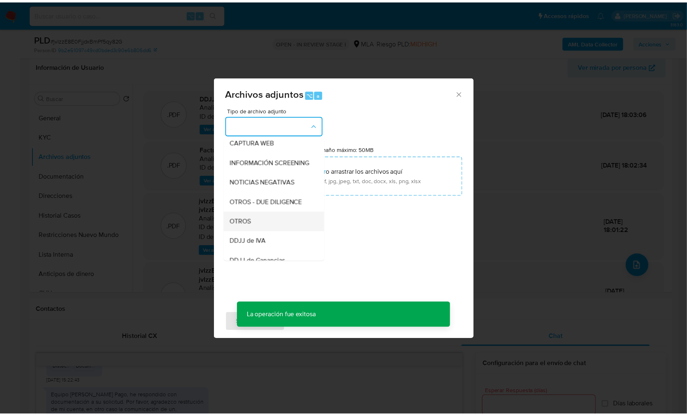
scroll to position [88, 0]
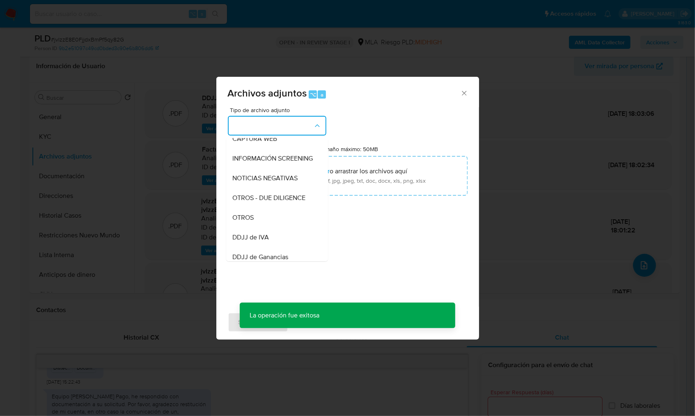
click at [254, 223] on div "OTROS" at bounding box center [275, 218] width 84 height 20
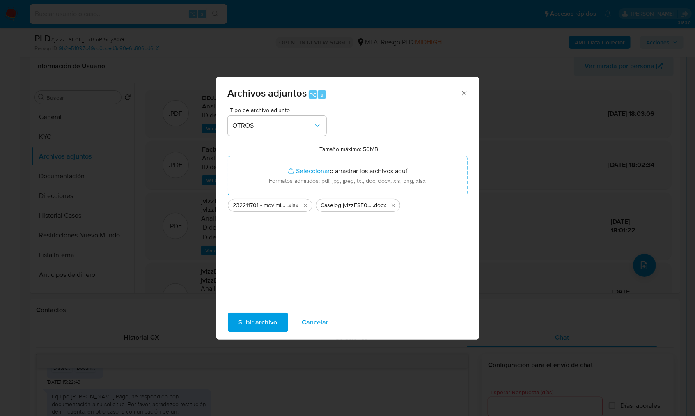
click at [254, 327] on span "Subir archivo" at bounding box center [258, 322] width 39 height 18
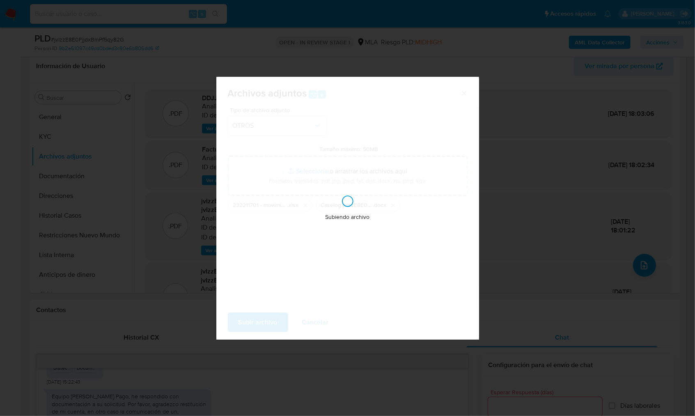
click at [278, 200] on div "Subiendo archivo" at bounding box center [347, 208] width 263 height 263
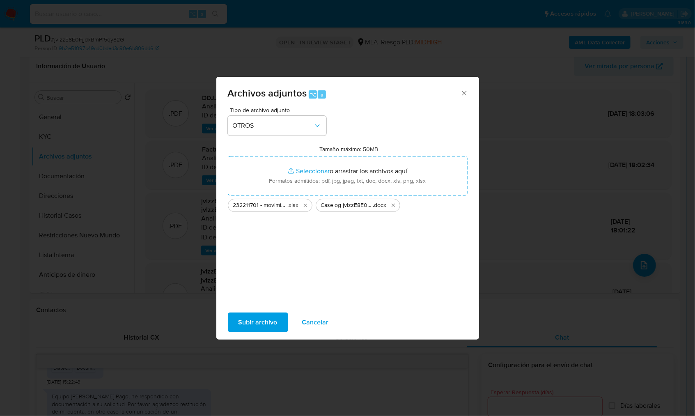
click at [258, 324] on span "Subir archivo" at bounding box center [258, 322] width 39 height 18
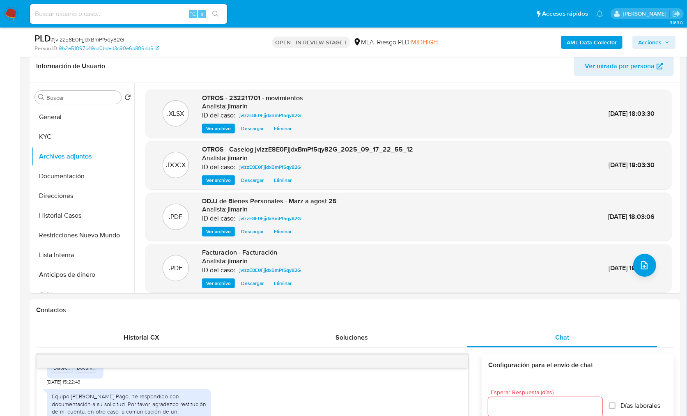
click at [666, 38] on span "Acciones" at bounding box center [654, 43] width 32 height 12
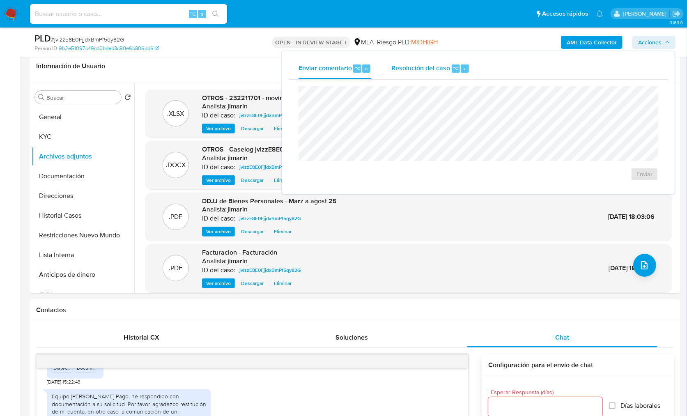
click at [453, 60] on div "Resolución del caso ⌥ r" at bounding box center [430, 68] width 78 height 21
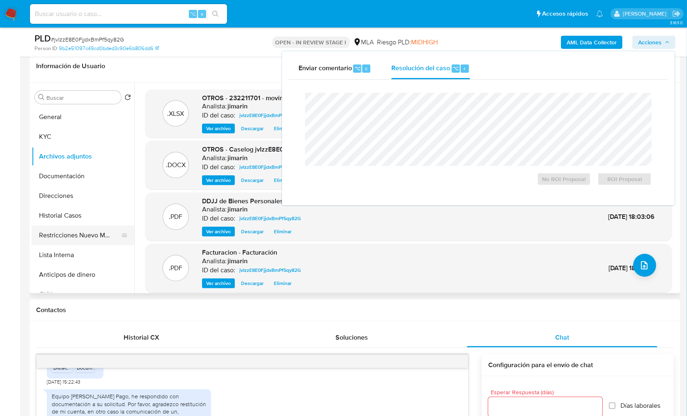
click at [82, 239] on button "Restricciones Nuevo Mundo" at bounding box center [80, 236] width 96 height 20
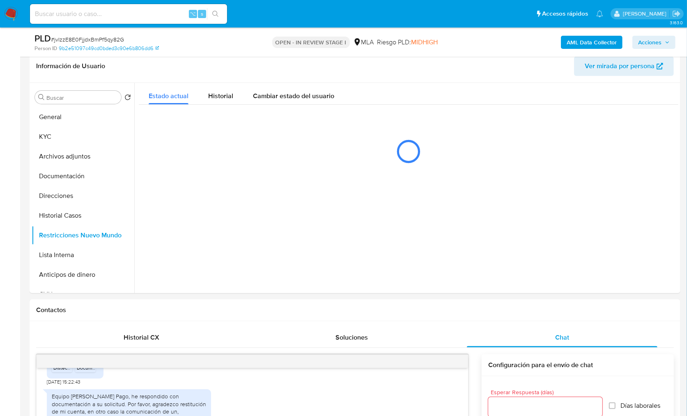
click at [661, 40] on span "Acciones" at bounding box center [649, 42] width 23 height 13
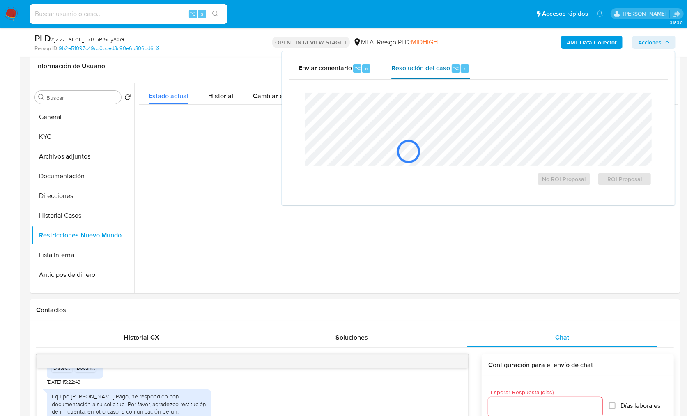
click at [422, 60] on div "Resolución del caso ⌥ r" at bounding box center [430, 68] width 78 height 21
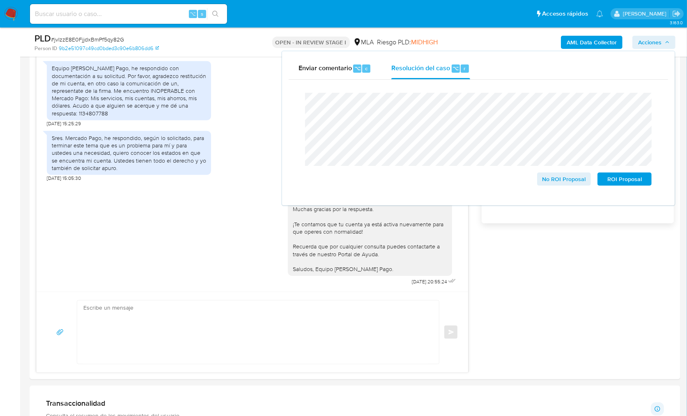
scroll to position [439, 0]
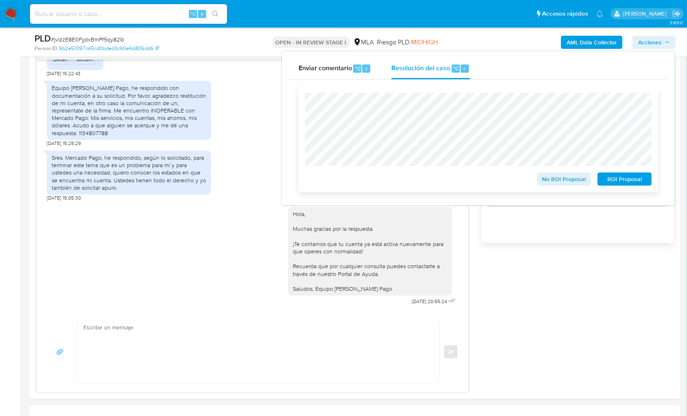
click at [573, 182] on span "No ROI Proposal" at bounding box center [564, 179] width 43 height 12
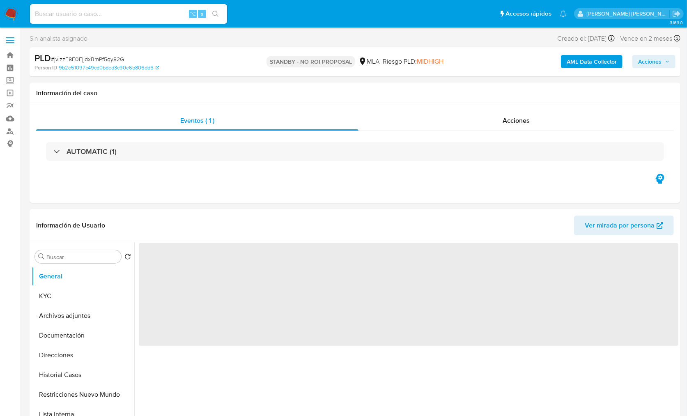
select select "10"
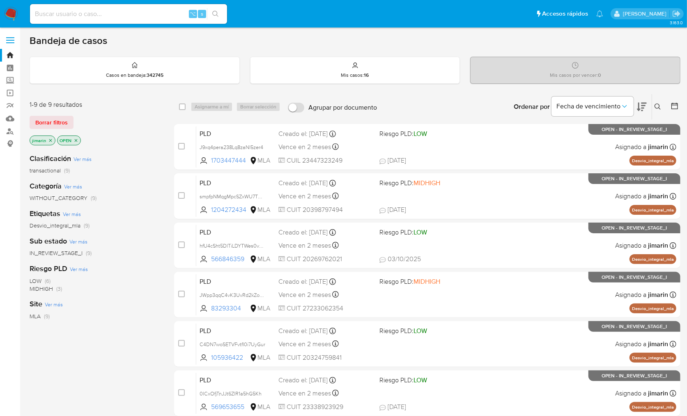
click at [75, 139] on icon "close-filter" at bounding box center [76, 140] width 5 height 5
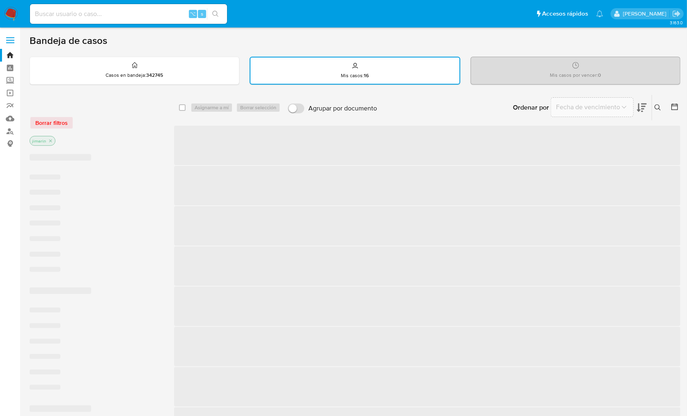
click at [117, 136] on div "jimarin" at bounding box center [95, 142] width 131 height 12
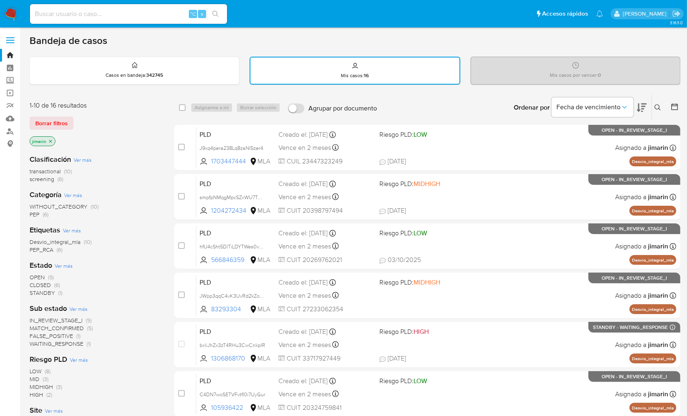
click at [134, 101] on div "1-10 de 16 resultados" at bounding box center [95, 105] width 131 height 9
click at [660, 109] on icon at bounding box center [658, 107] width 6 height 6
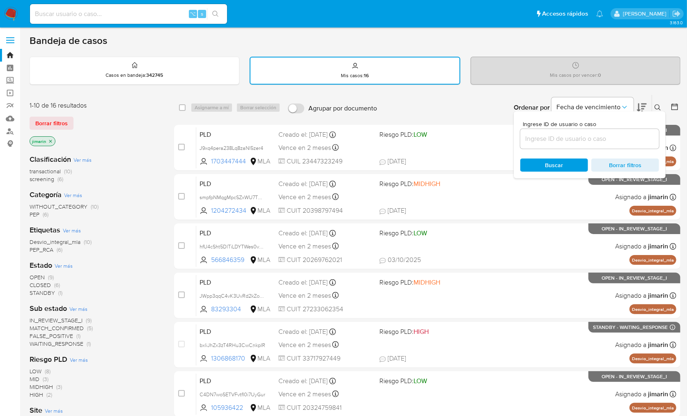
click at [630, 140] on input at bounding box center [589, 139] width 139 height 11
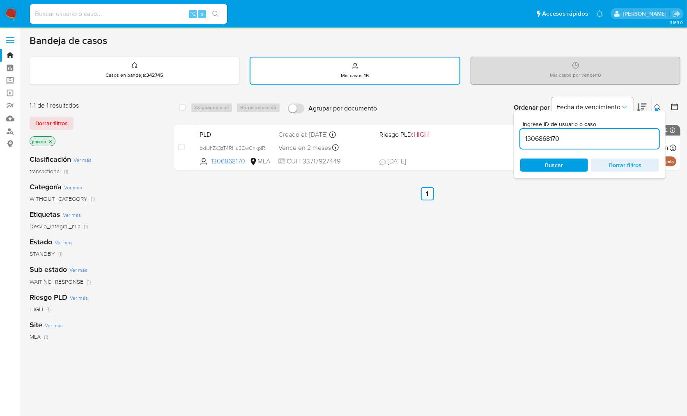
click at [633, 136] on input "1306868170" at bounding box center [589, 139] width 139 height 11
paste input "703447444"
click at [619, 138] on input "1703447444" at bounding box center [589, 139] width 139 height 11
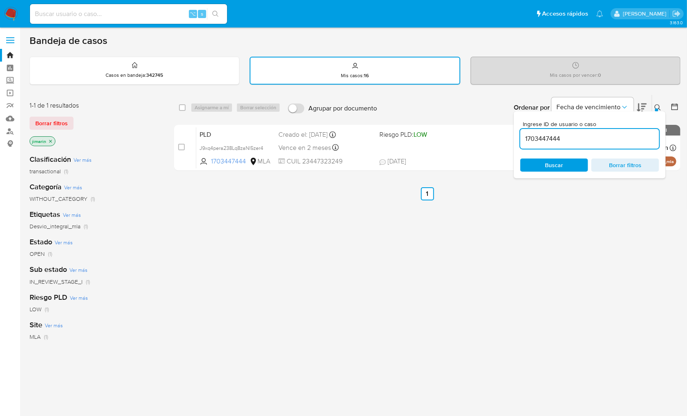
paste input "05936422"
click at [607, 146] on div "105936422" at bounding box center [589, 139] width 139 height 20
click at [604, 142] on input "105936422" at bounding box center [589, 139] width 139 height 11
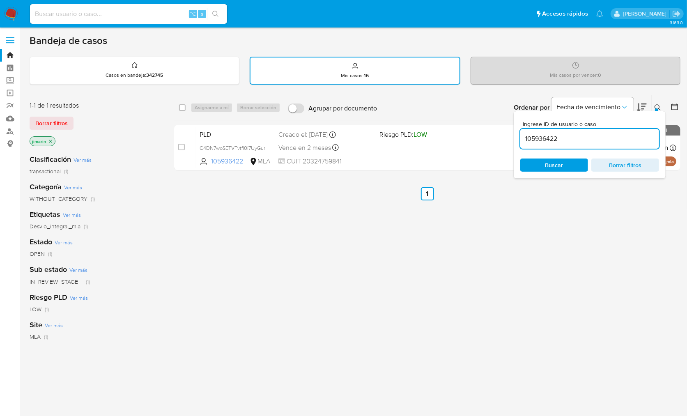
paste input "569653655"
click at [590, 134] on input "569653655" at bounding box center [589, 139] width 139 height 11
paste input "1089308761"
click at [584, 140] on input "1089308761" at bounding box center [589, 139] width 139 height 11
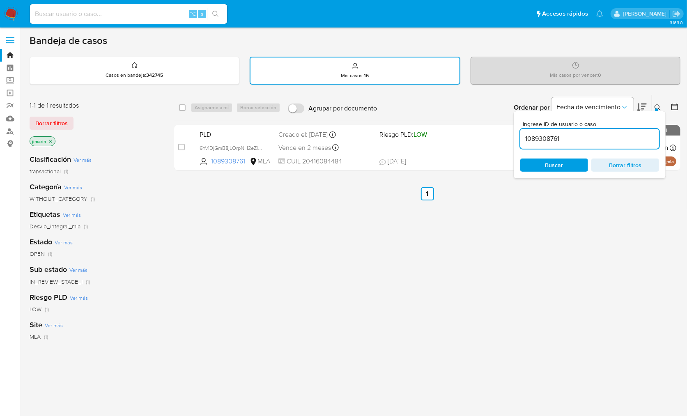
click at [584, 140] on input "1089308761" at bounding box center [589, 139] width 139 height 11
paste input "204272434"
click at [573, 136] on input "1204272434" at bounding box center [589, 139] width 139 height 11
paste input "566846359"
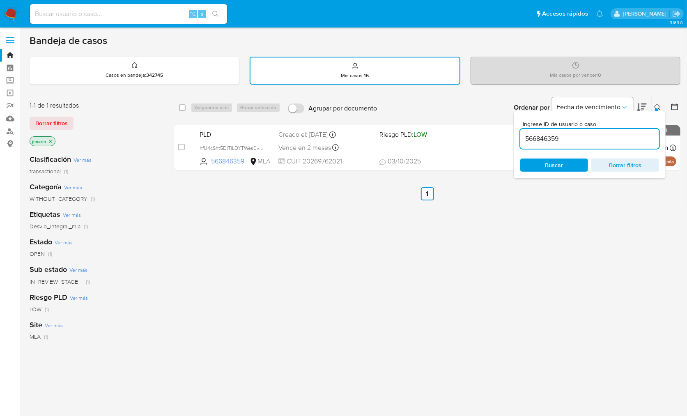
click at [582, 138] on input "566846359" at bounding box center [589, 139] width 139 height 11
paste input "493577483"
click at [566, 140] on input "493577483" at bounding box center [589, 139] width 139 height 11
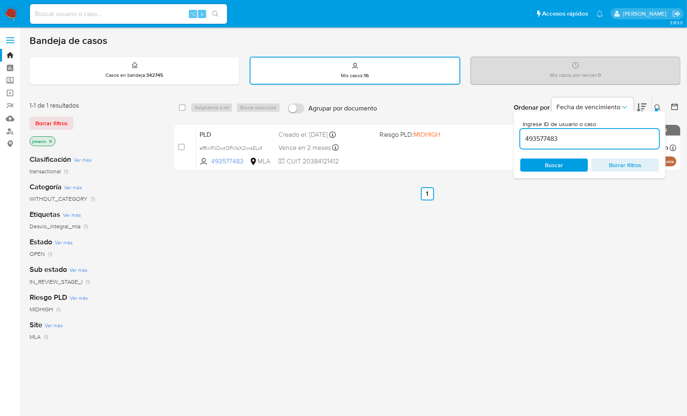
paste input "317782435"
click at [571, 138] on input "317782435" at bounding box center [589, 139] width 139 height 11
paste input "83293304"
type input "83293304"
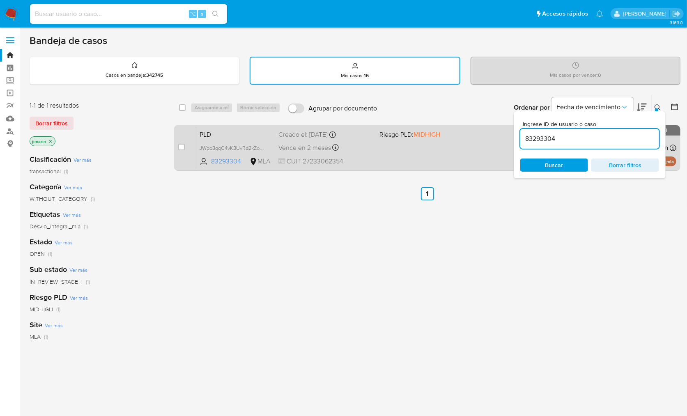
drag, startPoint x: 612, startPoint y: 139, endPoint x: 504, endPoint y: 131, distance: 108.7
click at [507, 132] on div "select-all-cases-checkbox Asignarme a mí Borrar selección Agrupar por documento…" at bounding box center [427, 134] width 507 height 80
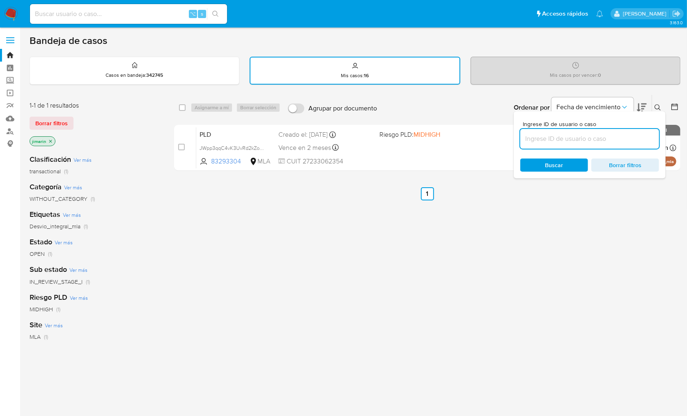
click at [517, 211] on div "select-all-cases-checkbox Asignarme a mí Borrar selección Agrupar por documento…" at bounding box center [427, 280] width 507 height 372
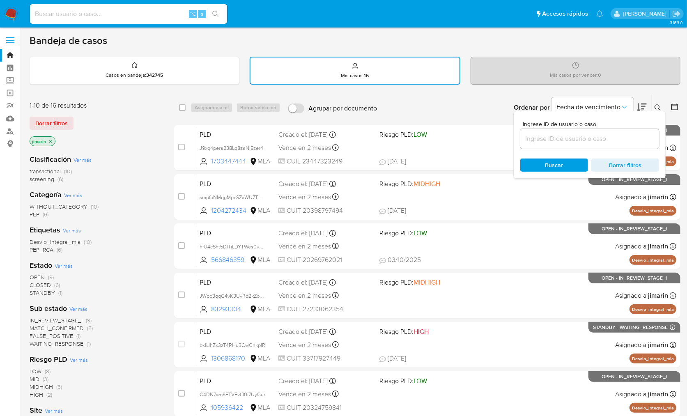
click at [654, 106] on button at bounding box center [659, 108] width 14 height 10
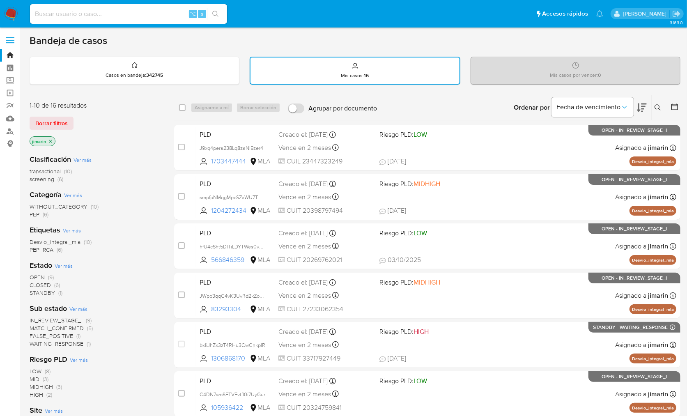
click at [477, 99] on div "Ordenar por Fecha de vencimiento No es posible ordenar los resultados mientras …" at bounding box center [530, 107] width 299 height 25
